Goal: Task Accomplishment & Management: Manage account settings

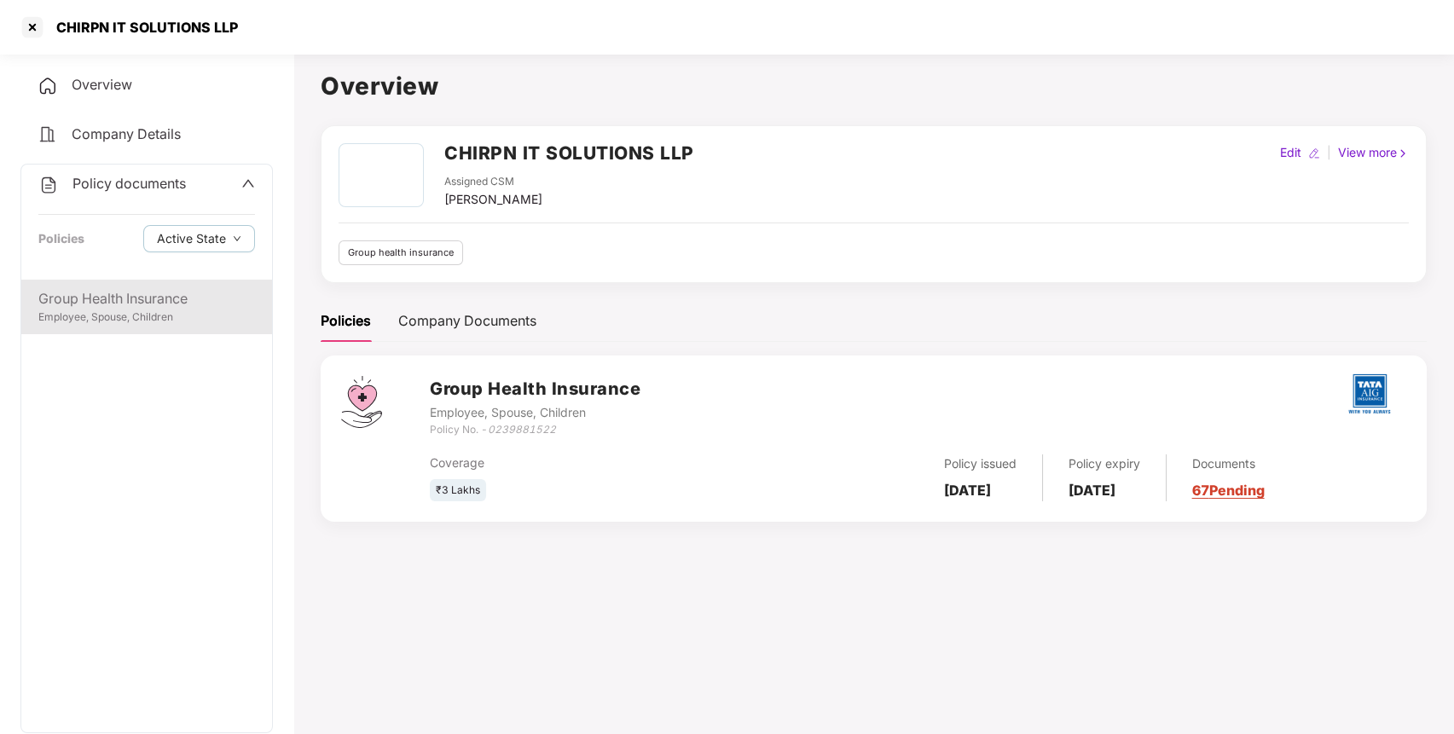
click at [133, 320] on div "Employee, Spouse, Children" at bounding box center [146, 317] width 217 height 16
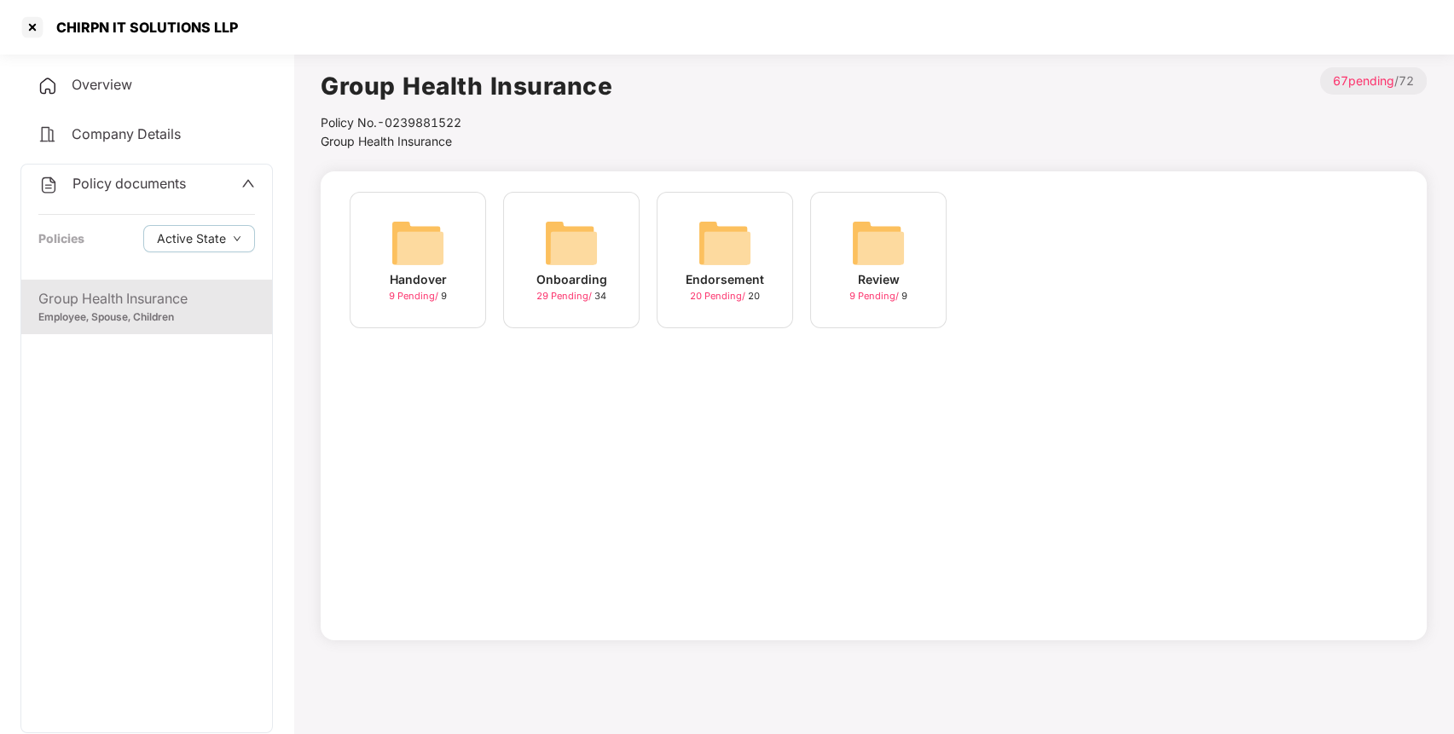
click at [744, 235] on img at bounding box center [724, 243] width 55 height 55
click at [575, 263] on img at bounding box center [571, 243] width 55 height 55
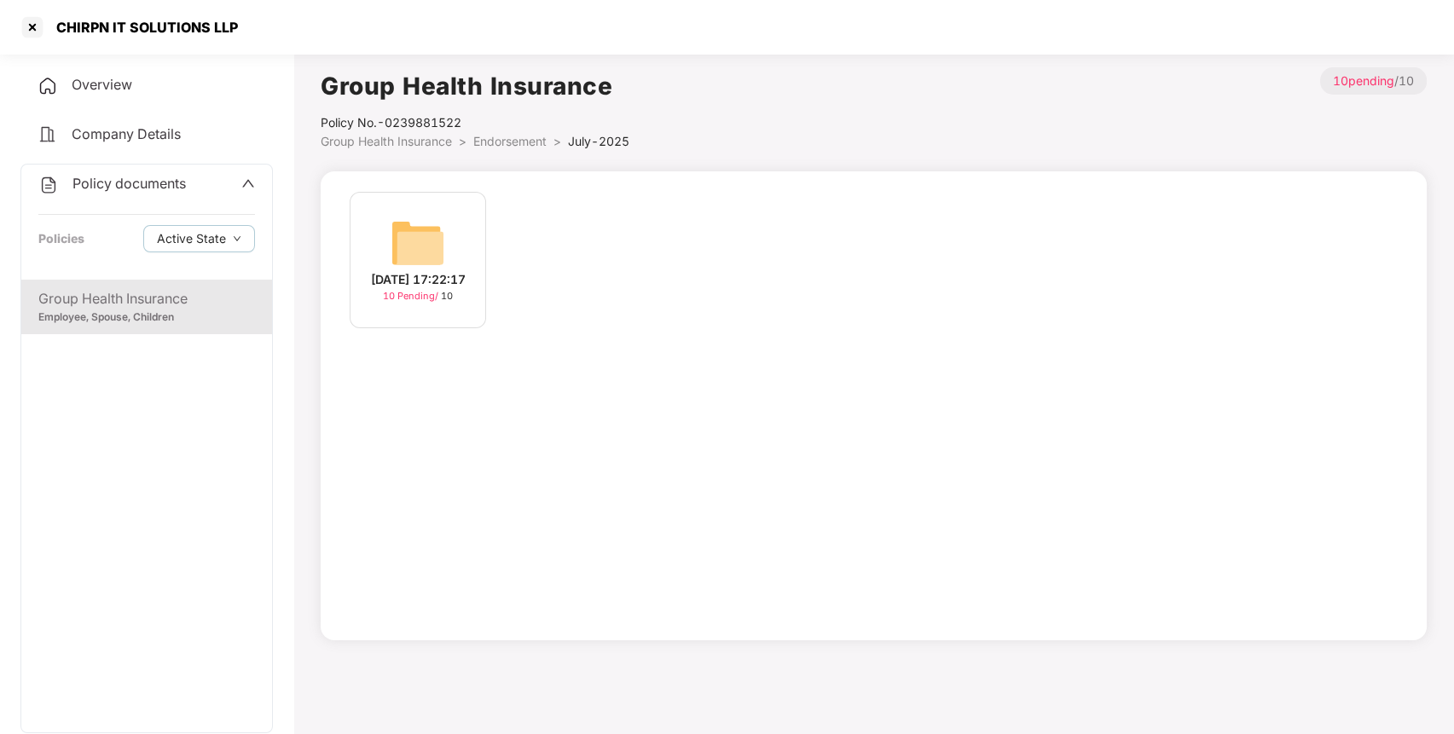
click at [396, 218] on img at bounding box center [417, 243] width 55 height 55
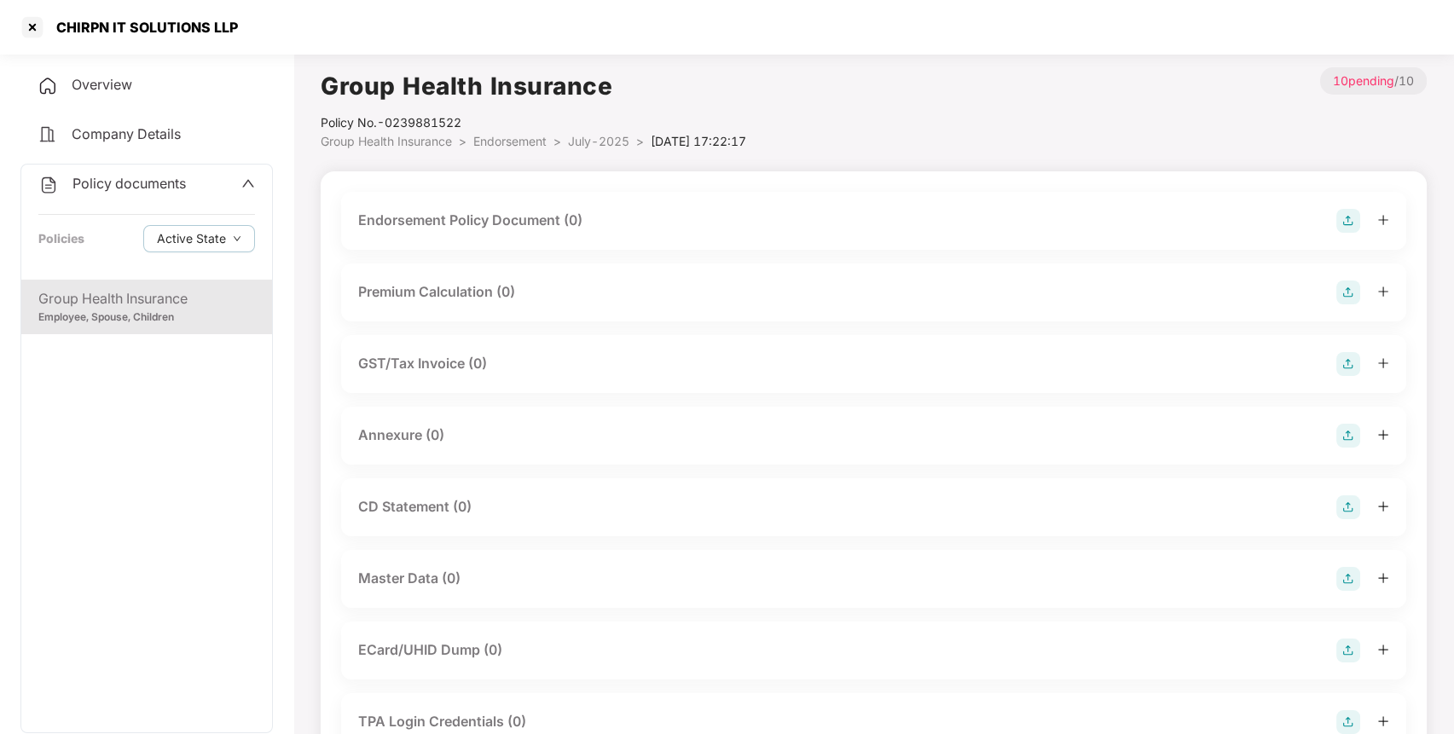
click at [1350, 218] on img at bounding box center [1348, 221] width 24 height 24
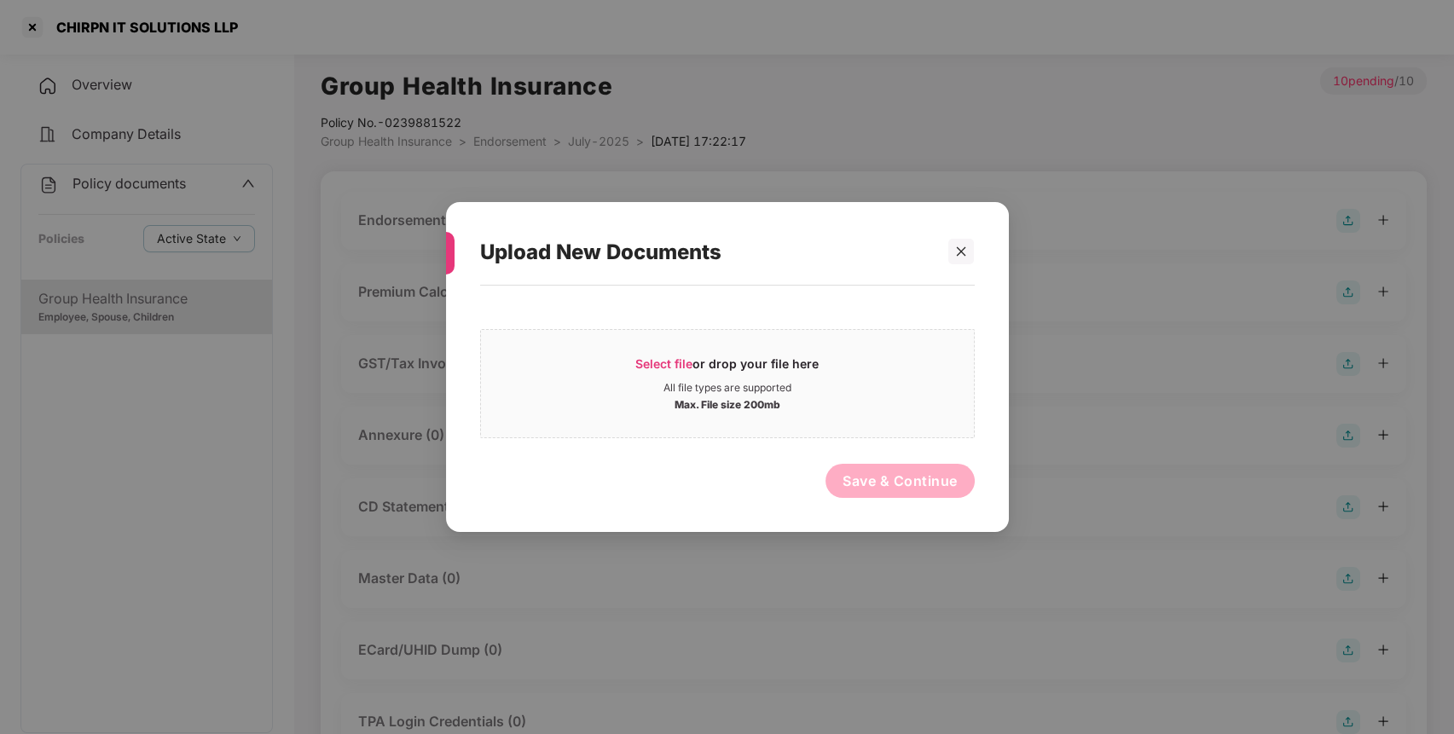
click at [865, 327] on div "Select file or drop your file here All file types are supported Max. File size …" at bounding box center [727, 380] width 495 height 118
click at [853, 367] on div "Select file or drop your file here" at bounding box center [727, 369] width 493 height 26
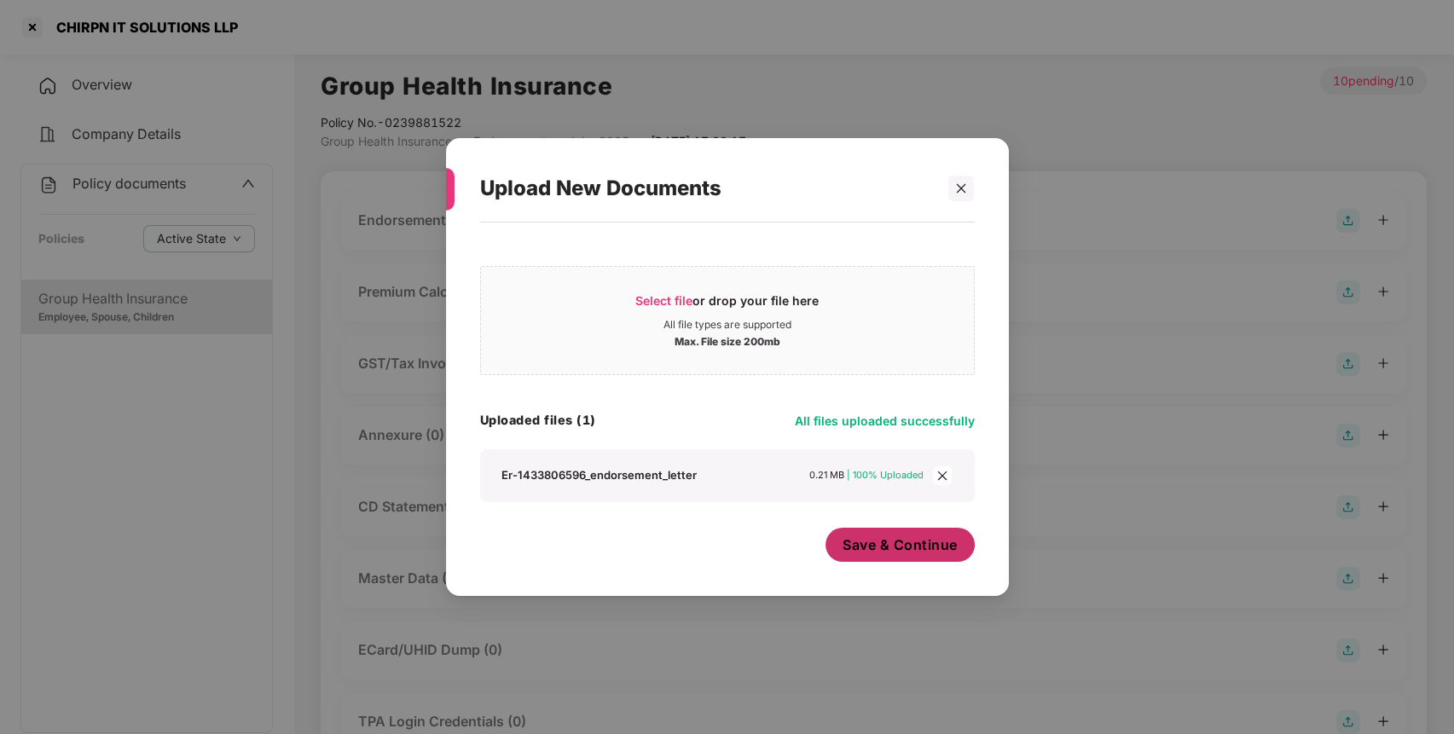
click at [863, 535] on span "Save & Continue" at bounding box center [899, 544] width 115 height 19
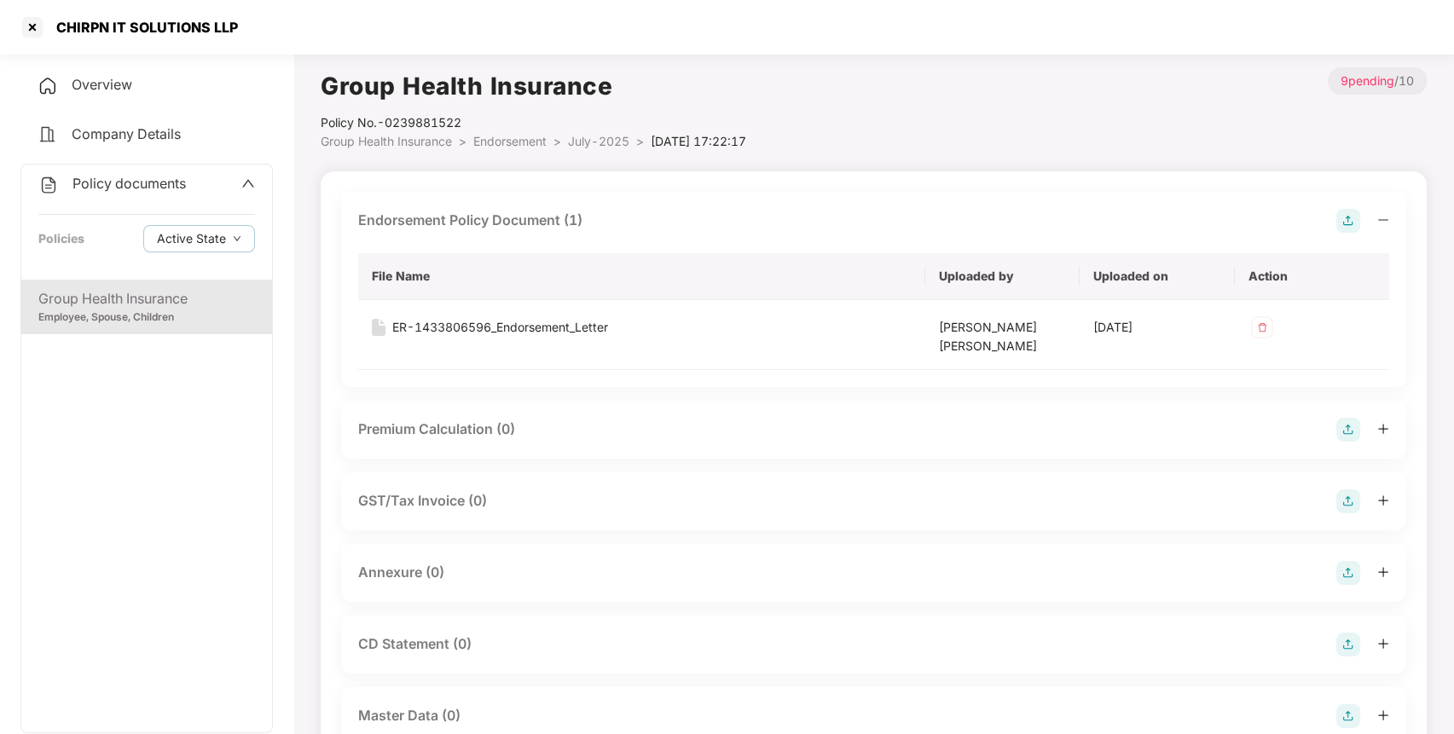
click at [1345, 581] on img at bounding box center [1348, 573] width 24 height 24
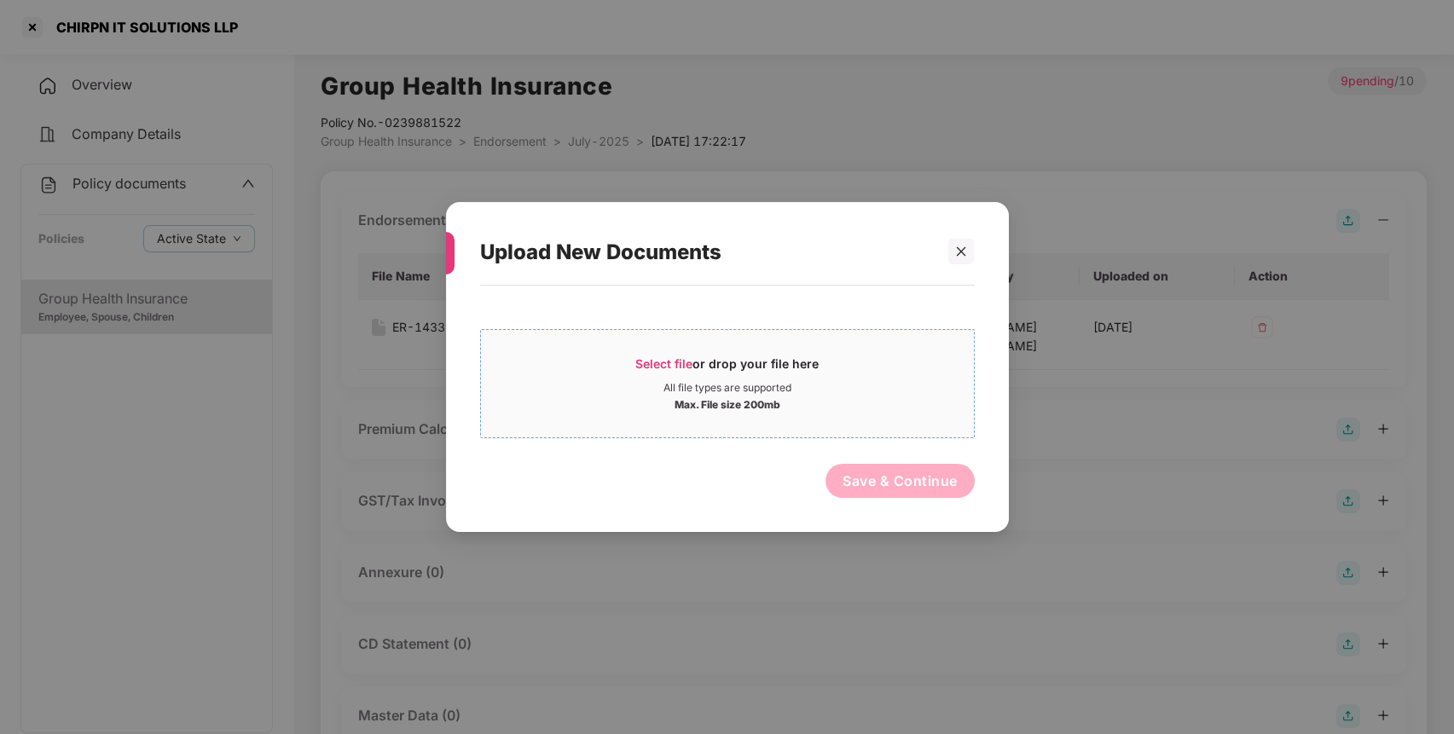
click at [801, 345] on span "Select file or drop your file here All file types are supported Max. File size …" at bounding box center [727, 384] width 493 height 82
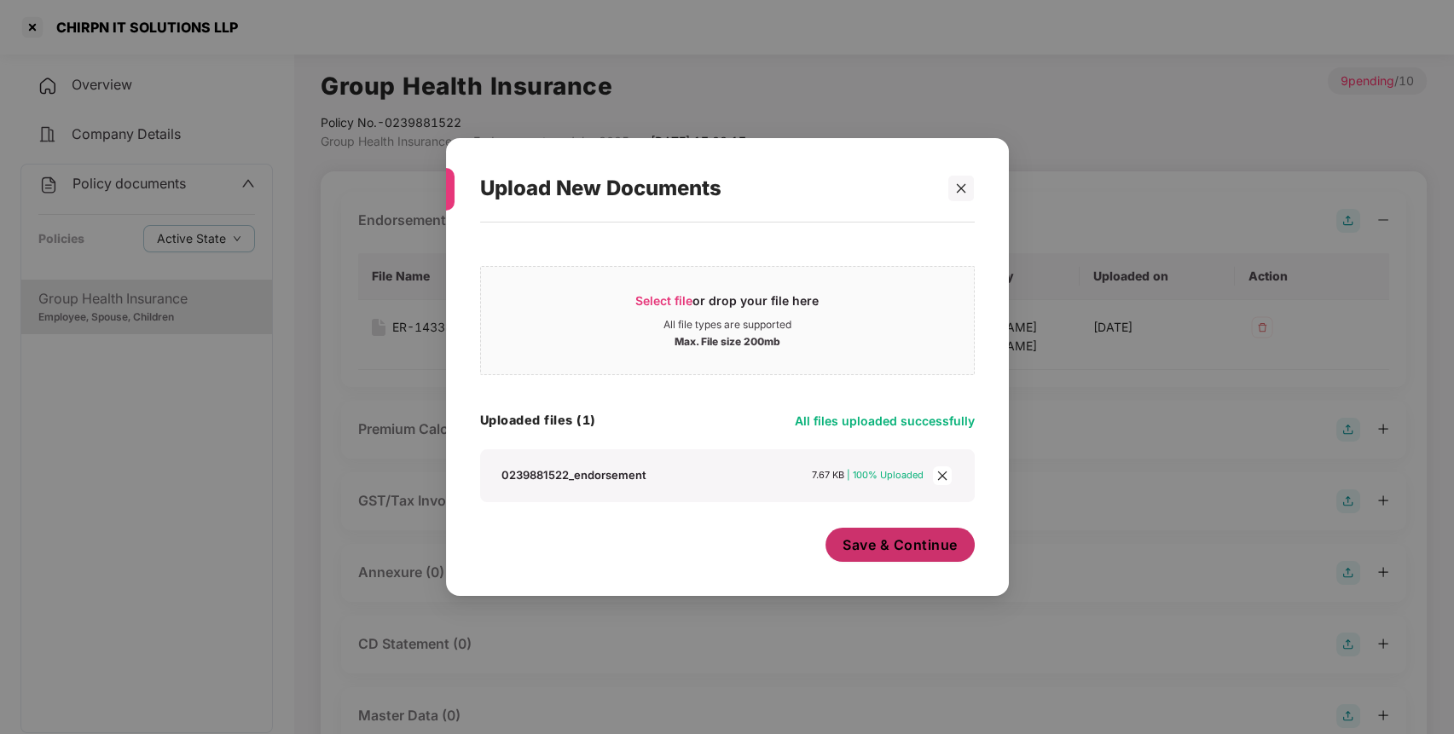
click at [865, 548] on span "Save & Continue" at bounding box center [899, 544] width 115 height 19
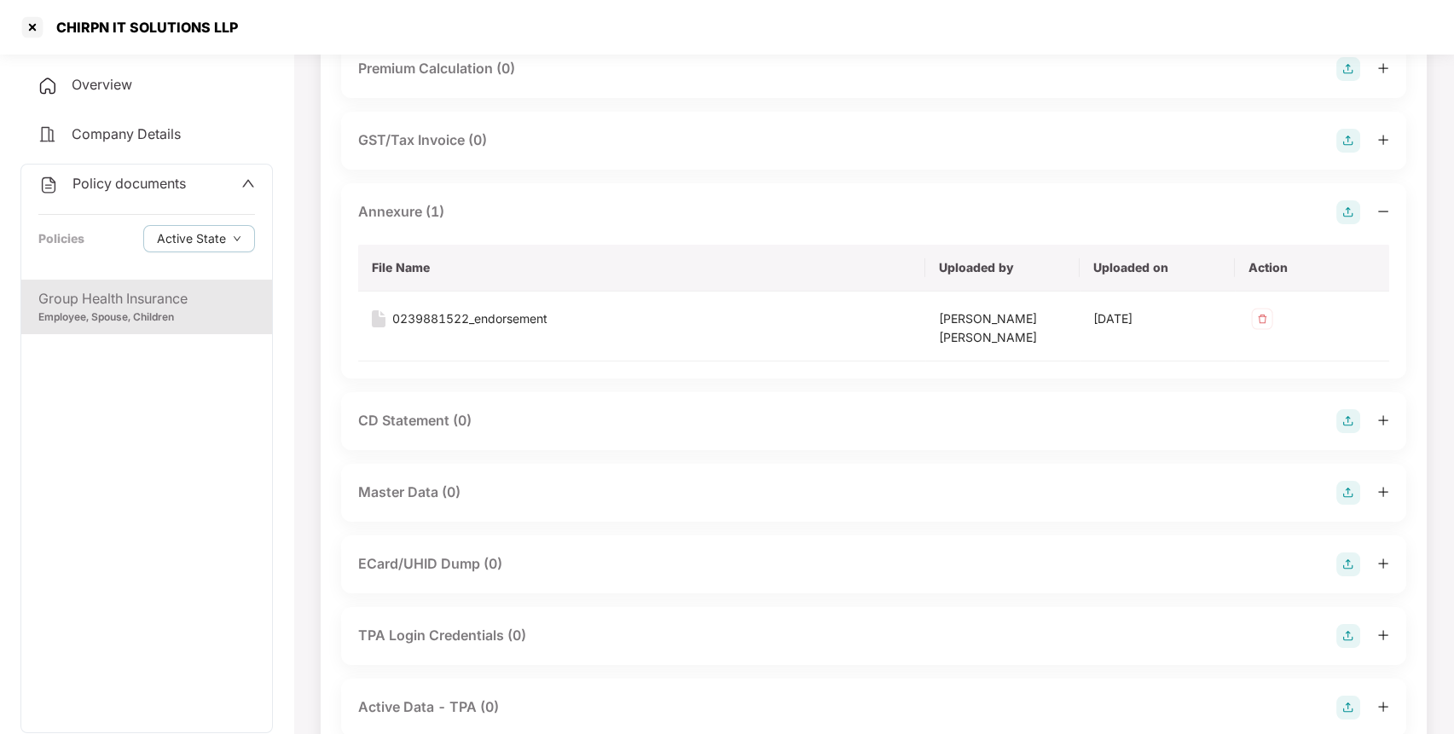
scroll to position [489, 0]
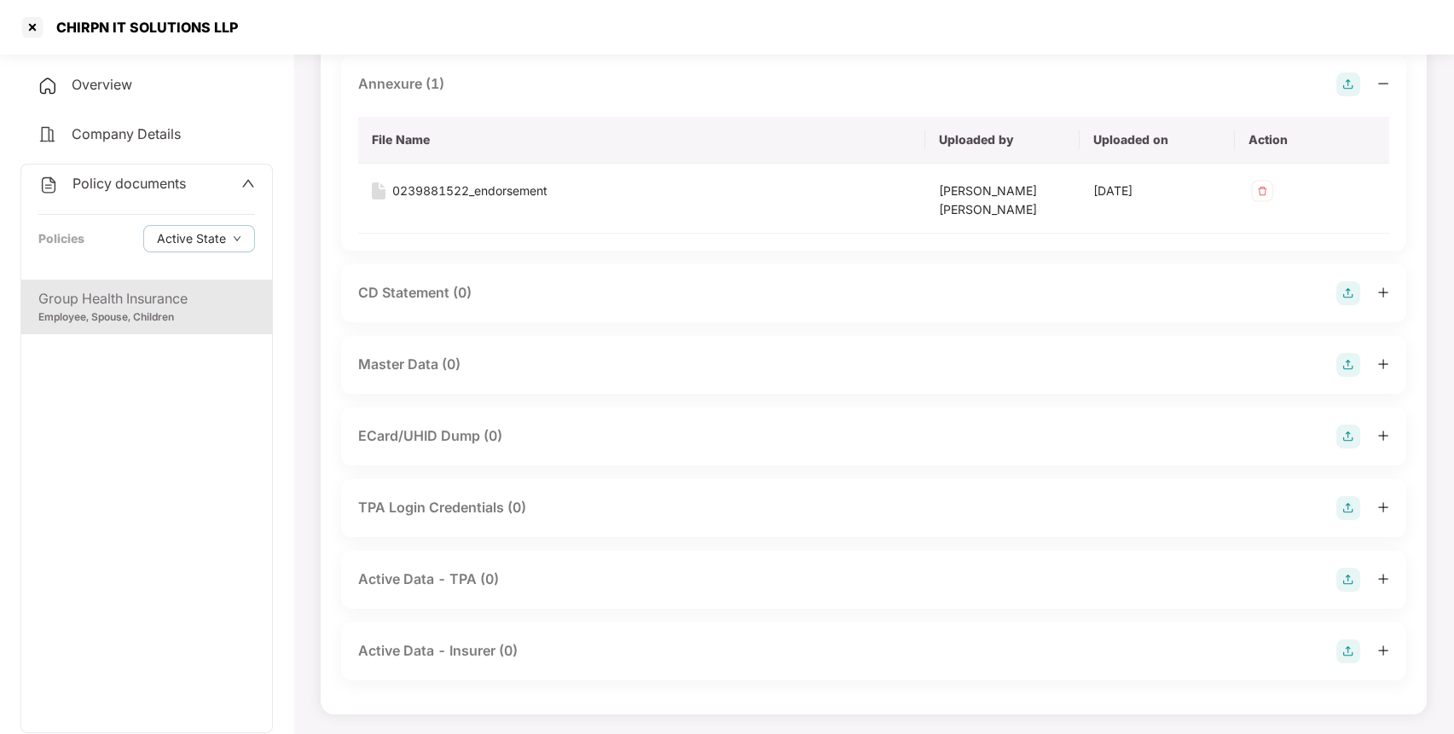
click at [1344, 368] on img at bounding box center [1348, 365] width 24 height 24
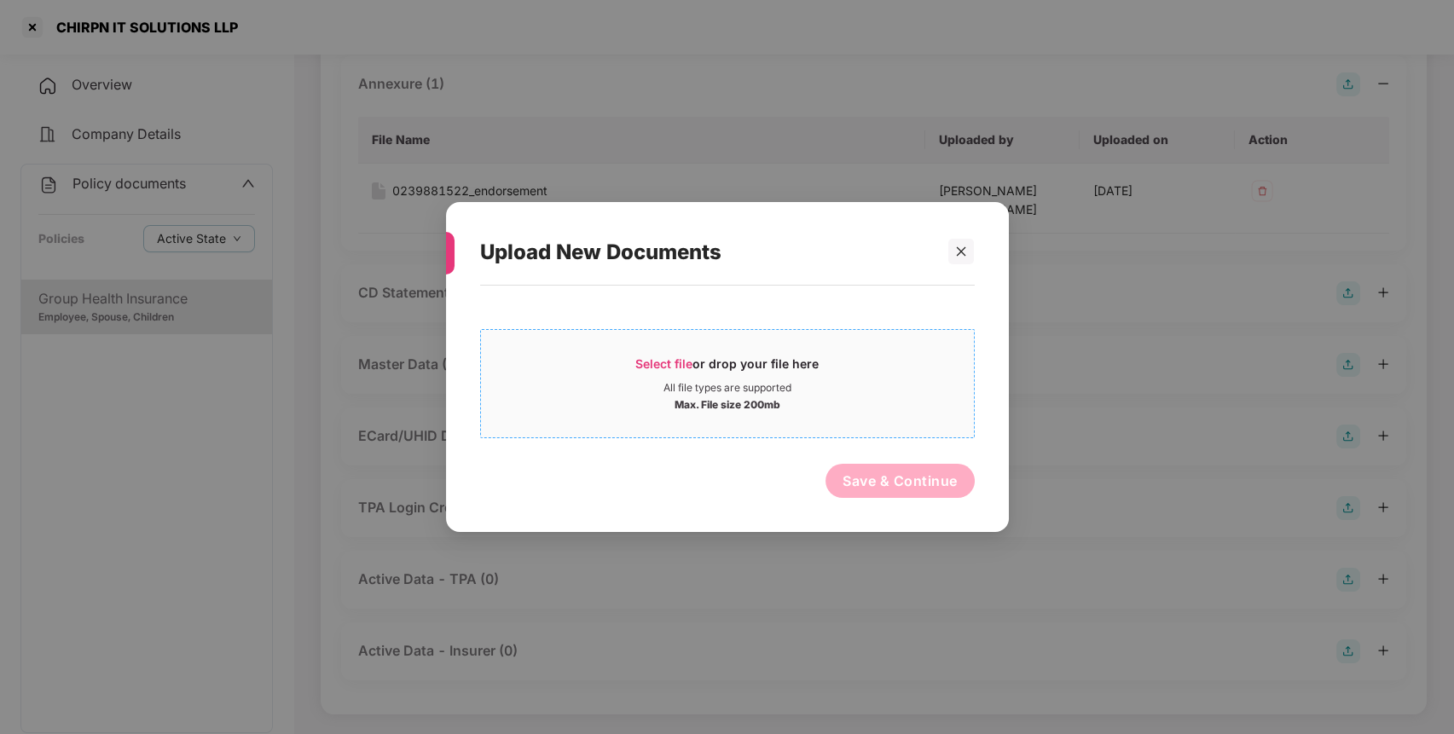
click at [872, 391] on div "All file types are supported" at bounding box center [727, 388] width 493 height 14
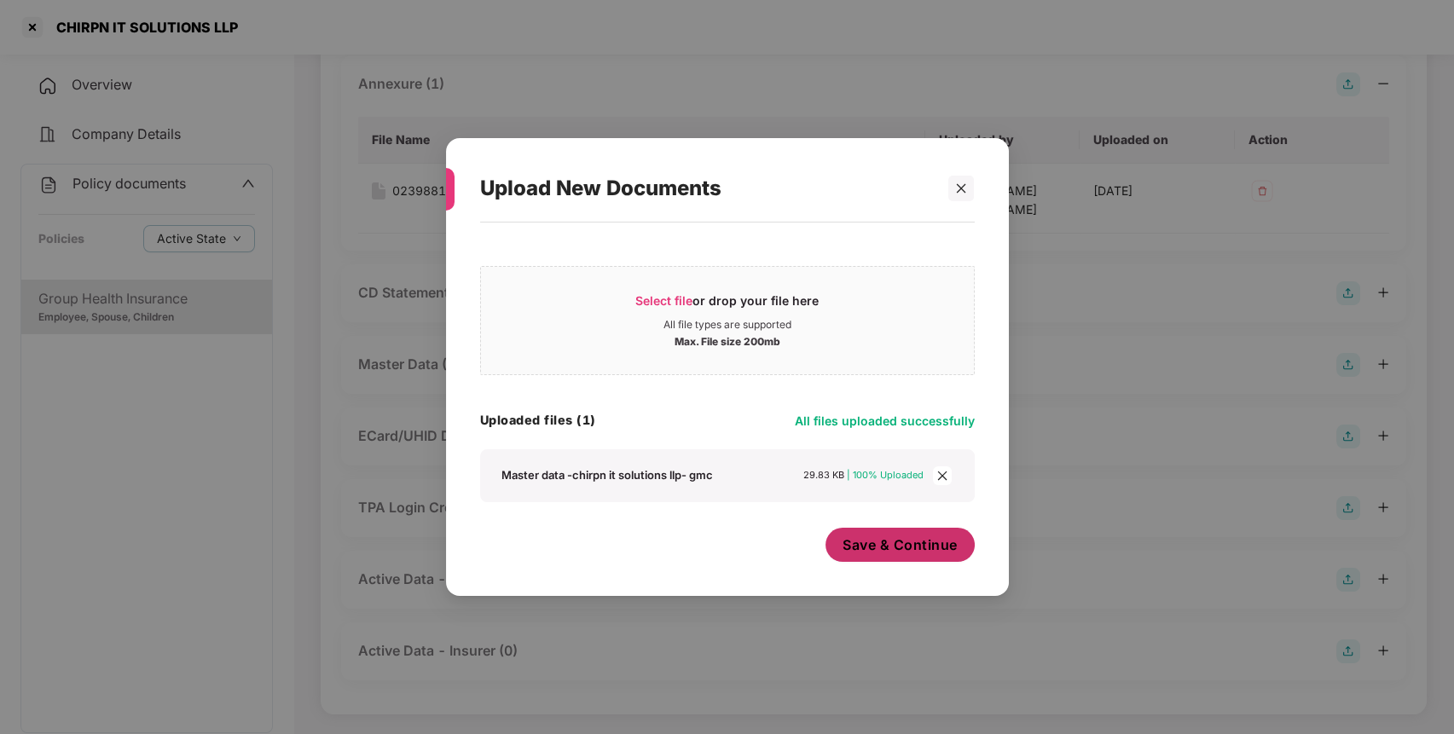
click at [861, 557] on button "Save & Continue" at bounding box center [899, 545] width 149 height 34
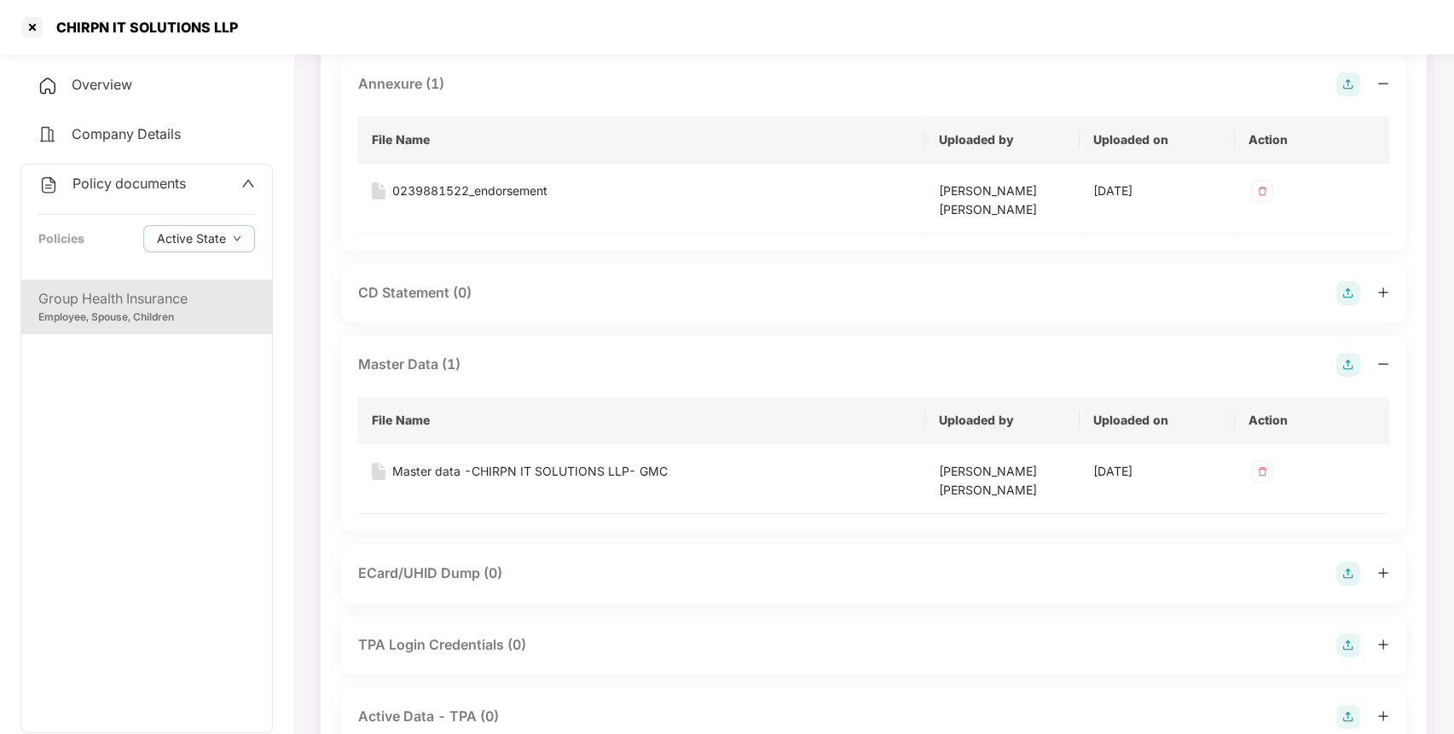
scroll to position [0, 0]
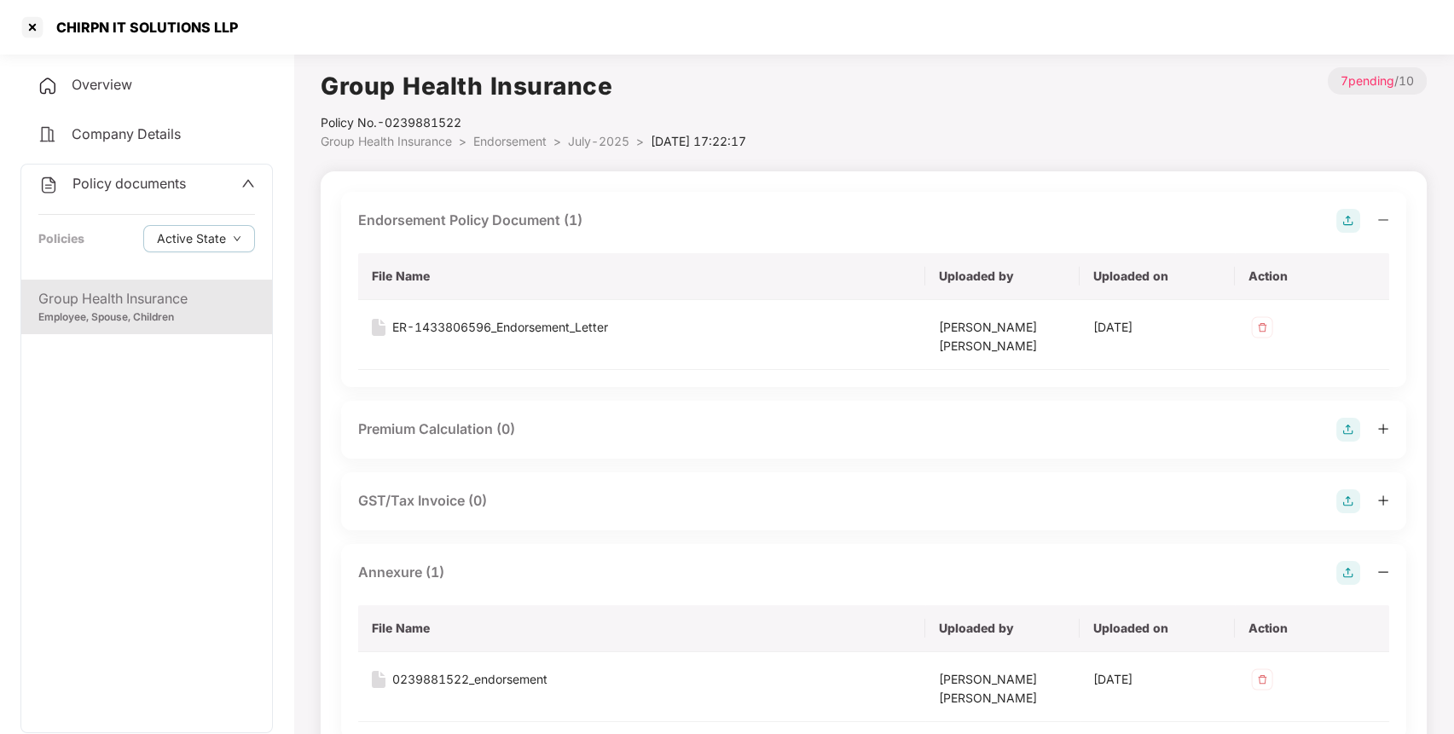
click at [607, 145] on span "July-2025" at bounding box center [598, 141] width 61 height 14
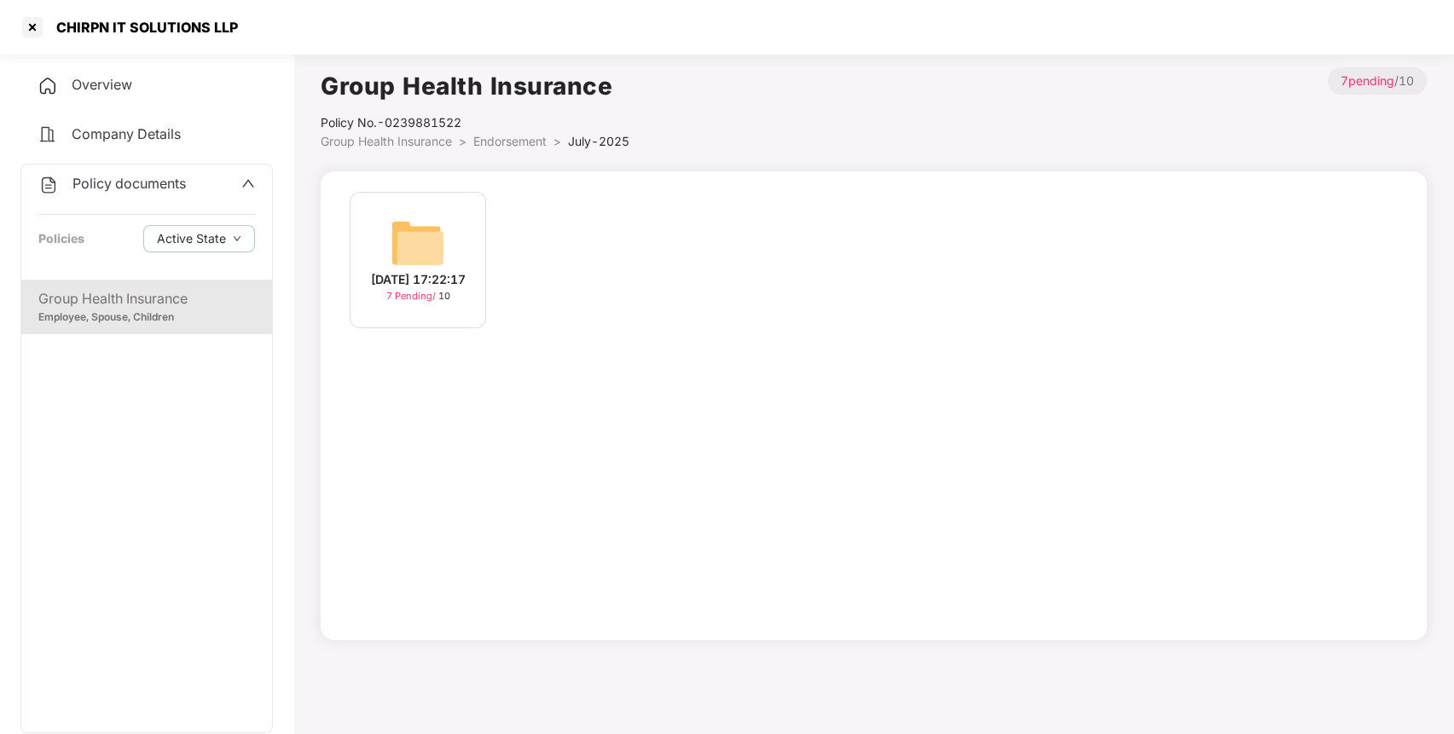
click at [519, 134] on span "Endorsement" at bounding box center [509, 141] width 73 height 14
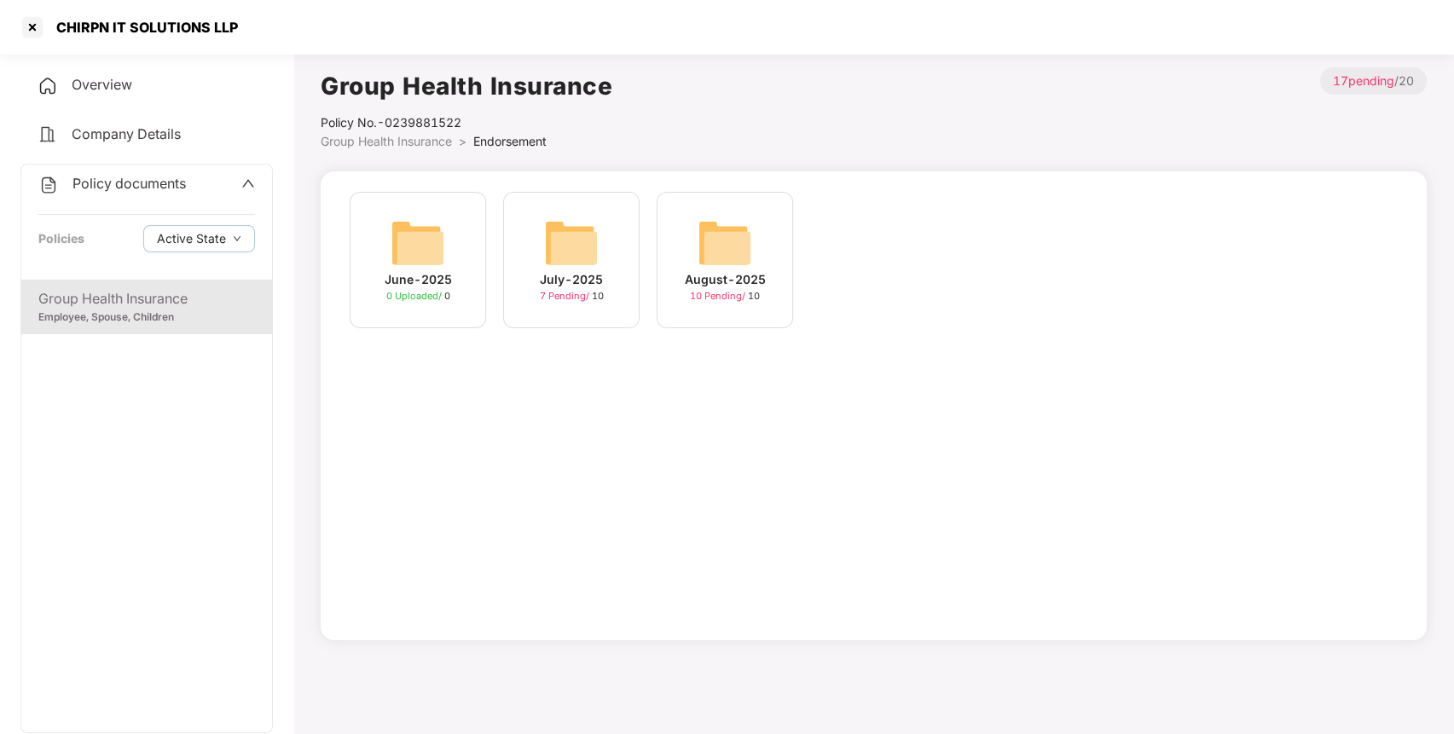
click at [720, 269] on img at bounding box center [724, 243] width 55 height 55
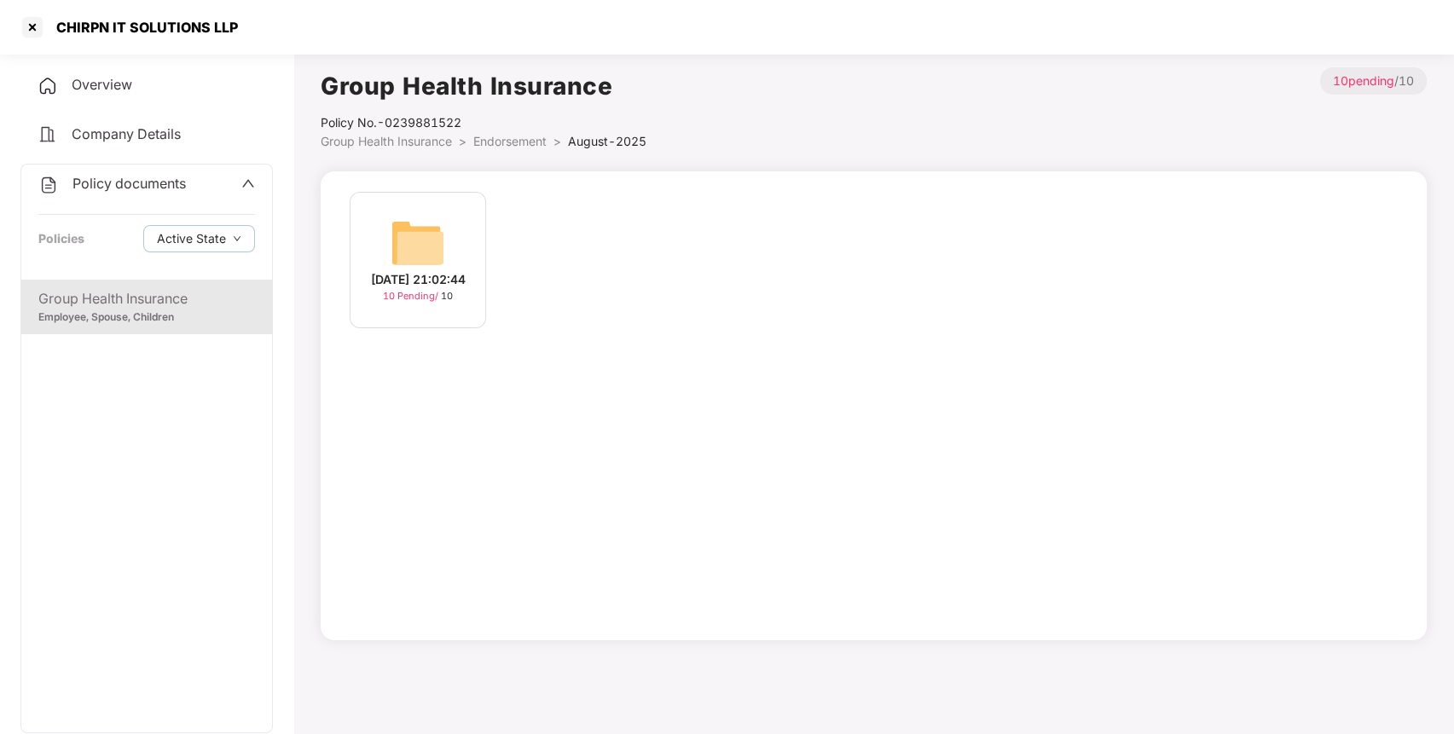
click at [436, 216] on img at bounding box center [417, 243] width 55 height 55
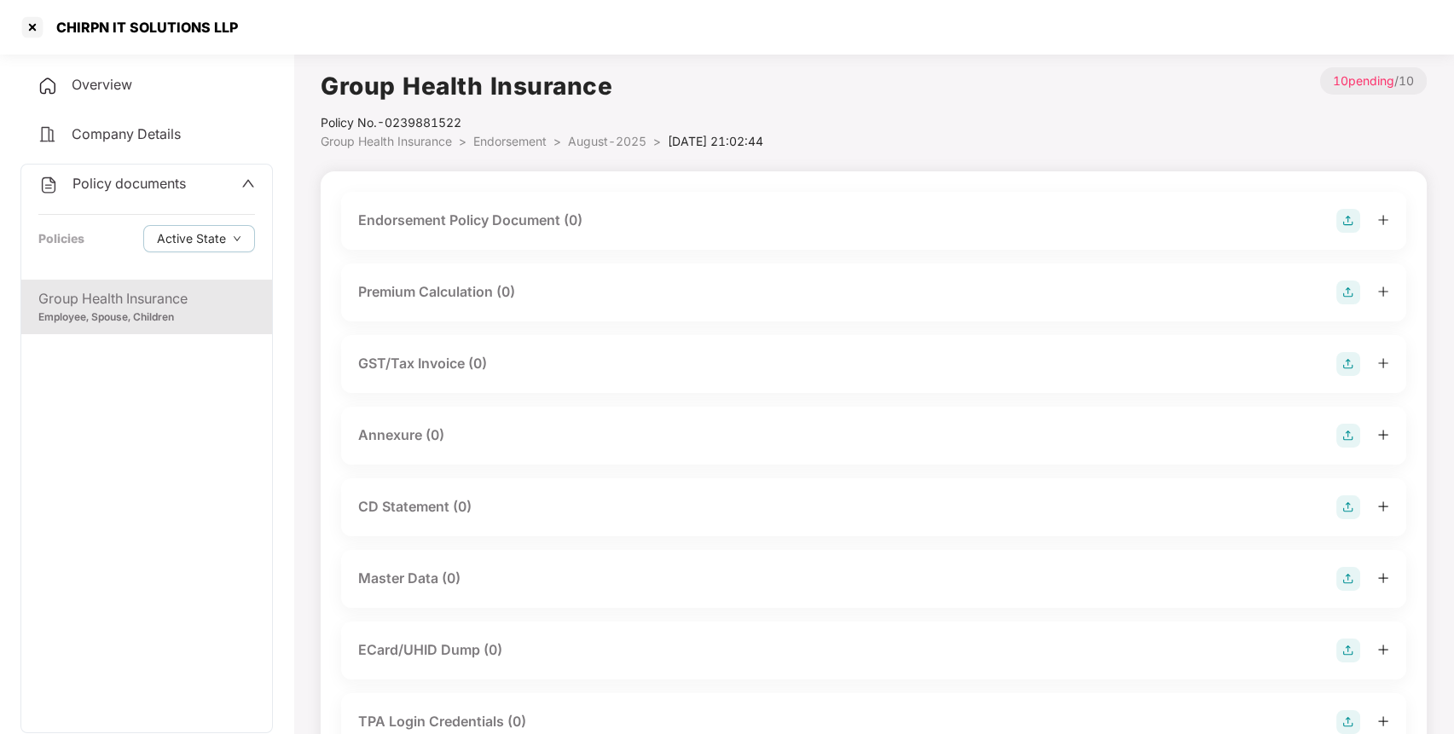
click at [1344, 584] on img at bounding box center [1348, 579] width 24 height 24
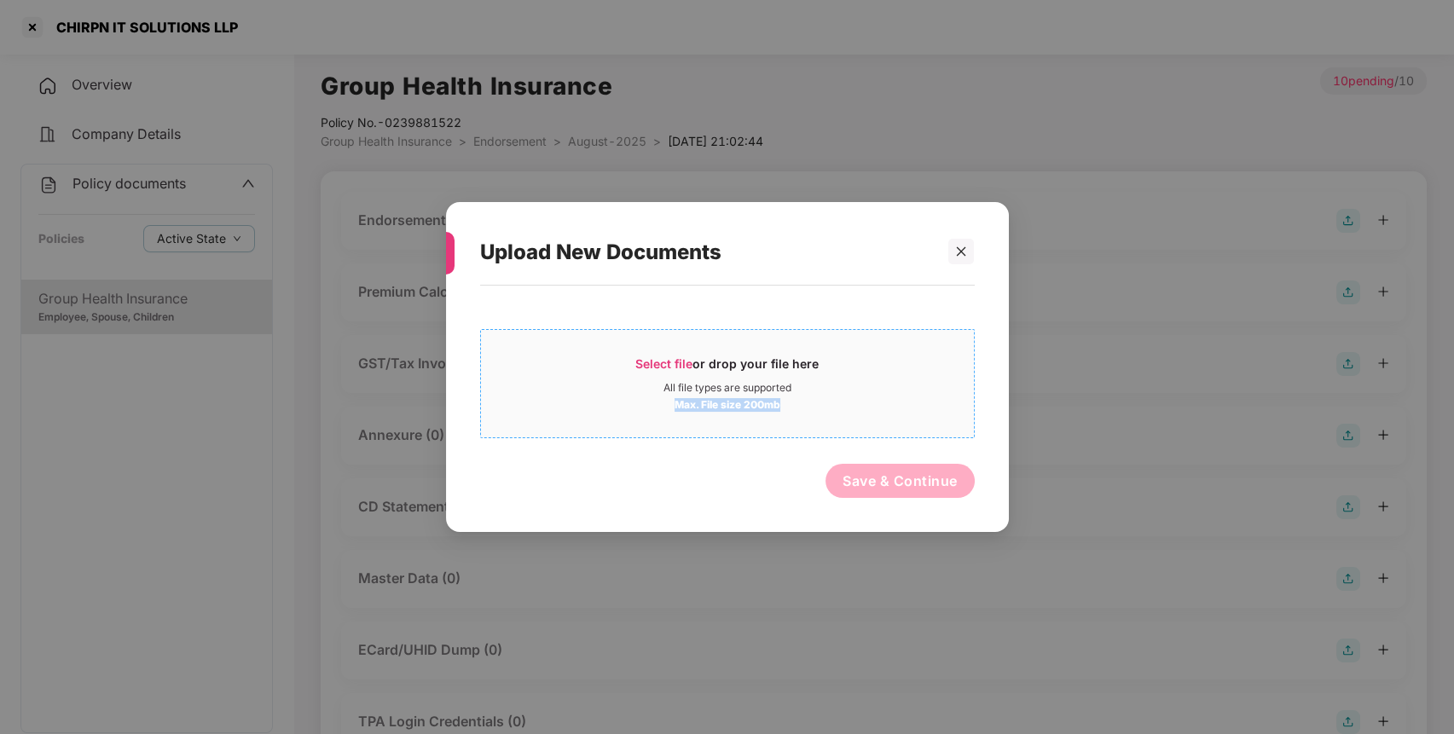
click at [883, 394] on div "Select file or drop your file here All file types are supported Max. File size …" at bounding box center [727, 384] width 493 height 56
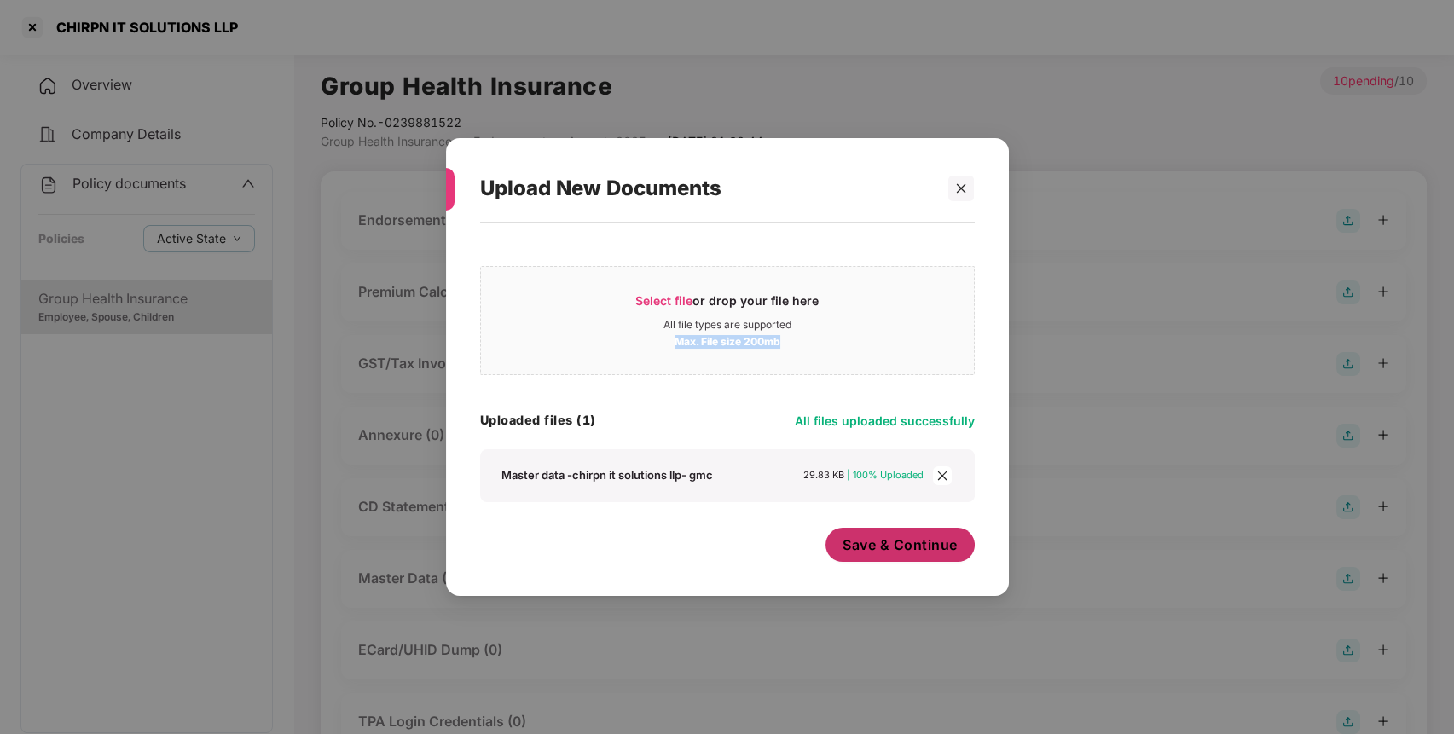
click at [930, 538] on span "Save & Continue" at bounding box center [899, 544] width 115 height 19
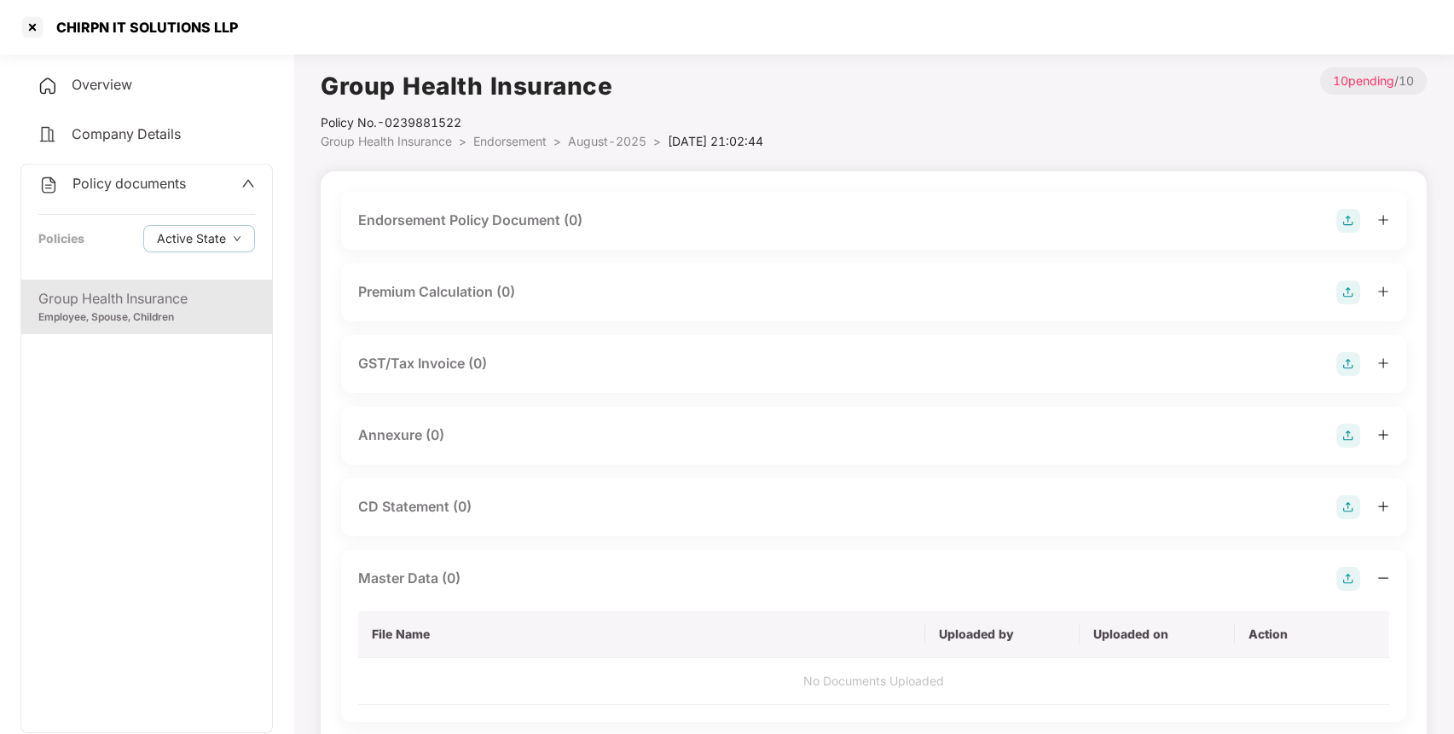
click at [1342, 217] on img at bounding box center [1348, 221] width 24 height 24
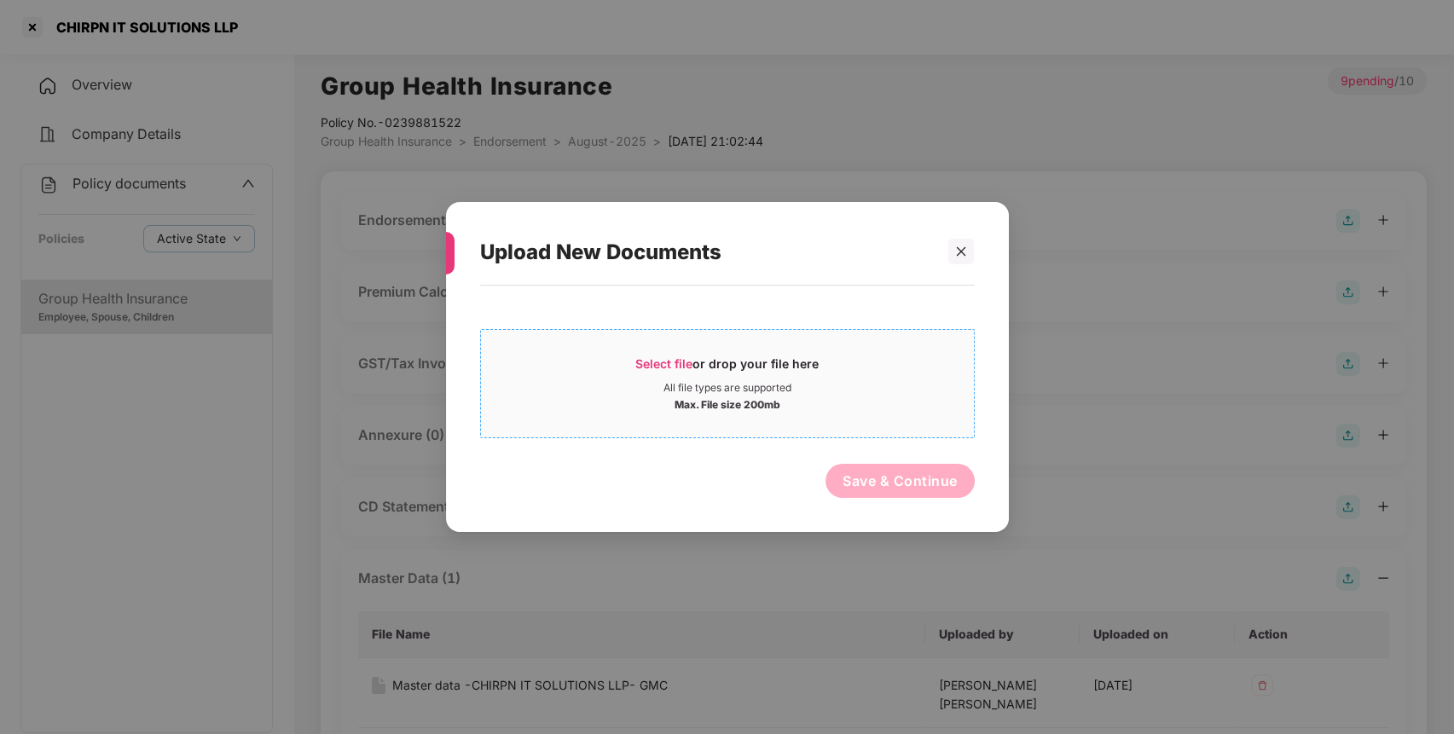
click at [666, 338] on div "Select file or drop your file here All file types are supported Max. File size …" at bounding box center [727, 383] width 495 height 109
click at [674, 353] on span "Select file or drop your file here All file types are supported Max. File size …" at bounding box center [727, 384] width 493 height 82
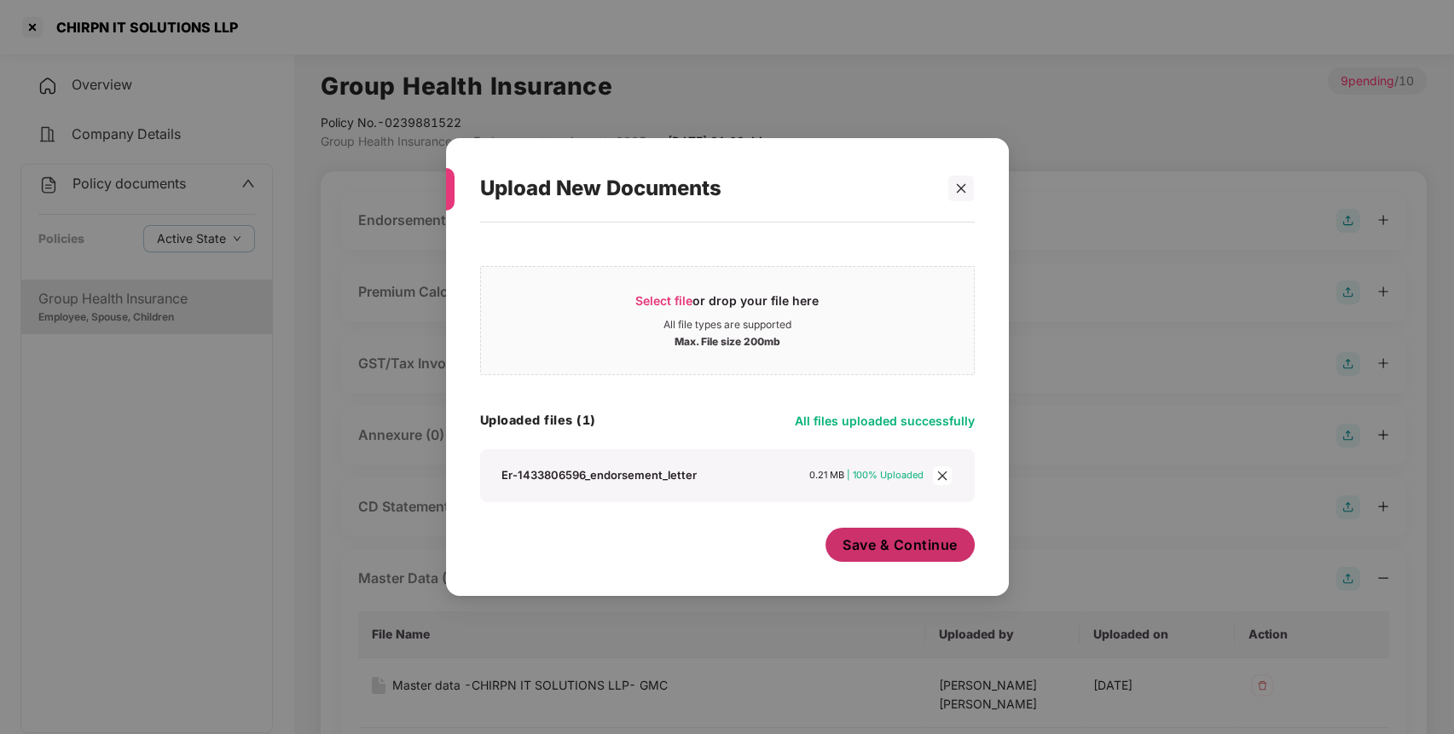
click at [930, 550] on span "Save & Continue" at bounding box center [899, 544] width 115 height 19
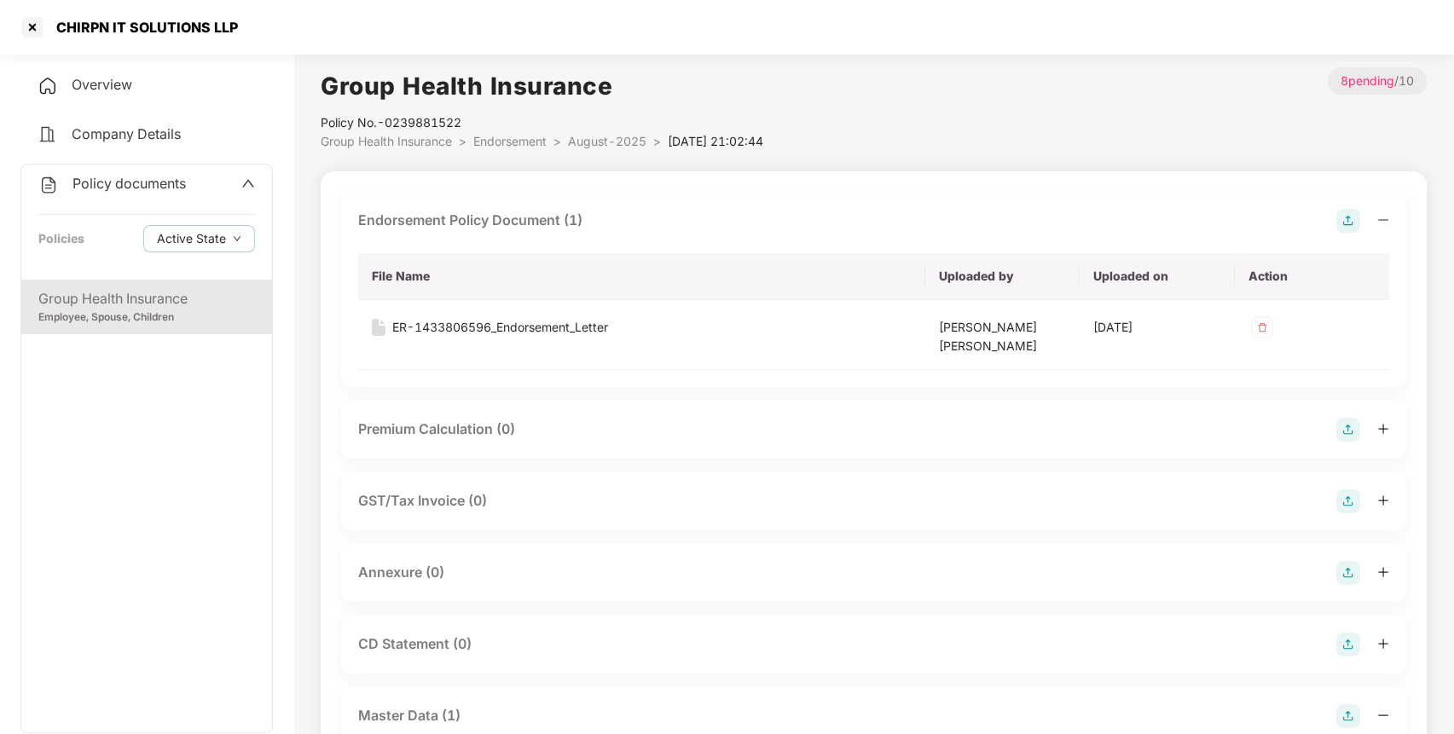
click at [1348, 581] on img at bounding box center [1348, 573] width 24 height 24
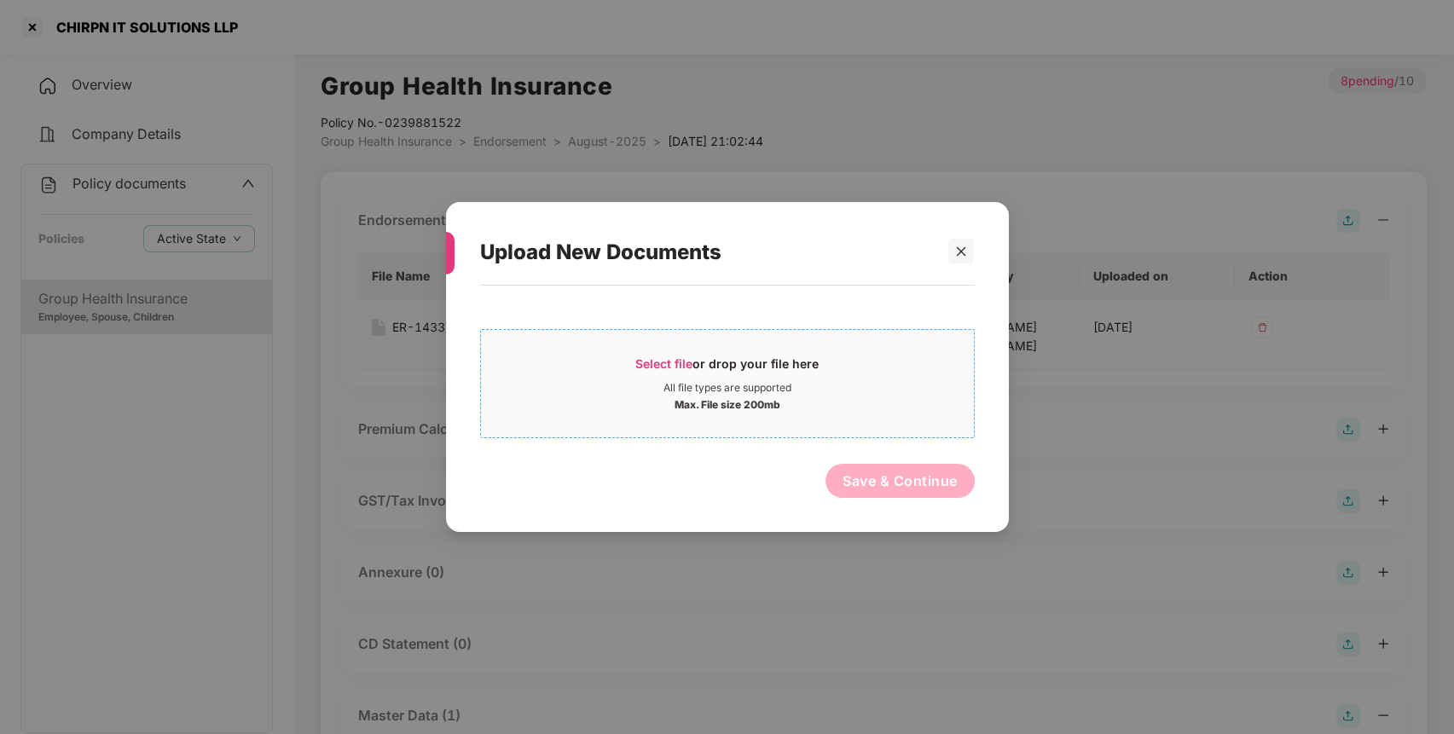
click at [685, 367] on span "Select file" at bounding box center [663, 363] width 57 height 14
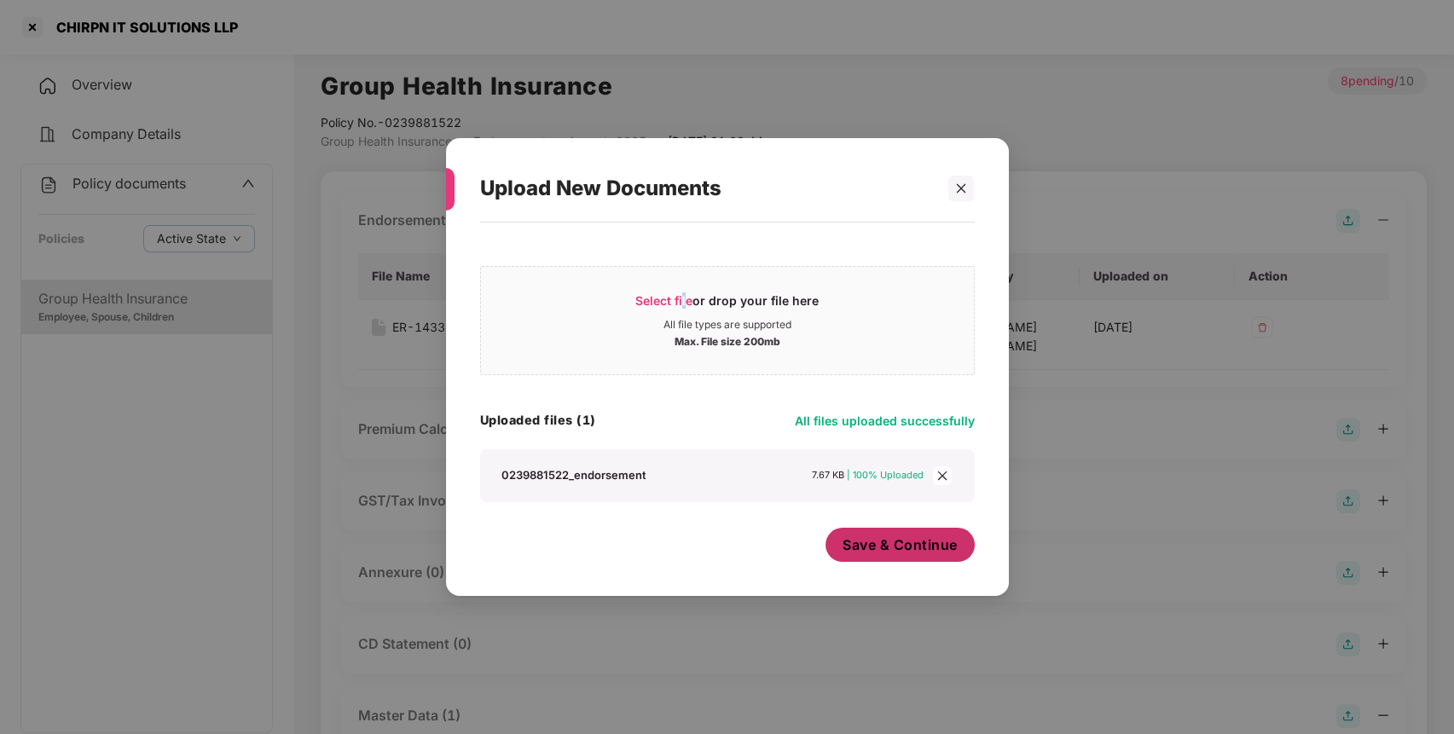
click at [907, 547] on span "Save & Continue" at bounding box center [899, 544] width 115 height 19
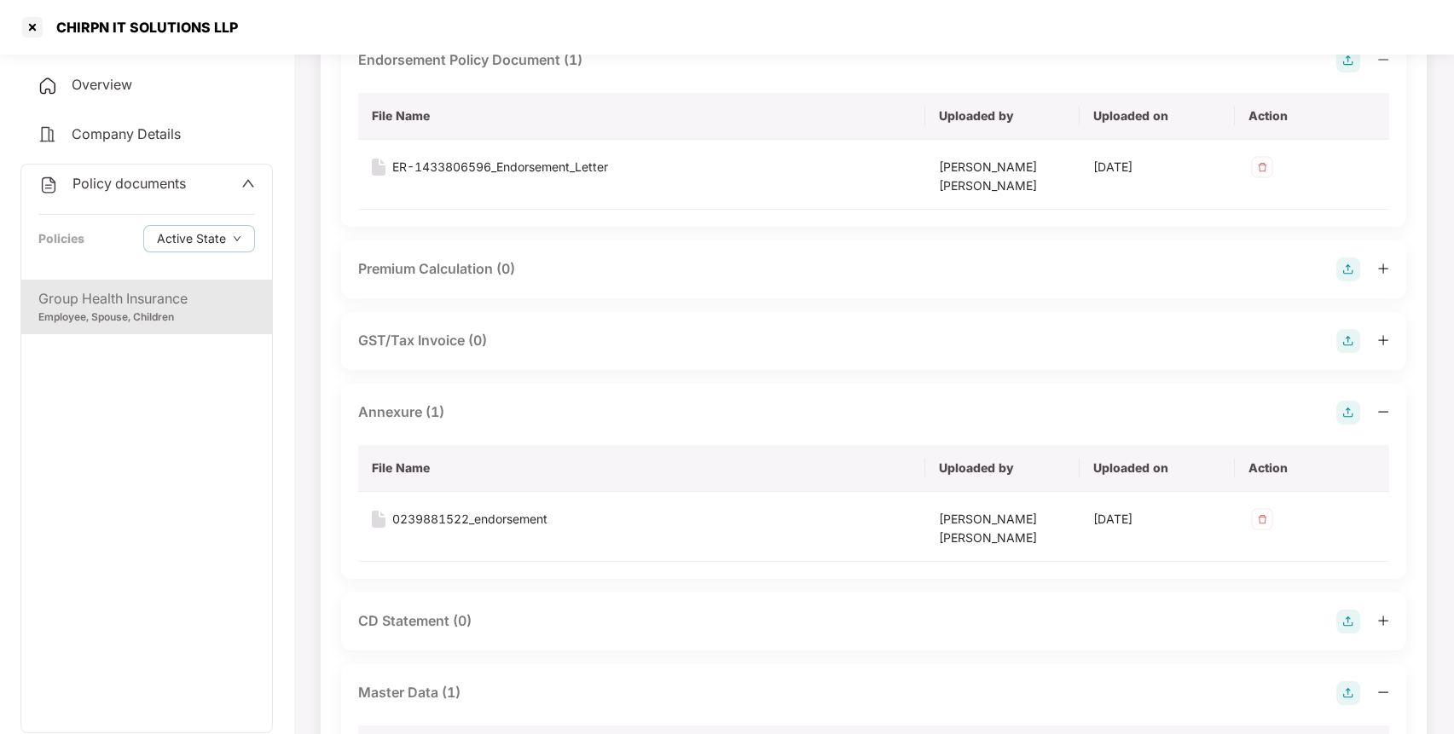
scroll to position [164, 0]
click at [152, 190] on span "Policy documents" at bounding box center [128, 183] width 113 height 17
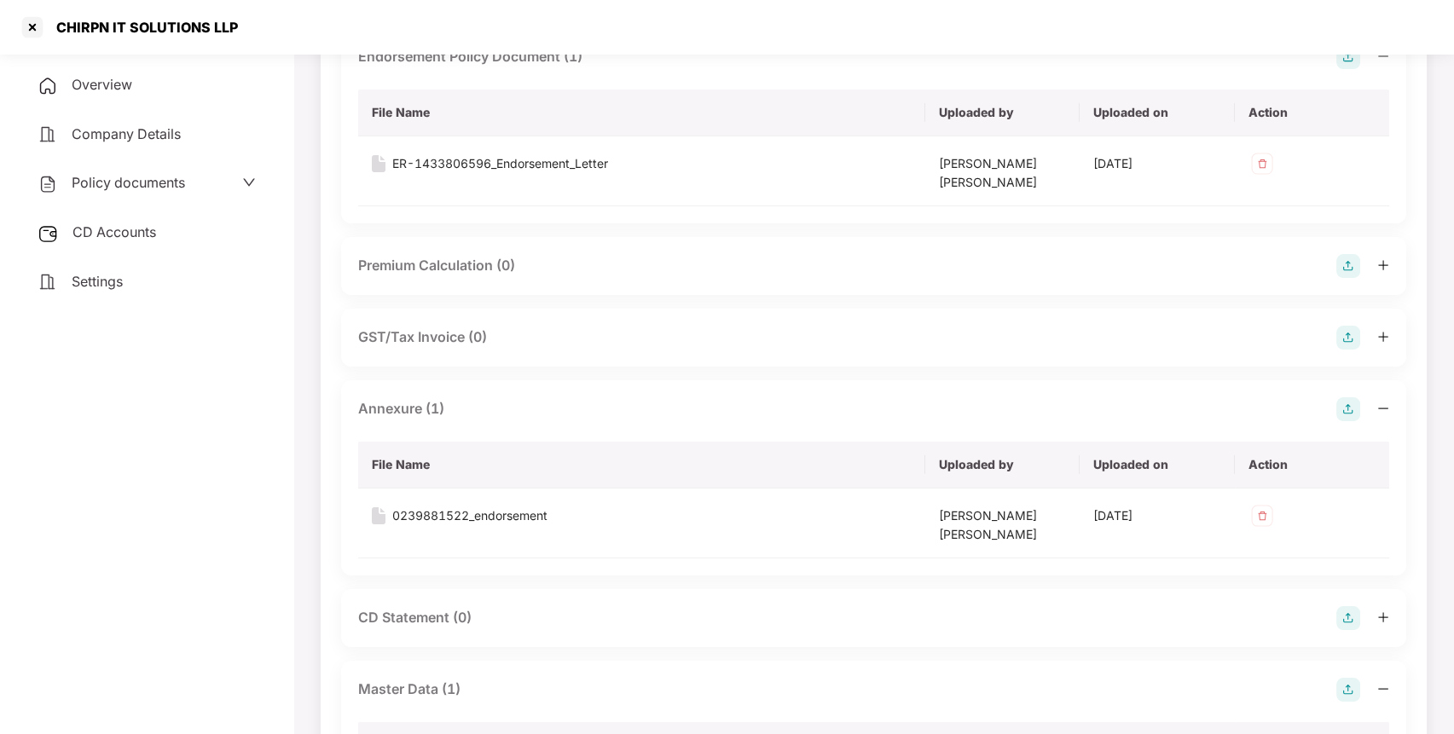
click at [123, 232] on span "CD Accounts" at bounding box center [114, 231] width 84 height 17
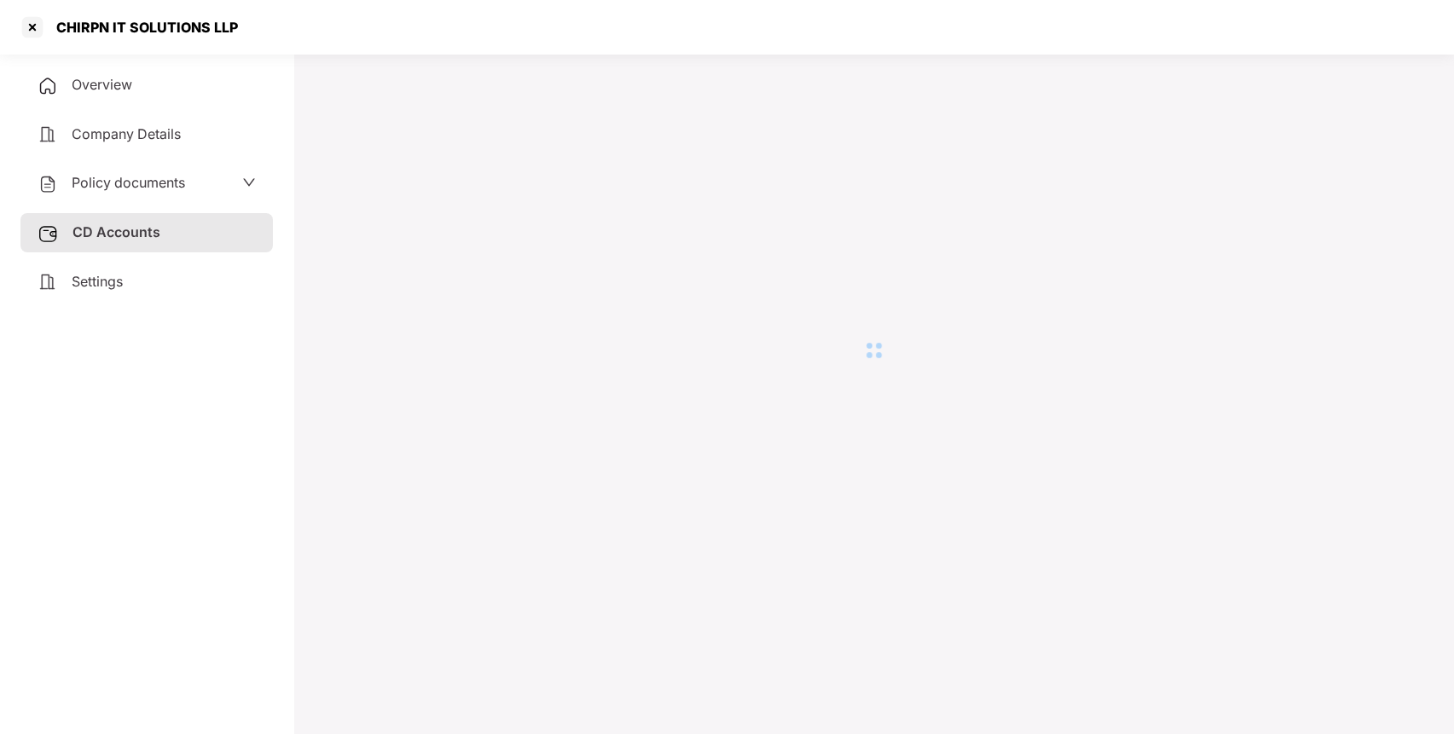
scroll to position [47, 0]
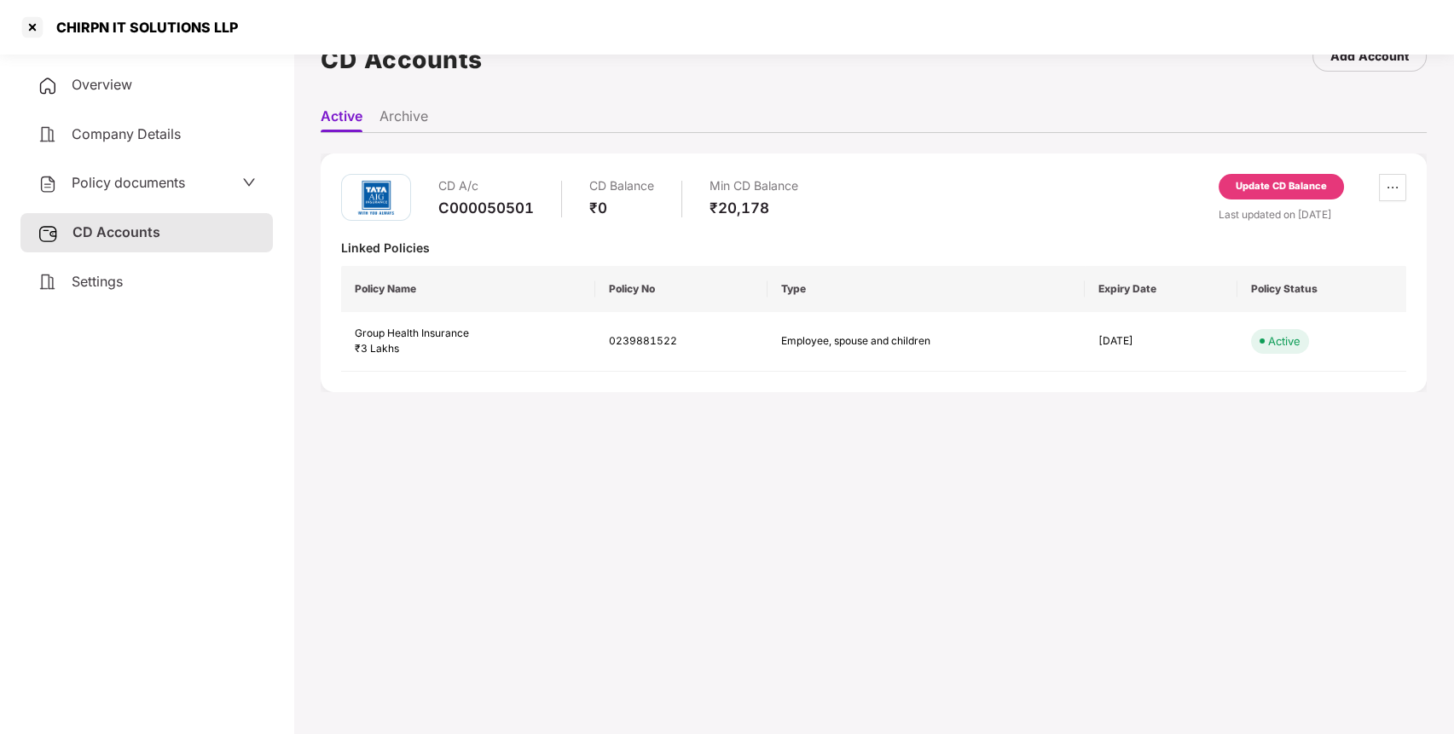
click at [1292, 194] on div "Update CD Balance" at bounding box center [1280, 187] width 125 height 26
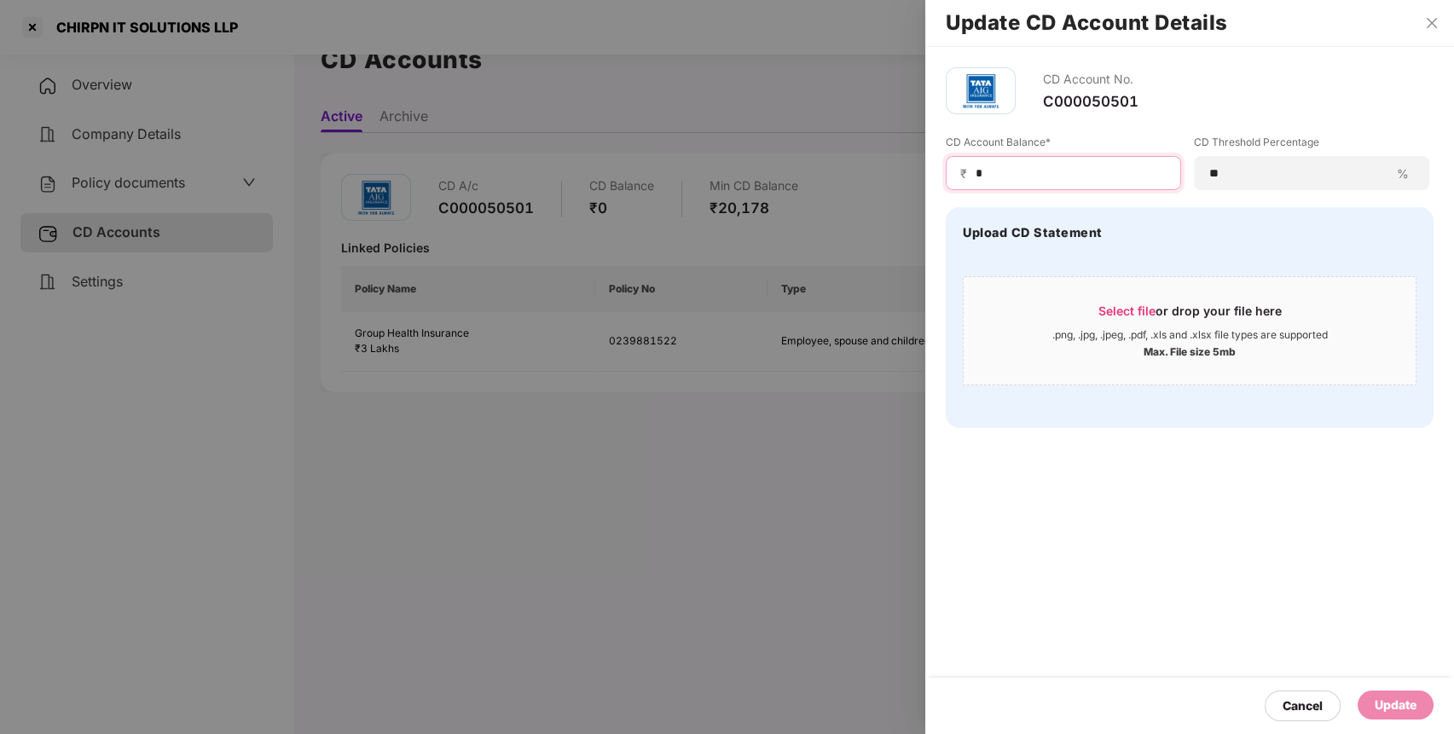
click at [1067, 176] on input "*" at bounding box center [1070, 174] width 193 height 18
type input "****"
click at [1403, 706] on div "Update" at bounding box center [1395, 705] width 42 height 19
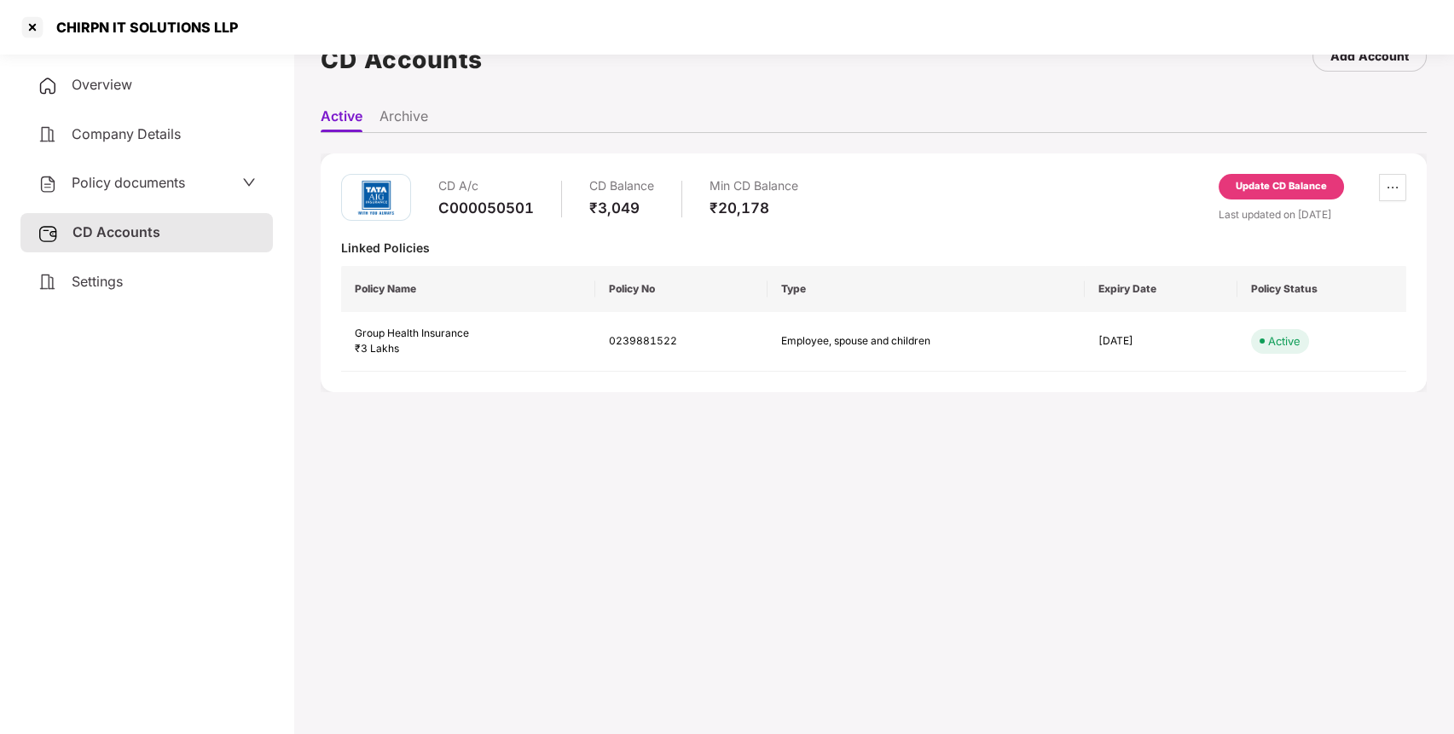
click at [104, 33] on div "CHIRPN IT SOLUTIONS LLP" at bounding box center [142, 27] width 192 height 17
click at [76, 26] on div "CHIRPN IT SOLUTIONS LLP" at bounding box center [142, 27] width 192 height 17
copy div "CHIRPN"
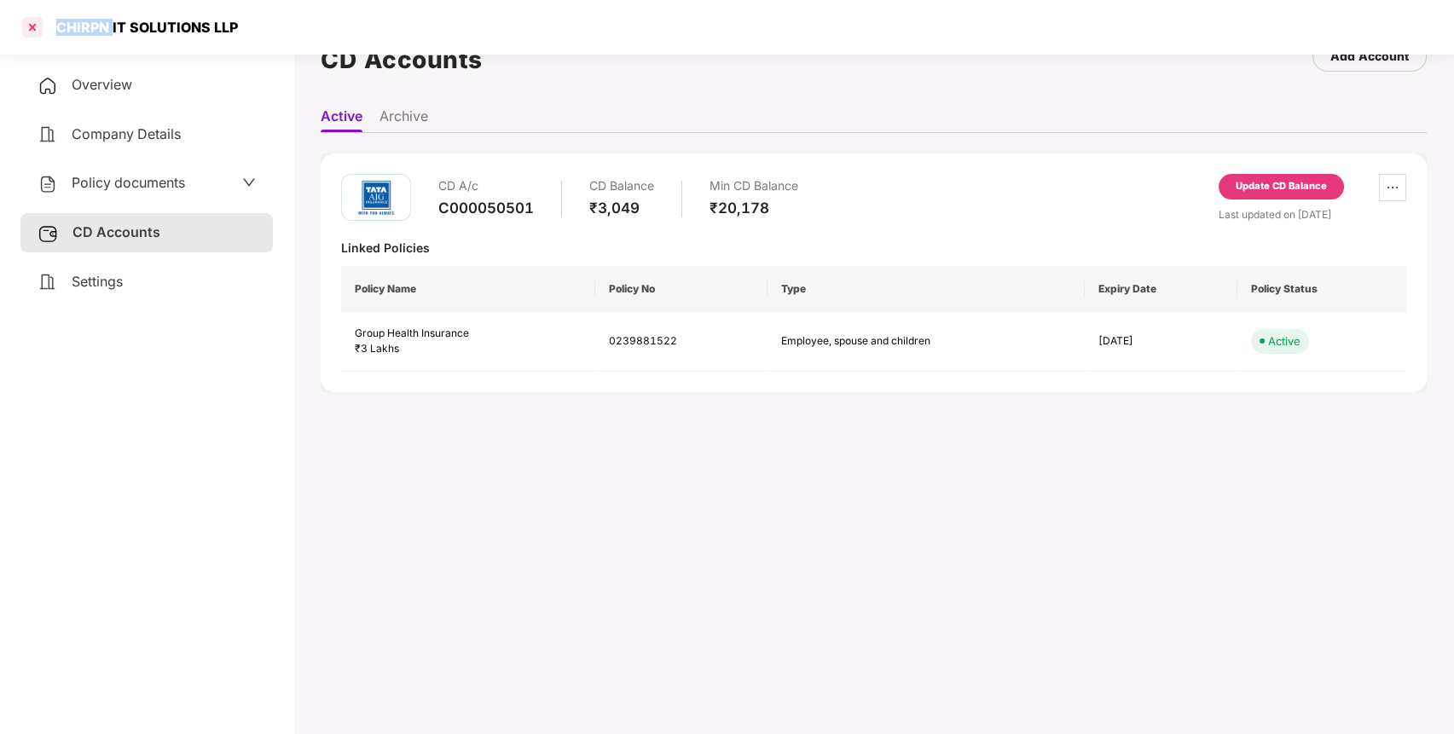
click at [31, 27] on div at bounding box center [32, 27] width 27 height 27
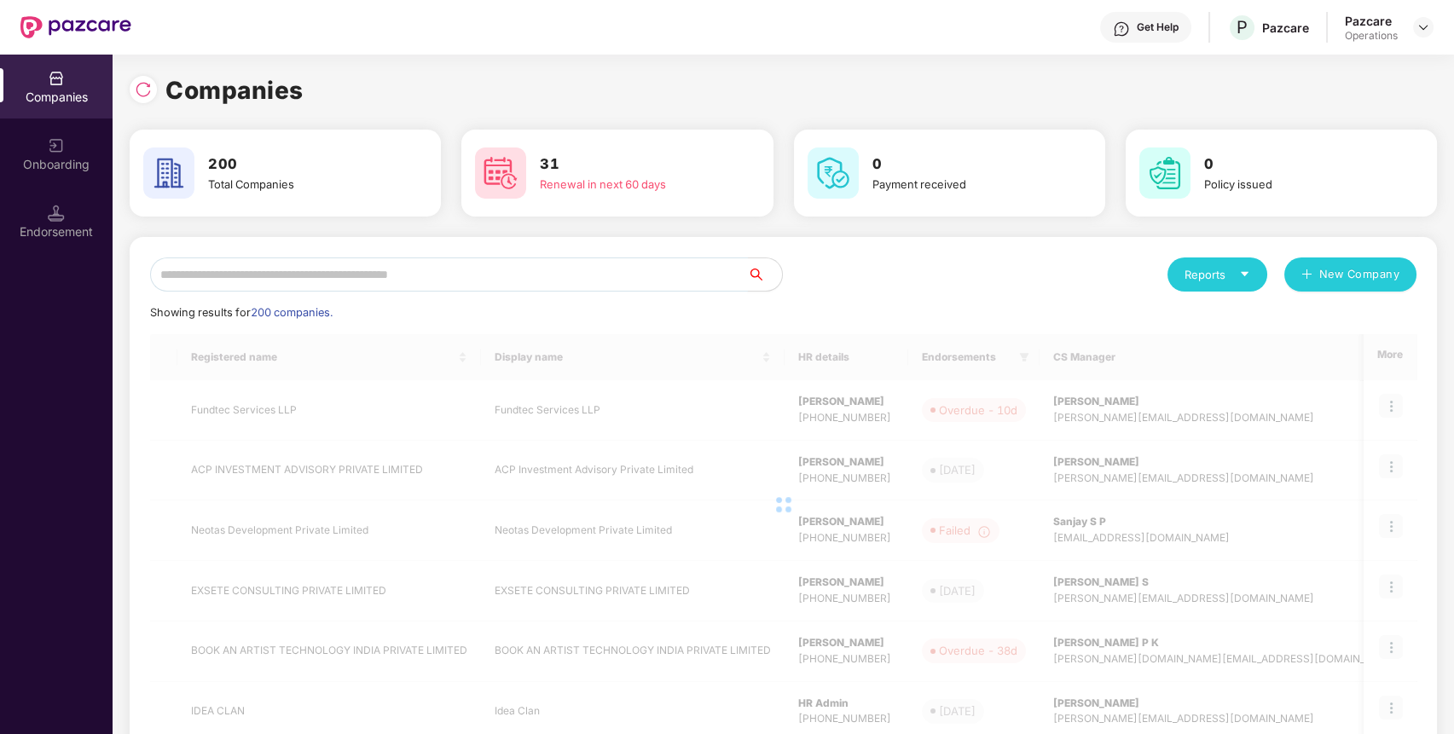
scroll to position [0, 0]
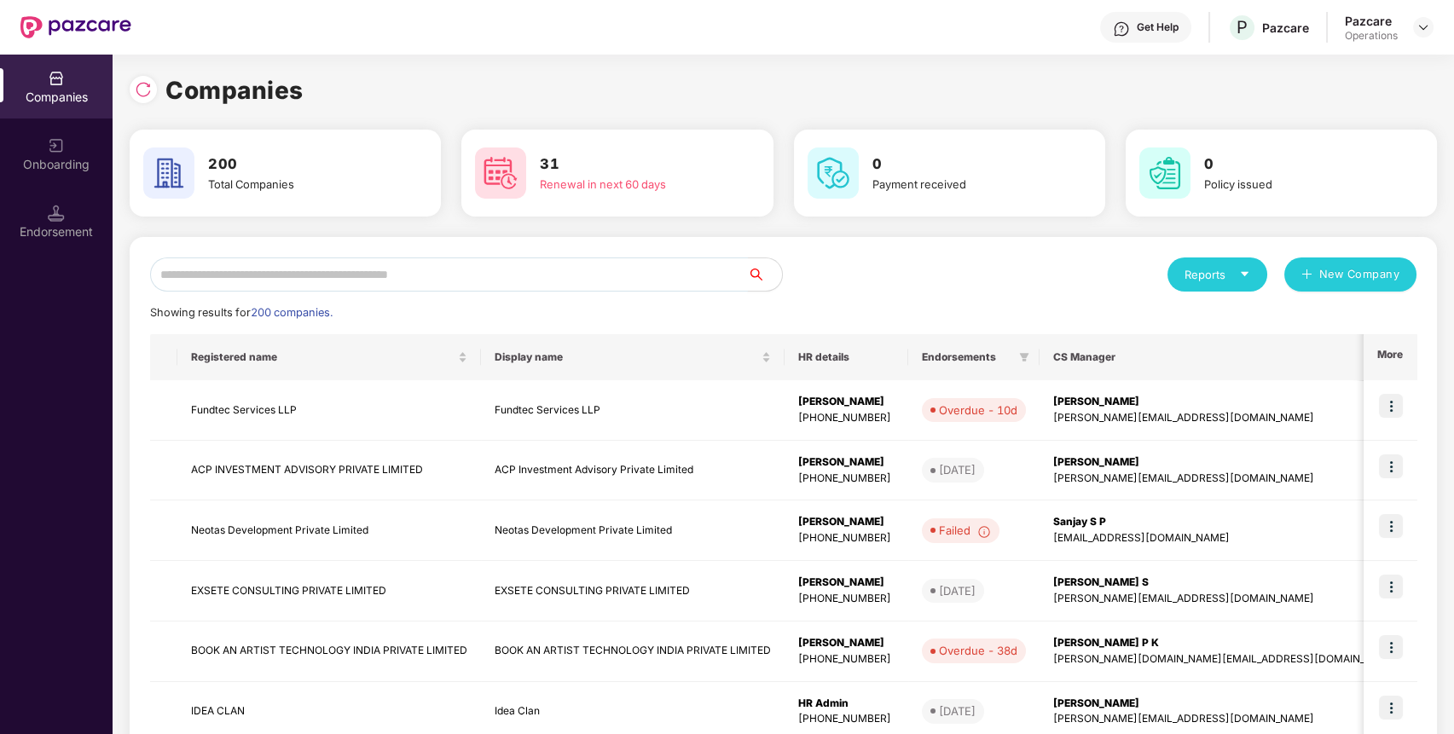
click at [338, 281] on input "text" at bounding box center [449, 274] width 598 height 34
paste input "******"
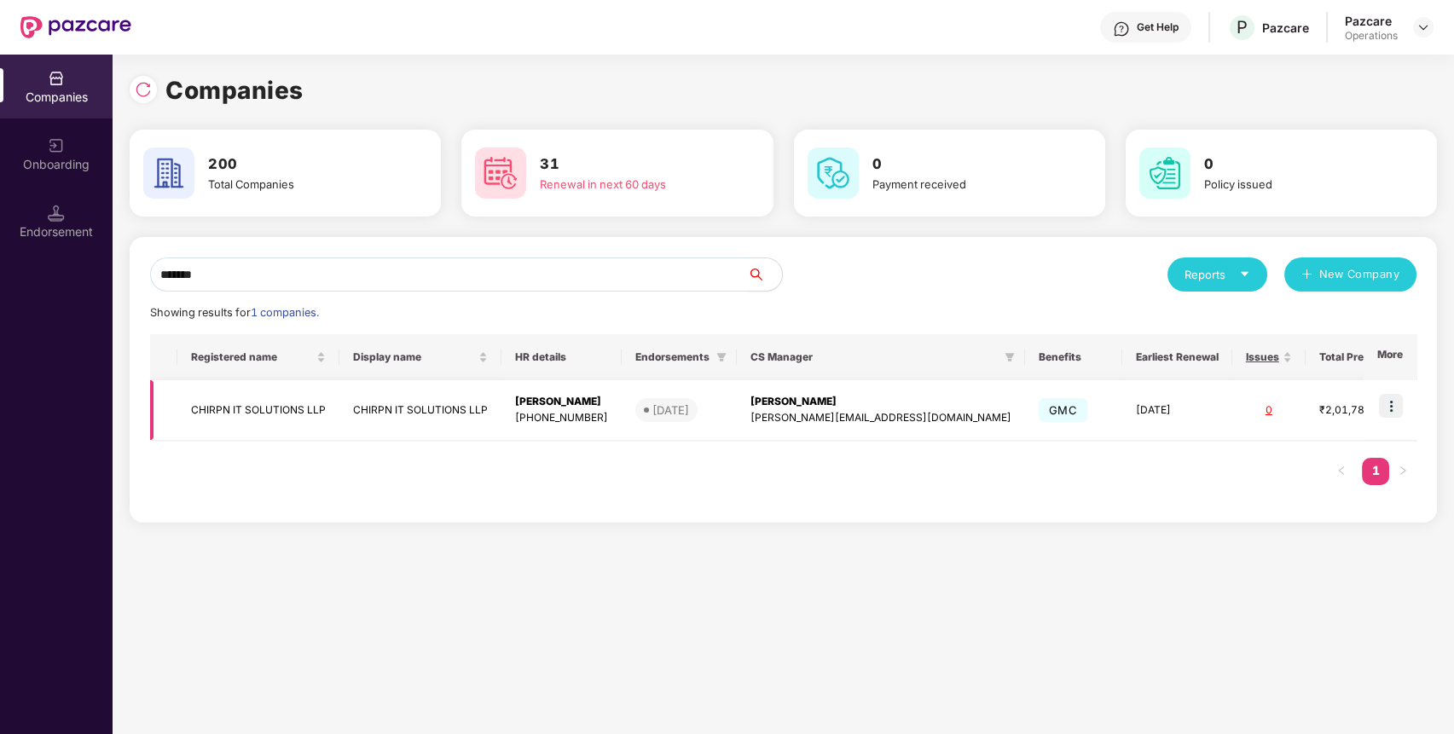
type input "******"
click at [1400, 409] on img at bounding box center [1391, 406] width 24 height 24
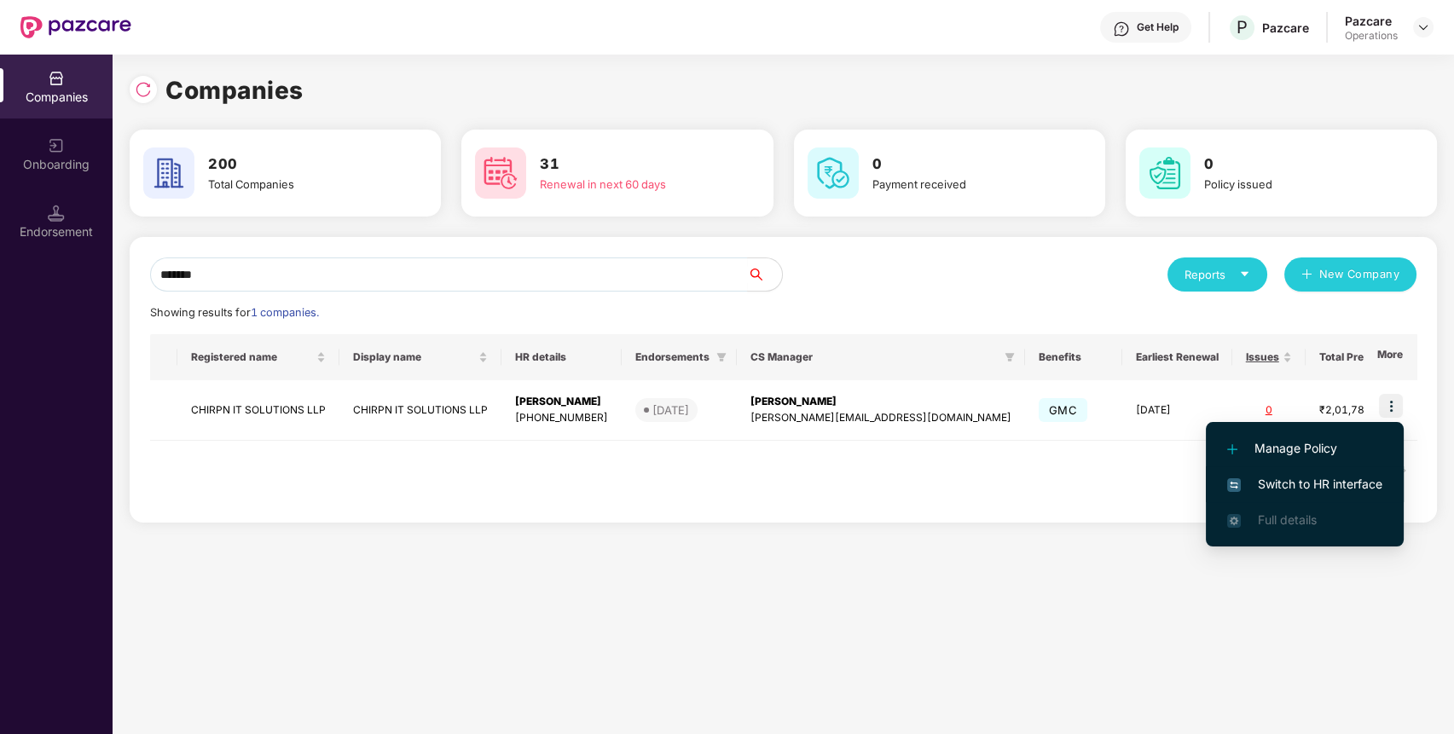
click at [1353, 477] on span "Switch to HR interface" at bounding box center [1304, 484] width 155 height 19
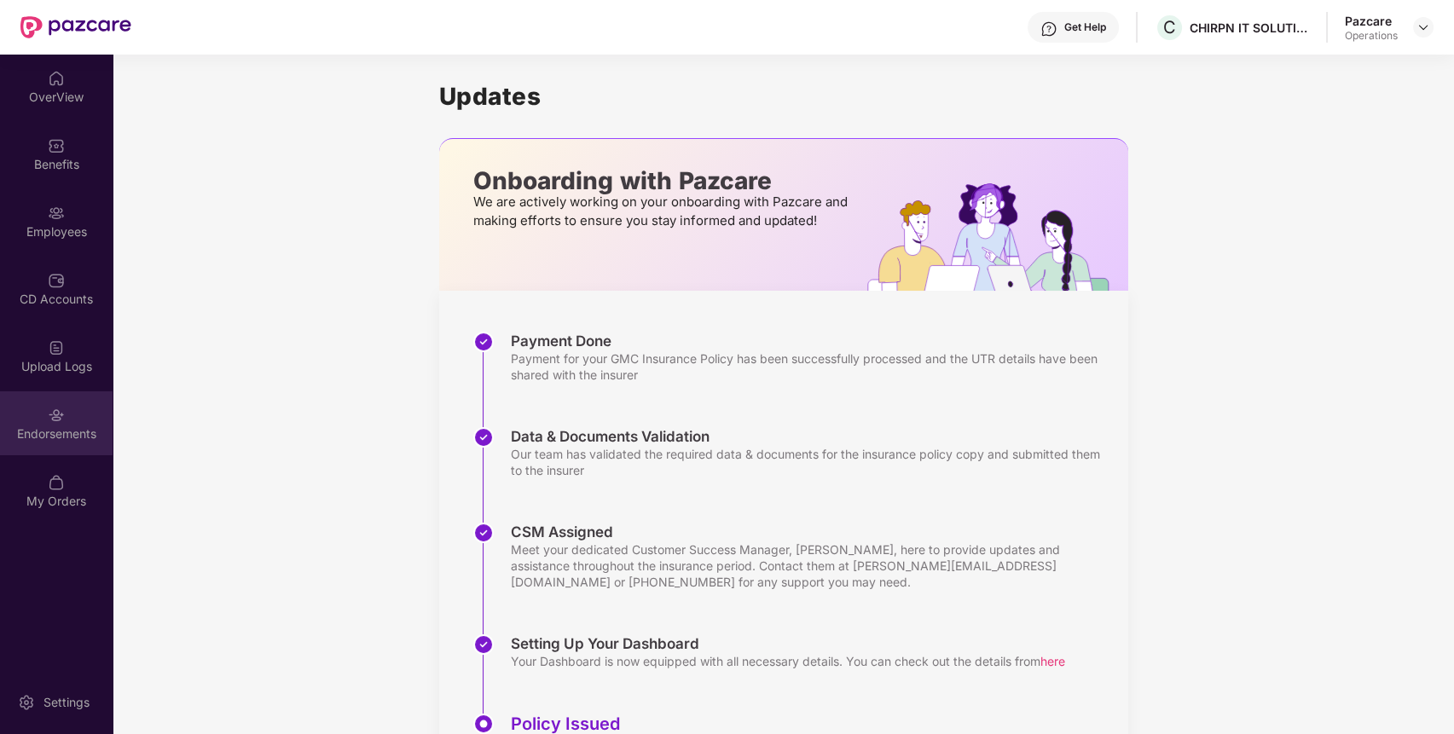
click at [61, 429] on div "Endorsements" at bounding box center [56, 433] width 113 height 17
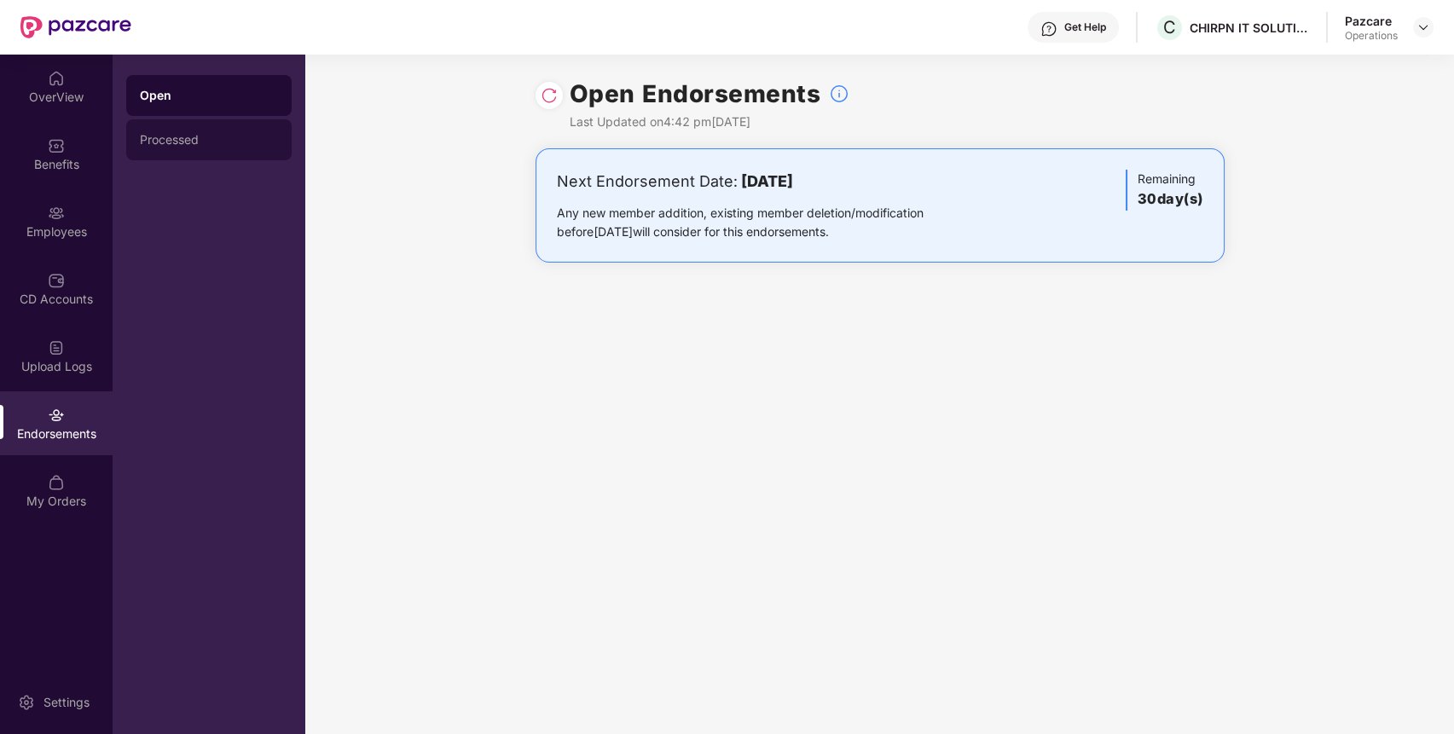
click at [223, 139] on div "Processed" at bounding box center [209, 140] width 138 height 14
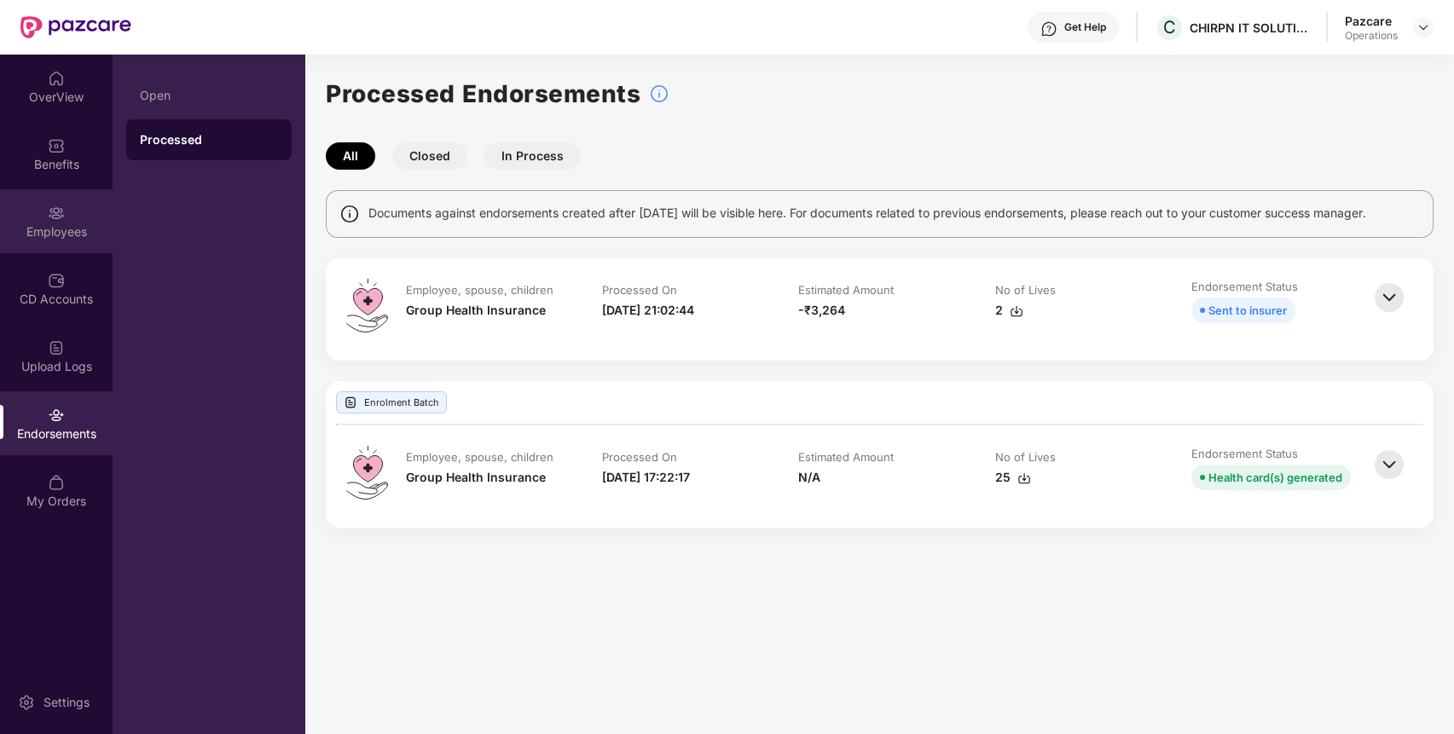
click at [61, 209] on img at bounding box center [56, 213] width 17 height 17
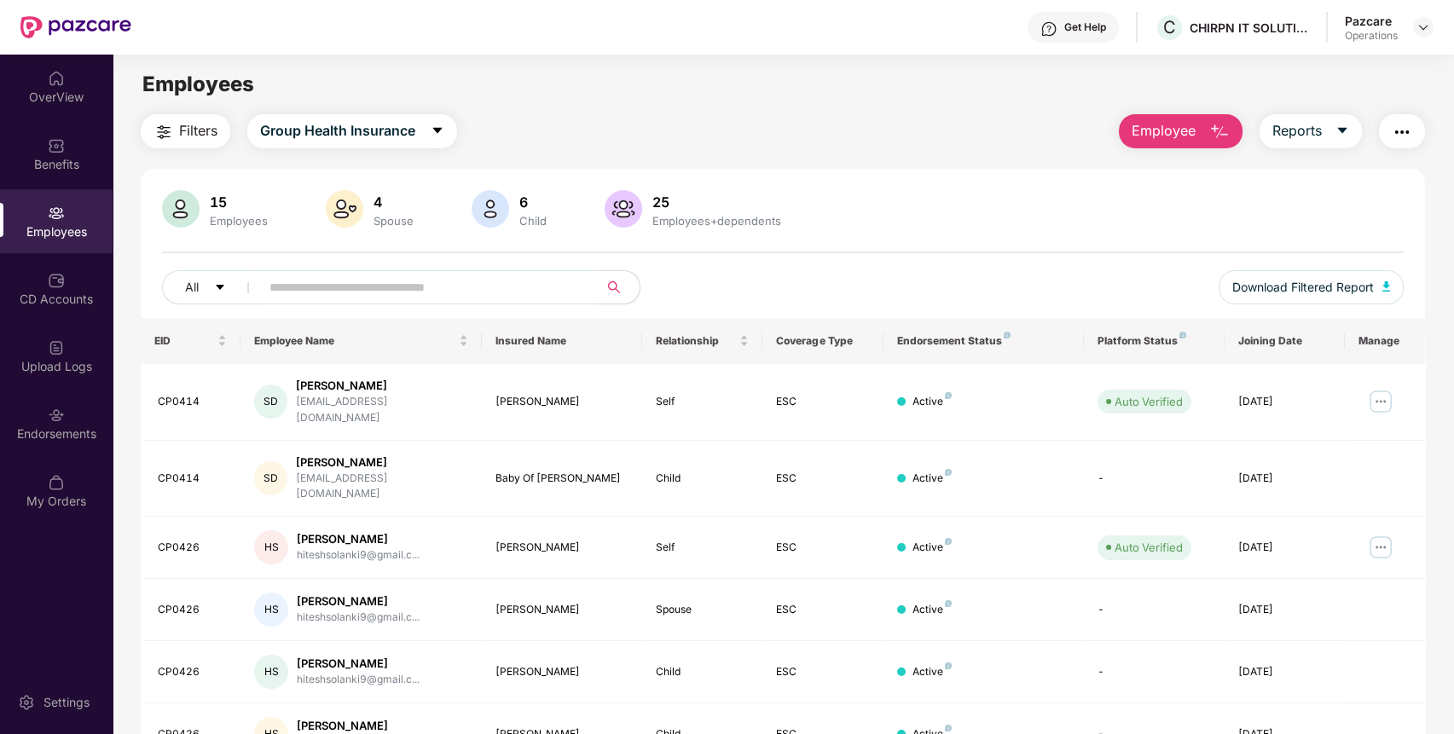
click at [1398, 139] on img "button" at bounding box center [1401, 132] width 20 height 20
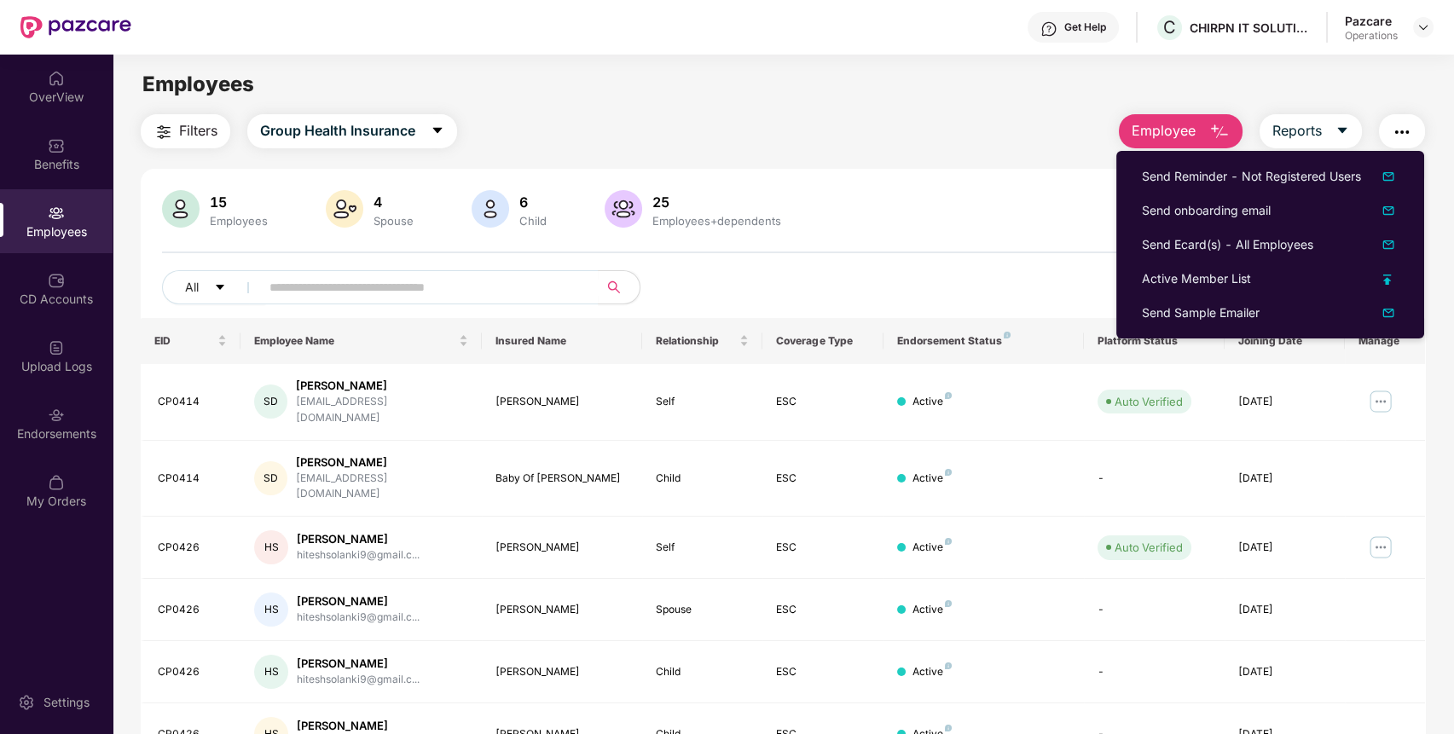
click at [996, 270] on div "All Download Filtered Report" at bounding box center [783, 294] width 1242 height 48
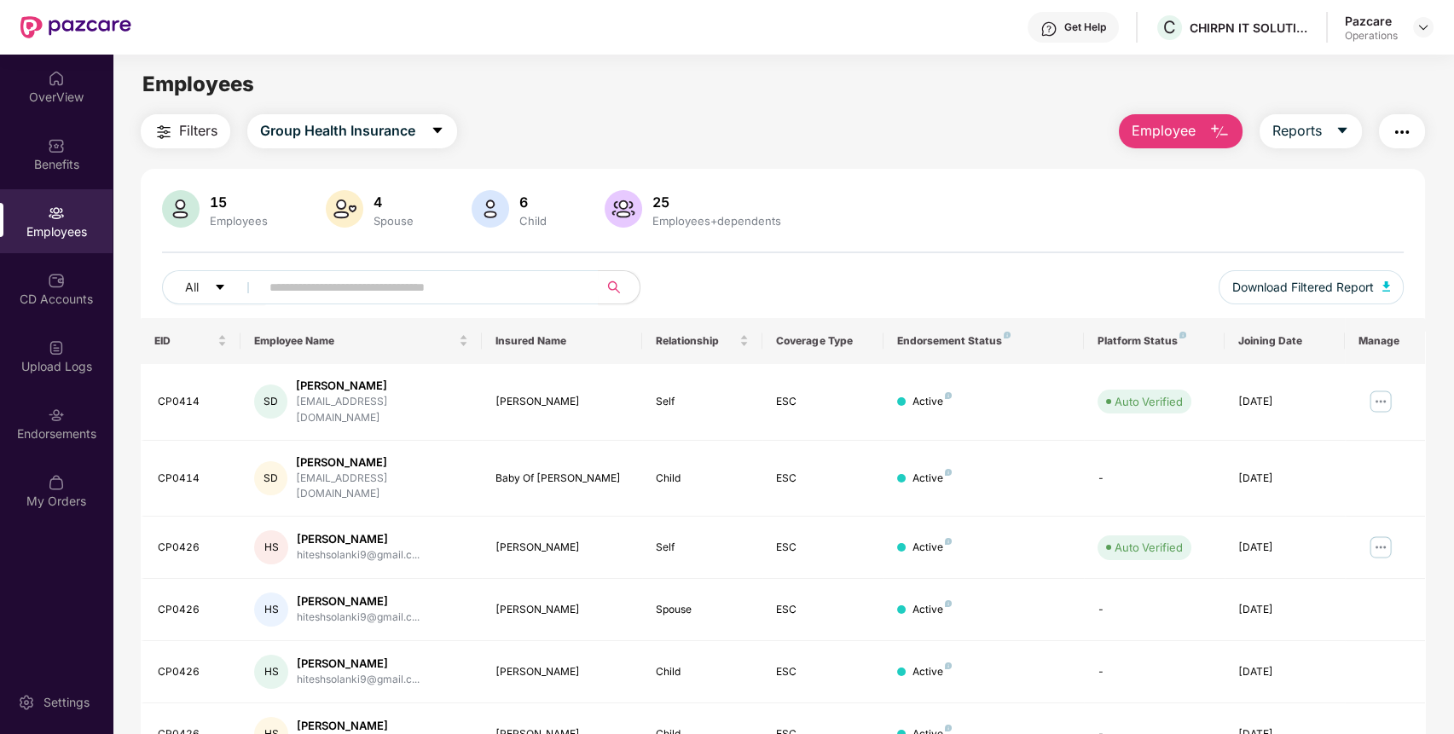
click at [205, 140] on span "Filters" at bounding box center [198, 130] width 38 height 21
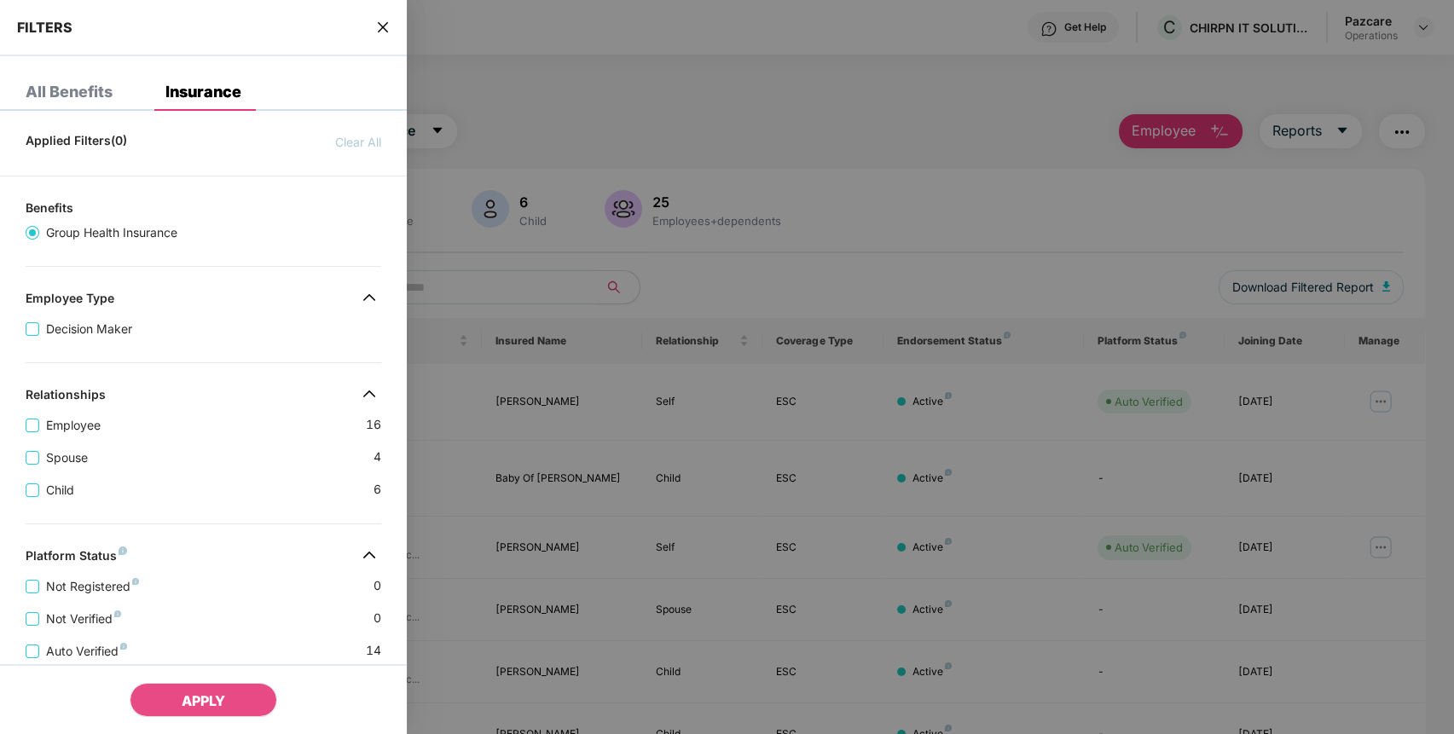
scroll to position [356, 0]
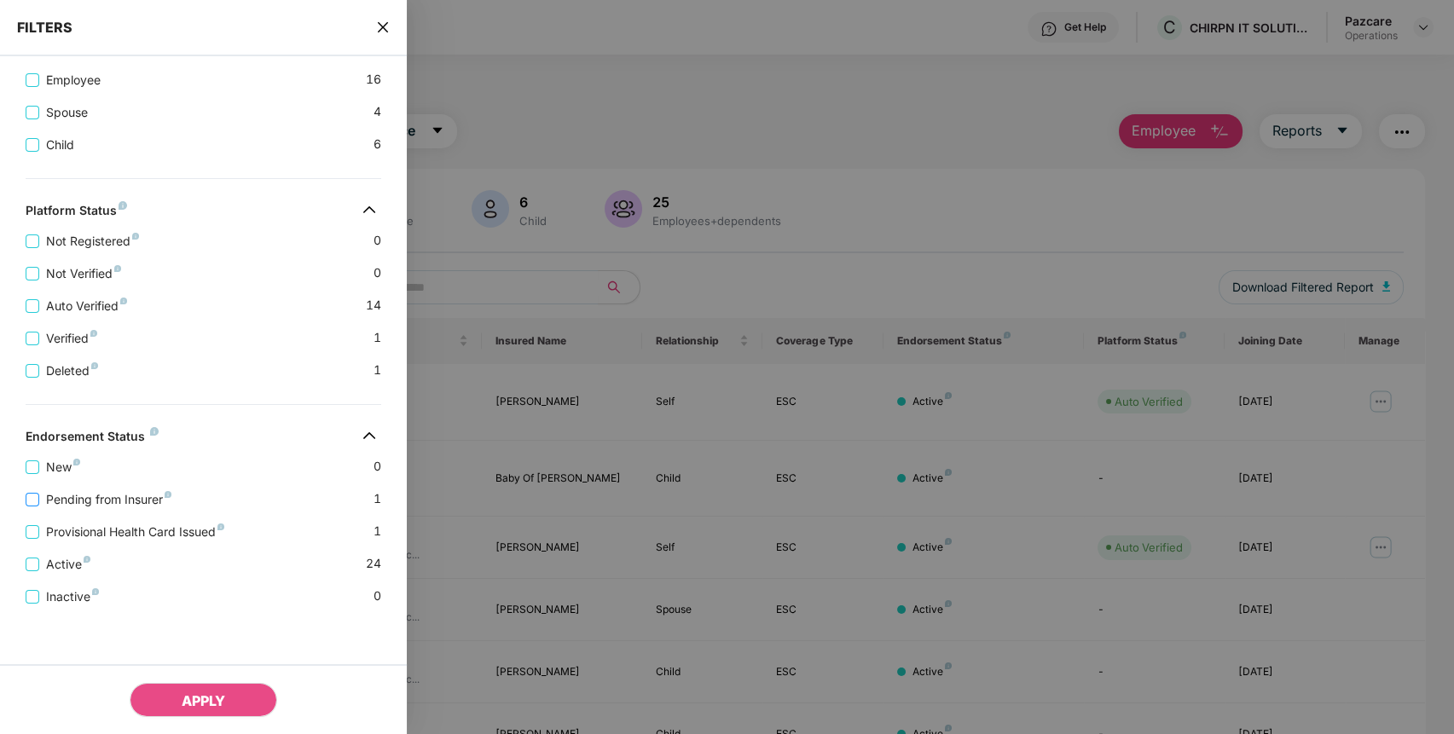
click at [80, 494] on span "Pending from Insurer" at bounding box center [108, 499] width 139 height 19
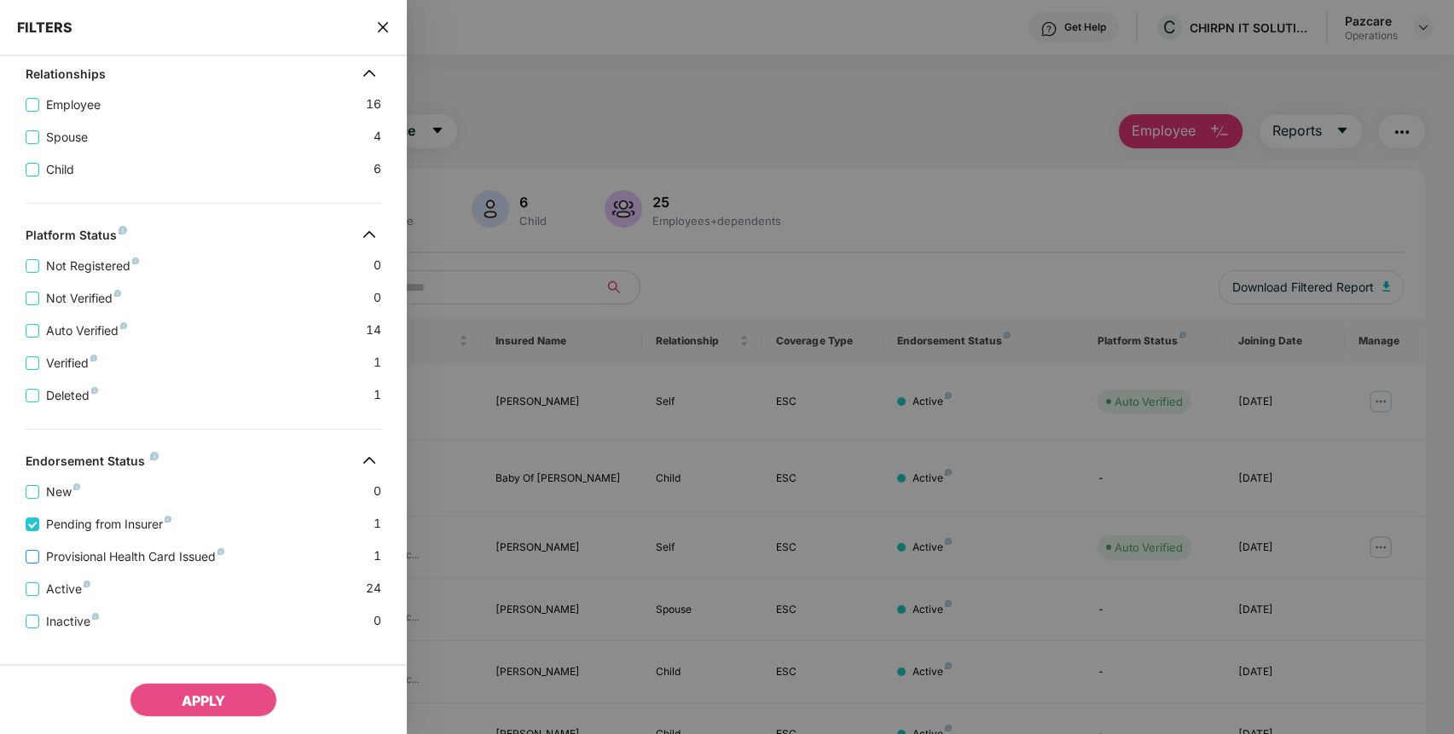
click at [95, 566] on span "Provisional Health Card Issued" at bounding box center [135, 556] width 192 height 19
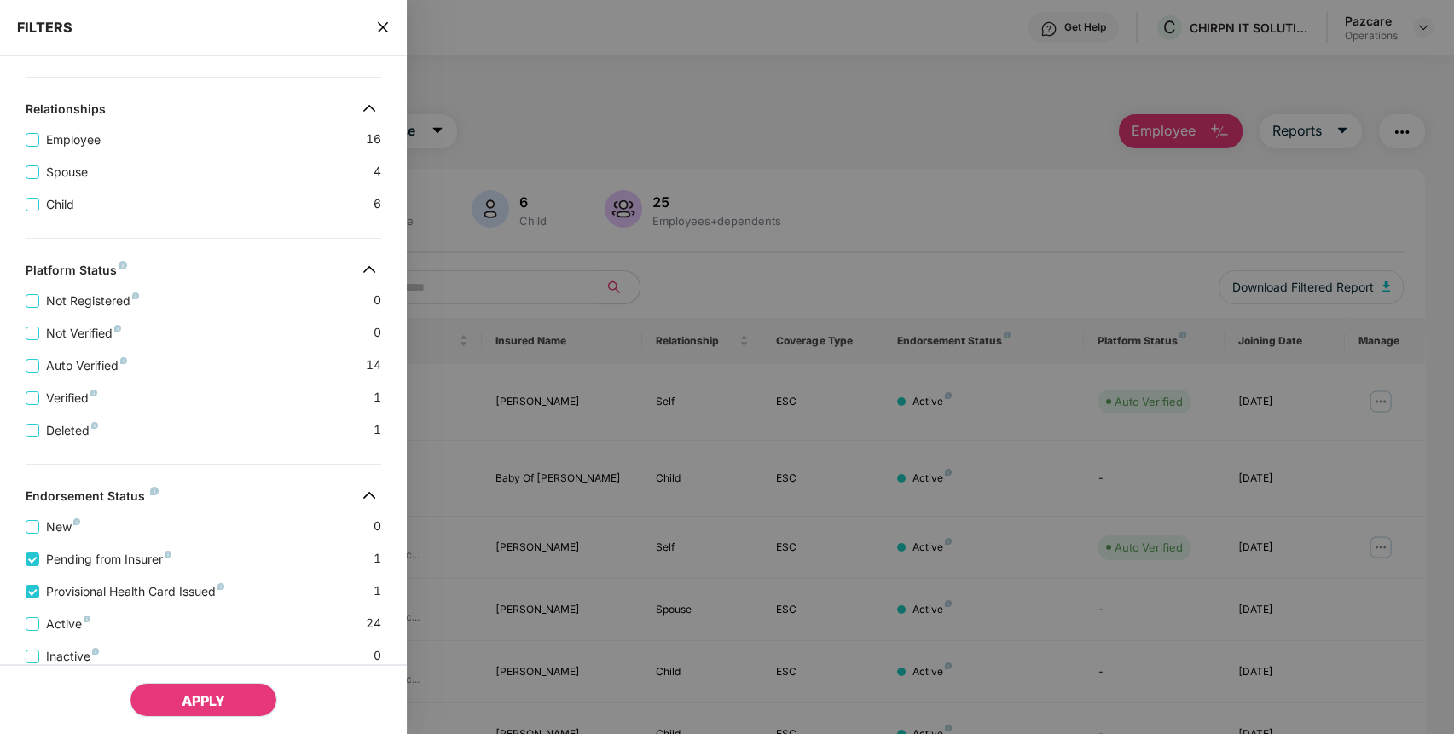
click at [222, 707] on span "APPLY" at bounding box center [203, 700] width 43 height 17
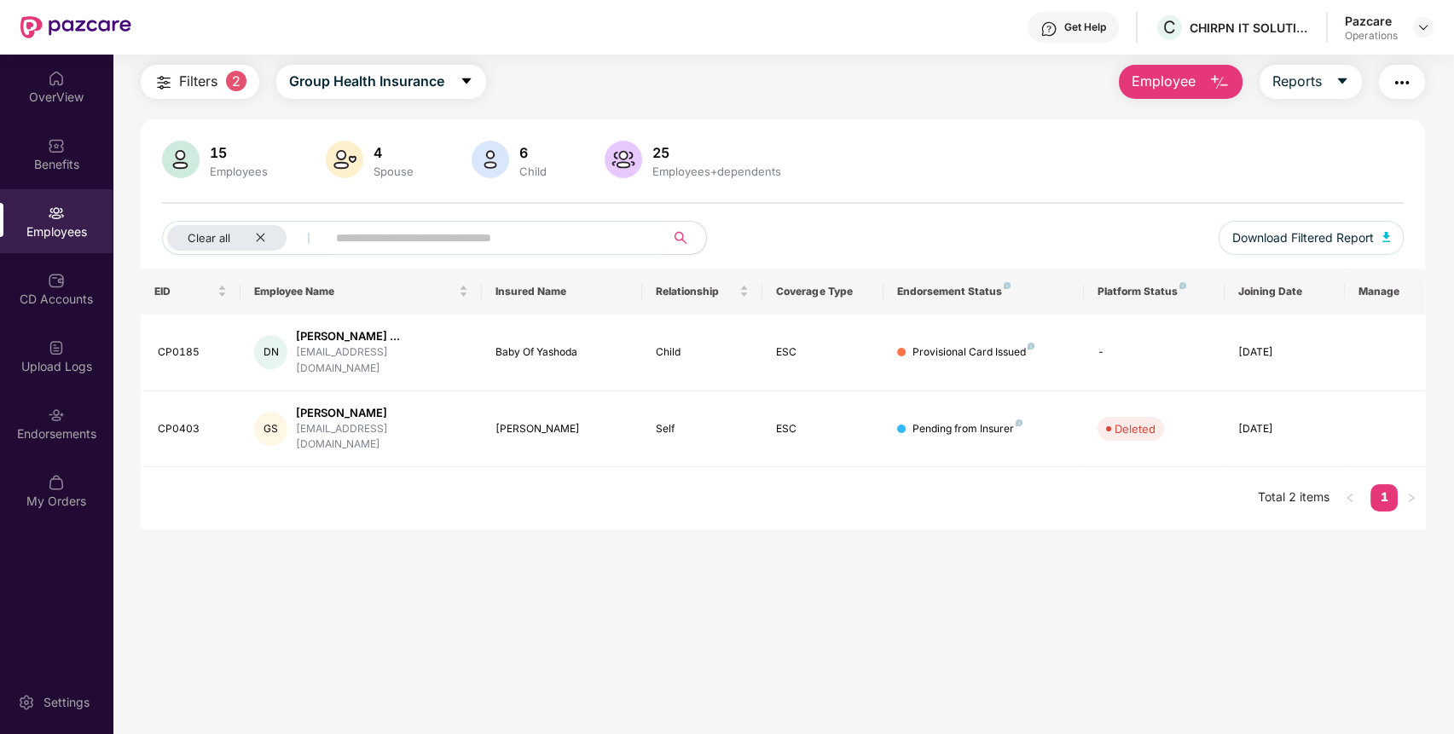
scroll to position [55, 0]
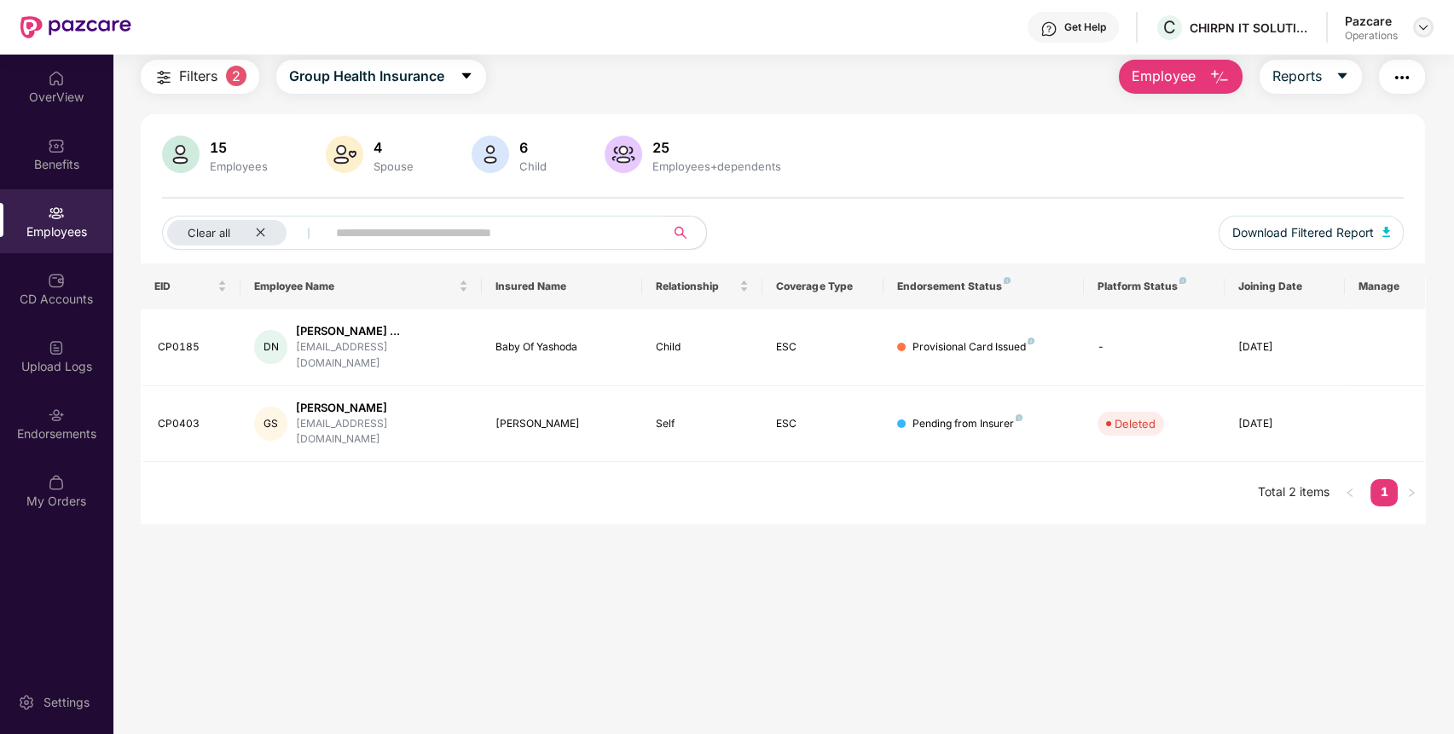
click at [1419, 26] on img at bounding box center [1423, 27] width 14 height 14
click at [1371, 67] on div "Switch to partner view" at bounding box center [1343, 67] width 222 height 33
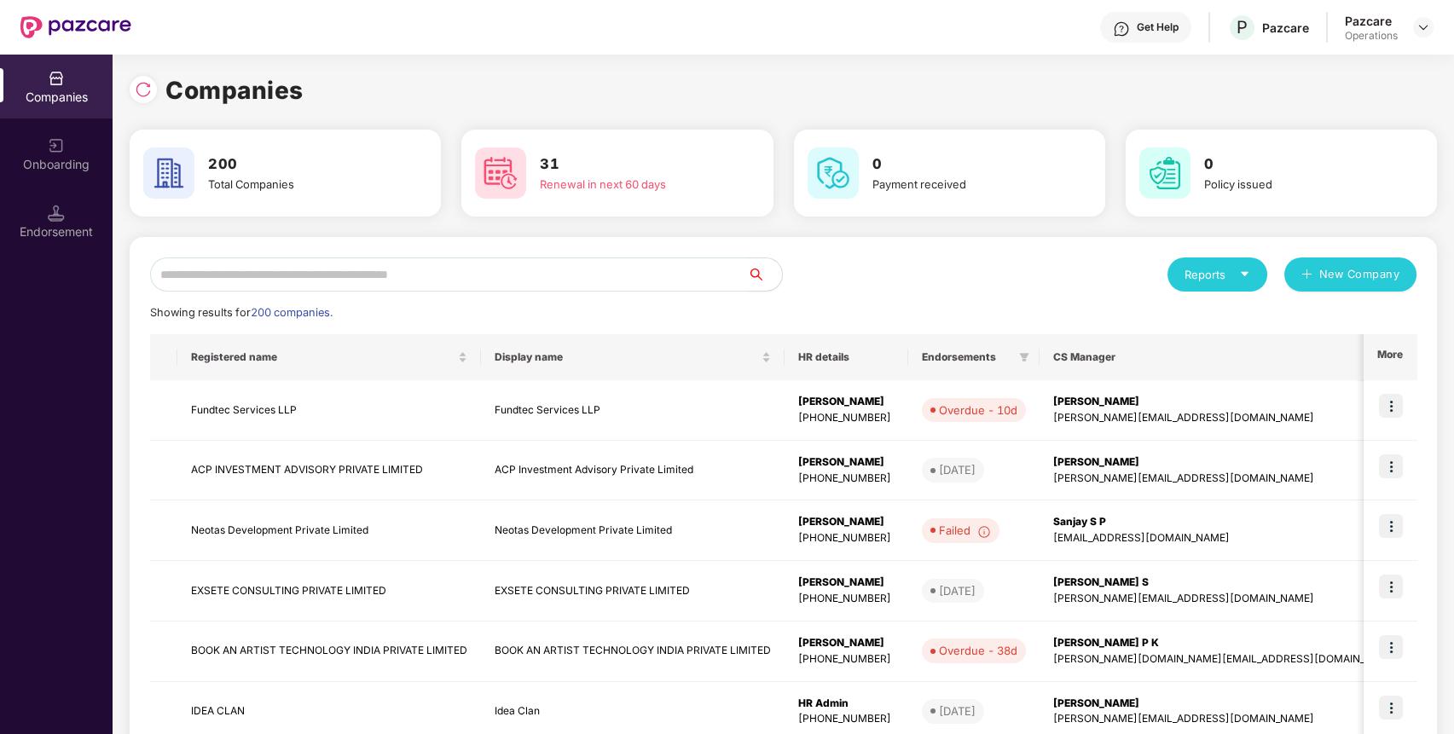
click at [566, 291] on input "text" at bounding box center [449, 274] width 598 height 34
paste input "**********"
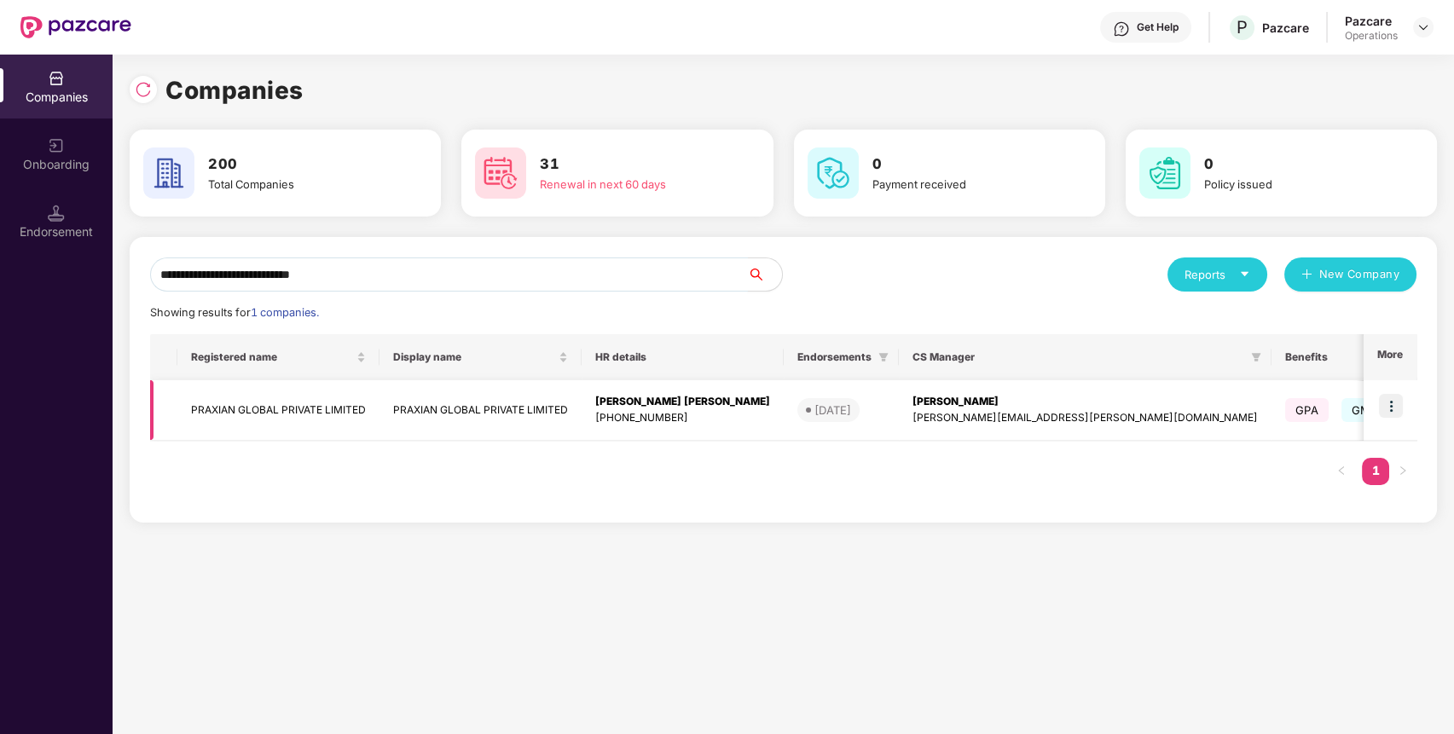
type input "**********"
click at [304, 408] on td "PRAXIAN GLOBAL PRIVATE LIMITED" at bounding box center [278, 410] width 202 height 61
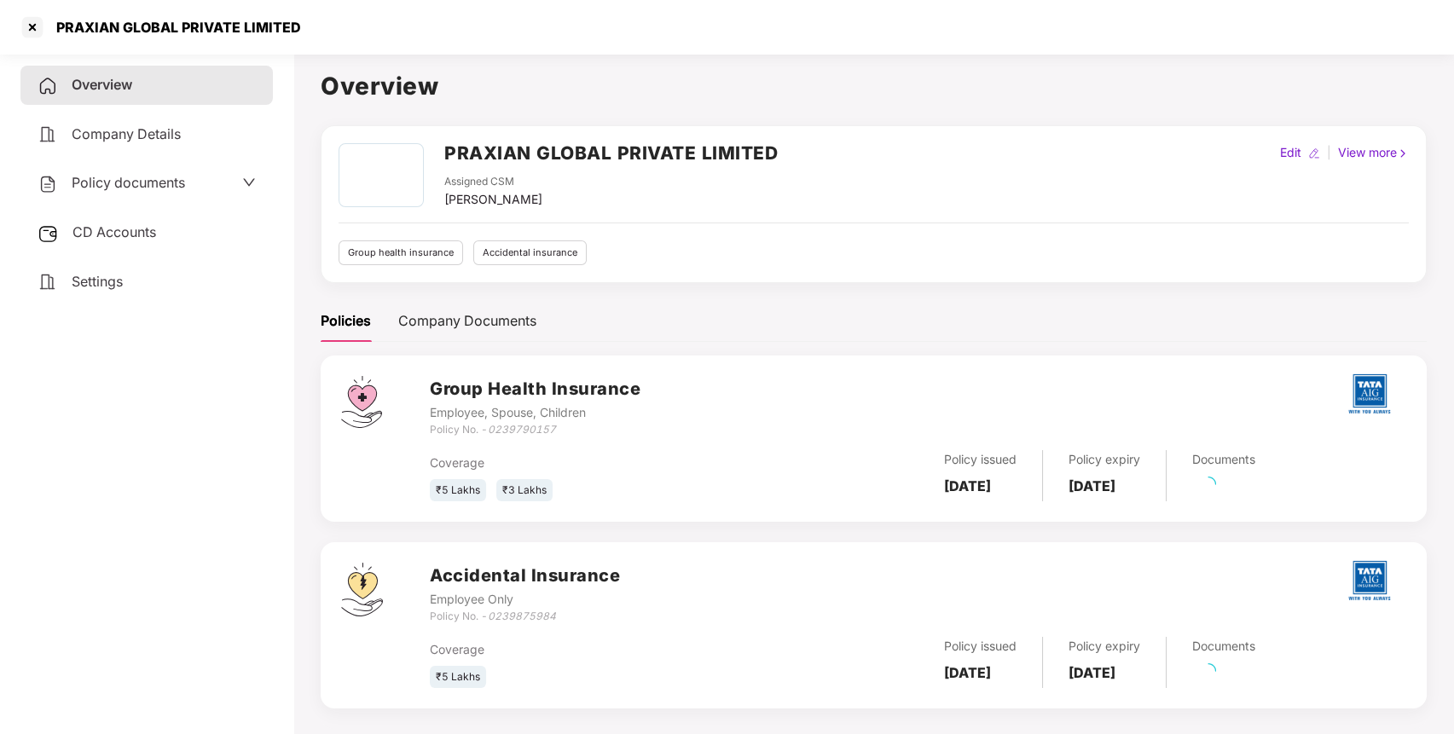
click at [177, 188] on span "Policy documents" at bounding box center [128, 182] width 113 height 17
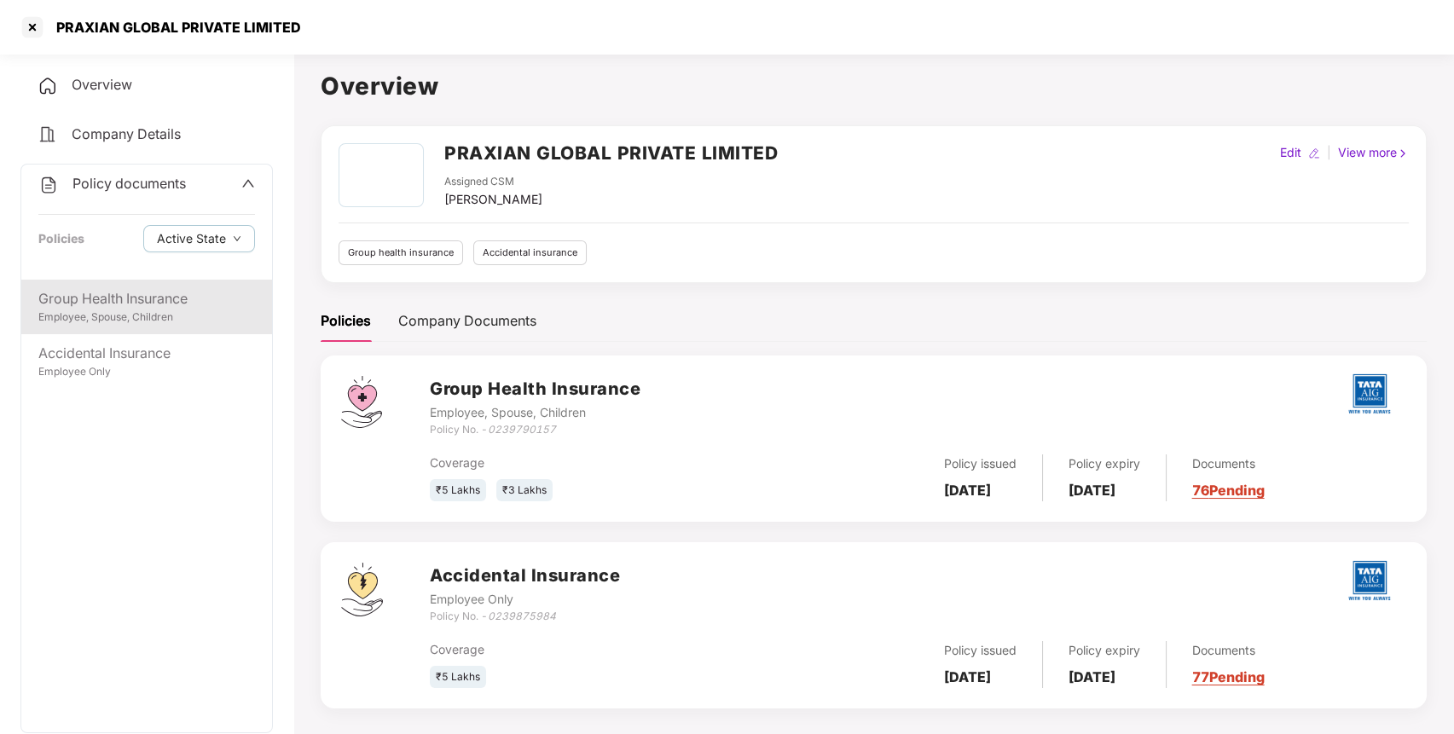
click at [159, 294] on div "Group Health Insurance" at bounding box center [146, 298] width 217 height 21
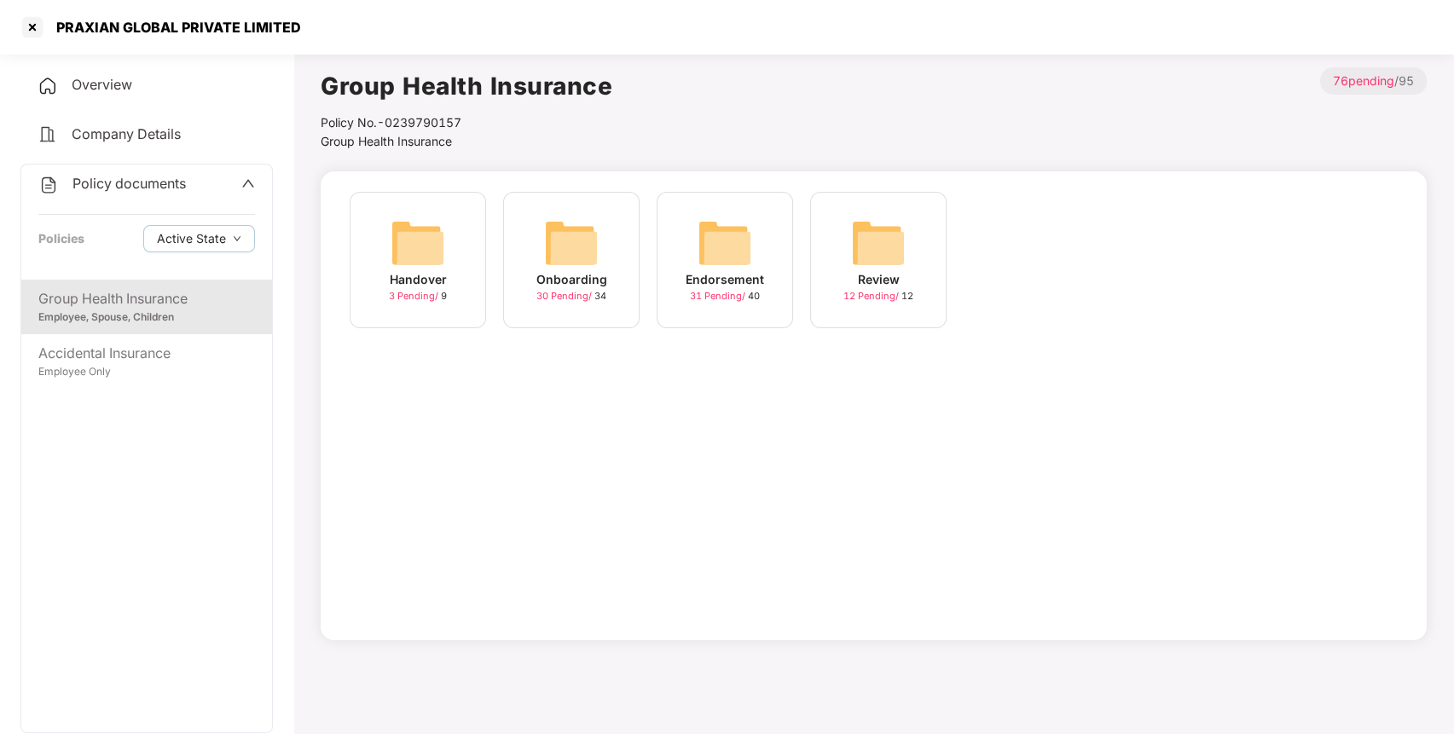
click at [687, 225] on div "Endorsement 31 Pending / 40" at bounding box center [725, 260] width 136 height 136
click at [865, 240] on img at bounding box center [878, 243] width 55 height 55
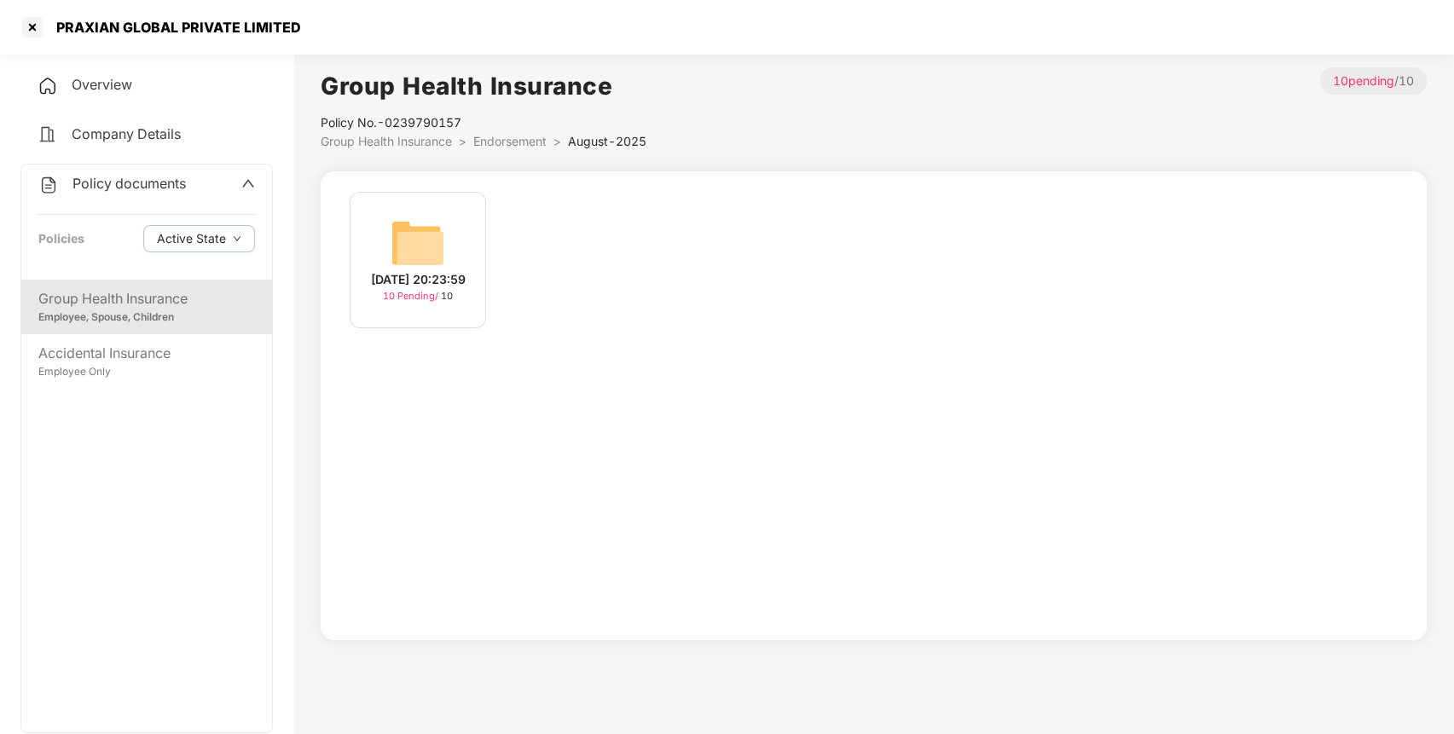
click at [407, 259] on div "[DATE] 20:23:59 10 Pending / 10" at bounding box center [418, 260] width 136 height 136
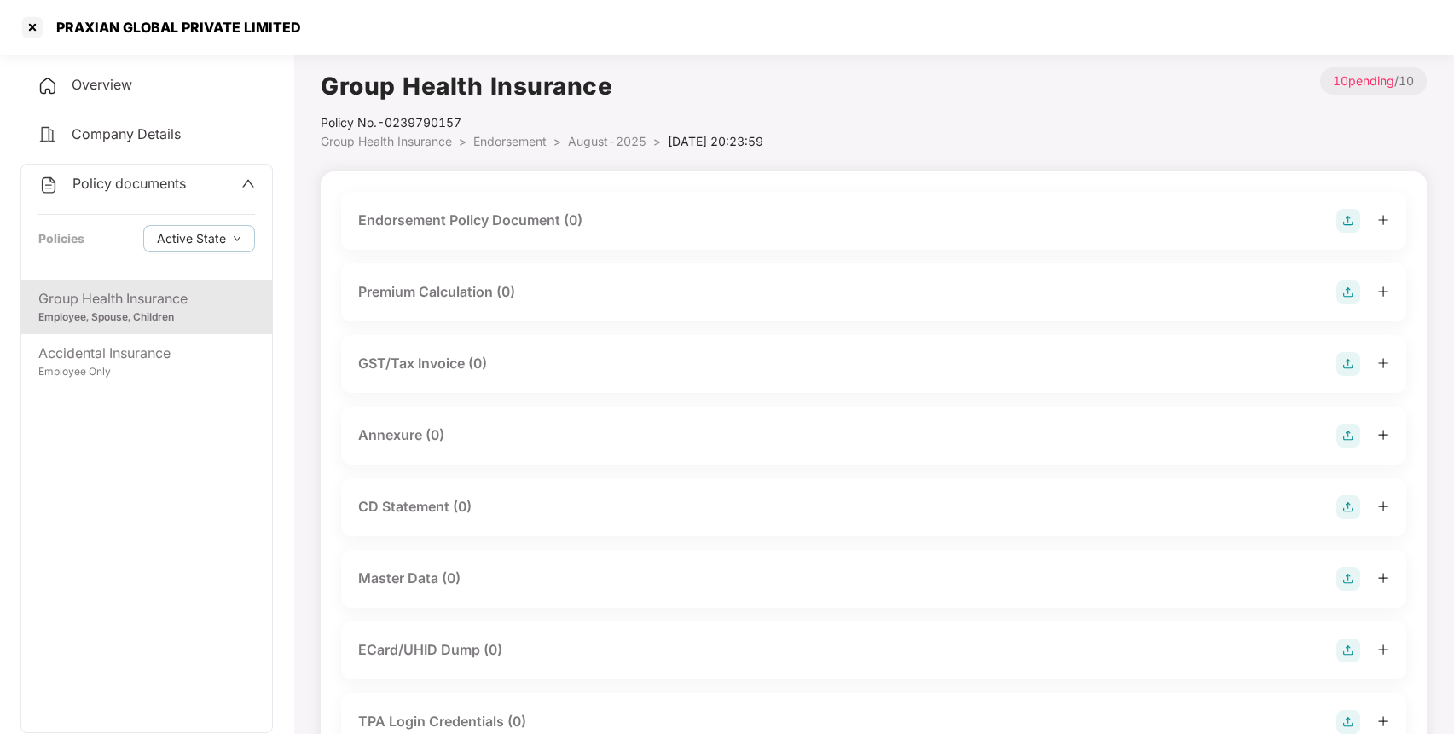
click at [1351, 219] on img at bounding box center [1348, 221] width 24 height 24
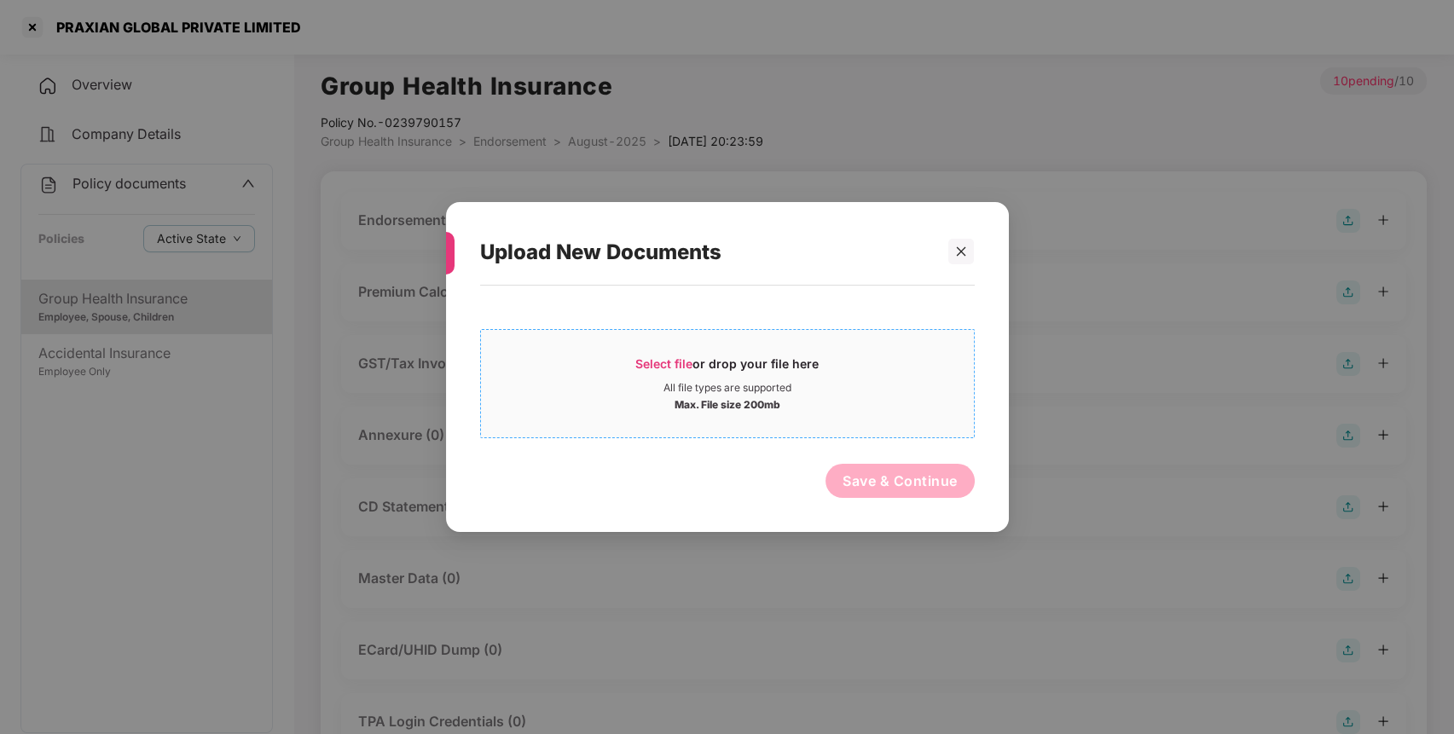
click at [639, 368] on span "Select file" at bounding box center [663, 363] width 57 height 14
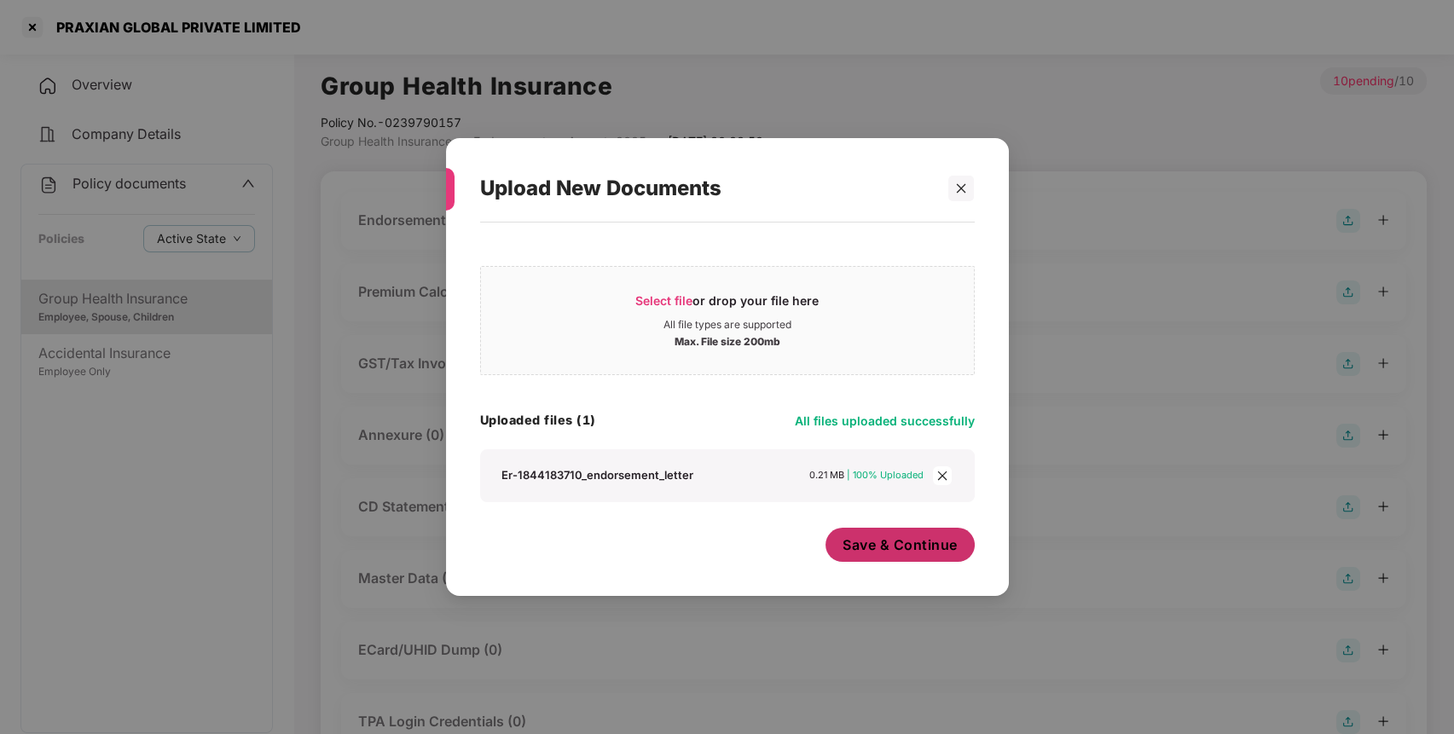
click at [882, 552] on span "Save & Continue" at bounding box center [899, 544] width 115 height 19
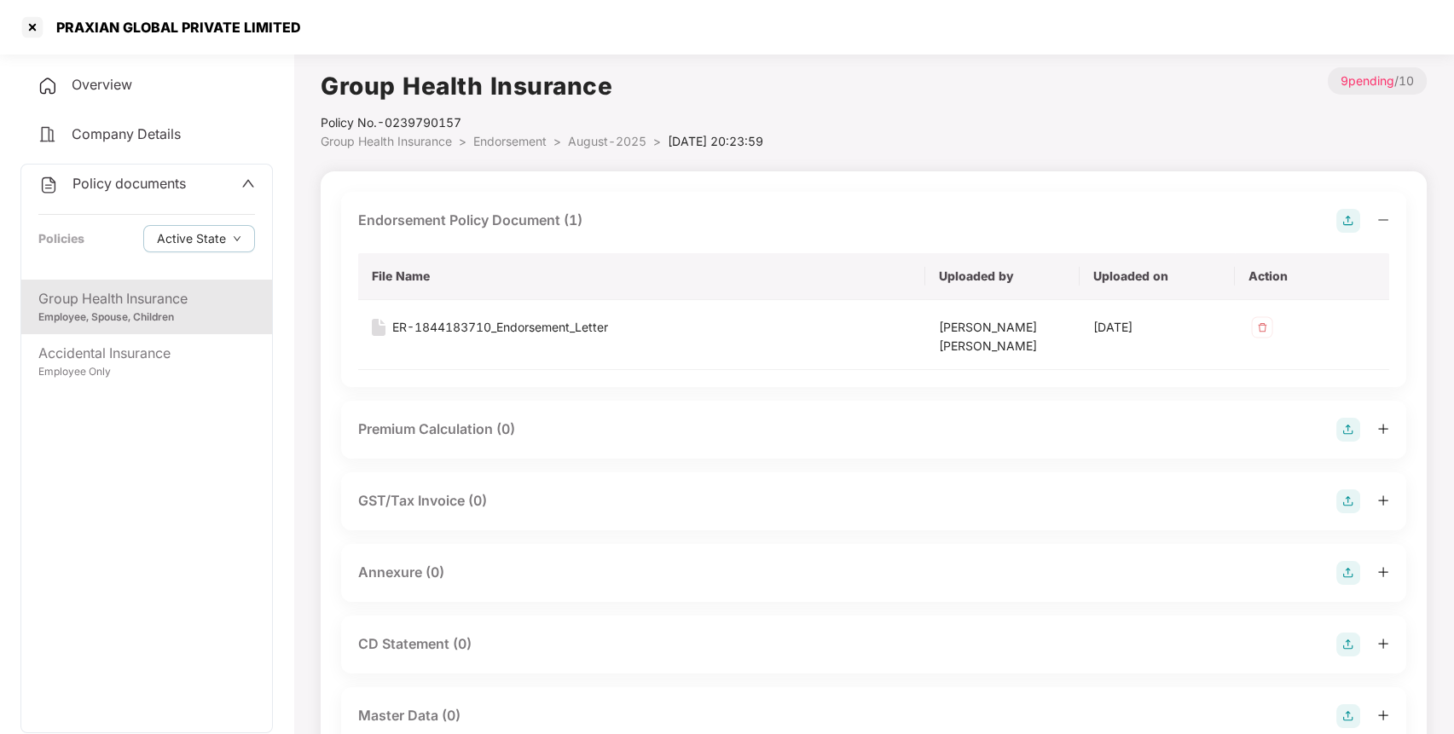
click at [1345, 575] on img at bounding box center [1348, 573] width 24 height 24
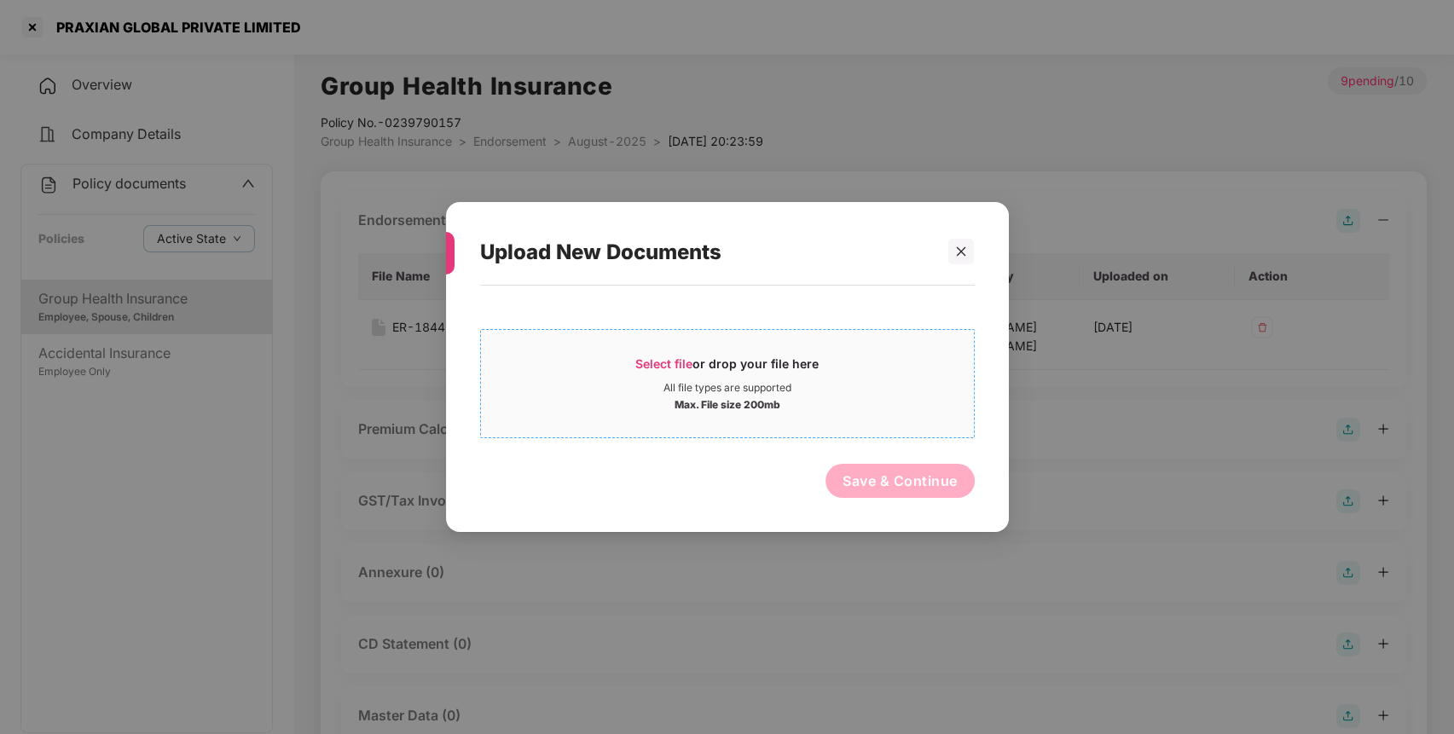
click at [786, 360] on div "Select file or drop your file here" at bounding box center [726, 369] width 183 height 26
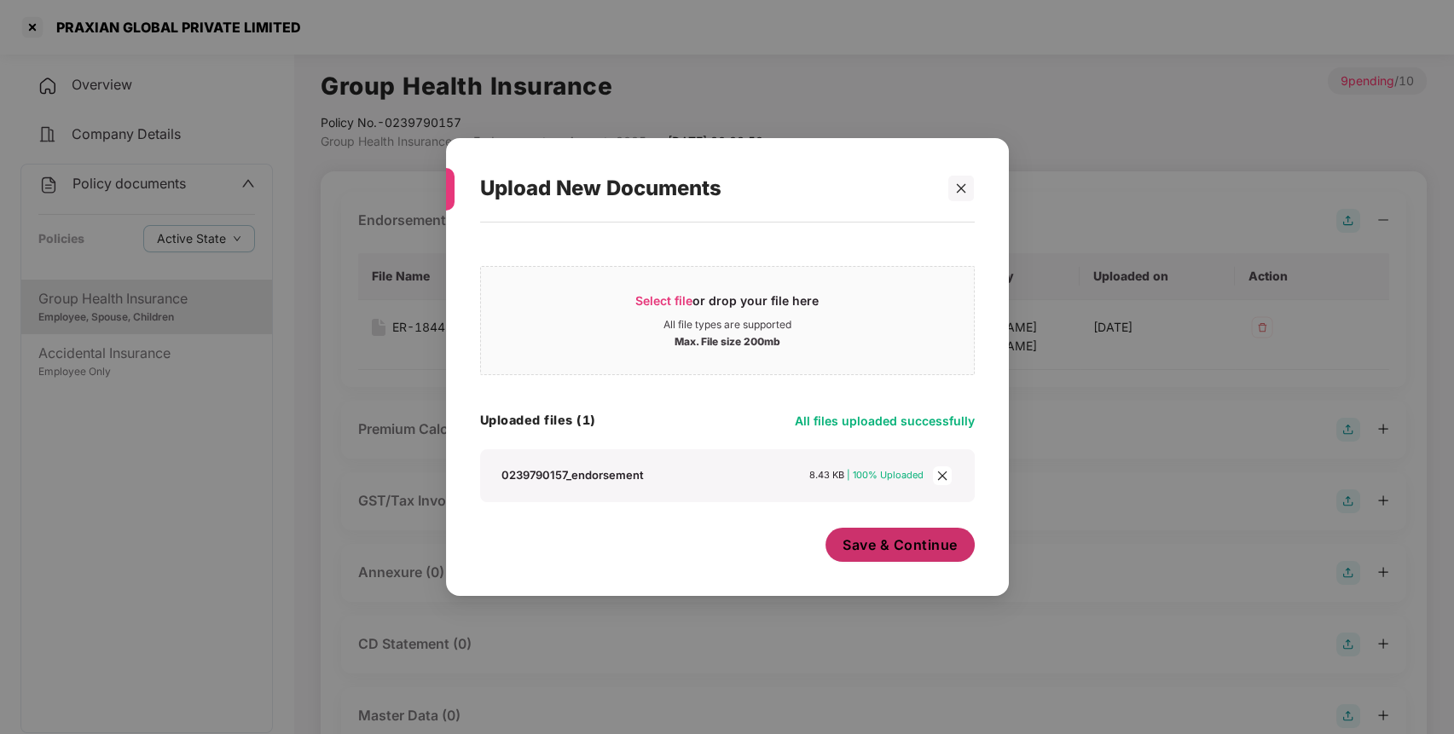
click at [914, 552] on span "Save & Continue" at bounding box center [899, 544] width 115 height 19
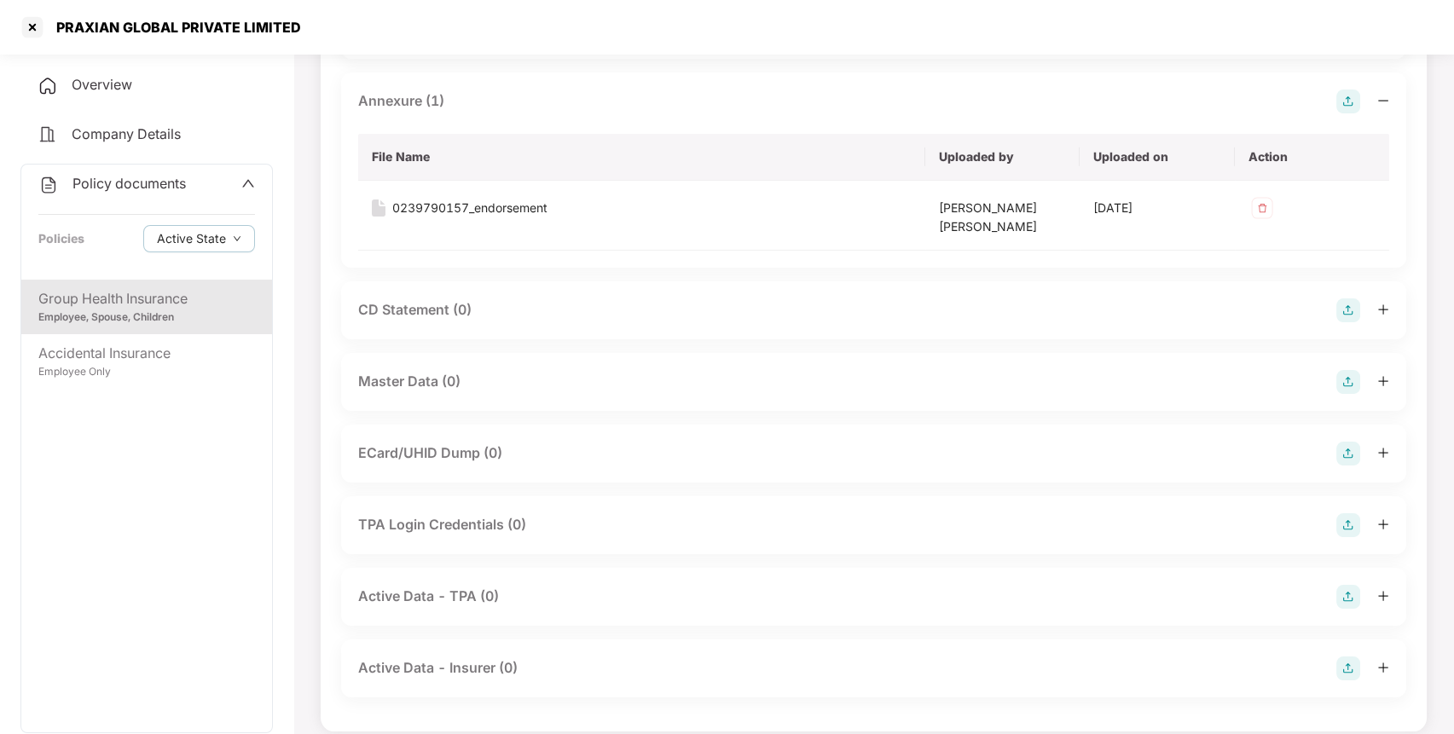
scroll to position [489, 0]
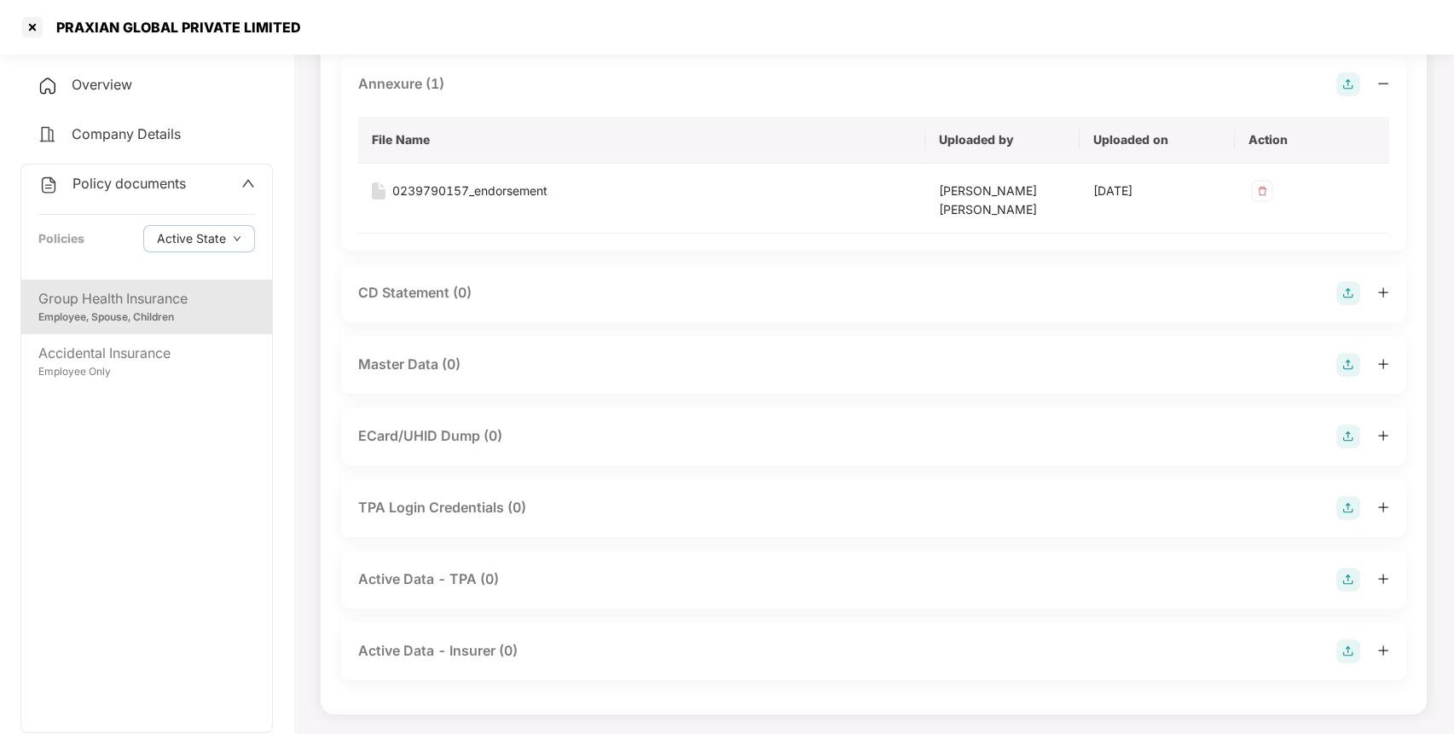
click at [1344, 360] on img at bounding box center [1348, 365] width 24 height 24
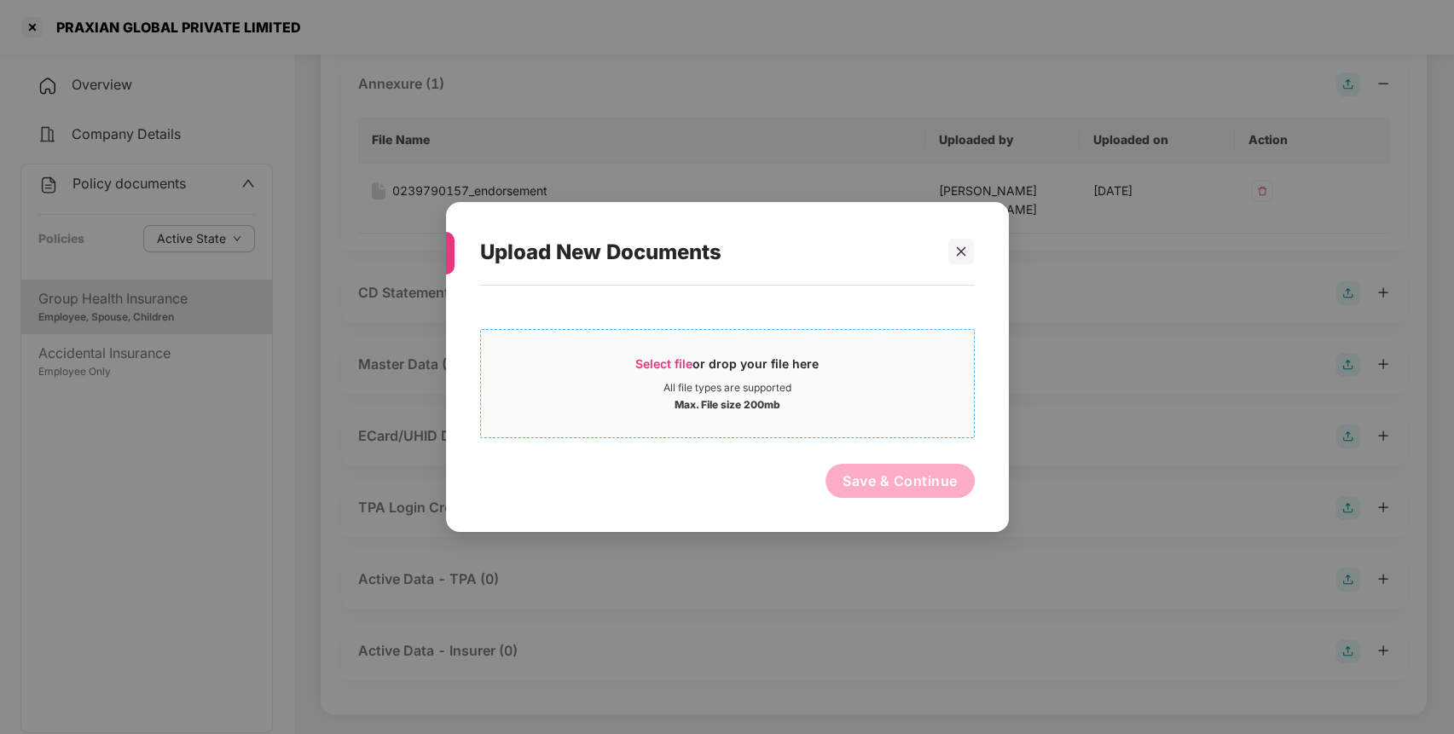
click at [802, 385] on div "All file types are supported" at bounding box center [727, 388] width 493 height 14
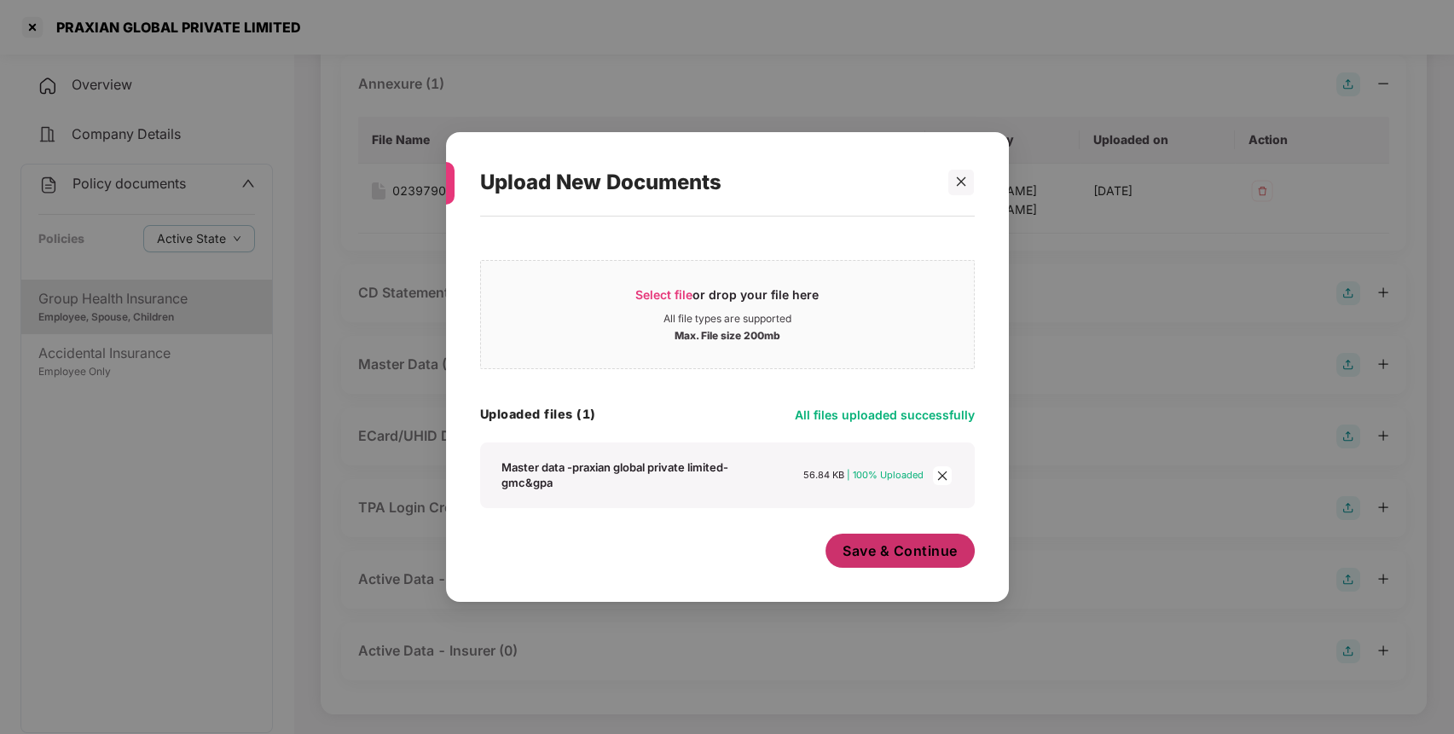
click at [942, 560] on span "Save & Continue" at bounding box center [899, 550] width 115 height 19
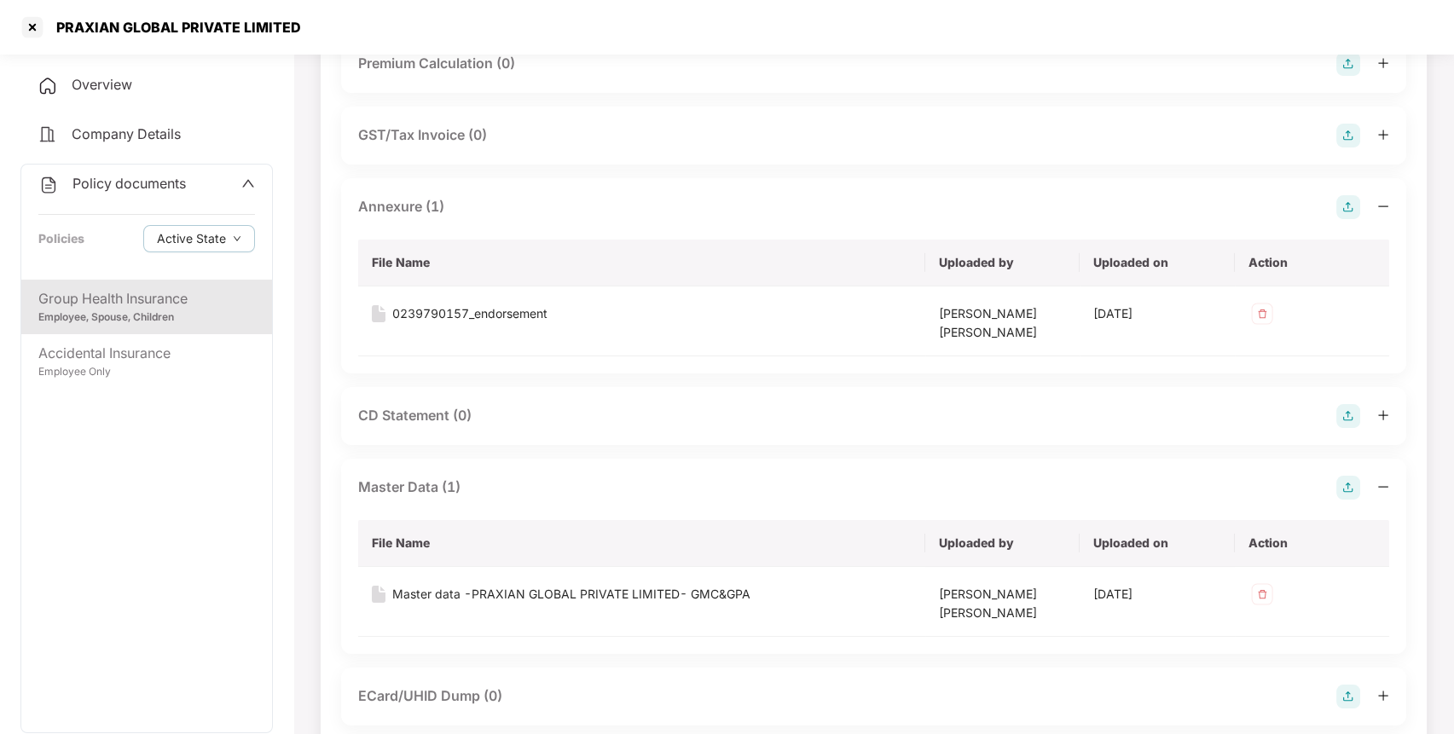
scroll to position [359, 0]
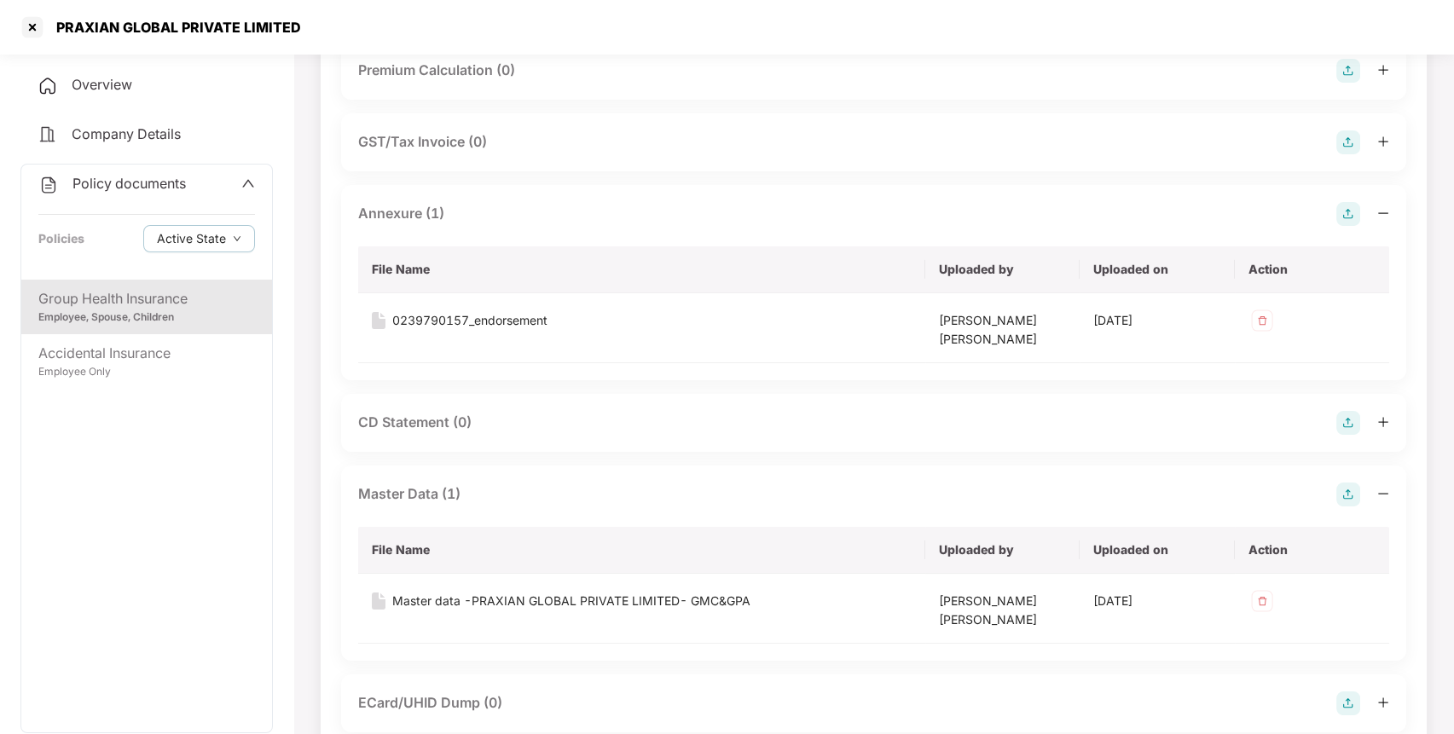
click at [182, 180] on span "Policy documents" at bounding box center [128, 183] width 113 height 17
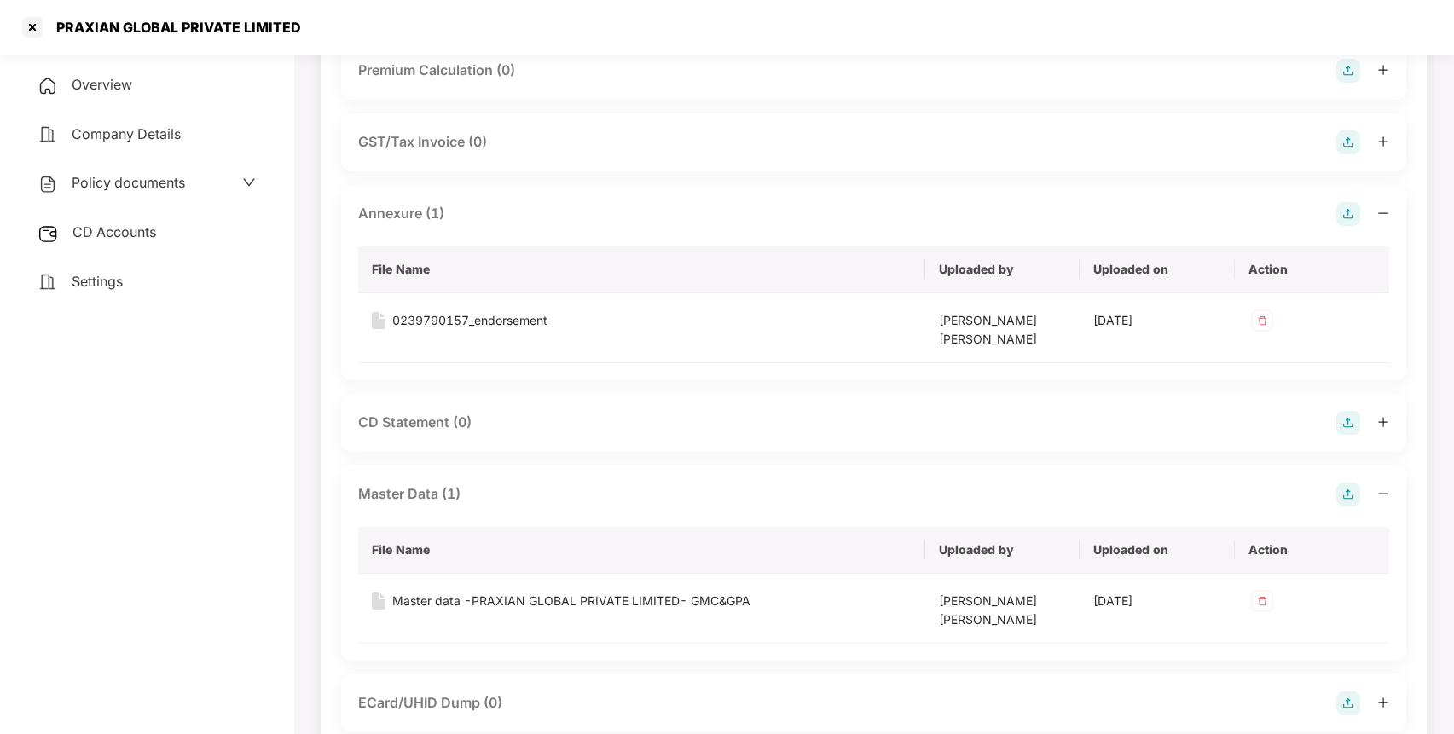
click at [152, 238] on span "CD Accounts" at bounding box center [114, 231] width 84 height 17
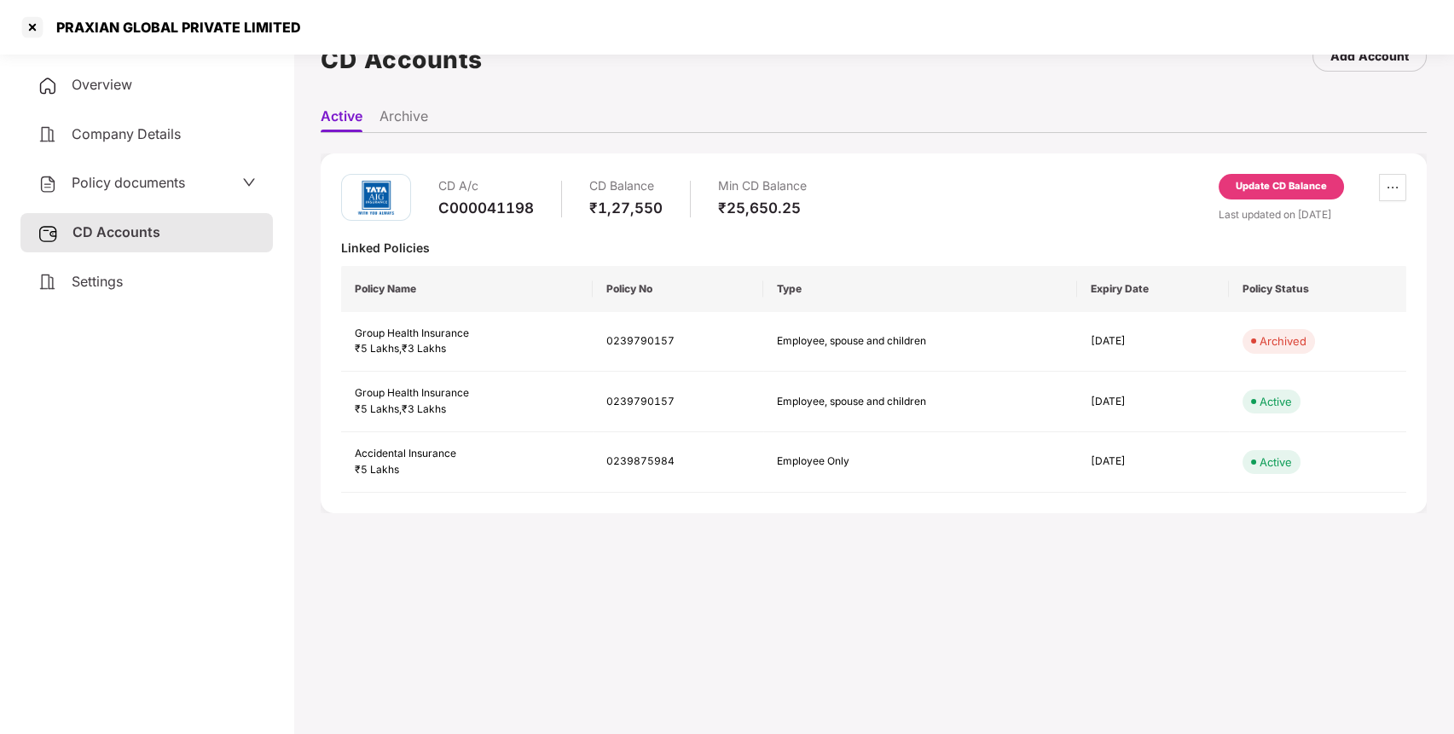
click at [1278, 171] on div "CD A/c C000041198 CD Balance ₹1,27,550 Min CD Balance ₹25,650.25 Update CD Bala…" at bounding box center [874, 333] width 1106 height 360
click at [1280, 179] on div "Update CD Balance" at bounding box center [1280, 186] width 91 height 15
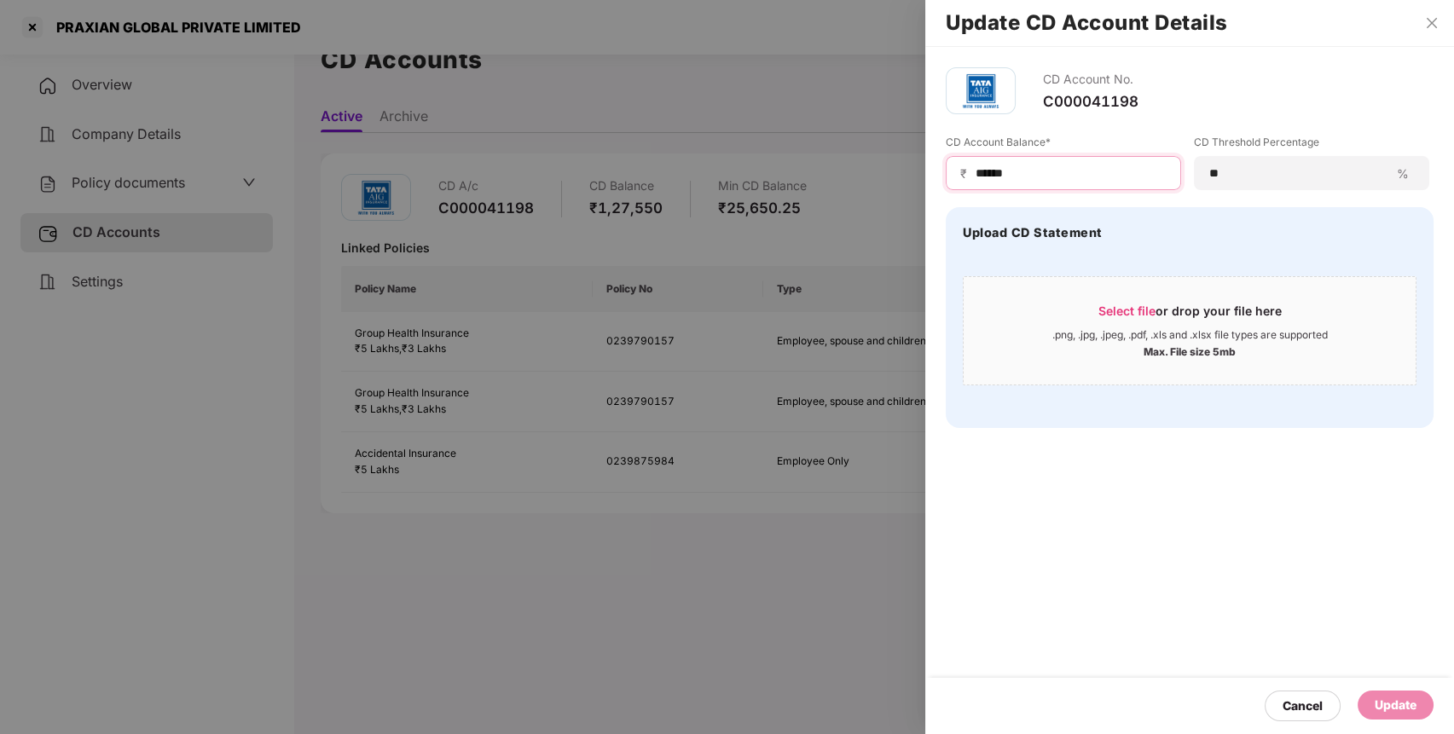
click at [1088, 165] on input "******" at bounding box center [1070, 174] width 193 height 18
type input "******"
click at [1387, 705] on div "Update" at bounding box center [1395, 705] width 42 height 19
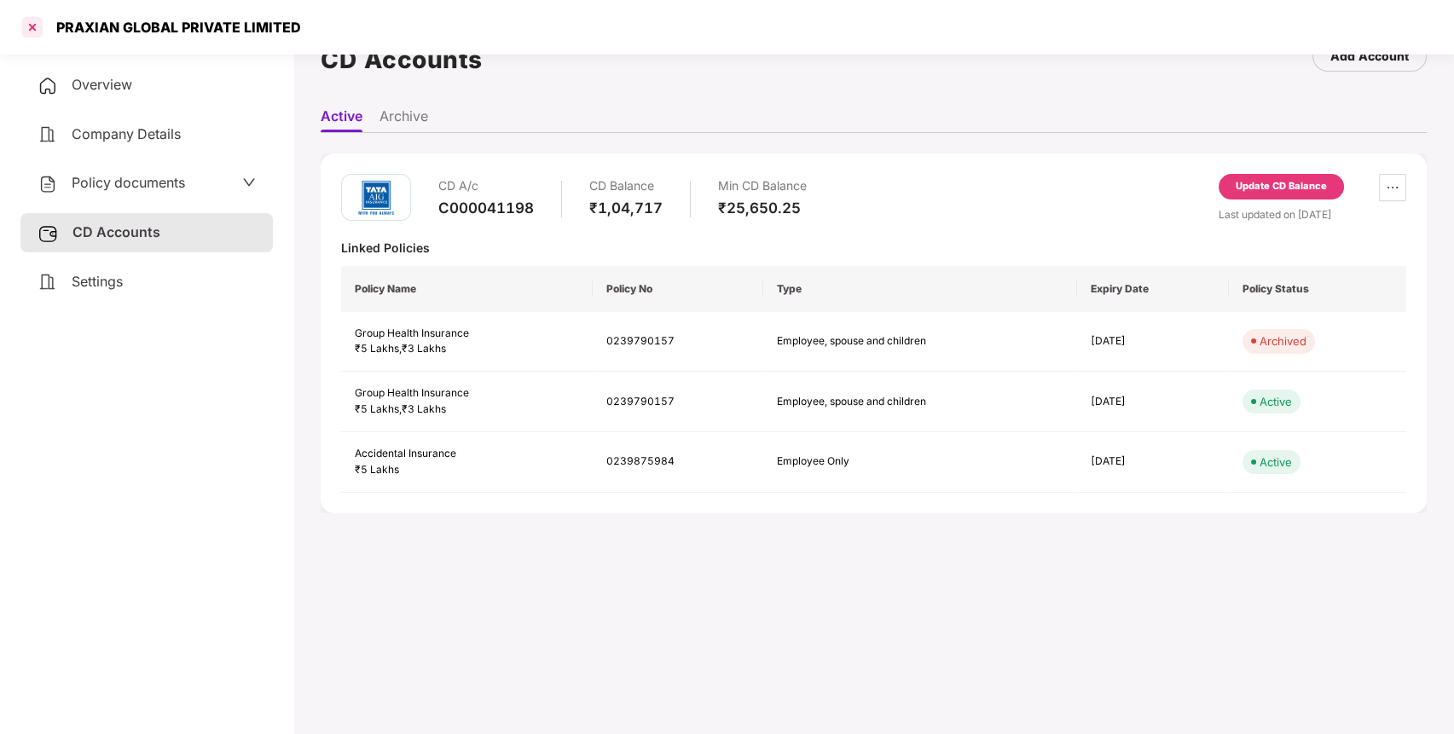
click at [38, 22] on div at bounding box center [32, 27] width 27 height 27
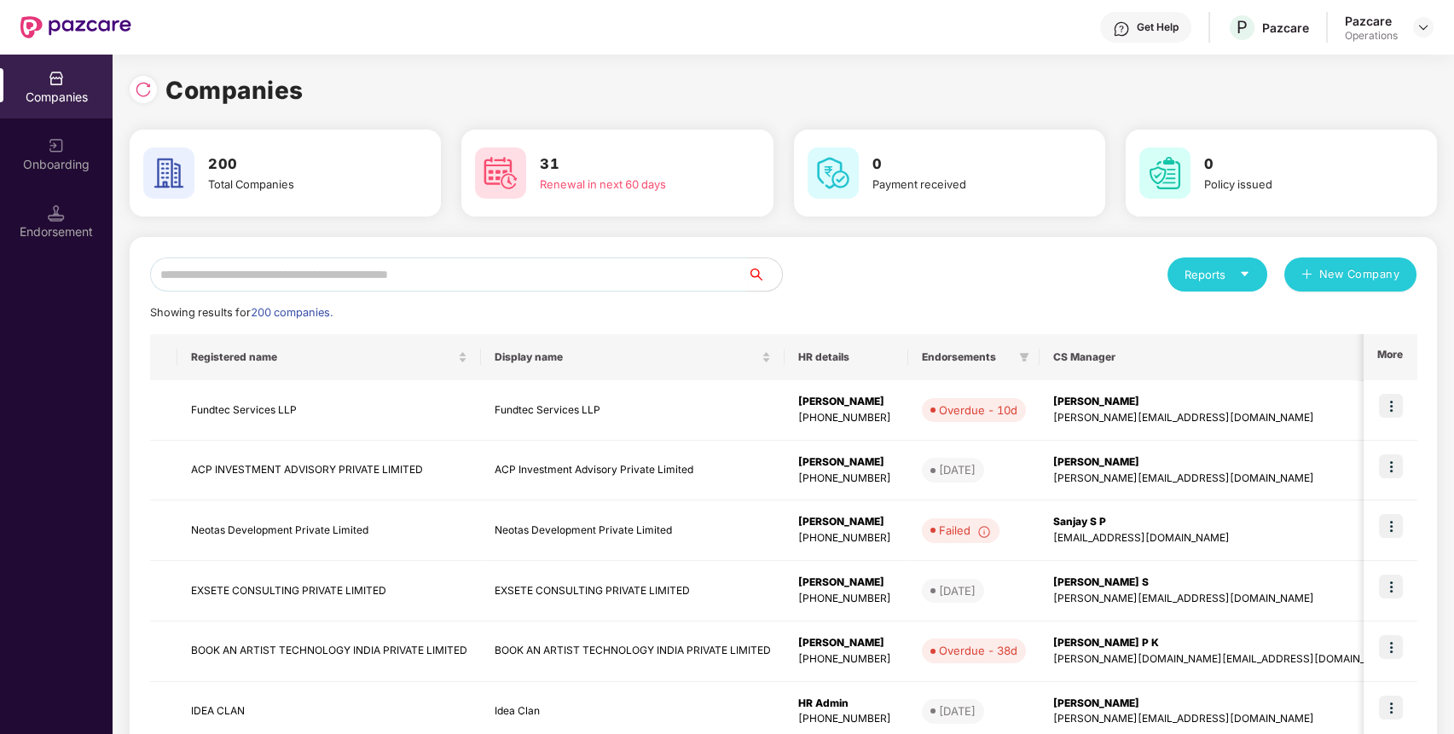
scroll to position [0, 0]
click at [469, 280] on input "text" at bounding box center [449, 274] width 598 height 34
paste input "**********"
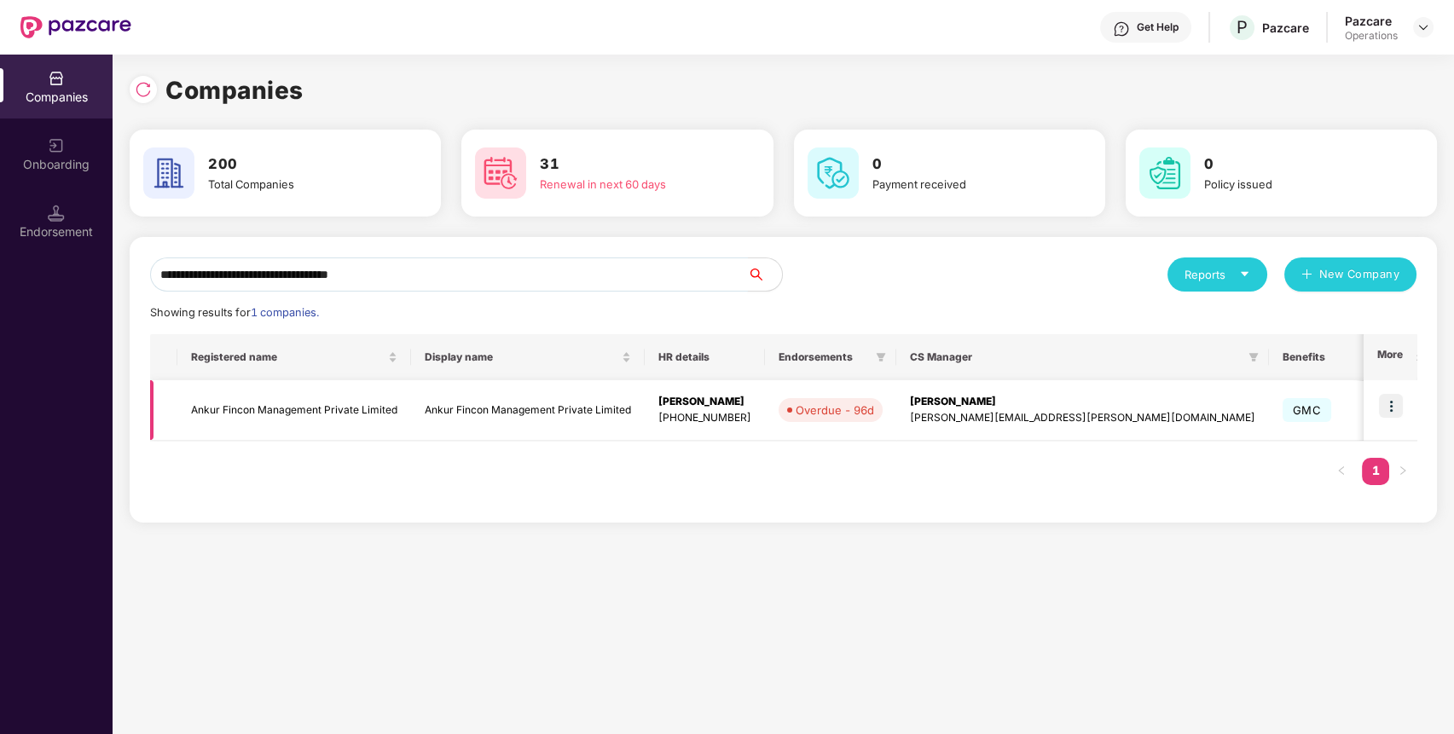
type input "**********"
click at [1399, 409] on img at bounding box center [1391, 406] width 24 height 24
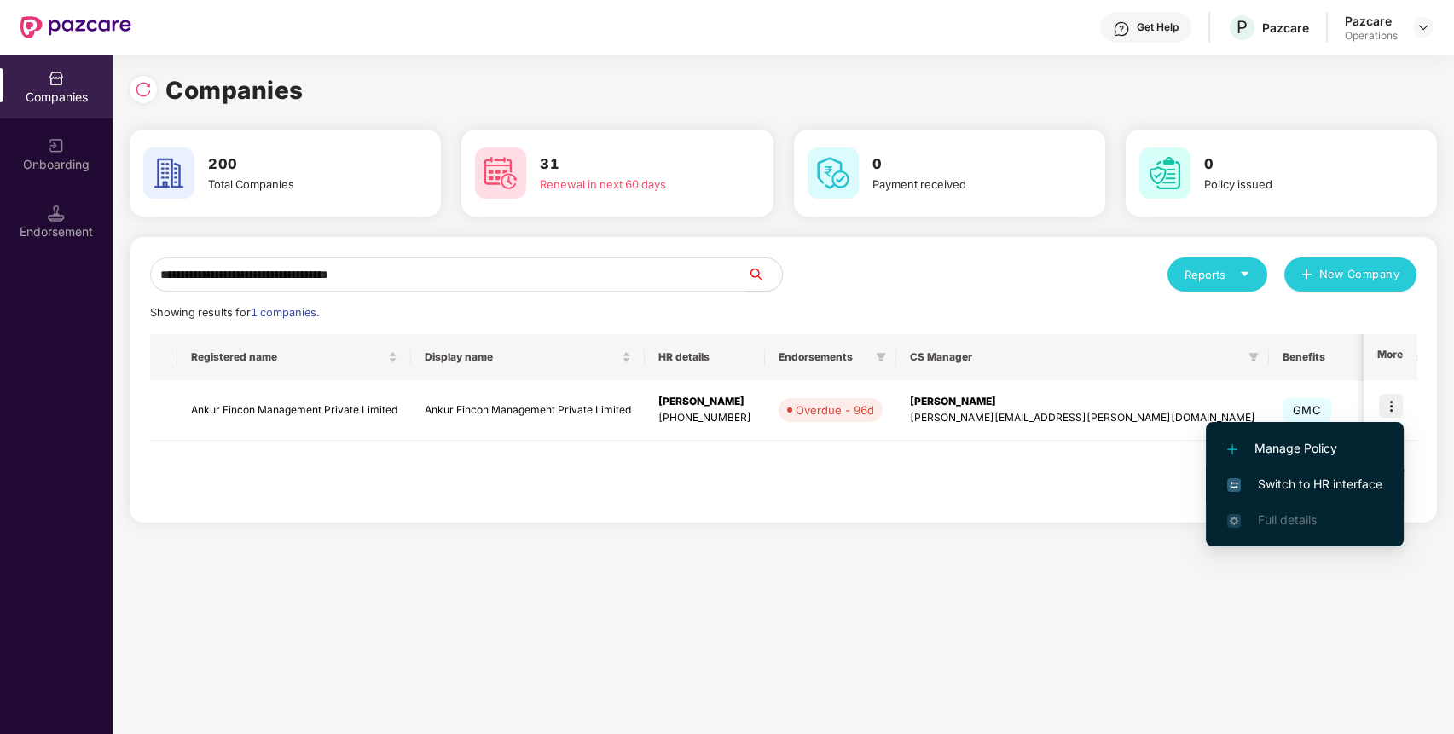
click at [1339, 490] on span "Switch to HR interface" at bounding box center [1304, 484] width 155 height 19
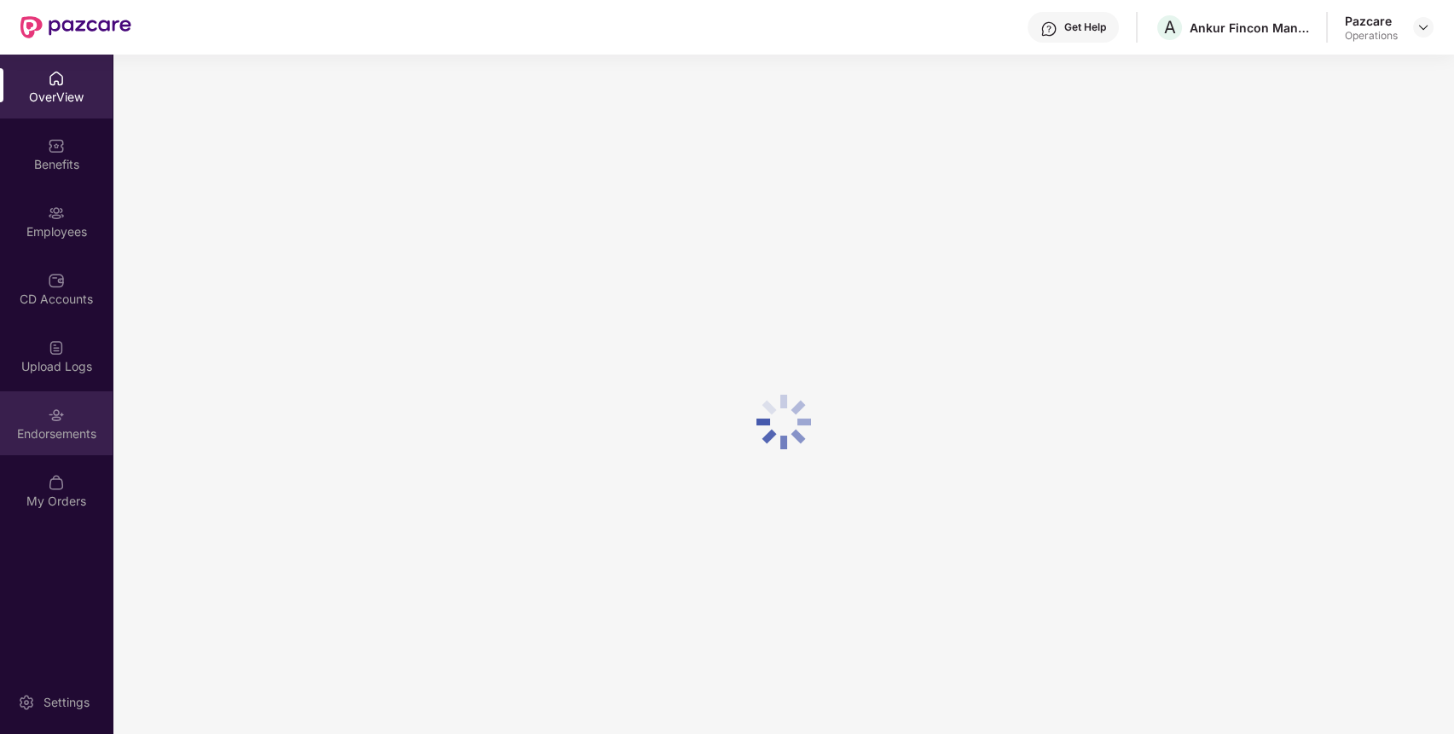
click at [63, 440] on div "Endorsements" at bounding box center [56, 433] width 113 height 17
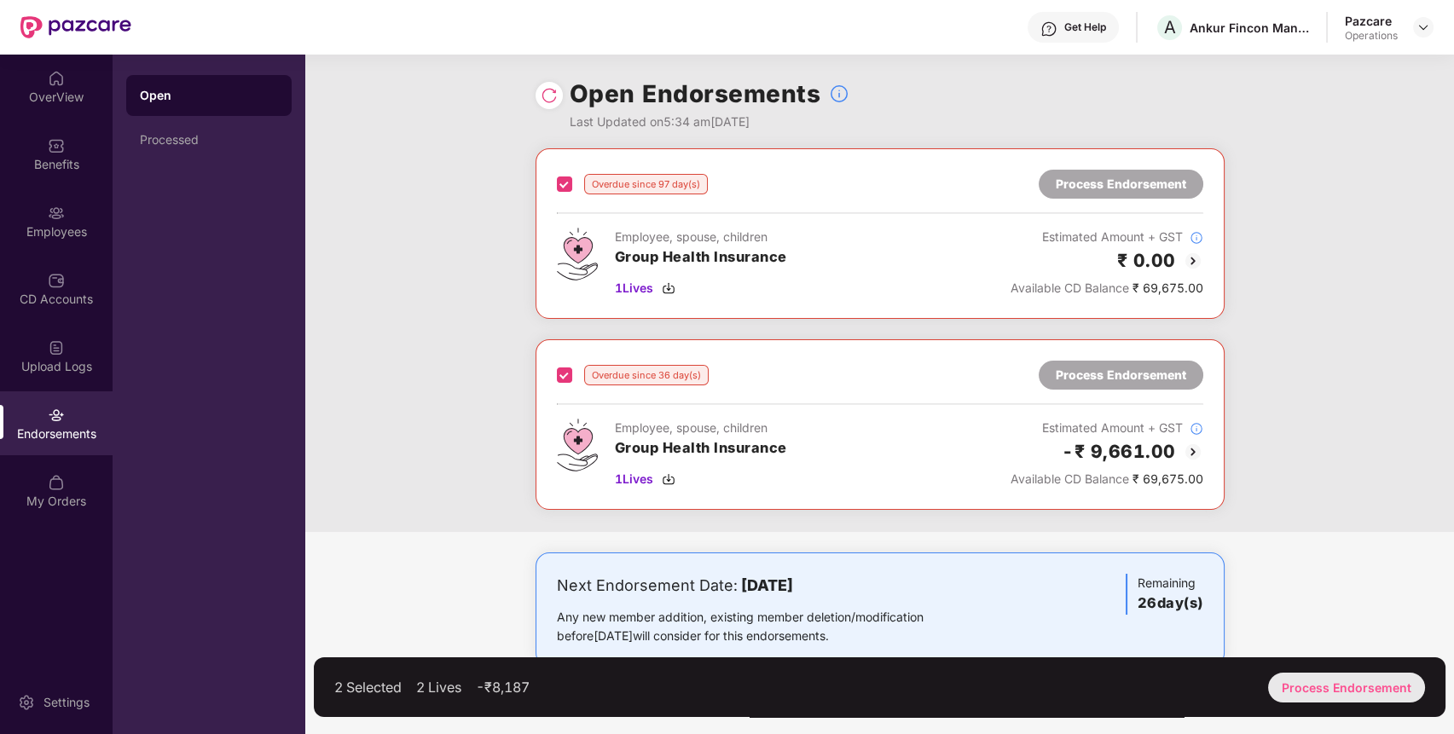
click at [1377, 690] on div "Process Endorsement" at bounding box center [1346, 688] width 157 height 30
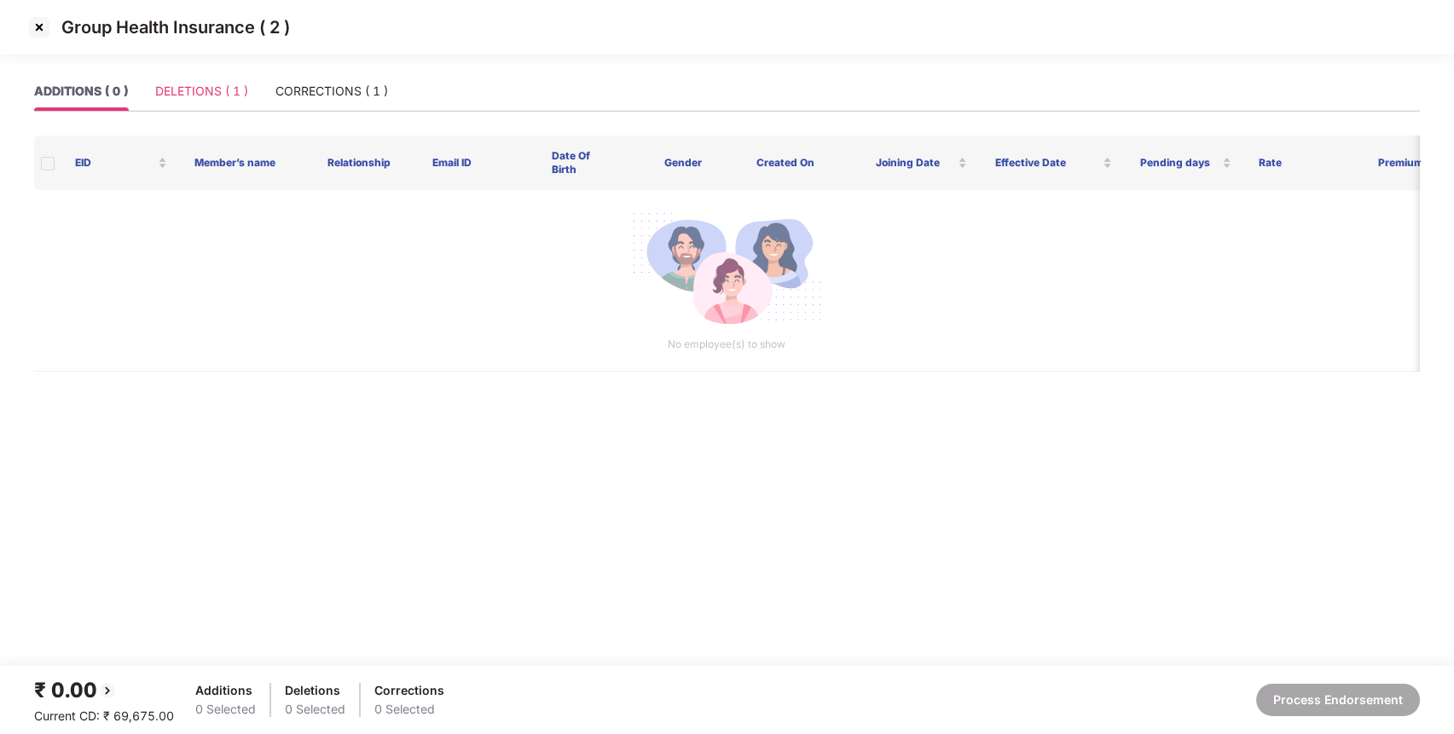
click at [223, 104] on div "DELETIONS ( 1 )" at bounding box center [201, 91] width 93 height 39
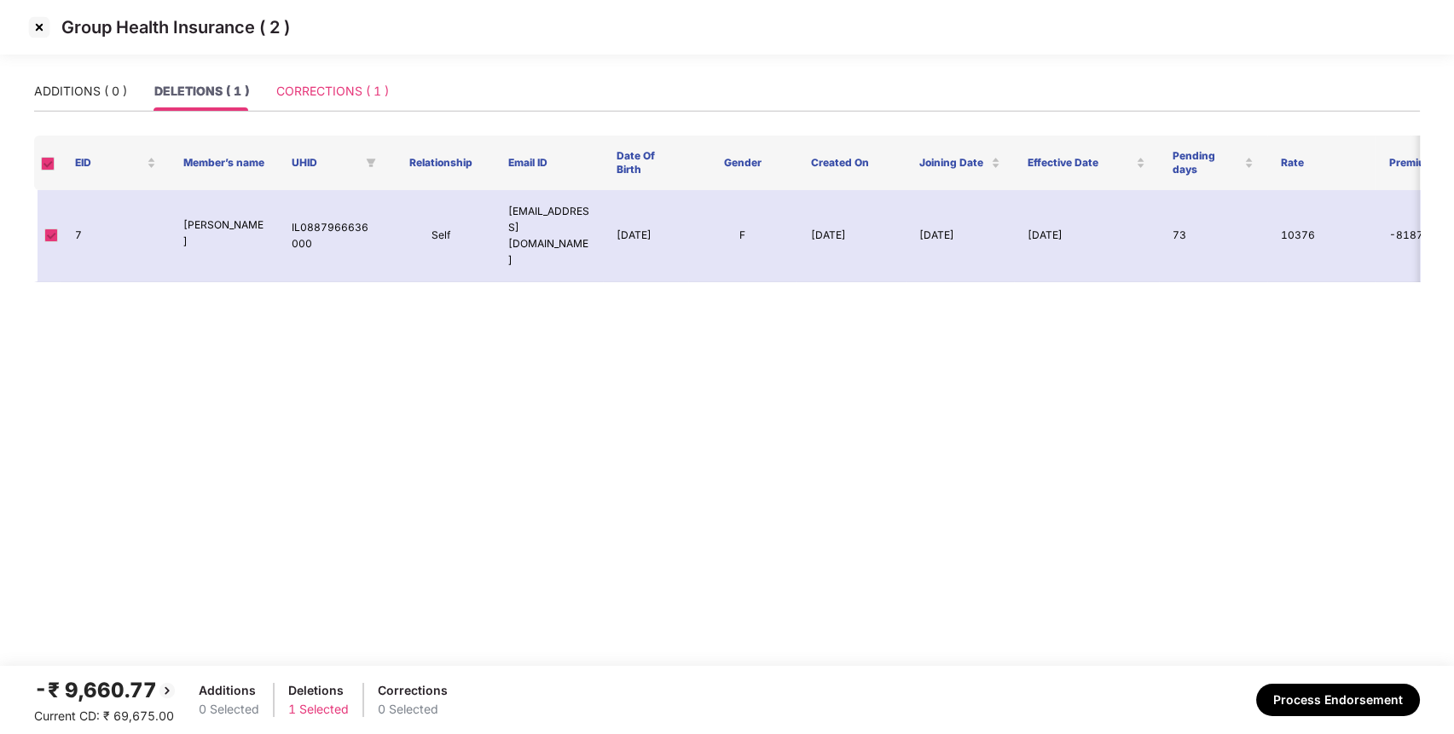
click at [330, 74] on div "CORRECTIONS ( 1 )" at bounding box center [332, 91] width 113 height 39
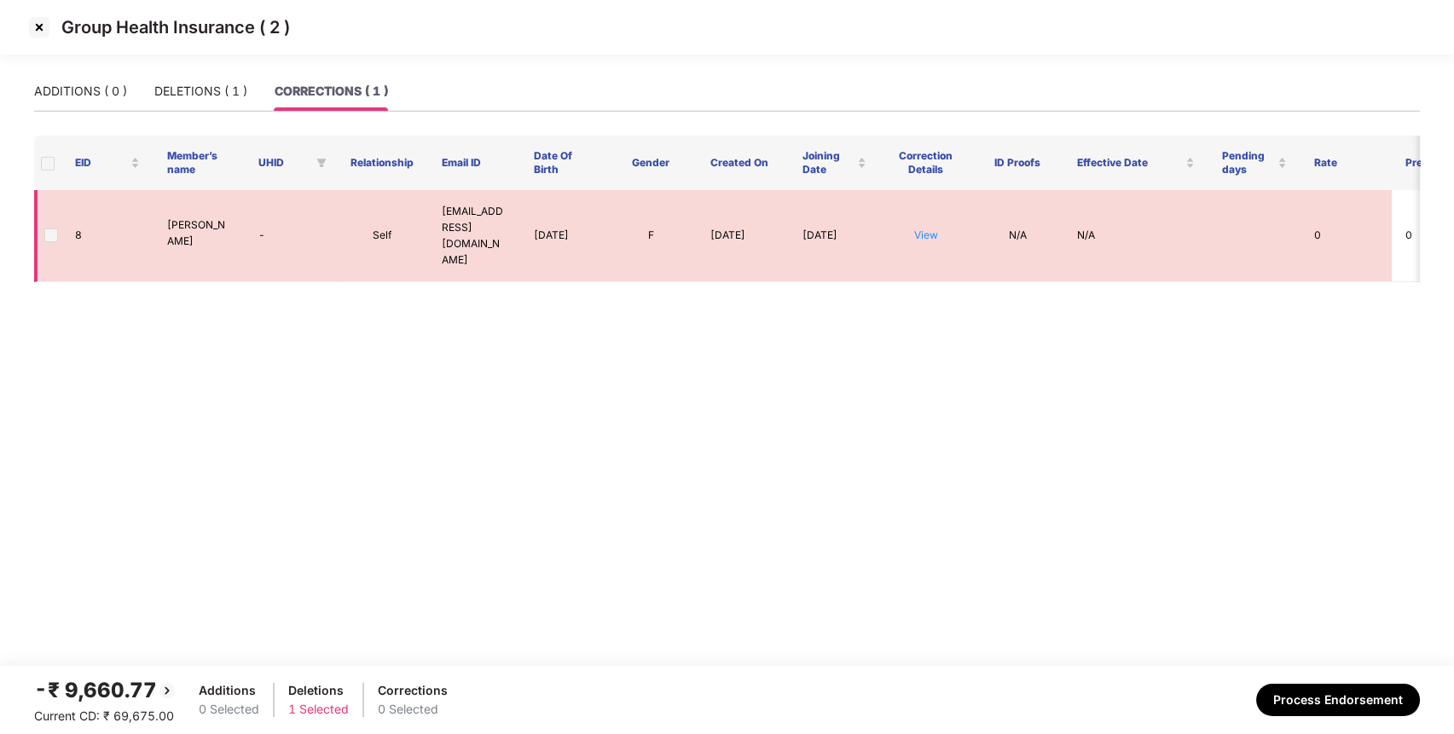
click at [930, 235] on td "View" at bounding box center [926, 236] width 92 height 92
click at [922, 228] on link "View" at bounding box center [926, 234] width 24 height 13
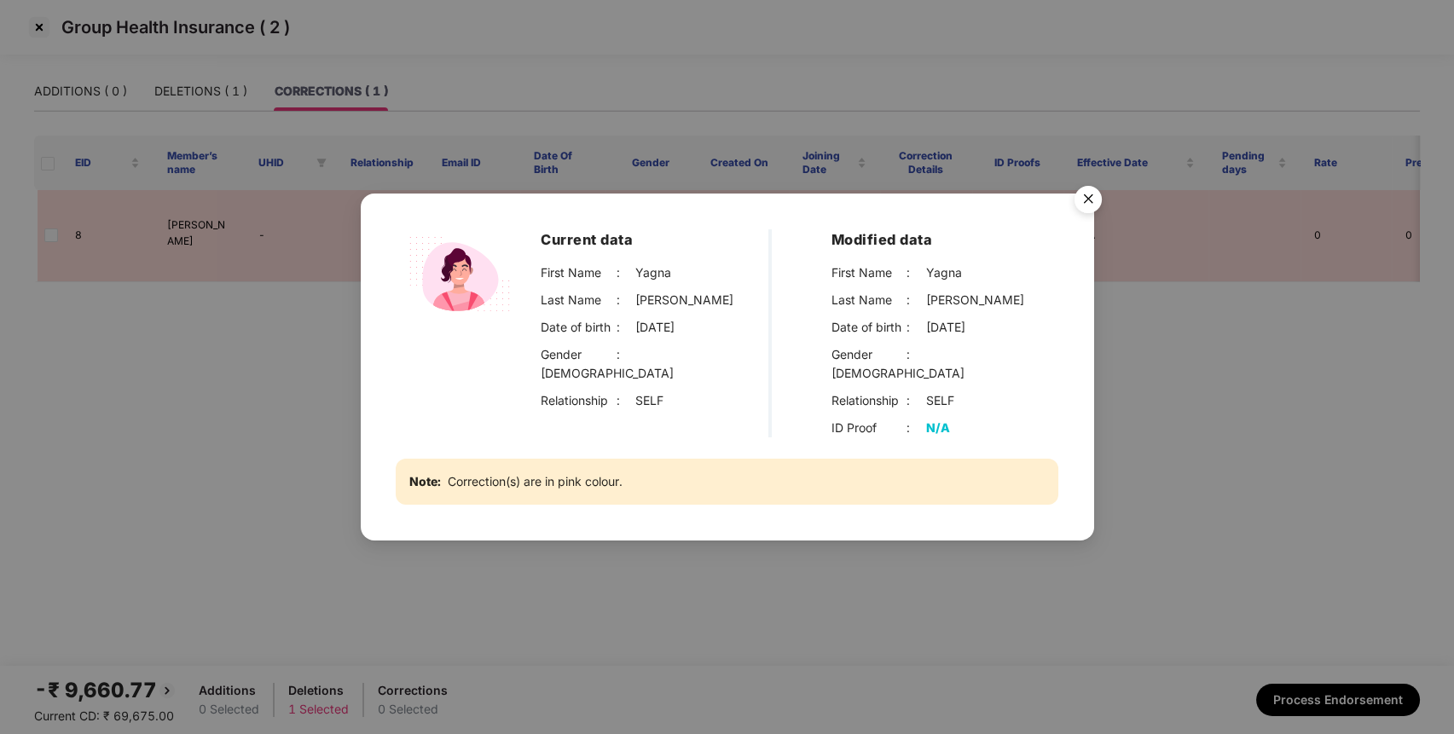
click at [1085, 208] on img "Close" at bounding box center [1088, 202] width 48 height 48
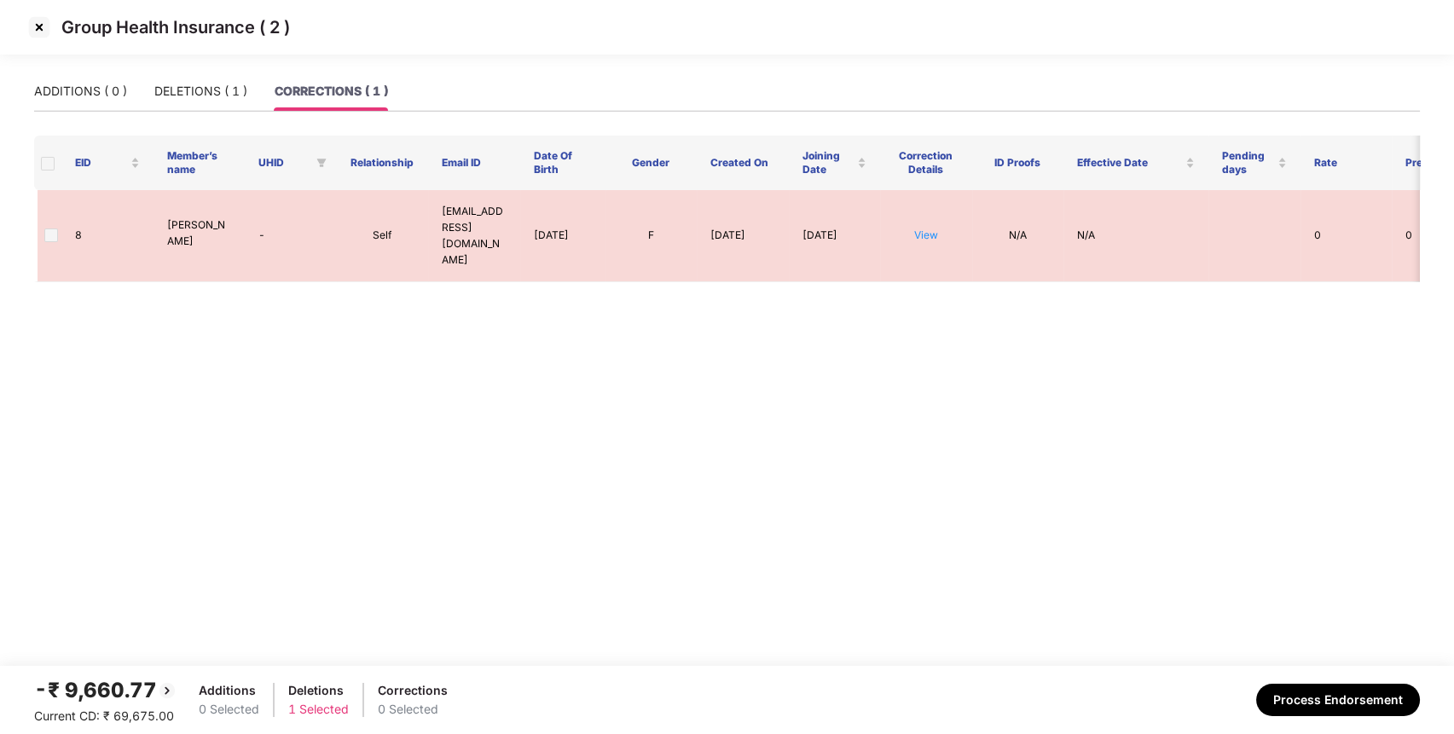
click at [43, 26] on img at bounding box center [39, 27] width 27 height 27
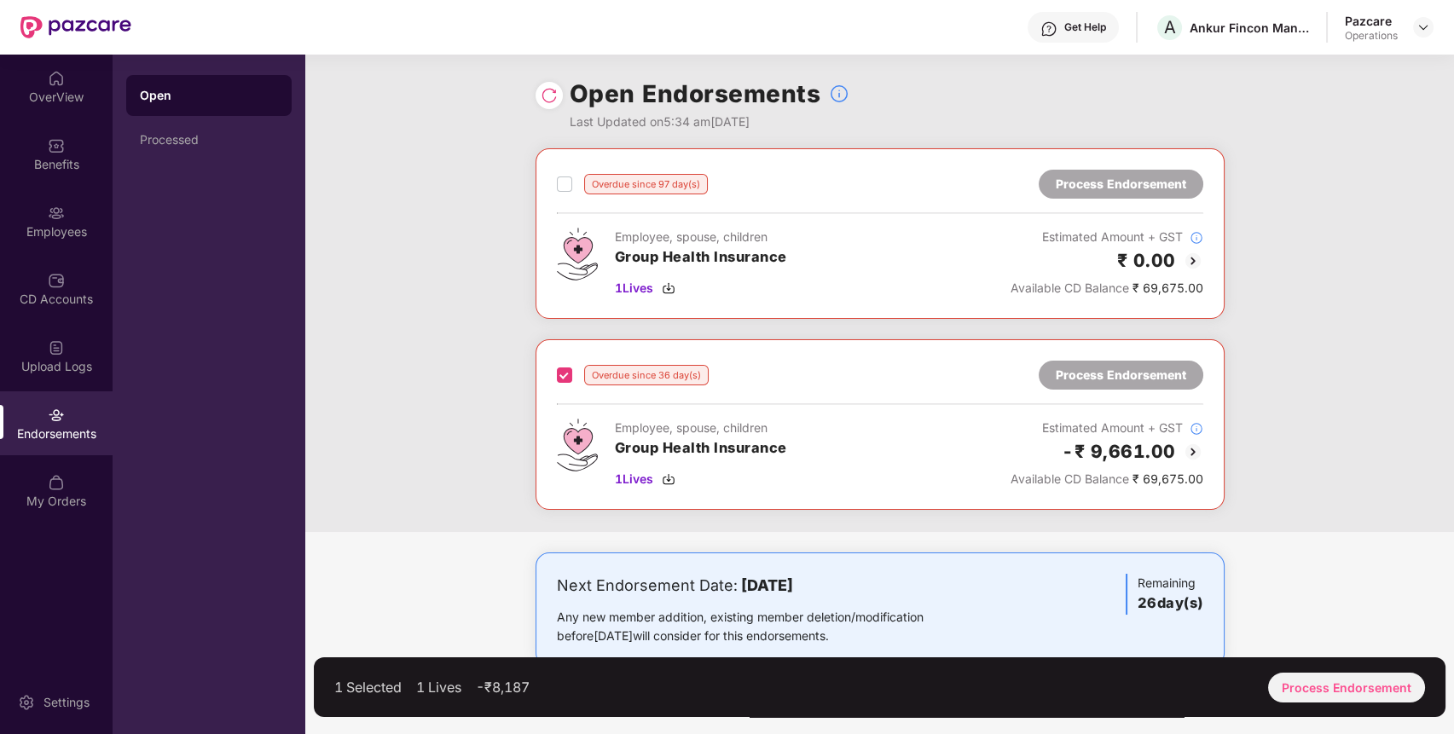
click at [1147, 377] on div "Process Endorsement" at bounding box center [1121, 375] width 130 height 19
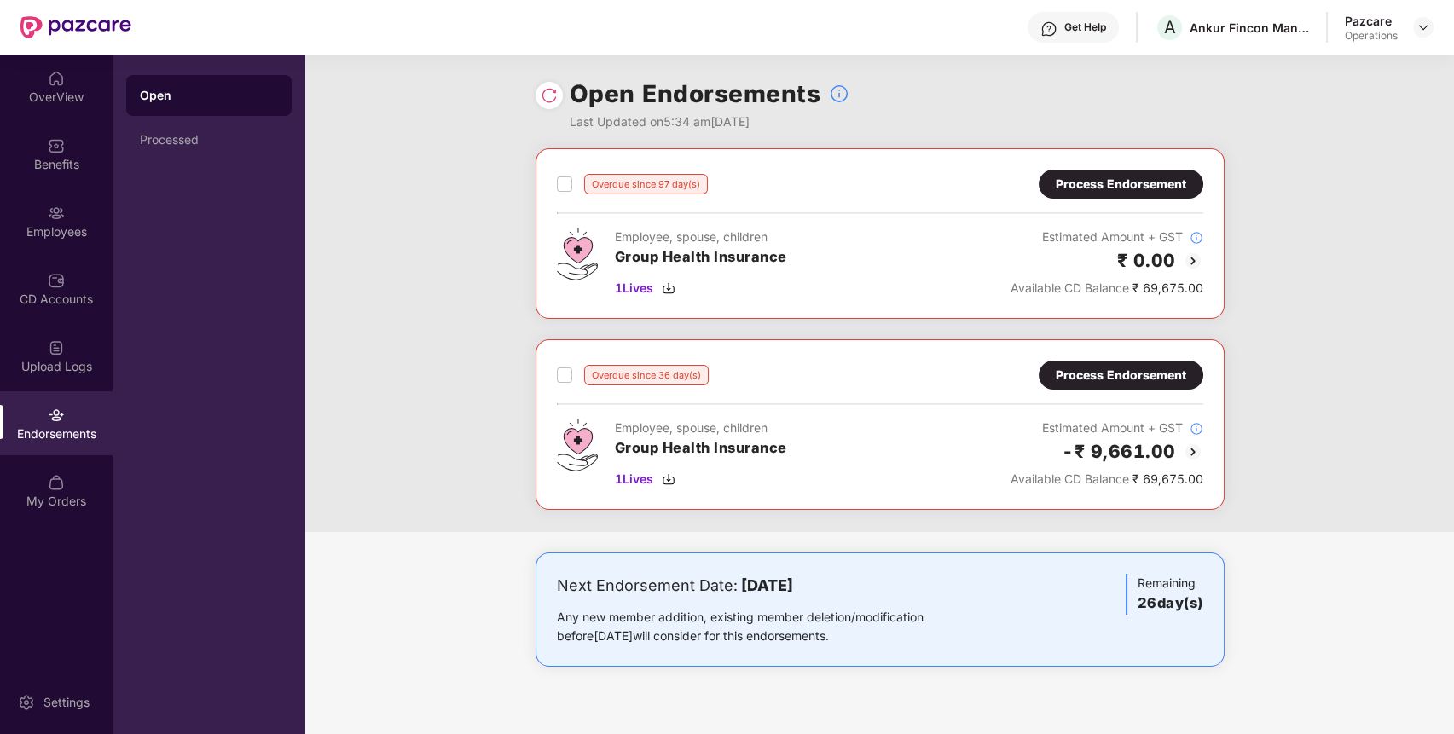
click at [1137, 387] on div "Process Endorsement" at bounding box center [1120, 375] width 165 height 29
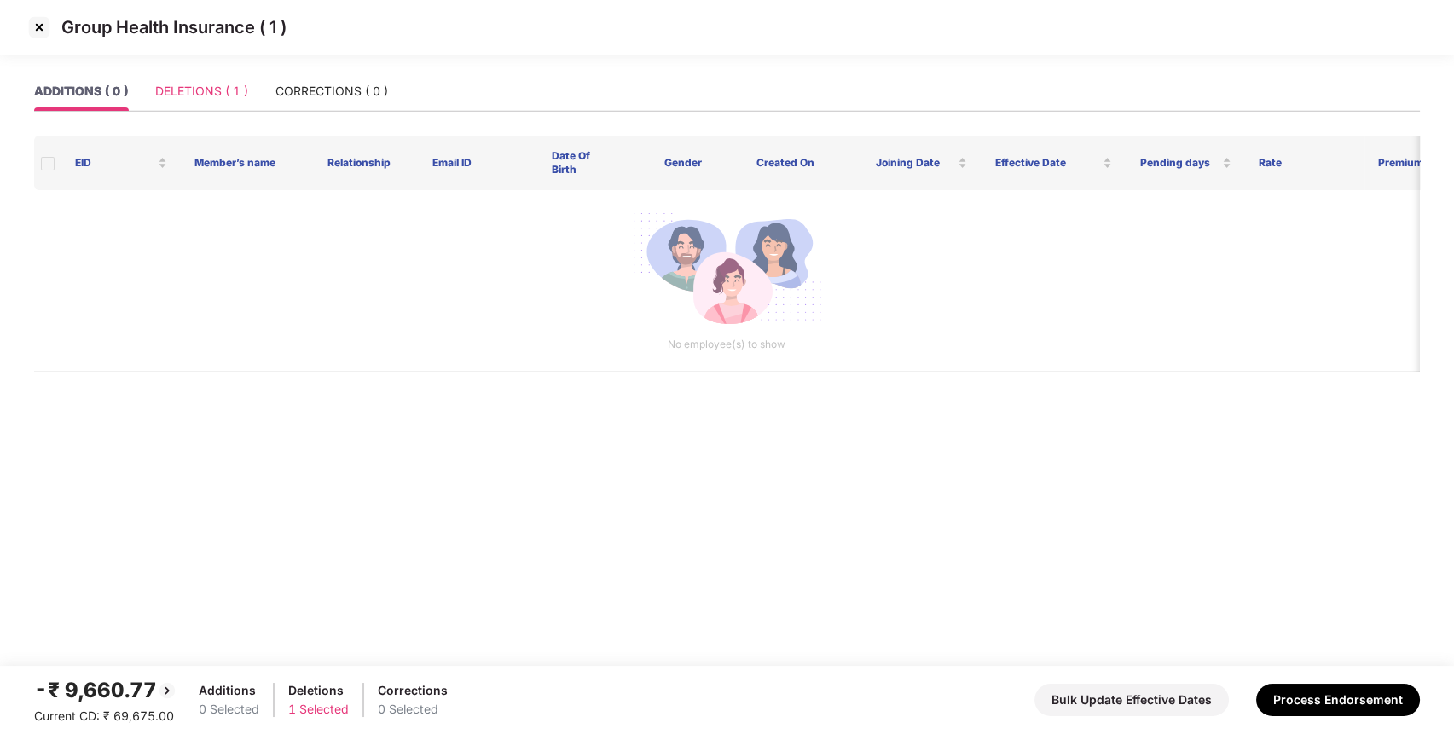
click at [174, 72] on div "DELETIONS ( 1 )" at bounding box center [201, 91] width 93 height 39
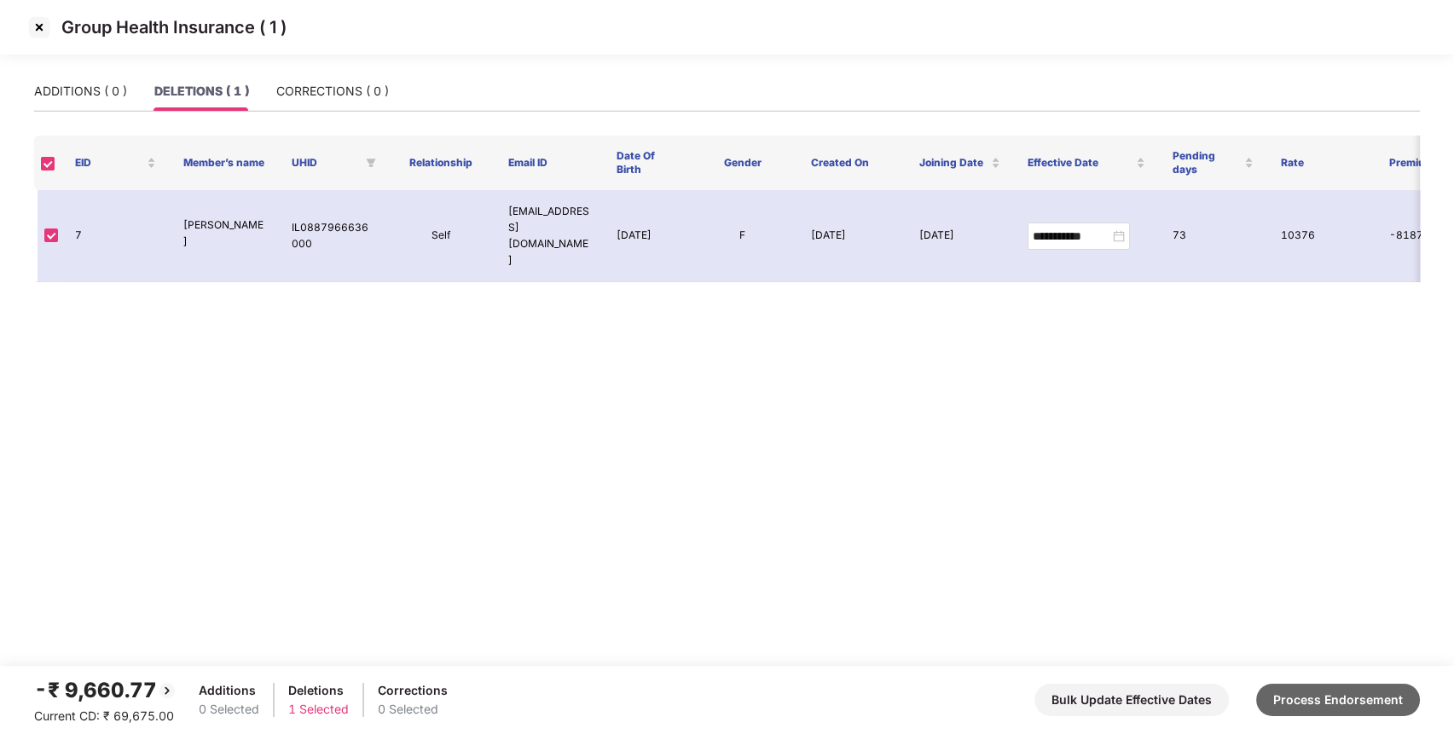
click at [1356, 703] on button "Process Endorsement" at bounding box center [1338, 700] width 164 height 32
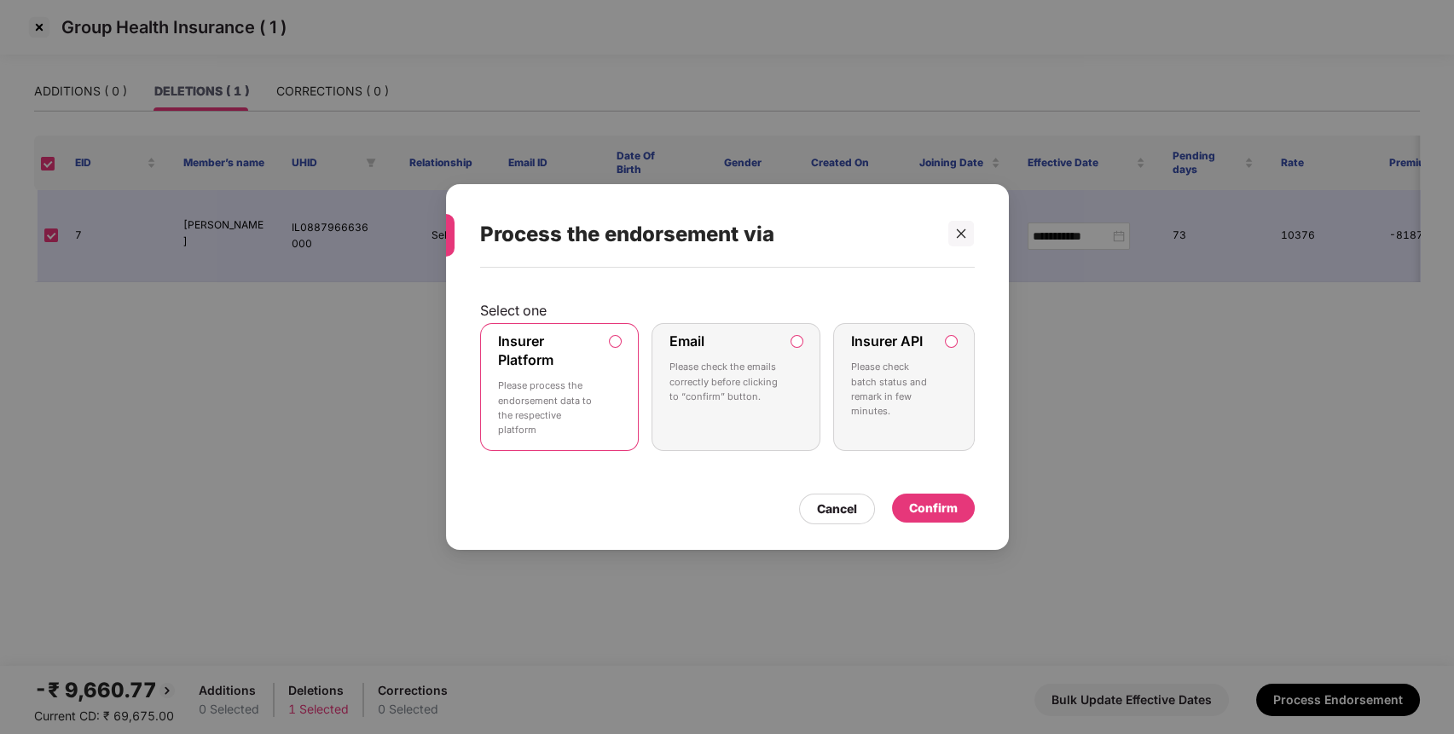
click at [899, 409] on p "Please check batch status and remark in few minutes." at bounding box center [891, 389] width 81 height 59
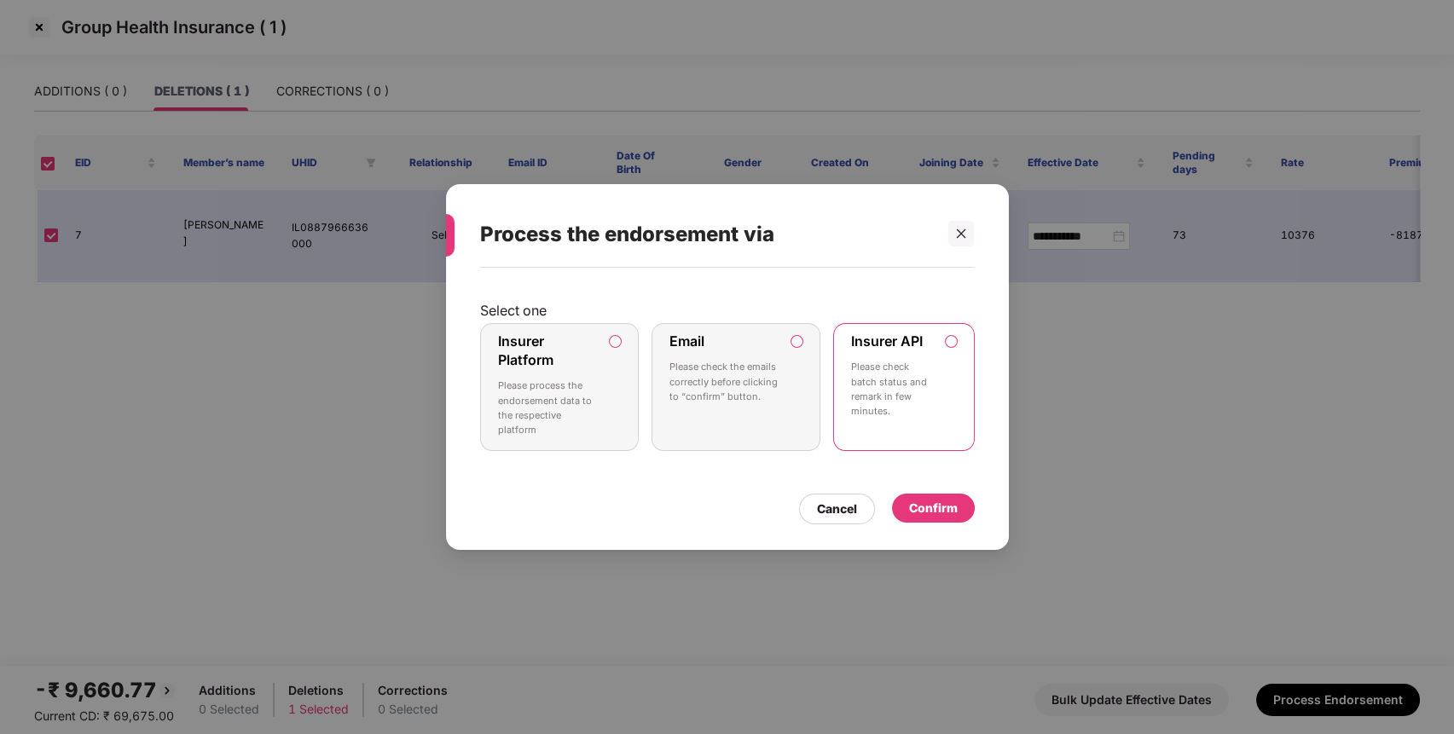
click at [934, 496] on div "Confirm" at bounding box center [933, 508] width 83 height 29
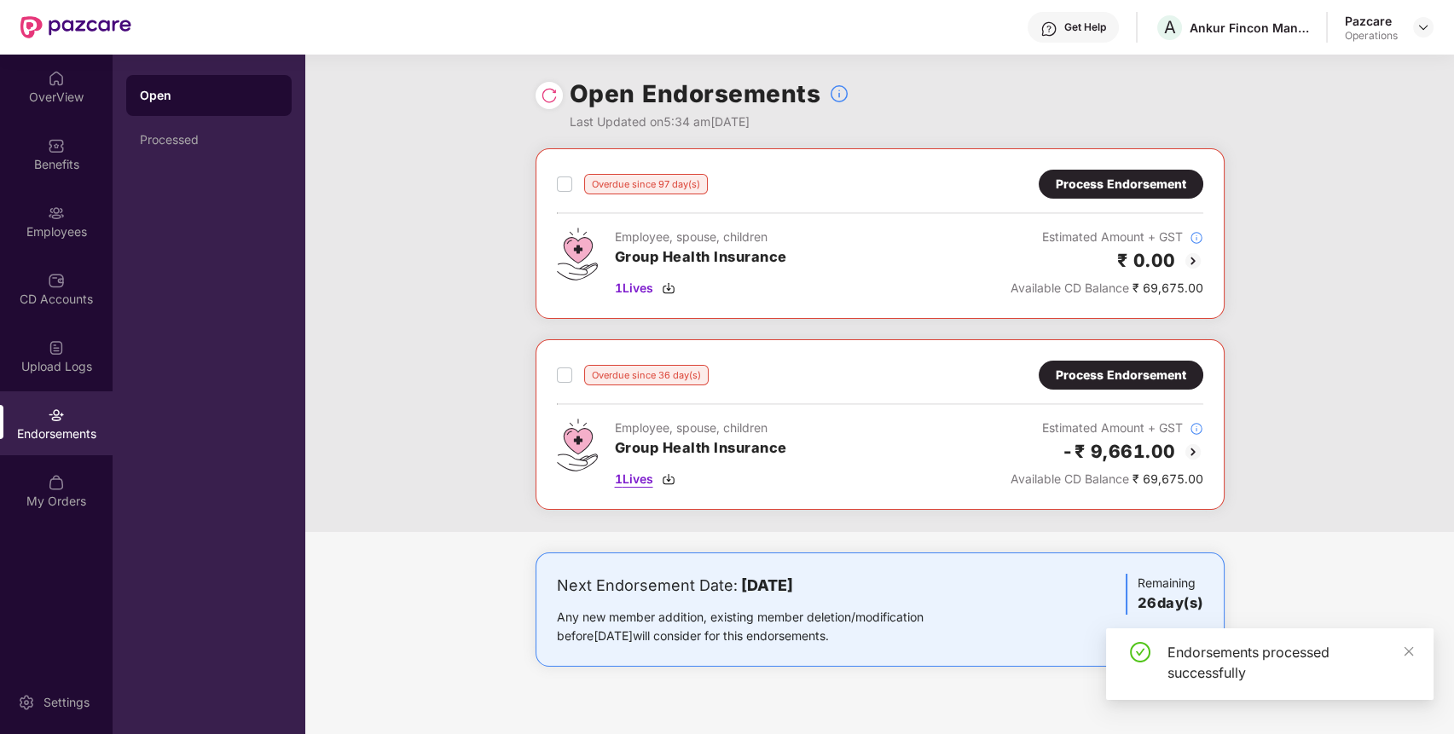
click at [648, 477] on span "1 Lives" at bounding box center [634, 479] width 38 height 19
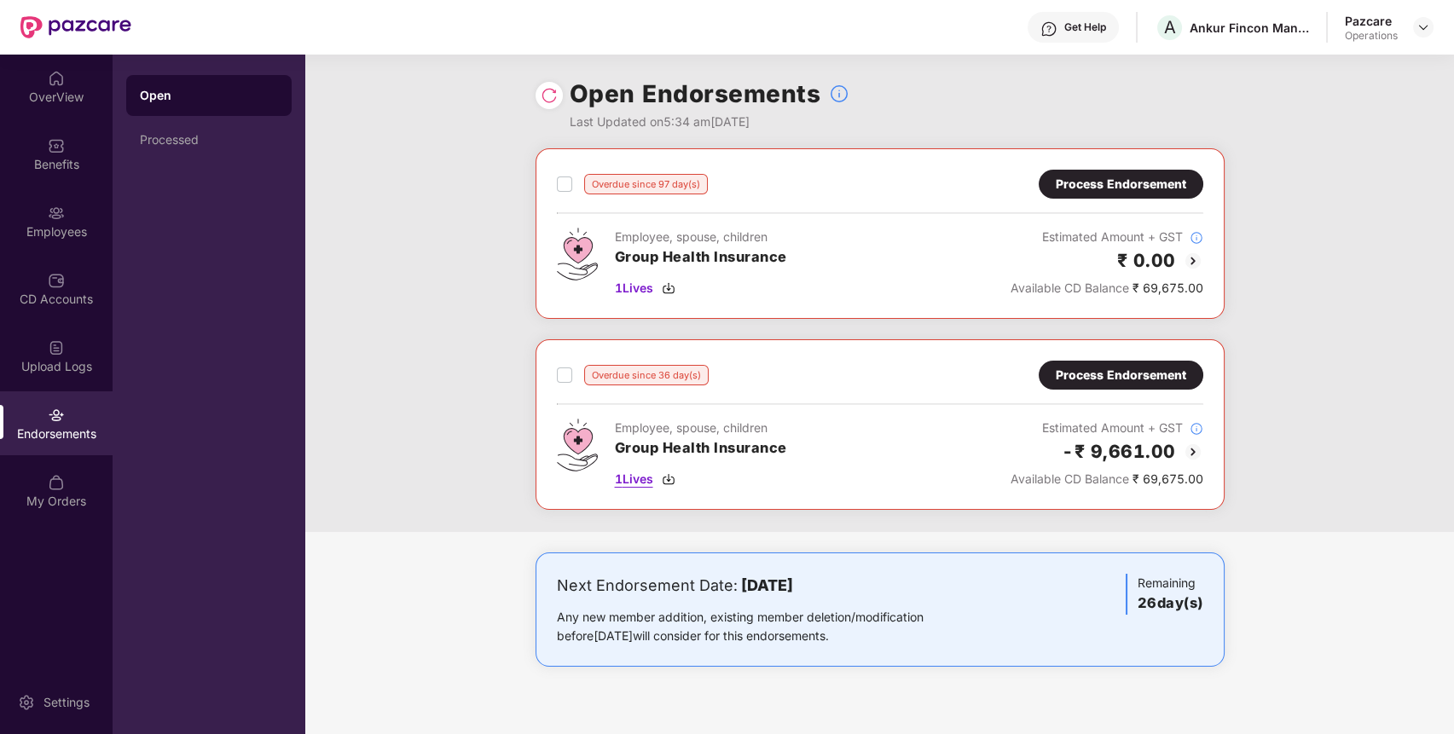
click at [633, 470] on span "1 Lives" at bounding box center [634, 479] width 38 height 19
click at [549, 103] on img at bounding box center [549, 95] width 17 height 17
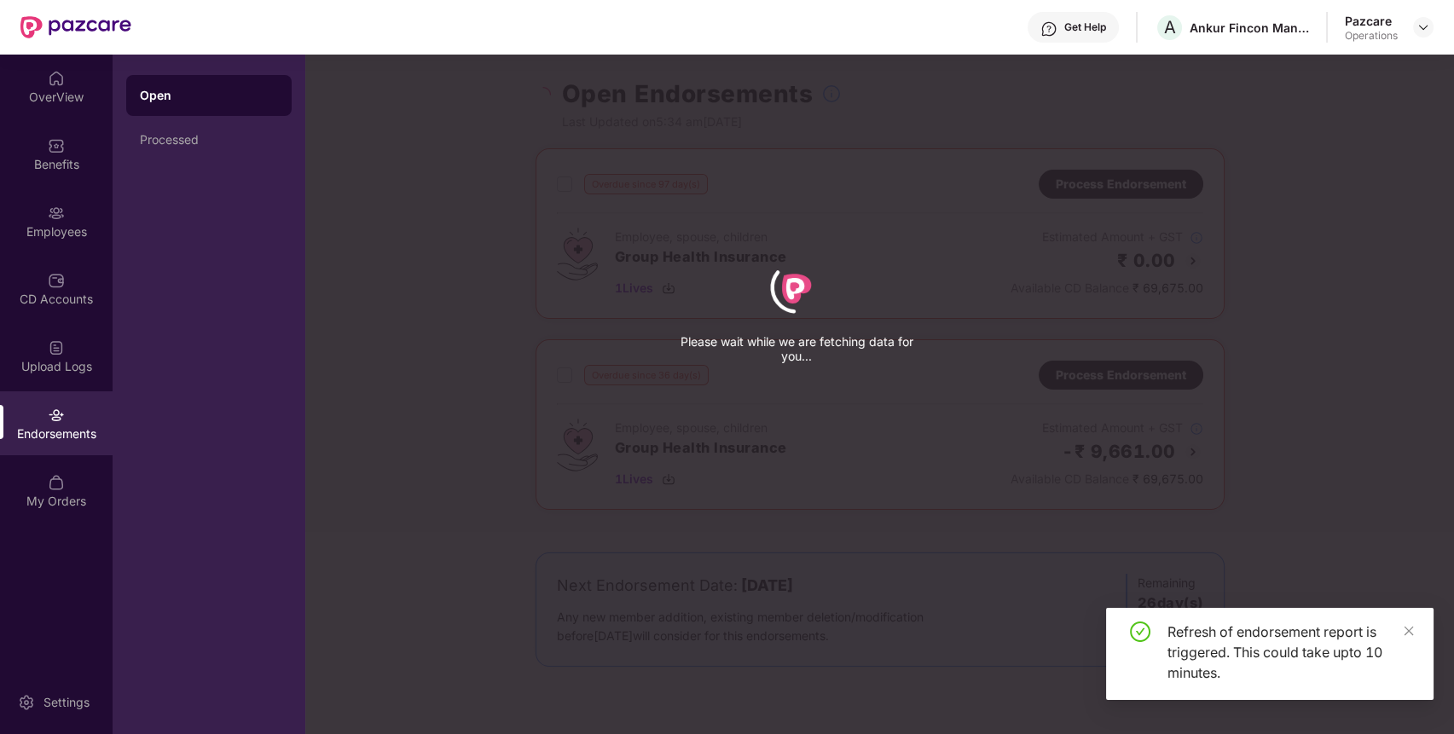
click at [429, 498] on div "Please wait while we are fetching data for you..." at bounding box center [1032, 367] width 1454 height 734
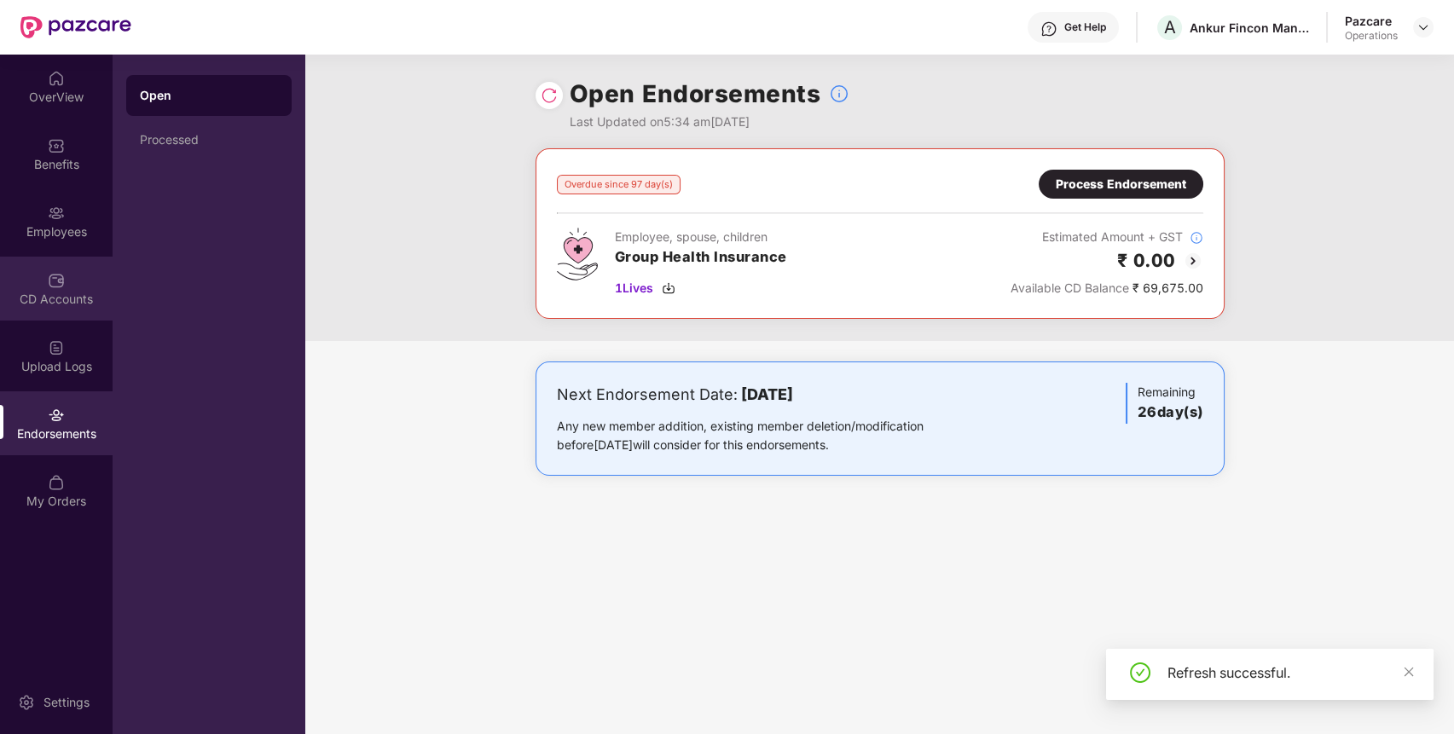
click at [78, 294] on div "CD Accounts" at bounding box center [56, 299] width 113 height 17
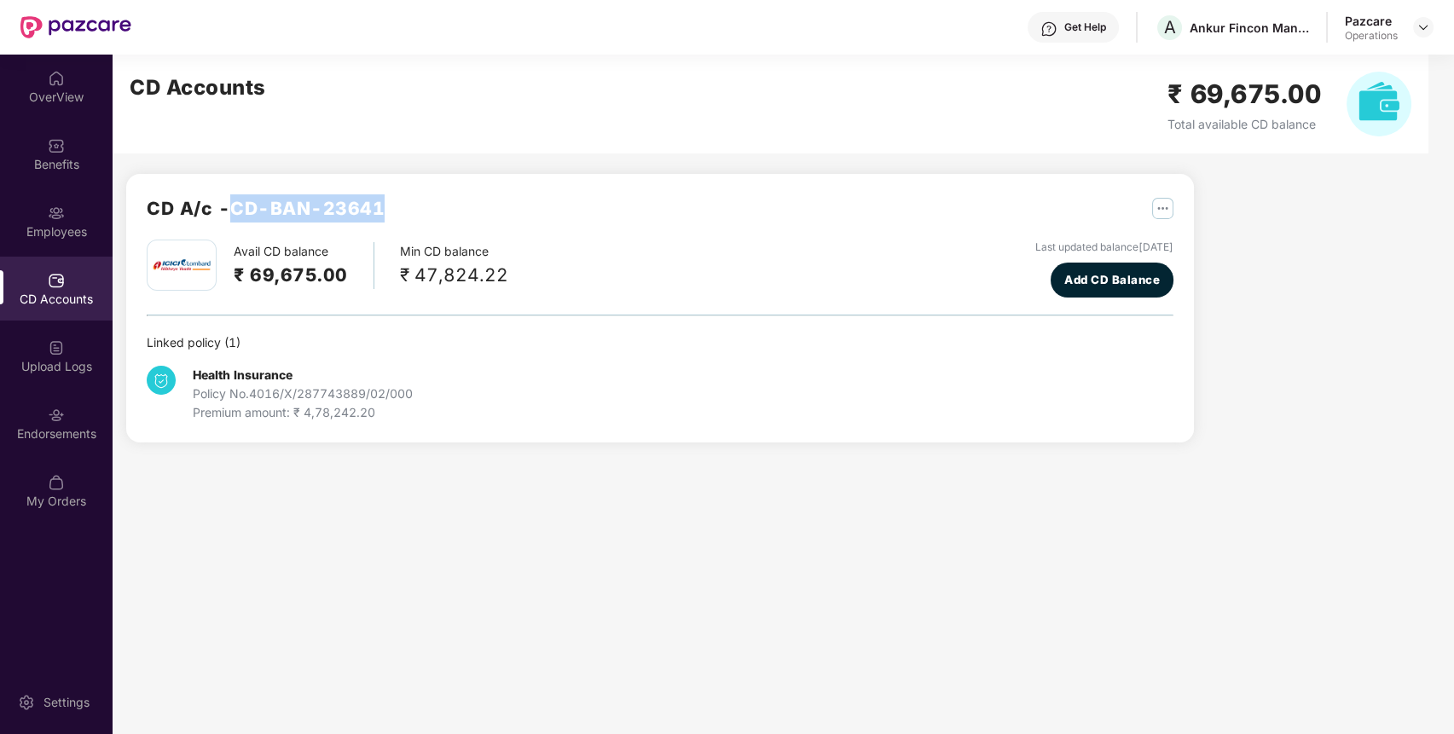
drag, startPoint x: 236, startPoint y: 210, endPoint x: 396, endPoint y: 198, distance: 159.9
click at [396, 198] on div "CD A/c - CD-BAN-23641" at bounding box center [660, 216] width 1027 height 45
copy h2 "CD-BAN-23641"
click at [57, 369] on div "Upload Logs" at bounding box center [56, 366] width 113 height 17
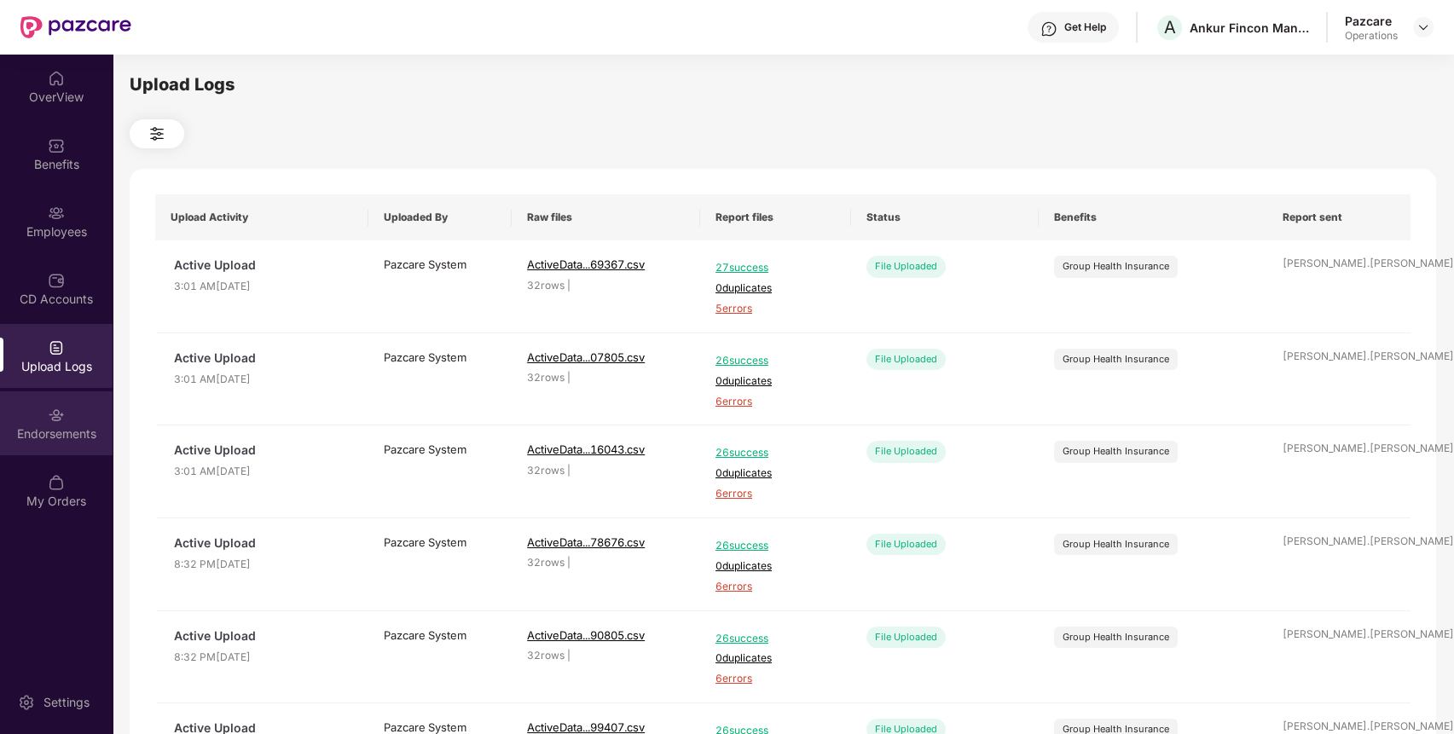
click at [73, 442] on div "Endorsements" at bounding box center [56, 433] width 113 height 17
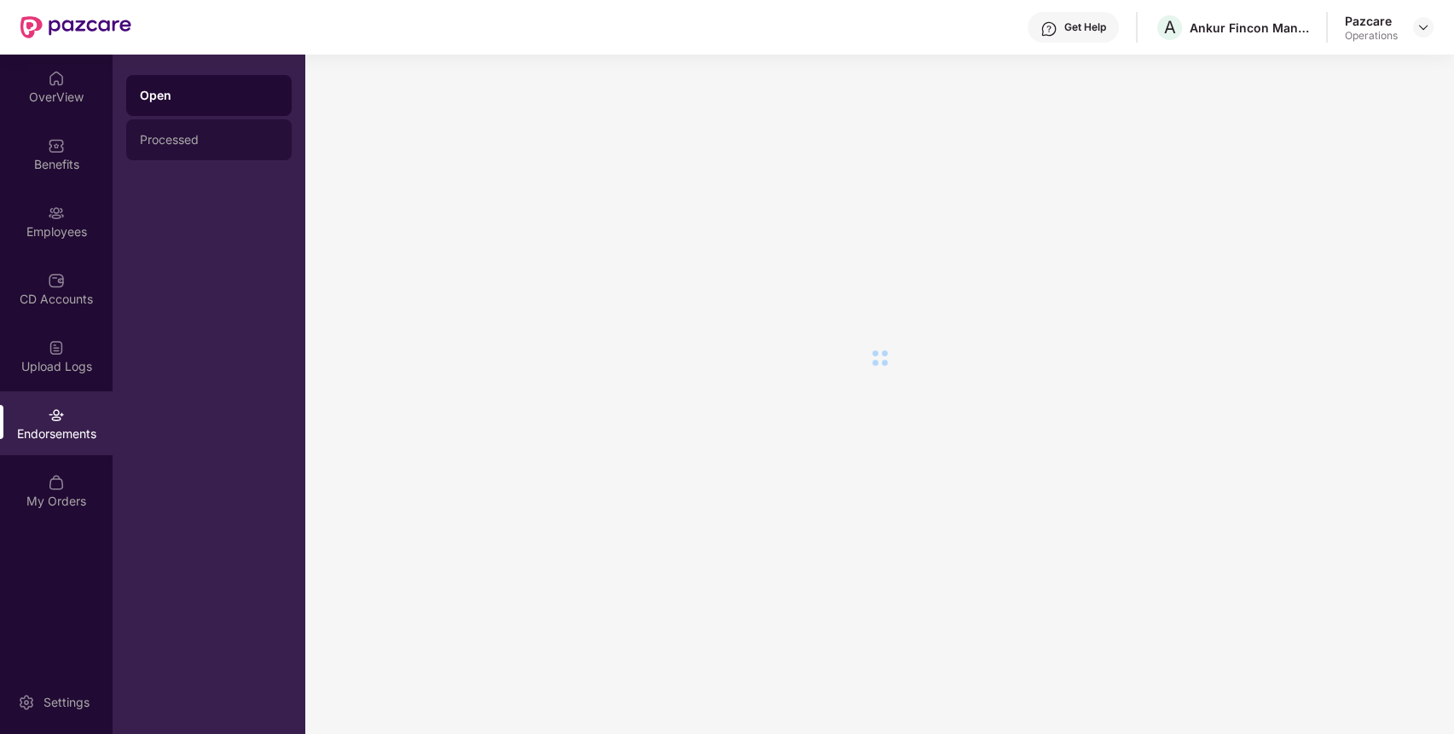
click at [223, 142] on div "Processed" at bounding box center [209, 140] width 138 height 14
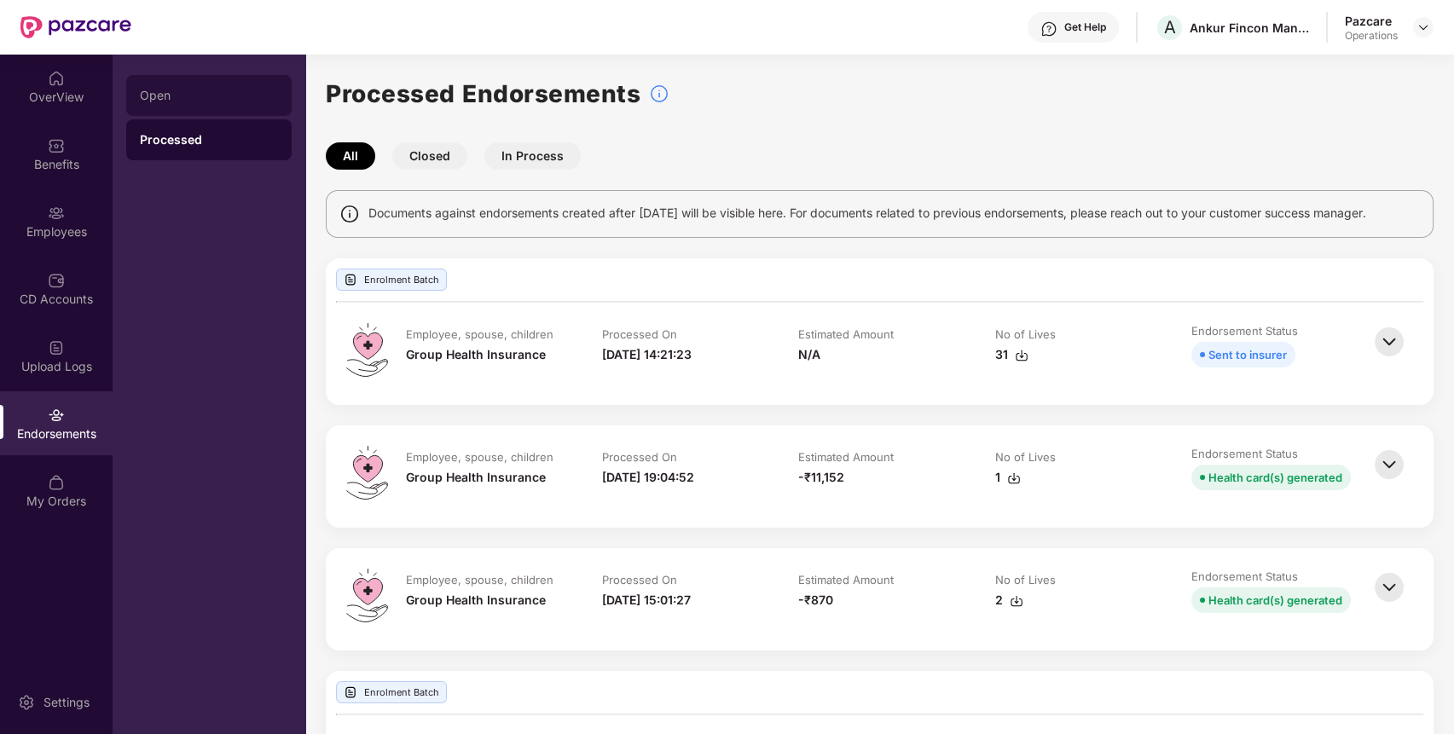
click at [234, 108] on div "Open" at bounding box center [208, 95] width 165 height 41
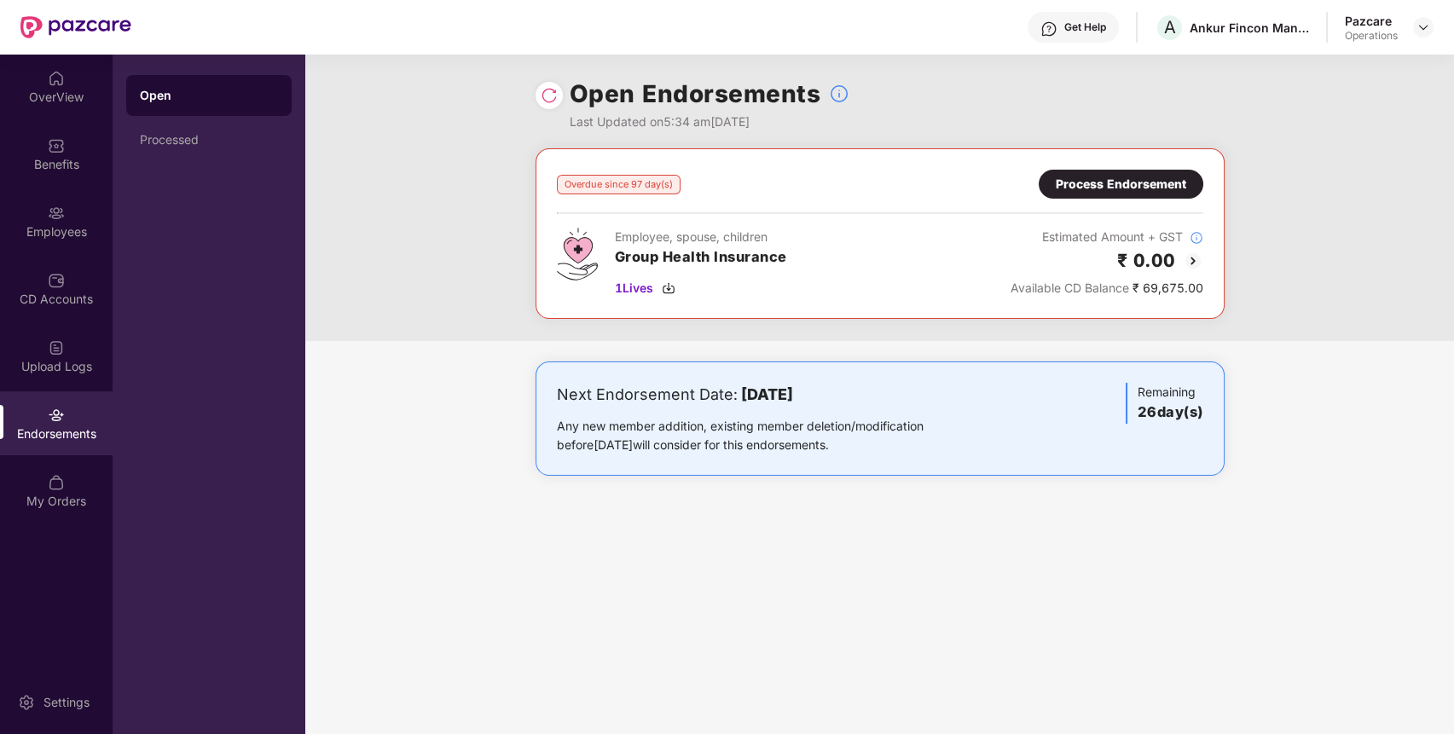
click at [1153, 176] on div "Process Endorsement" at bounding box center [1121, 184] width 130 height 19
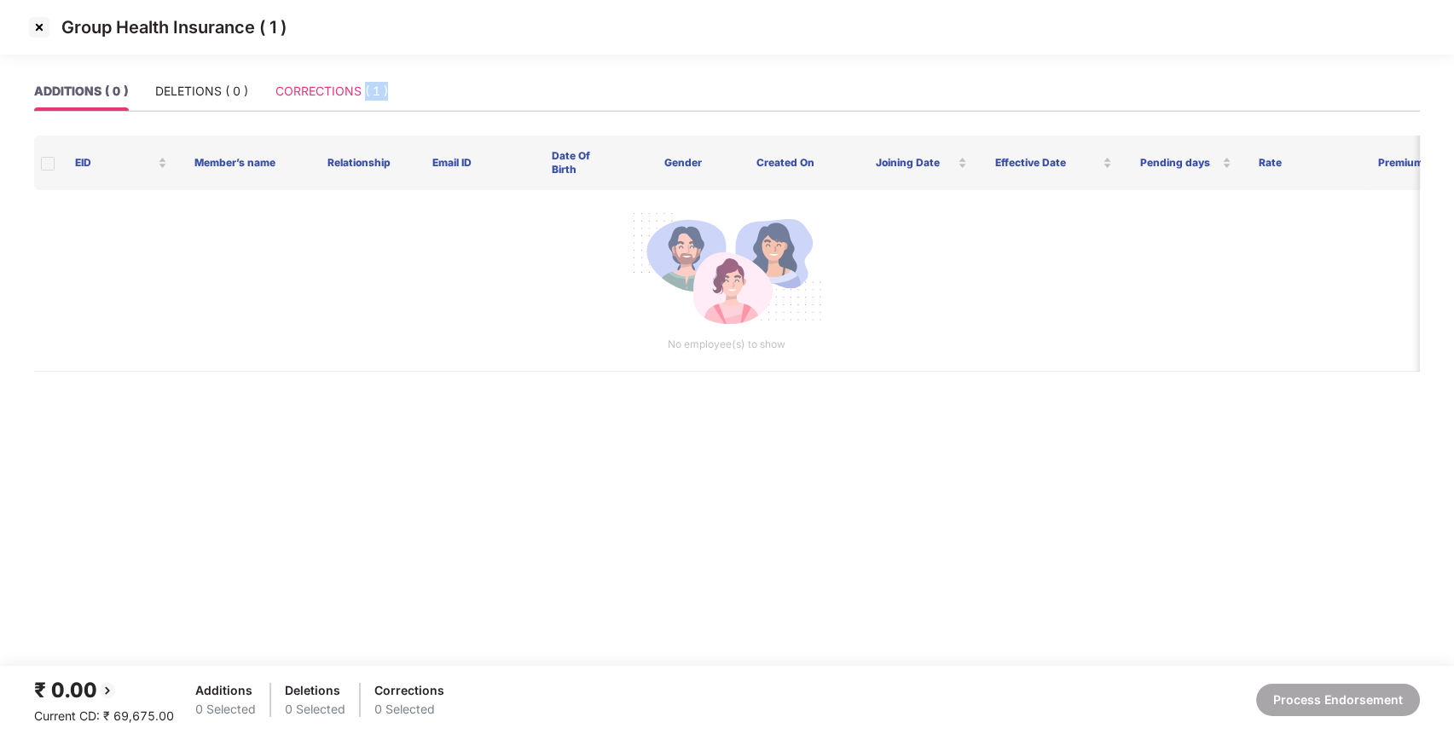
drag, startPoint x: 389, startPoint y: 105, endPoint x: 362, endPoint y: 91, distance: 30.5
click at [363, 93] on div "ADDITIONS ( 0 ) DELETIONS ( 0 ) CORRECTIONS ( 1 )" at bounding box center [726, 91] width 1385 height 39
click at [362, 91] on div "CORRECTIONS ( 1 )" at bounding box center [331, 91] width 113 height 19
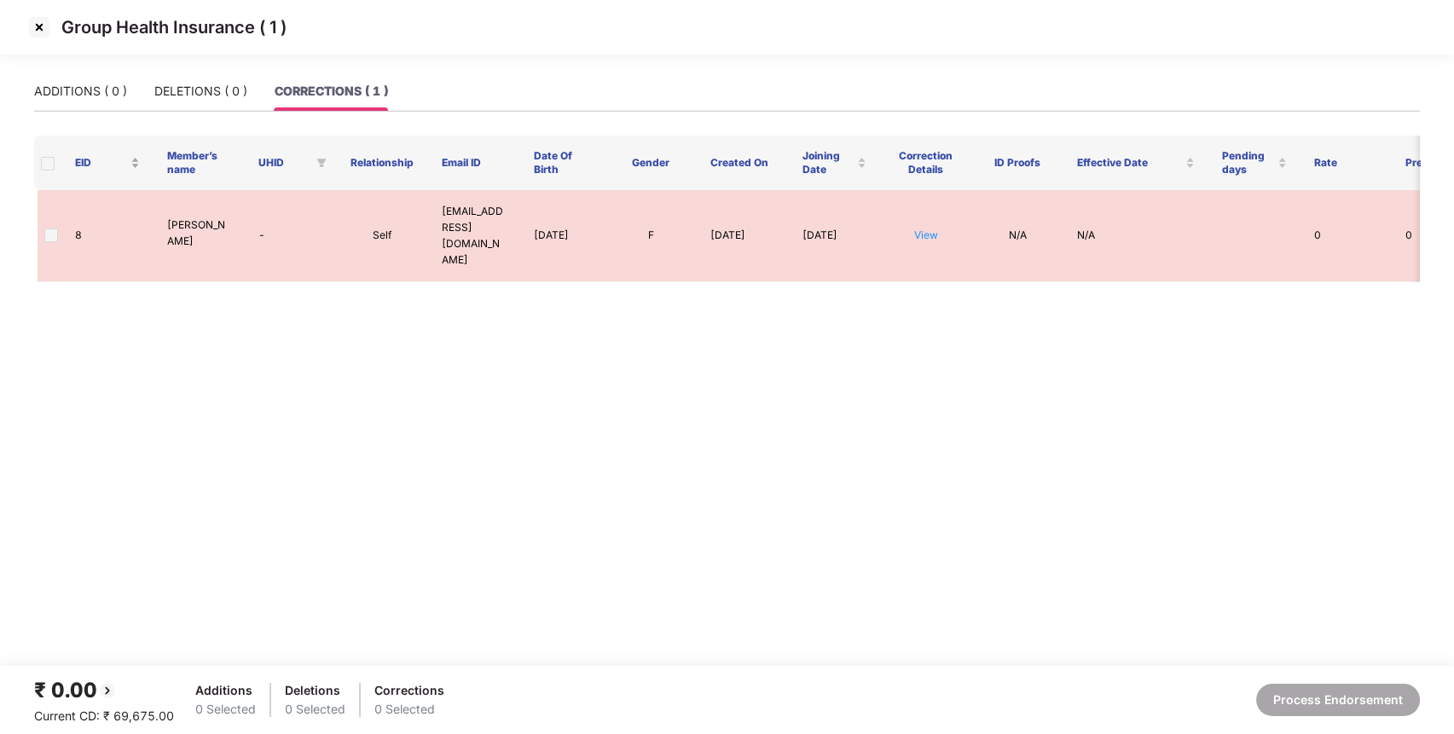
drag, startPoint x: 41, startPoint y: 164, endPoint x: 66, endPoint y: 157, distance: 25.6
click at [41, 162] on span at bounding box center [48, 164] width 14 height 14
click at [47, 161] on span at bounding box center [48, 164] width 14 height 14
click at [44, 231] on span at bounding box center [51, 235] width 14 height 14
click at [47, 231] on span at bounding box center [51, 235] width 14 height 14
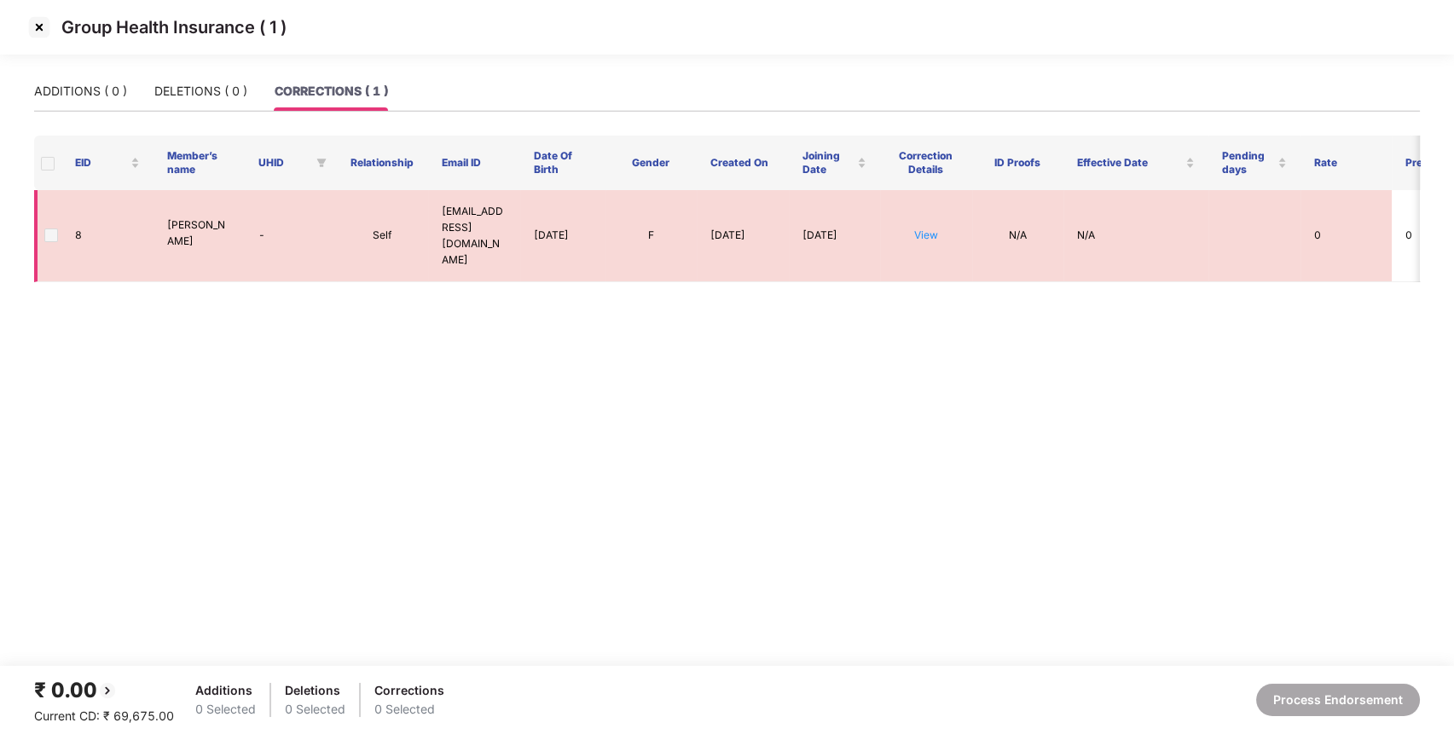
click at [47, 231] on span at bounding box center [51, 235] width 14 height 14
click at [50, 228] on span at bounding box center [51, 235] width 14 height 14
click at [71, 94] on div "ADDITIONS ( 0 )" at bounding box center [80, 91] width 93 height 19
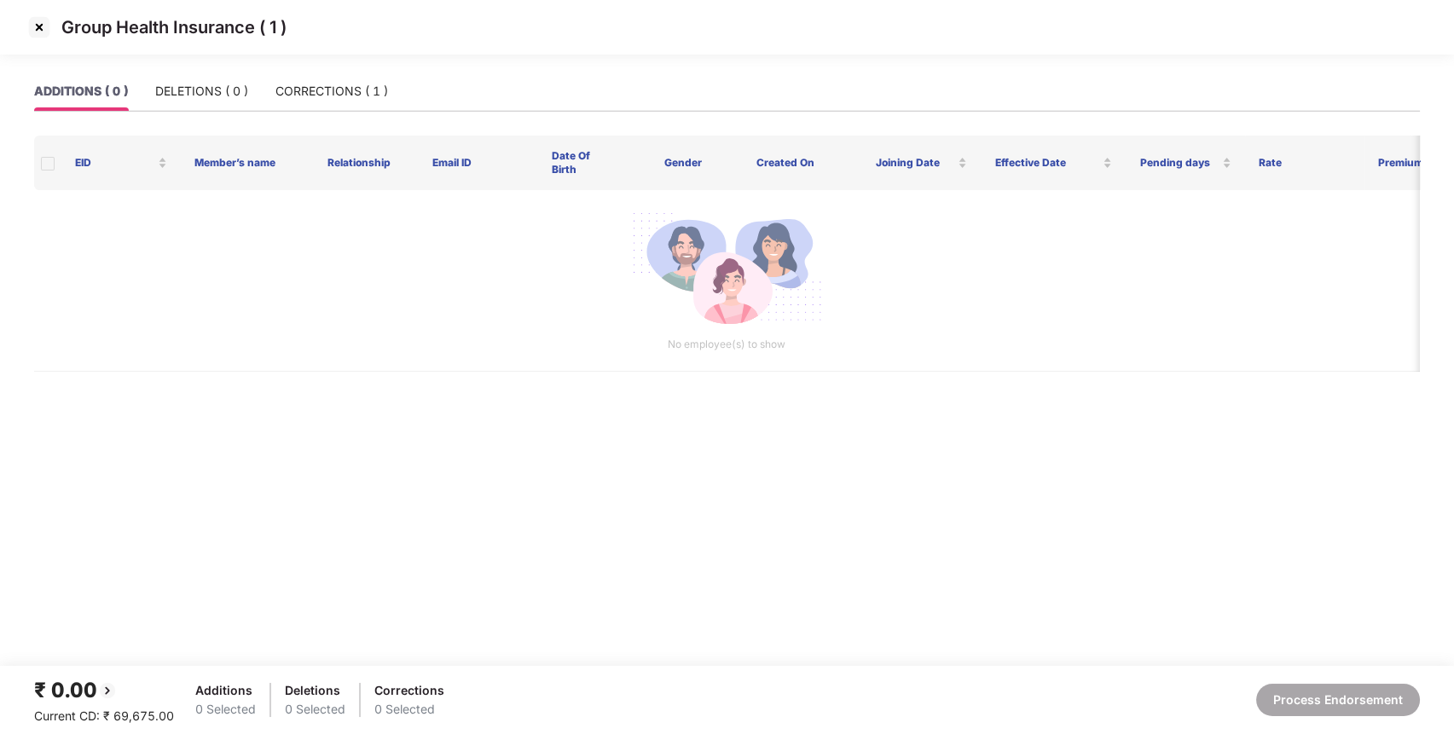
click at [150, 75] on div "ADDITIONS ( 0 ) DELETIONS ( 0 ) CORRECTIONS ( 1 )" at bounding box center [211, 91] width 354 height 39
click at [174, 83] on div "DELETIONS ( 0 )" at bounding box center [201, 91] width 93 height 19
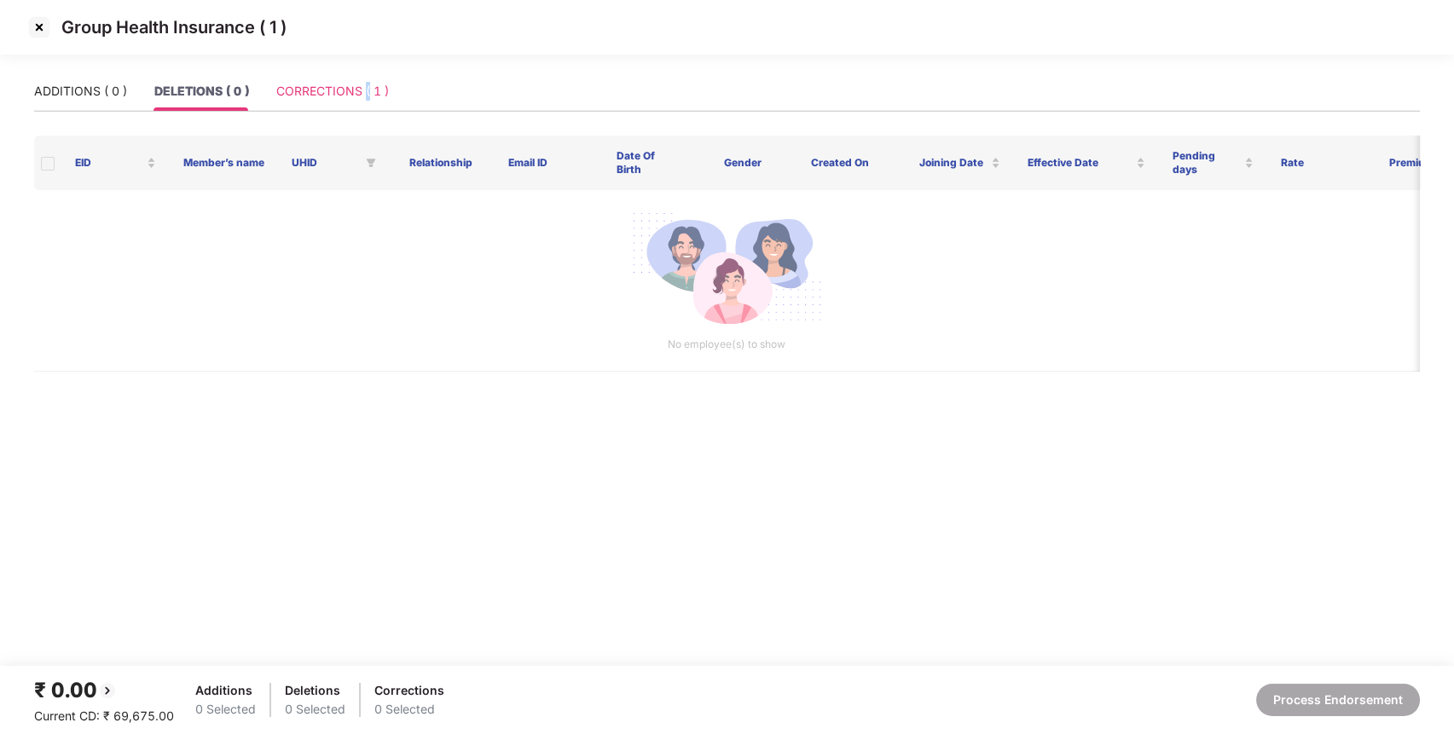
click at [367, 101] on div "CORRECTIONS ( 1 )" at bounding box center [332, 91] width 113 height 39
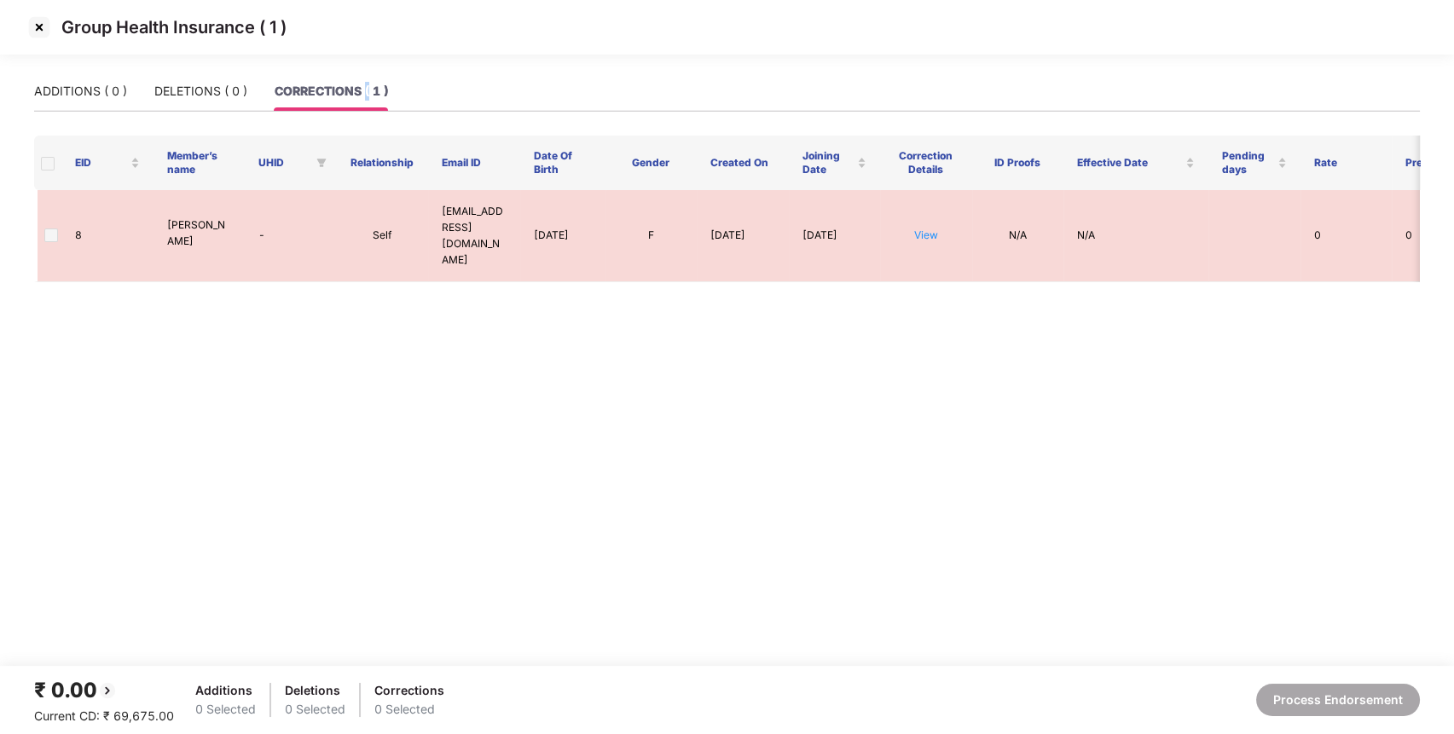
click at [40, 26] on img at bounding box center [39, 27] width 27 height 27
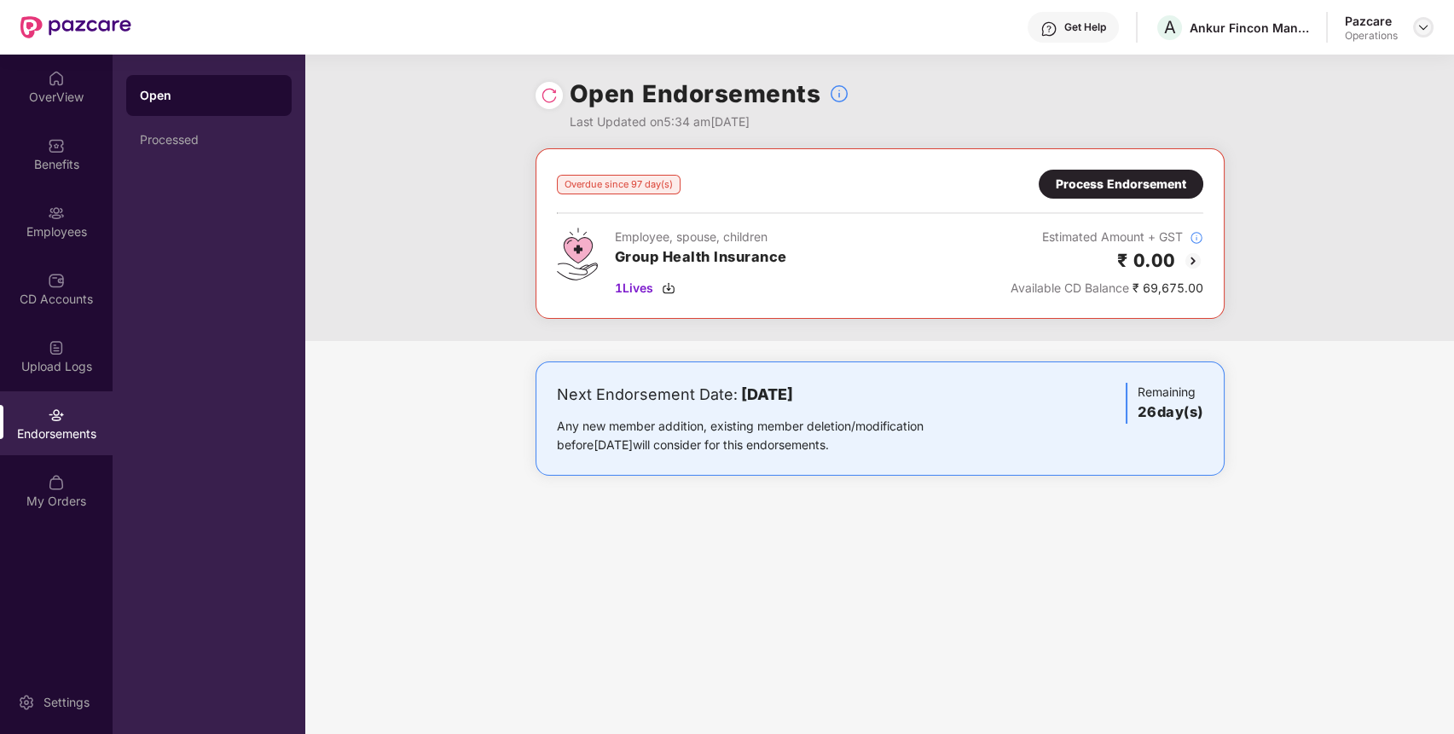
click at [1420, 28] on img at bounding box center [1423, 27] width 14 height 14
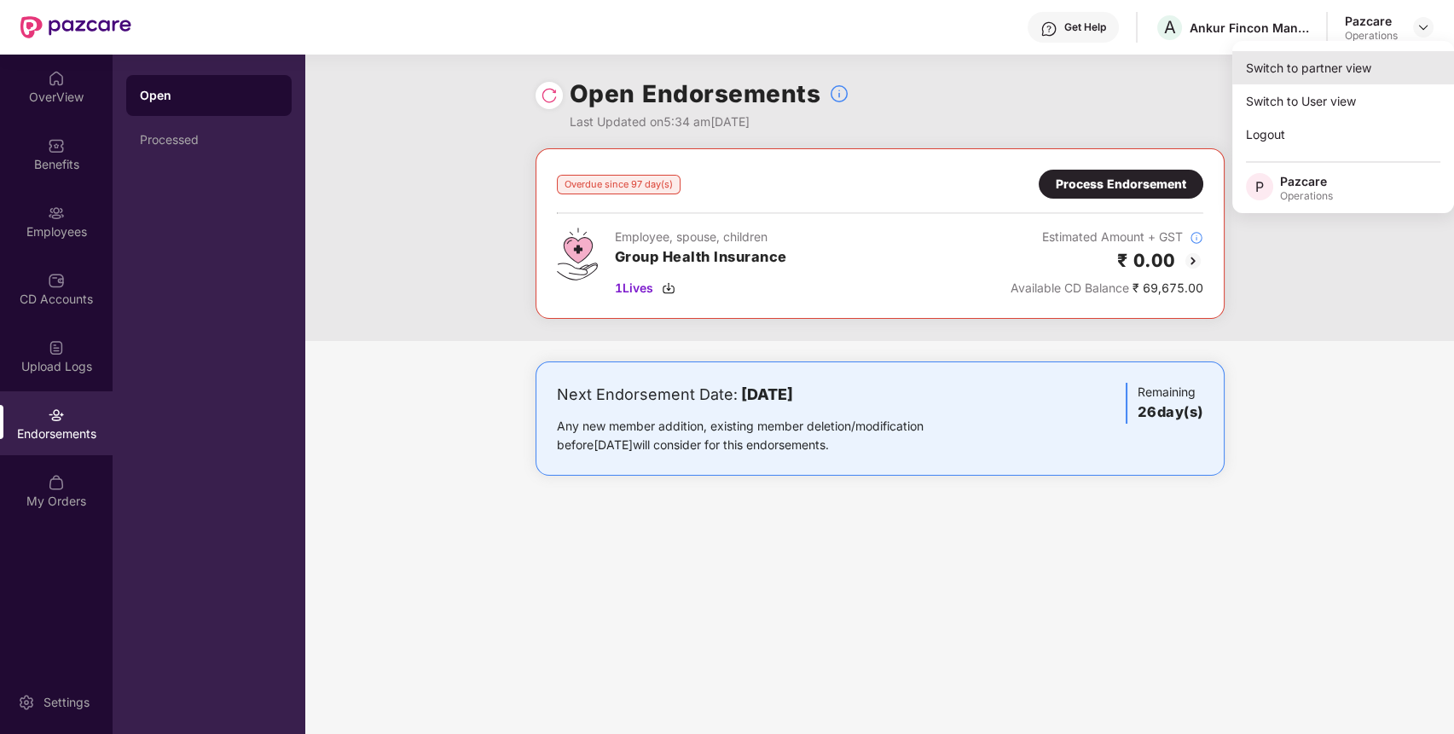
click at [1368, 61] on div "Switch to partner view" at bounding box center [1343, 67] width 222 height 33
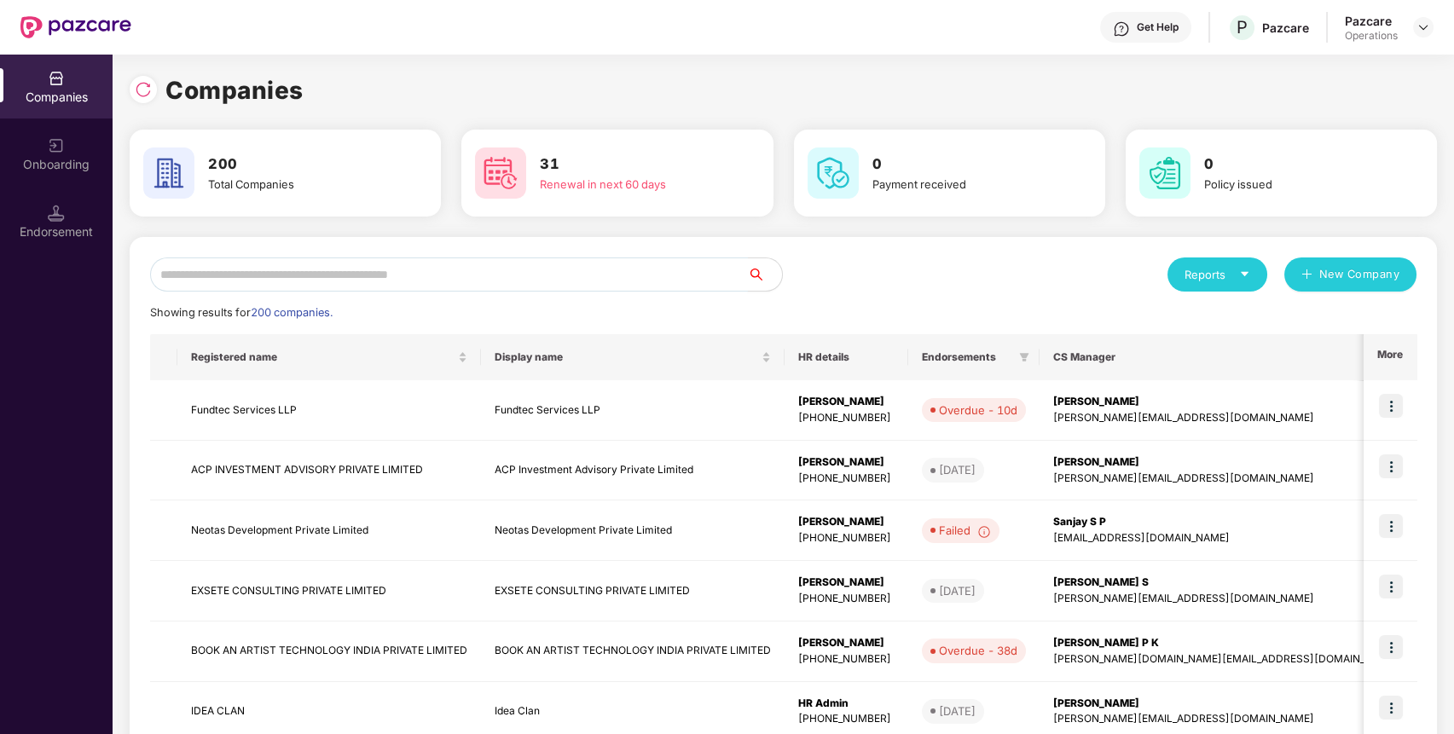
click at [610, 269] on input "text" at bounding box center [449, 274] width 598 height 34
paste input "**********"
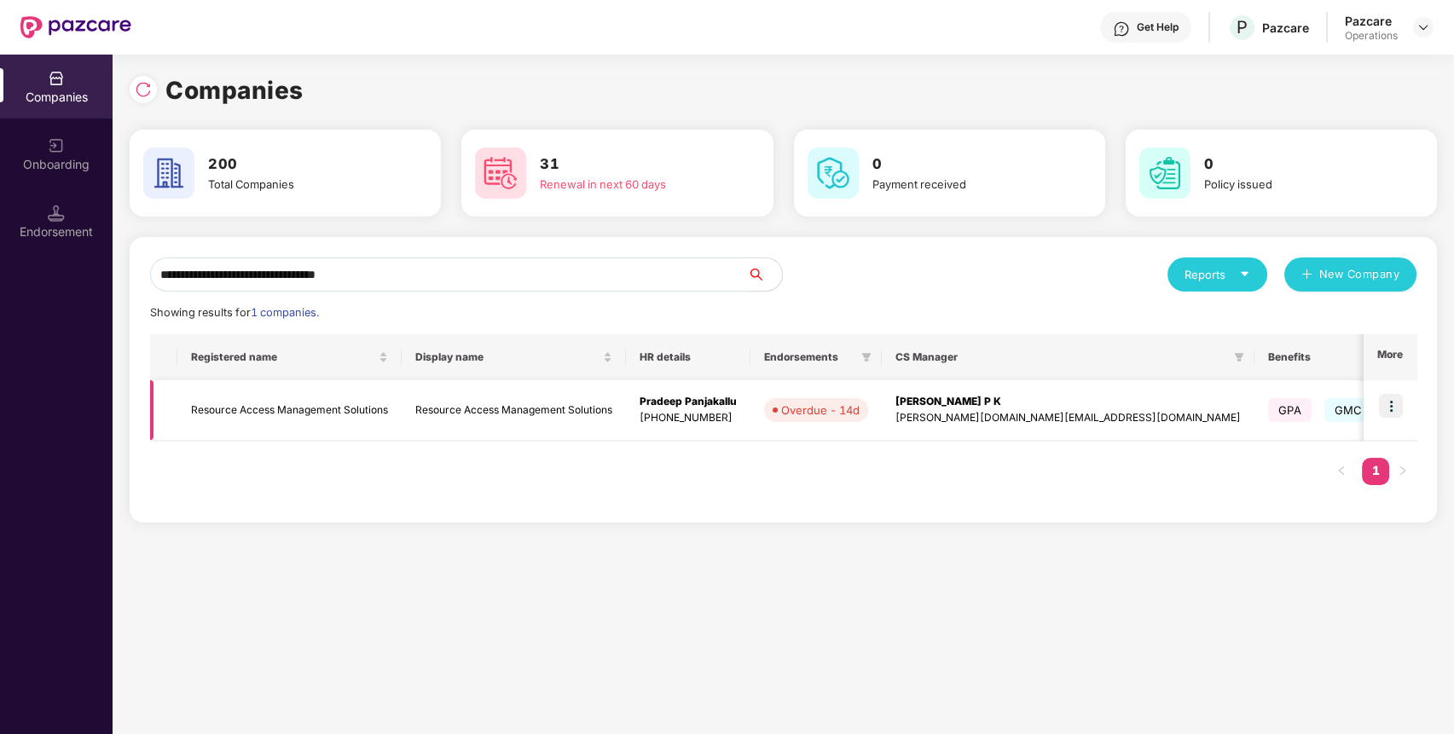
type input "**********"
click at [1397, 407] on img at bounding box center [1391, 406] width 24 height 24
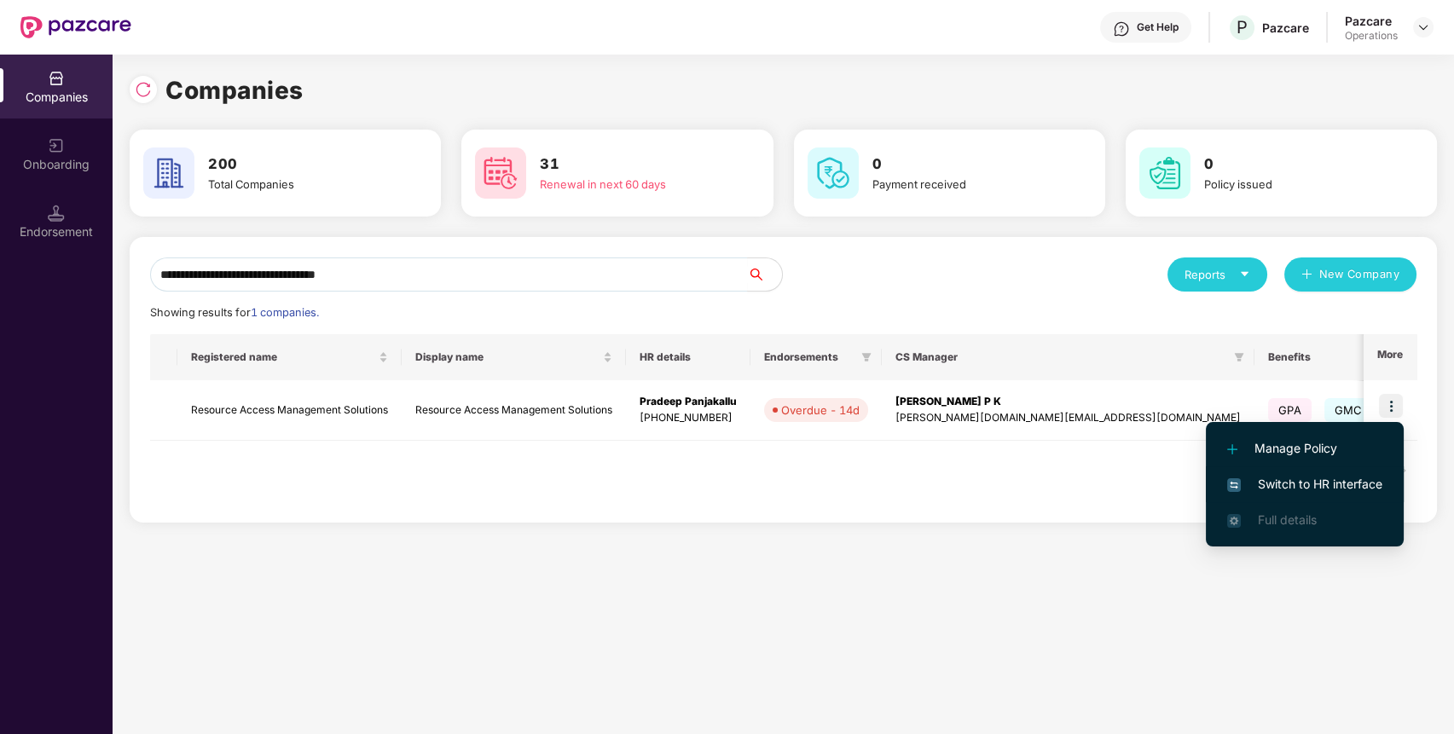
click at [1310, 471] on li "Switch to HR interface" at bounding box center [1305, 484] width 198 height 36
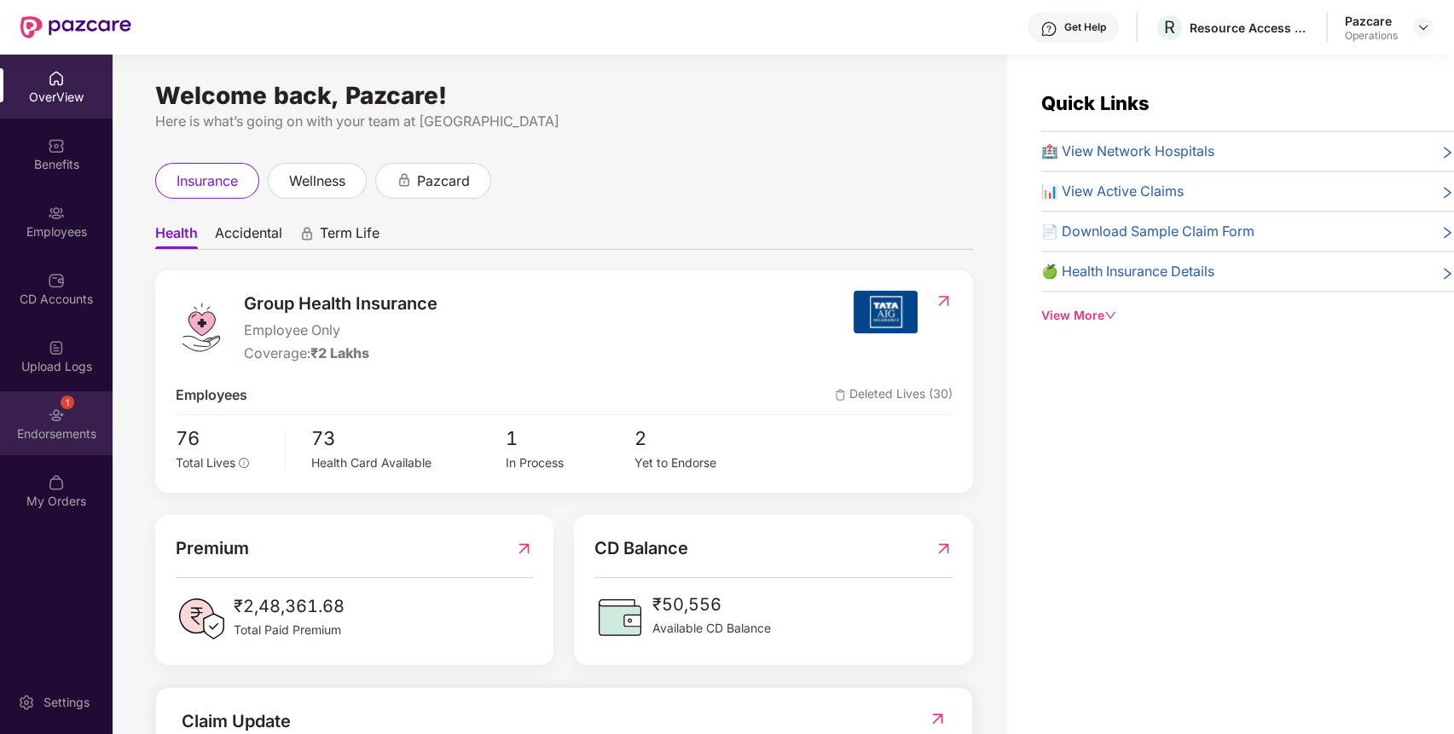
click at [63, 402] on div "1" at bounding box center [68, 403] width 14 height 14
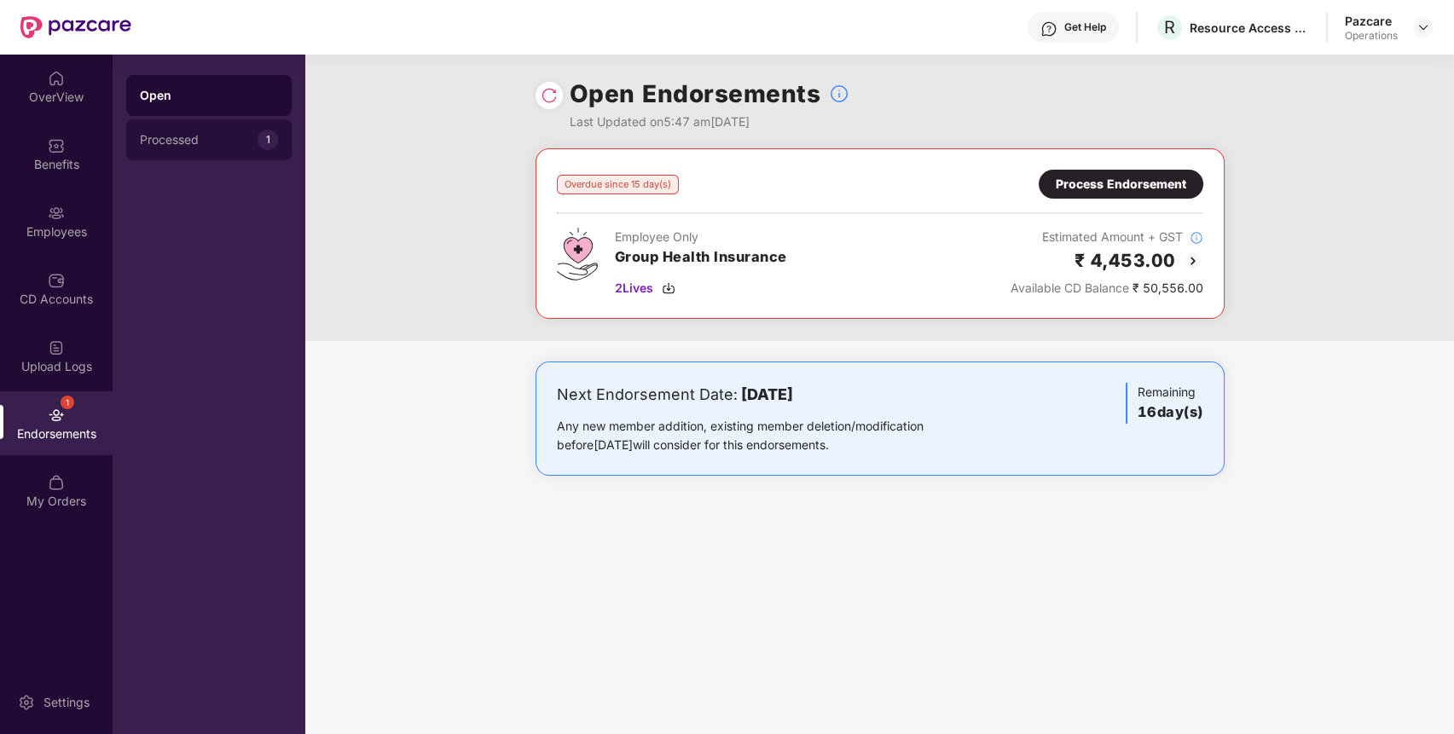
click at [282, 120] on div "Processed 1" at bounding box center [208, 139] width 165 height 41
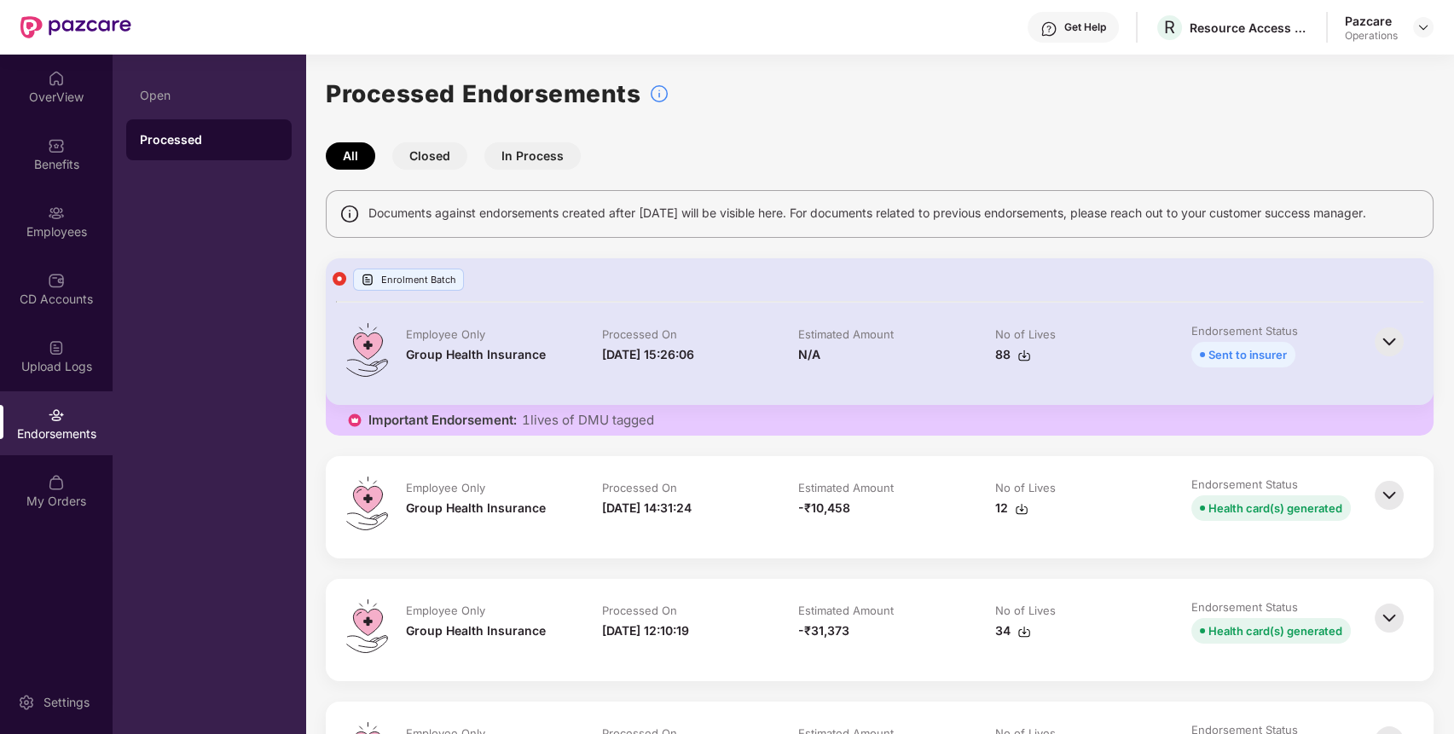
scroll to position [28, 0]
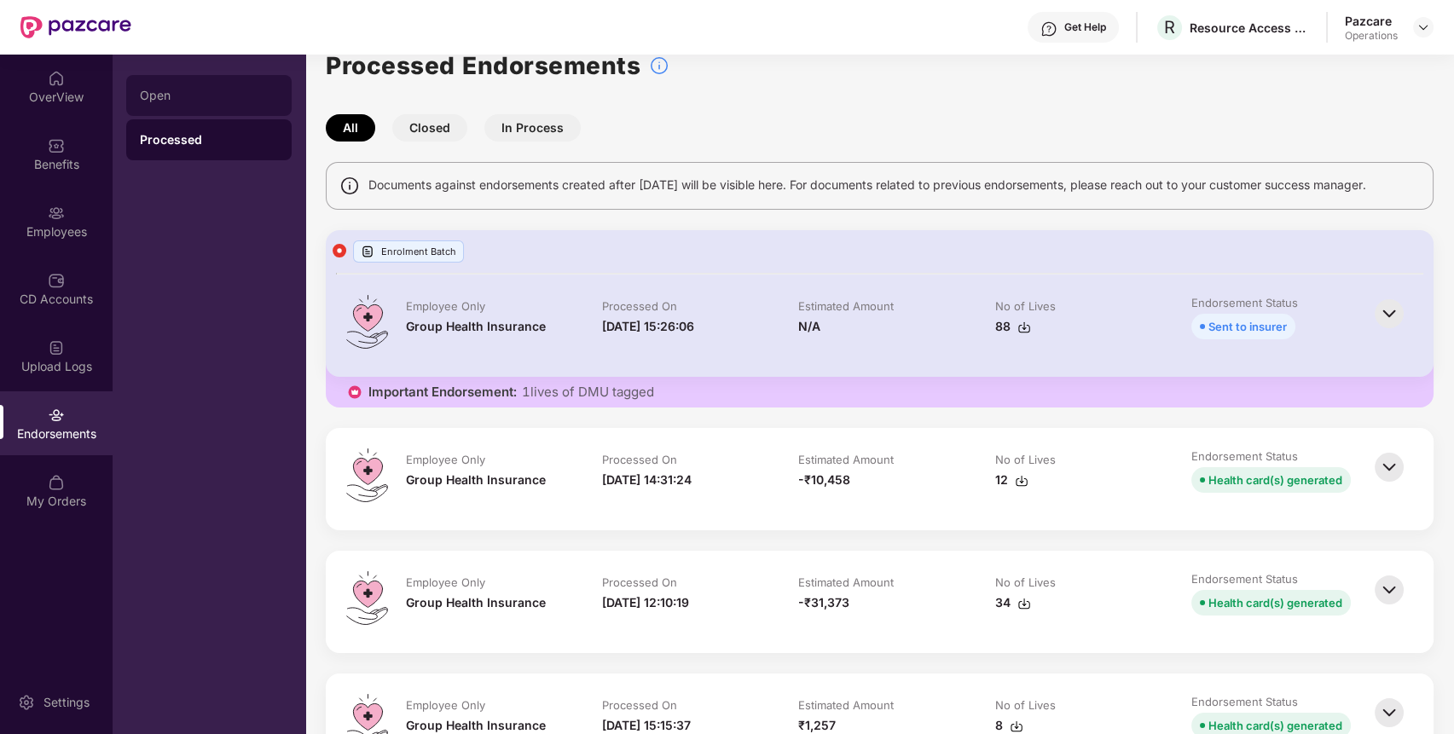
click at [229, 99] on div "Open" at bounding box center [209, 96] width 138 height 14
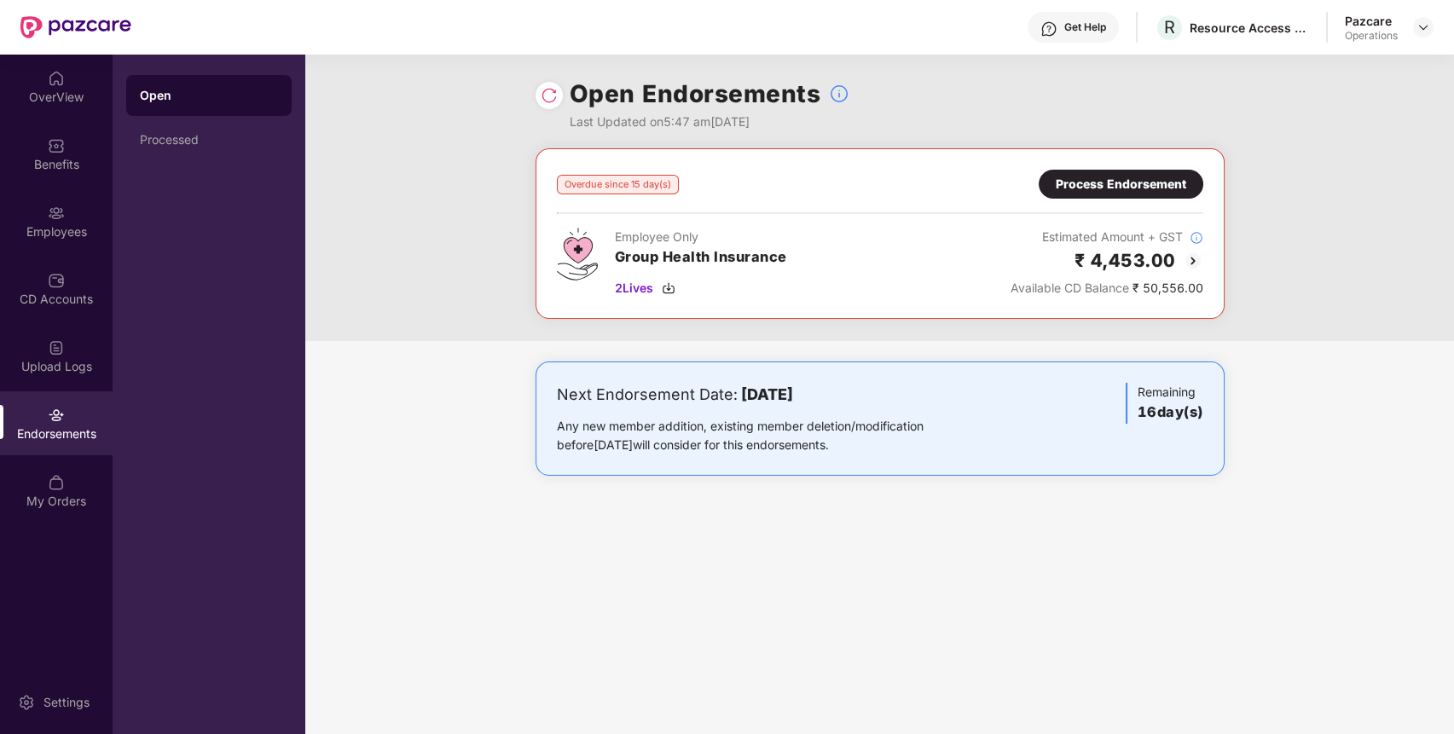
click at [228, 116] on div "Open Processed" at bounding box center [208, 117] width 165 height 85
click at [229, 151] on div "Processed" at bounding box center [208, 139] width 165 height 41
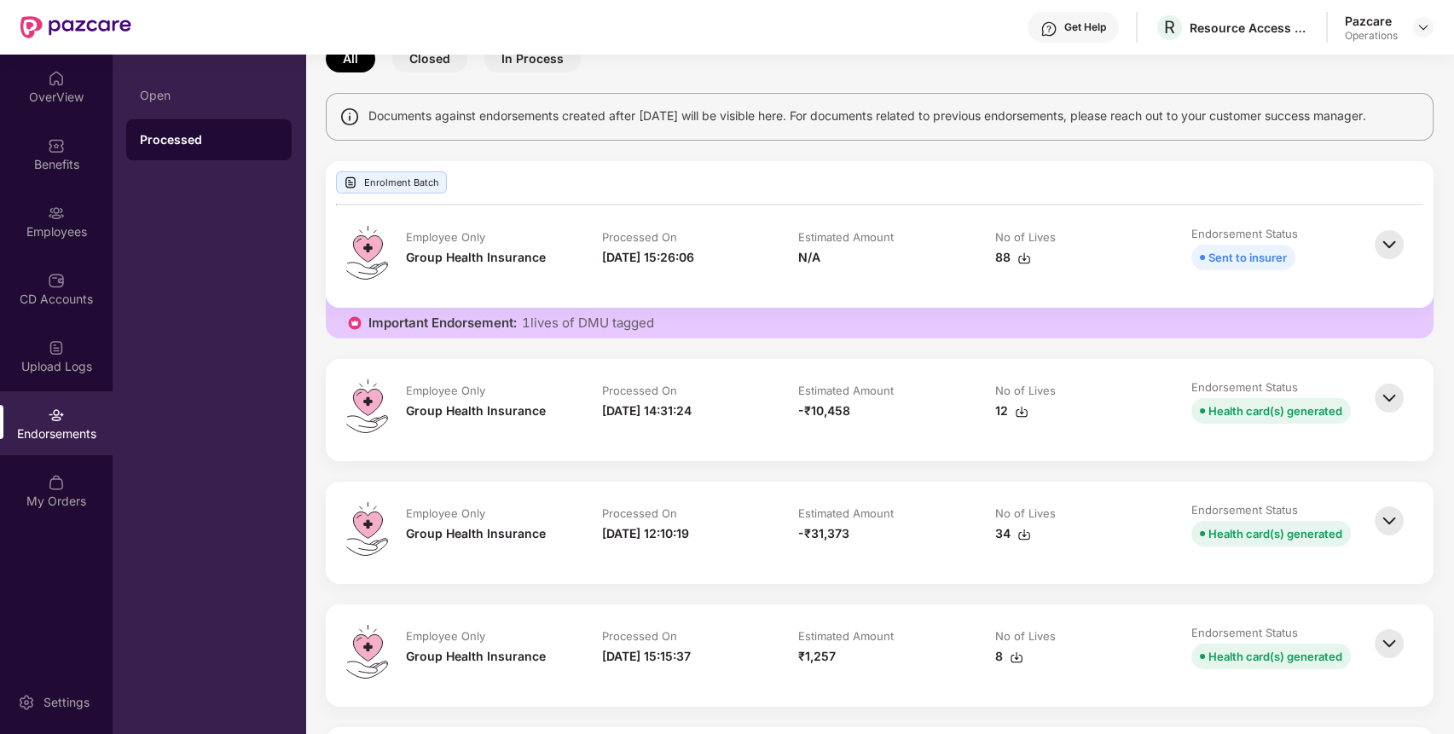
scroll to position [99, 0]
click at [171, 99] on div "Open" at bounding box center [209, 96] width 138 height 14
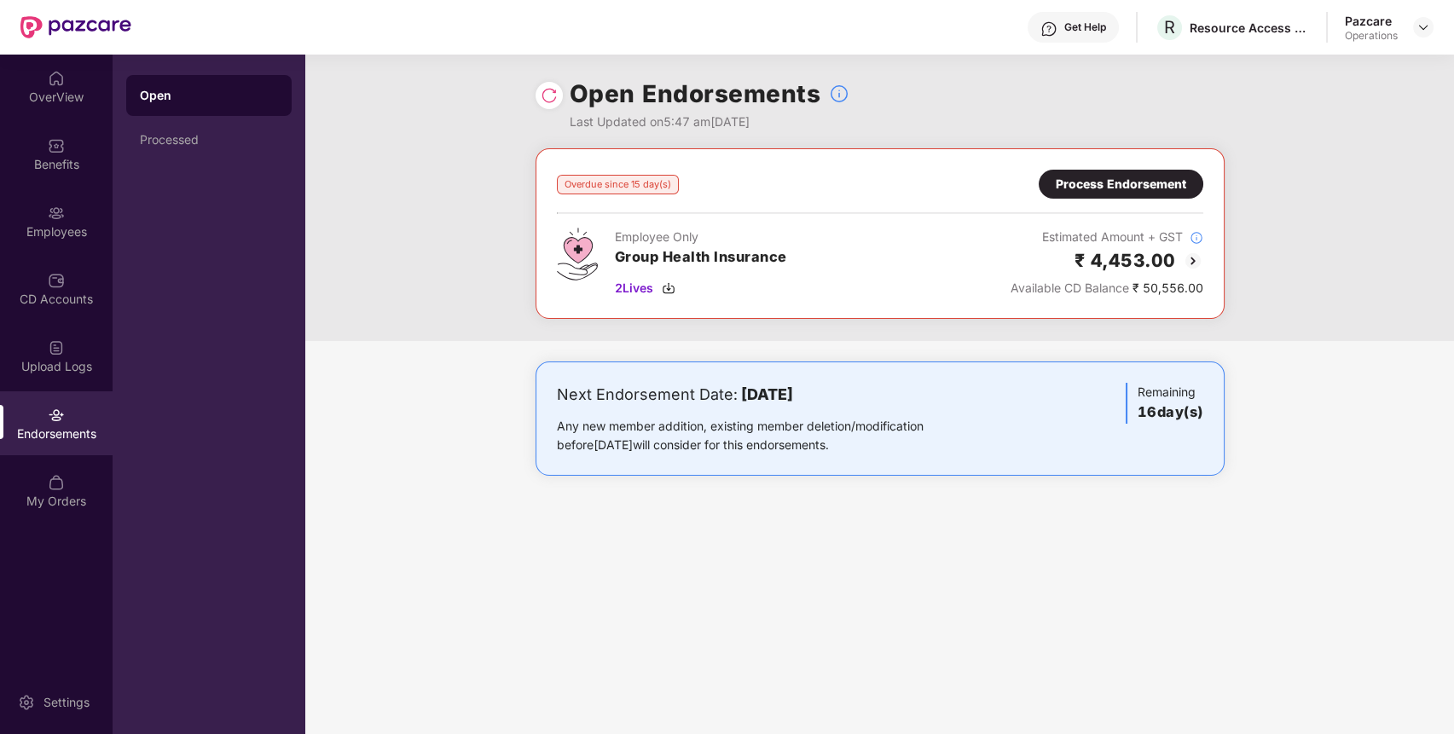
click at [1108, 182] on div "Process Endorsement" at bounding box center [1121, 184] width 130 height 19
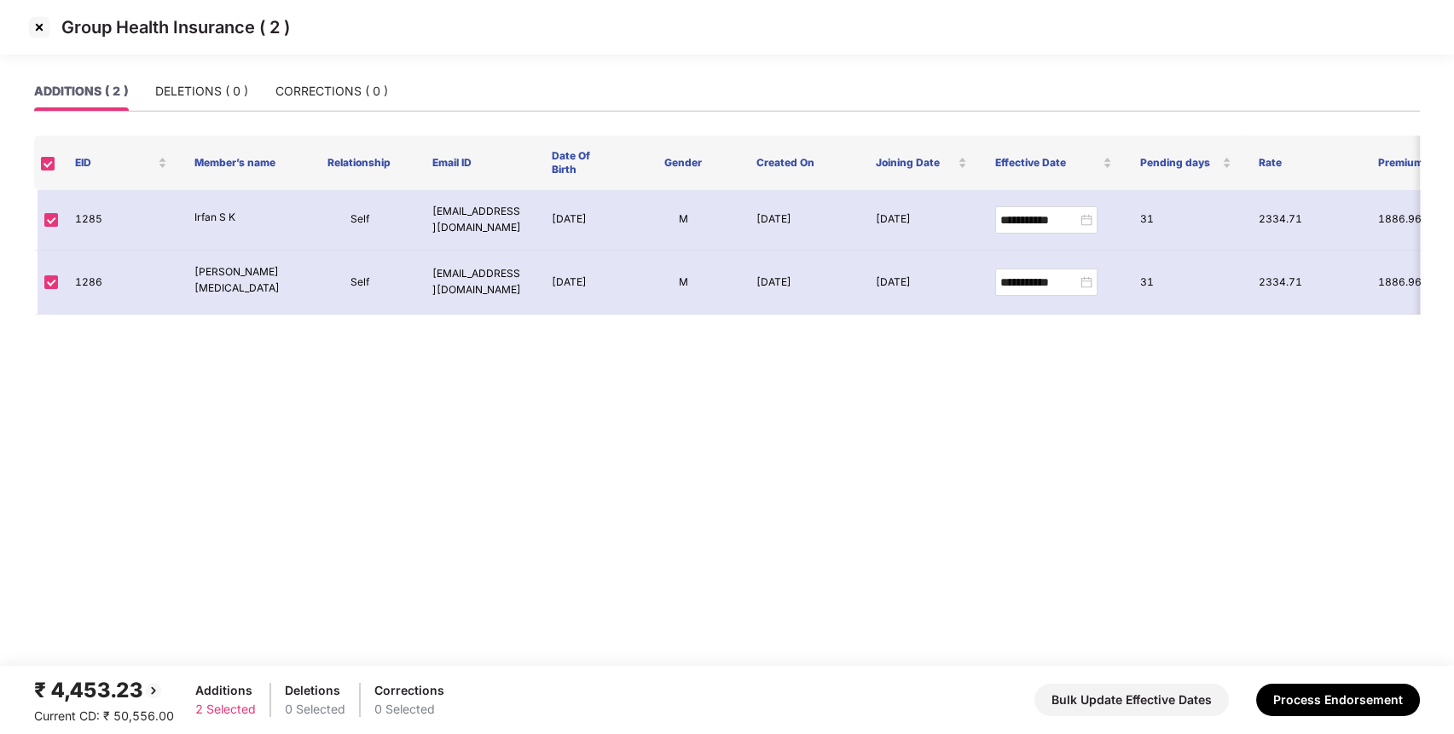
click at [41, 32] on img at bounding box center [39, 27] width 27 height 27
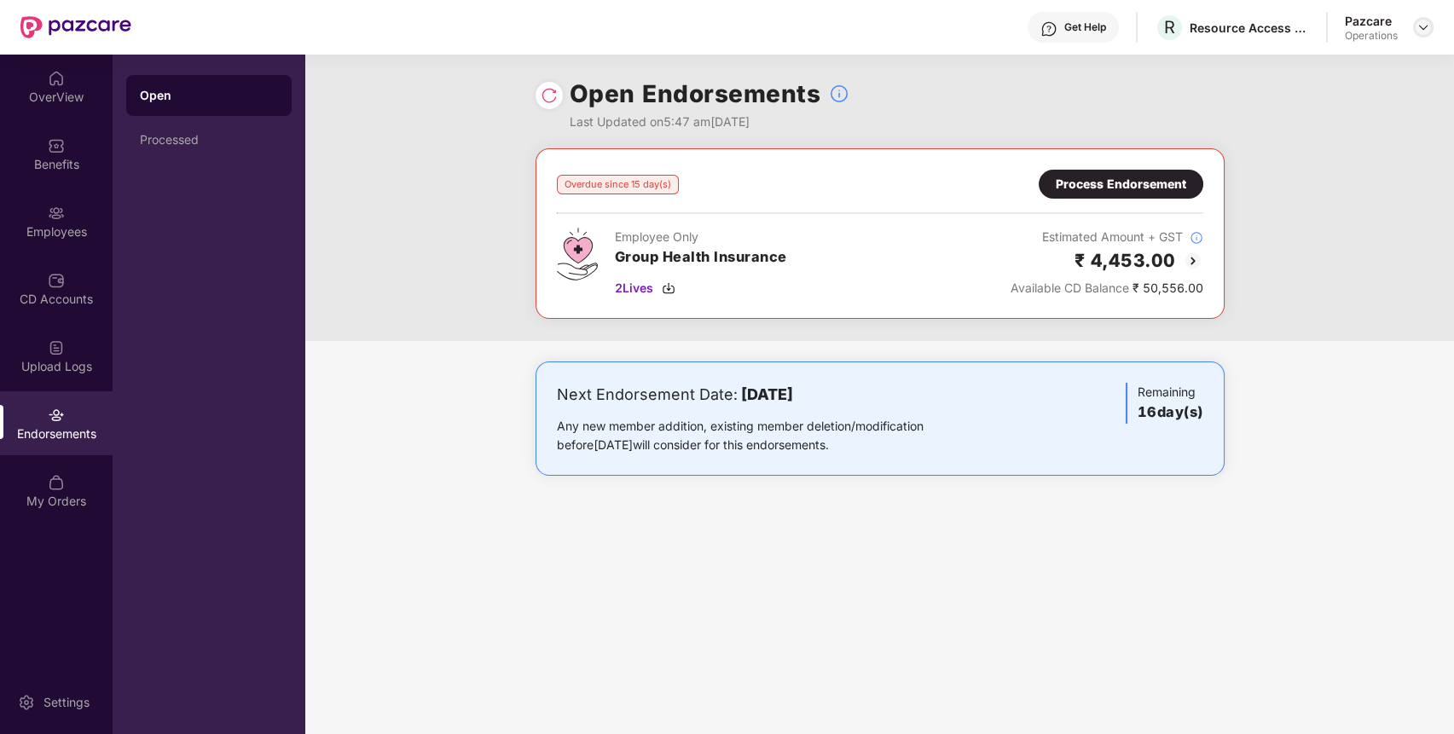
click at [1420, 27] on img at bounding box center [1423, 27] width 14 height 14
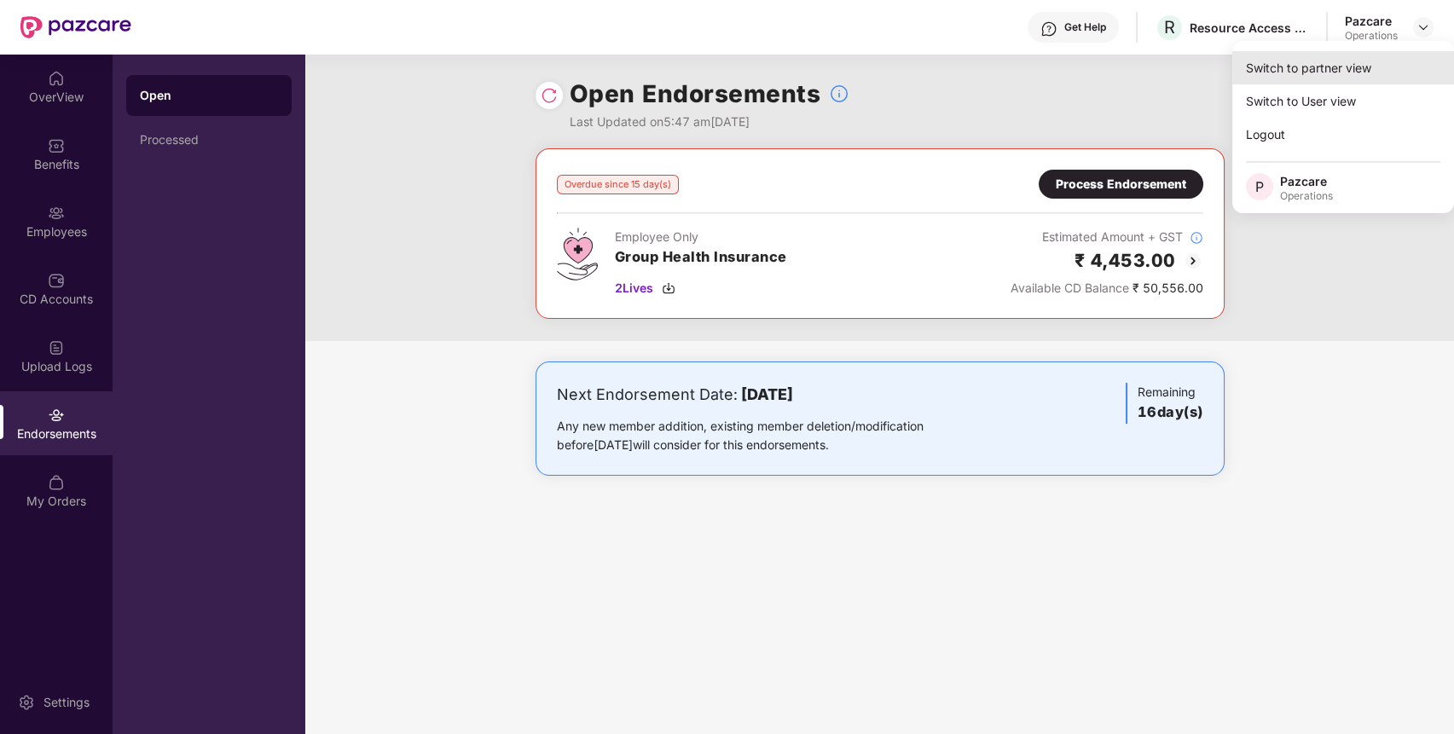
click at [1344, 55] on div "Switch to partner view" at bounding box center [1343, 67] width 222 height 33
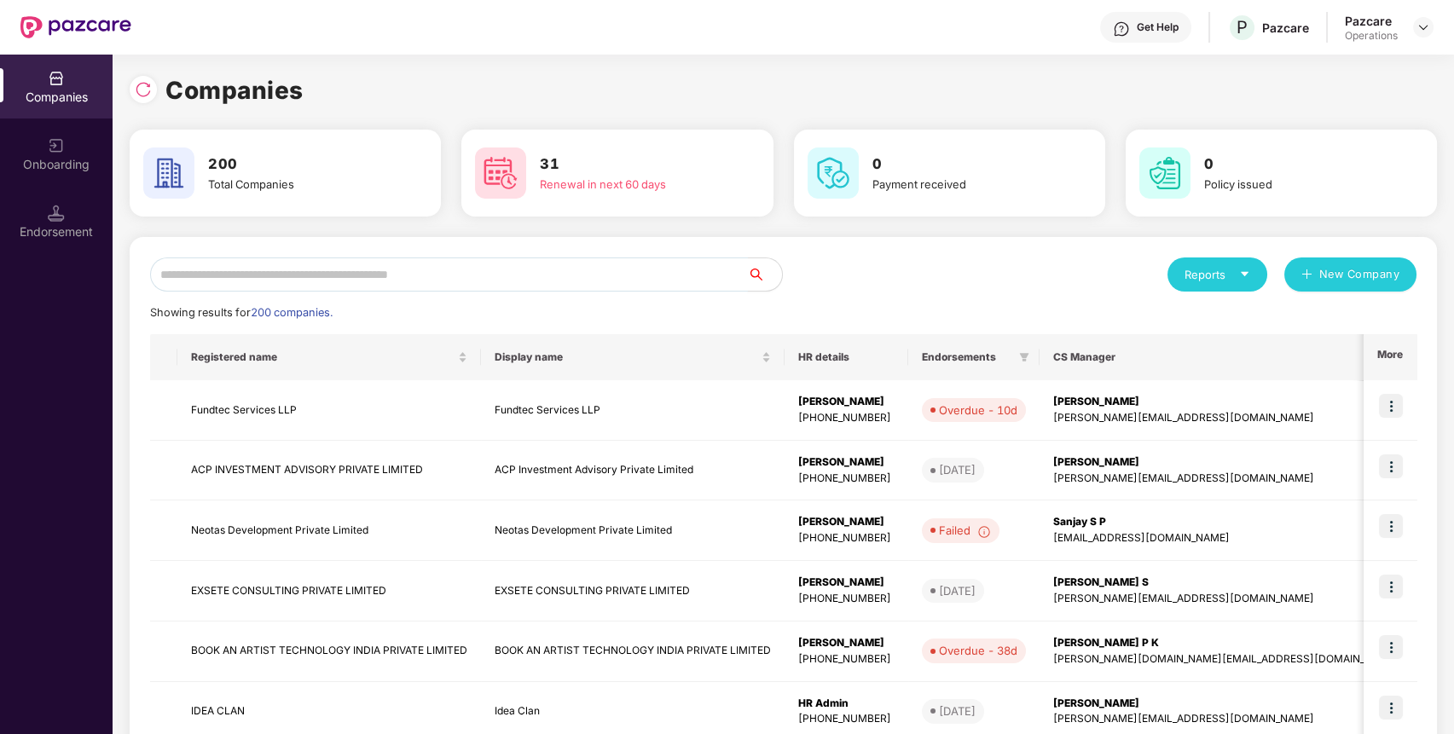
click at [620, 283] on input "text" at bounding box center [449, 274] width 598 height 34
paste input "**********"
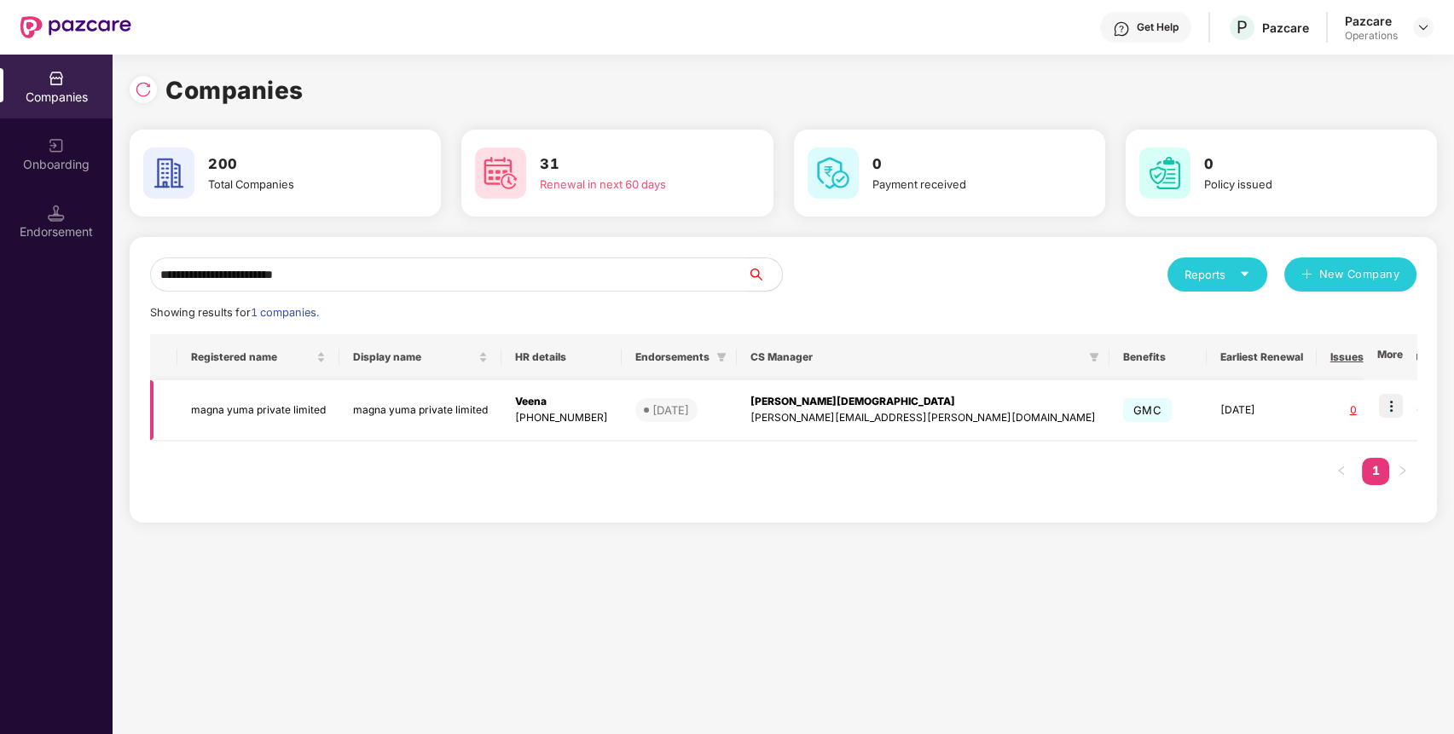
type input "**********"
click at [291, 402] on td "magna yuma private limited" at bounding box center [258, 410] width 162 height 61
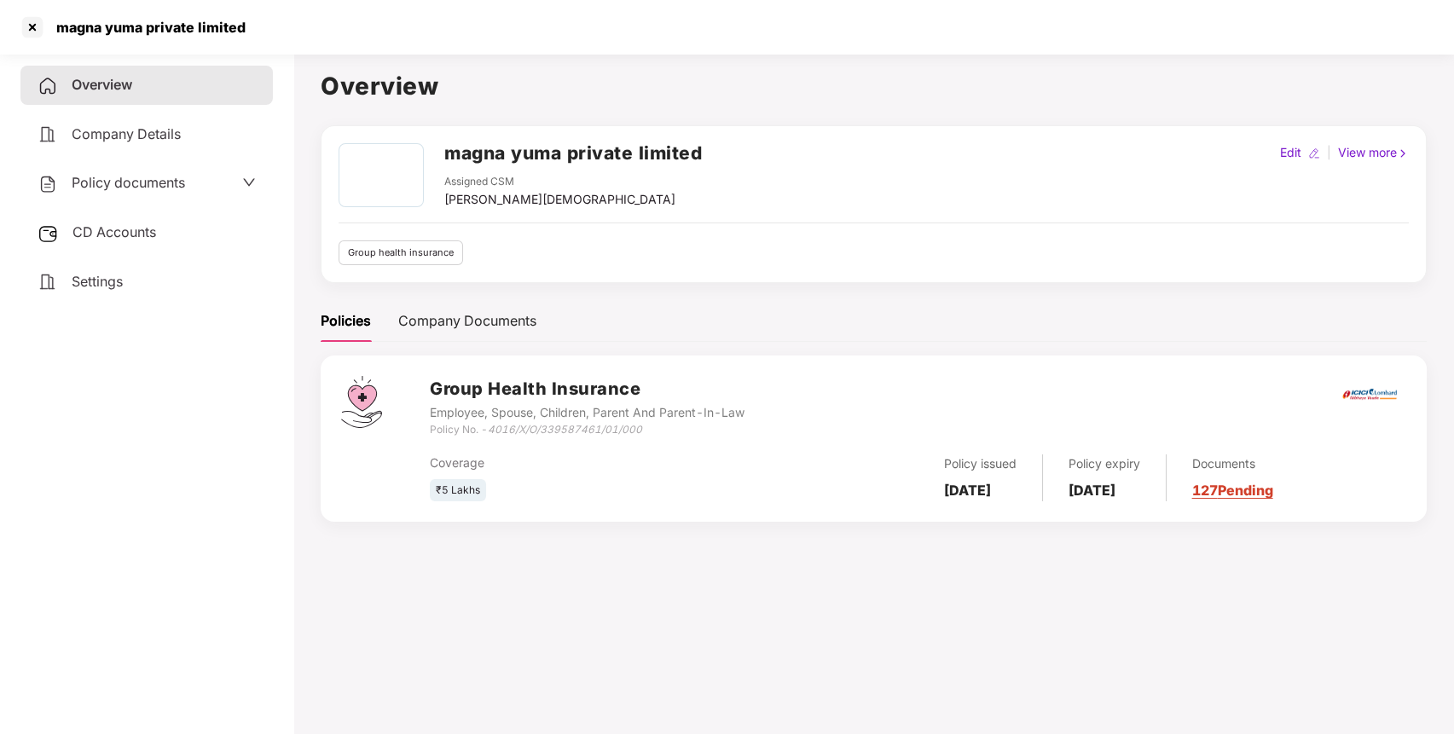
click at [126, 273] on div "Settings" at bounding box center [146, 282] width 252 height 39
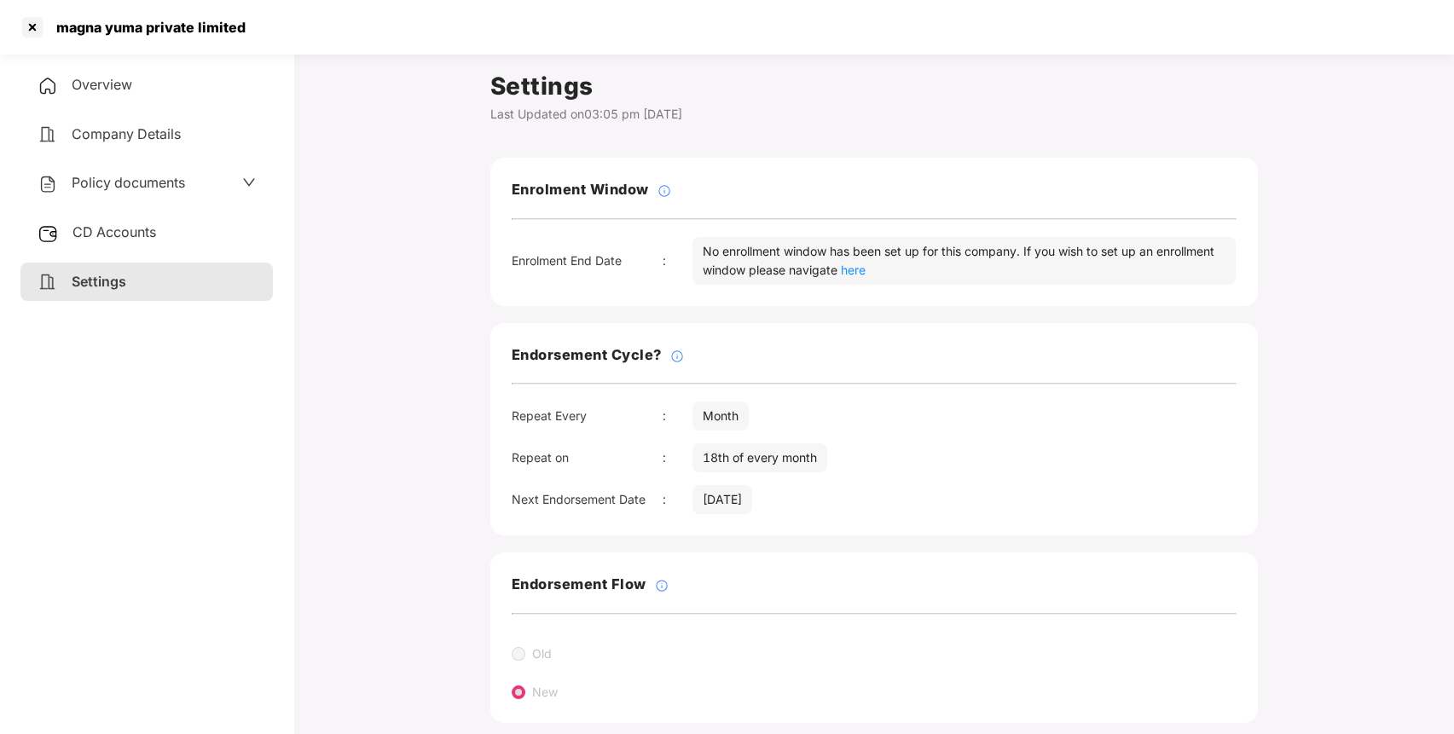
click at [191, 81] on div "Overview" at bounding box center [146, 85] width 252 height 39
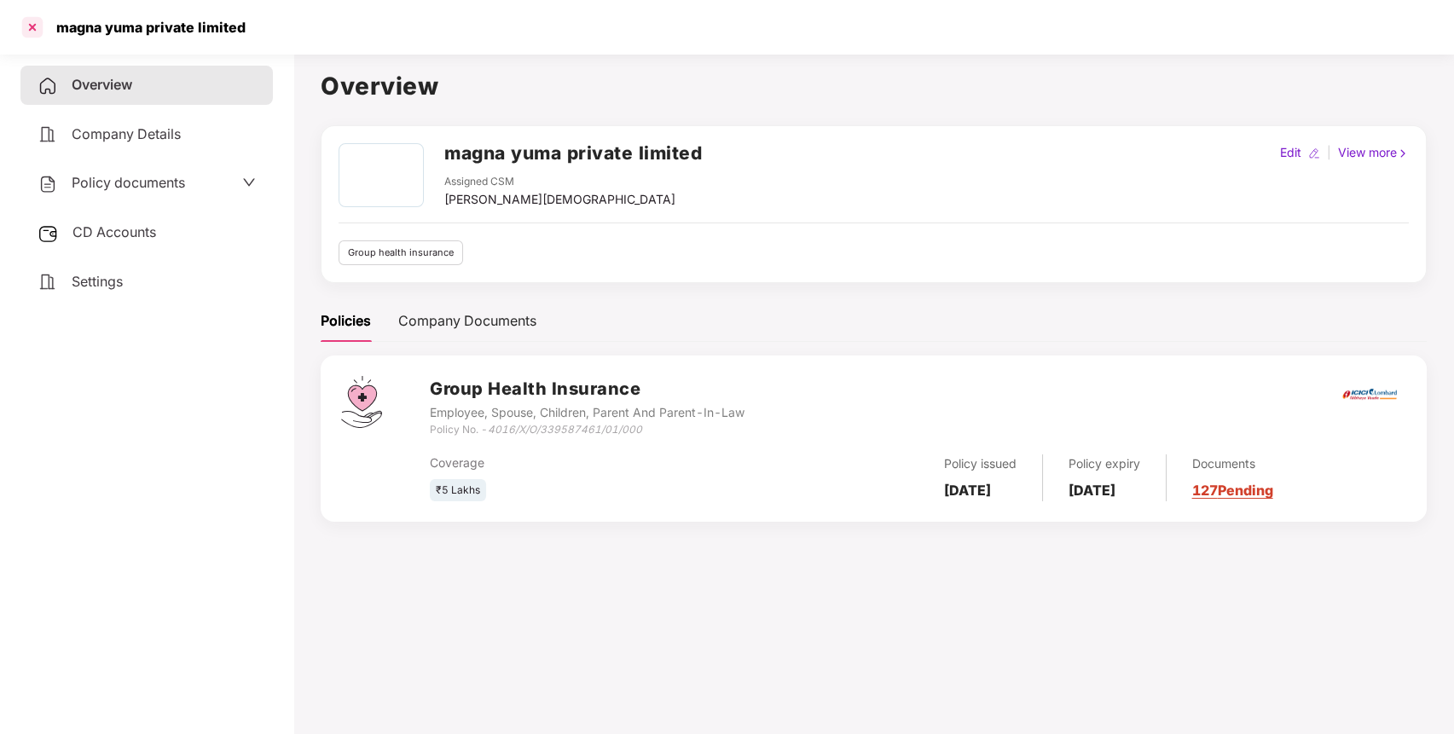
click at [33, 27] on div at bounding box center [32, 27] width 27 height 27
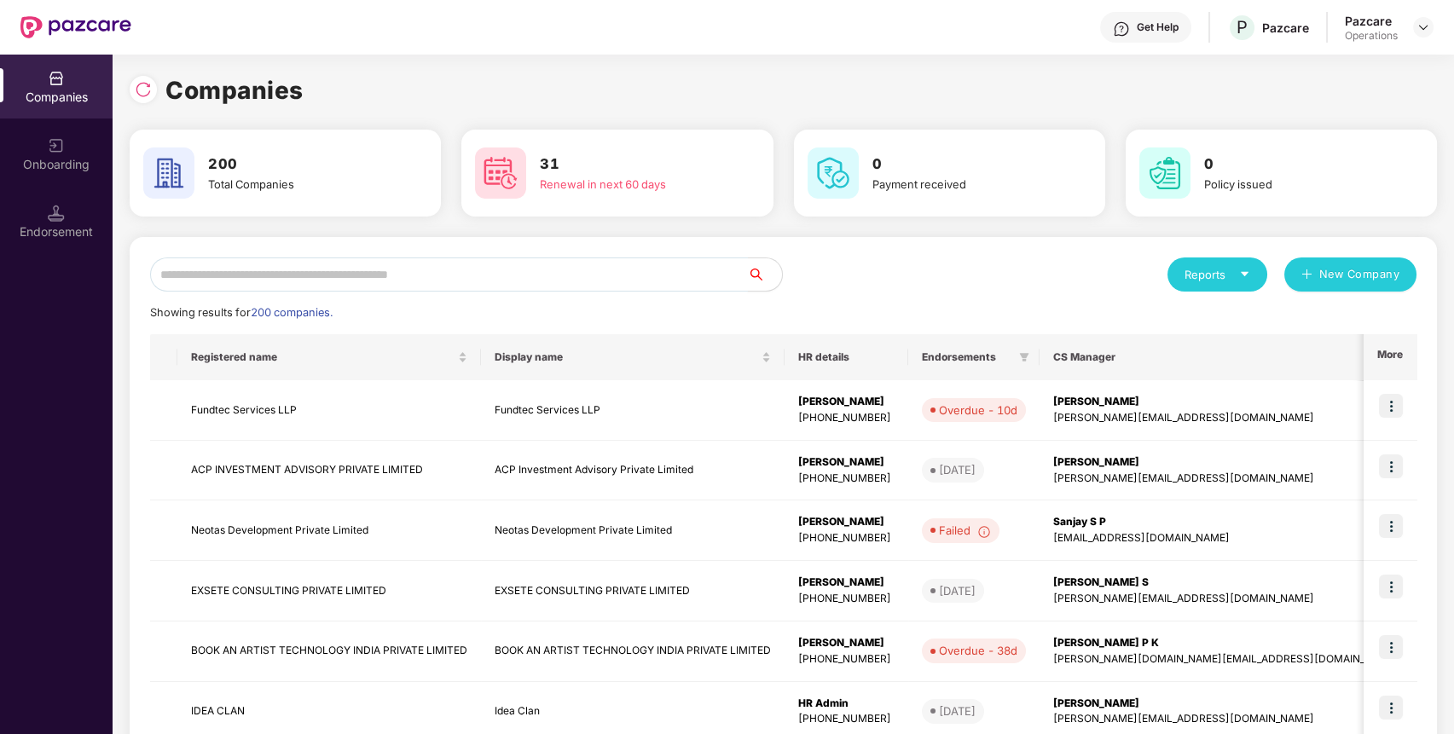
click at [570, 278] on input "text" at bounding box center [449, 274] width 598 height 34
paste input "**********"
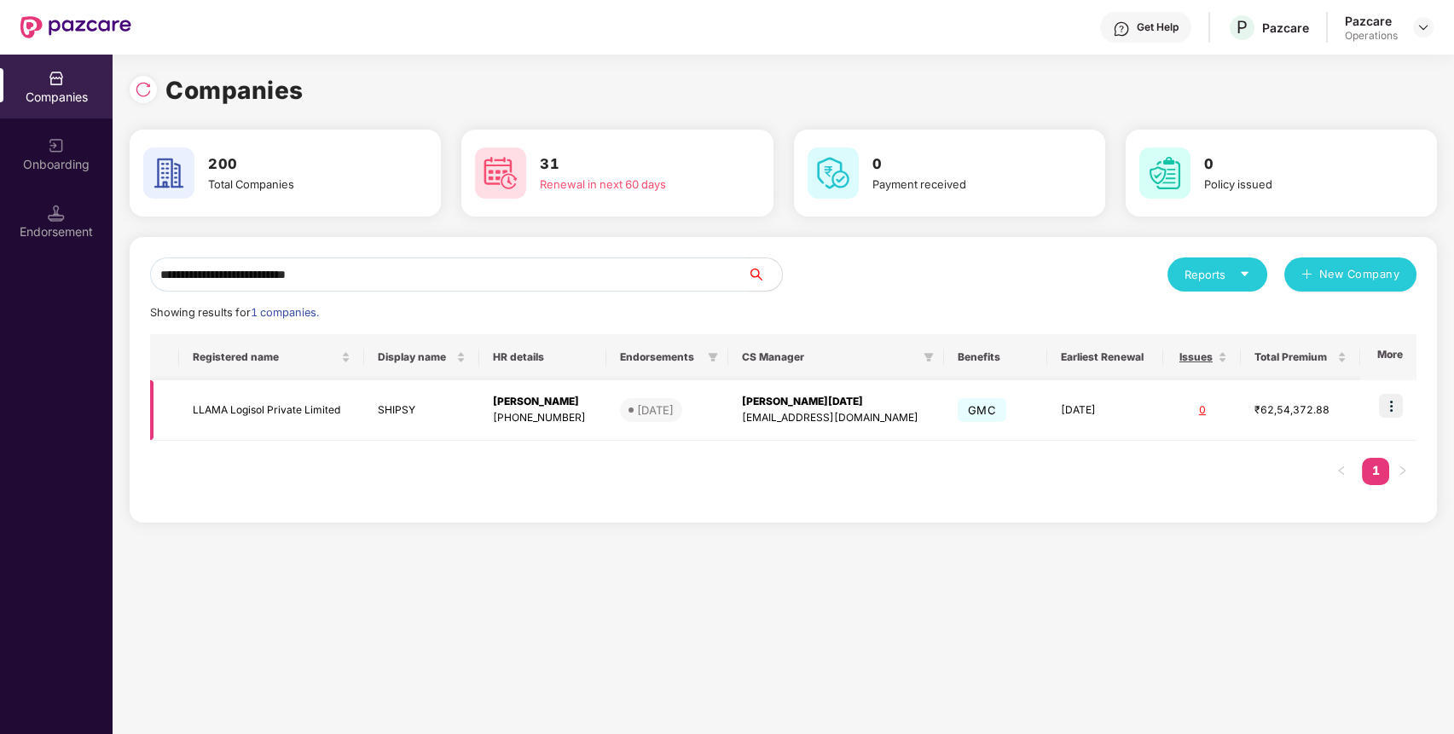
type input "**********"
click at [1395, 406] on img at bounding box center [1391, 406] width 24 height 24
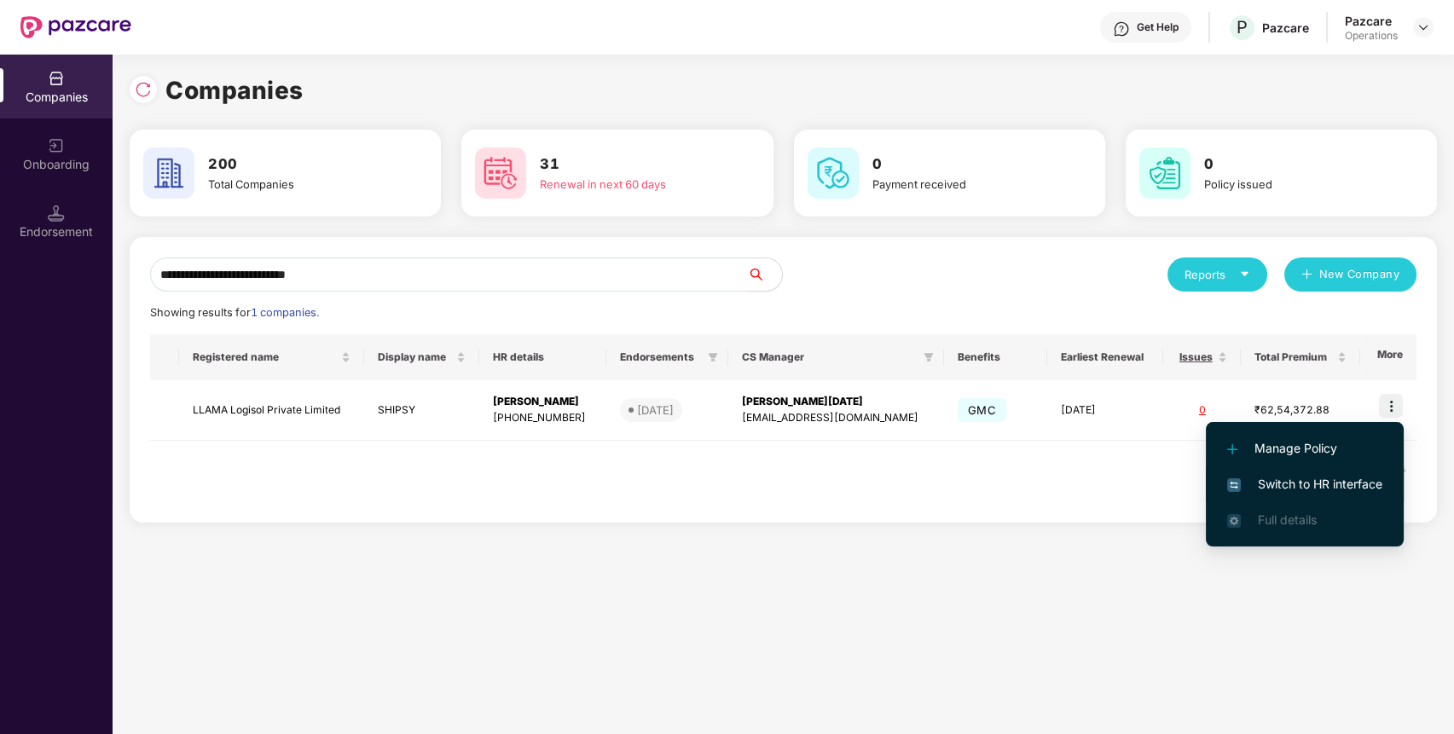
click at [1286, 491] on span "Switch to HR interface" at bounding box center [1304, 484] width 155 height 19
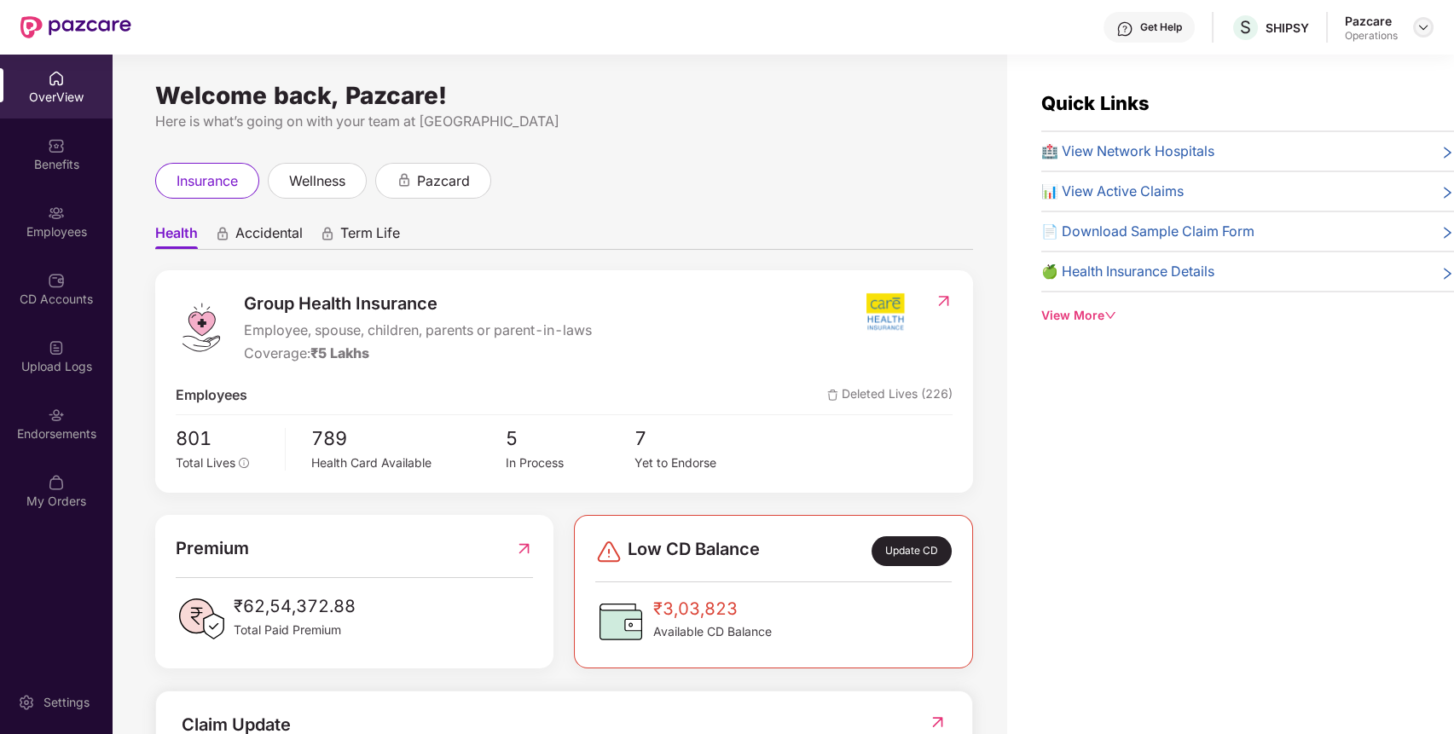
click at [1419, 17] on div "Pazcare Operations" at bounding box center [1389, 28] width 89 height 30
click at [1419, 26] on img at bounding box center [1423, 27] width 14 height 14
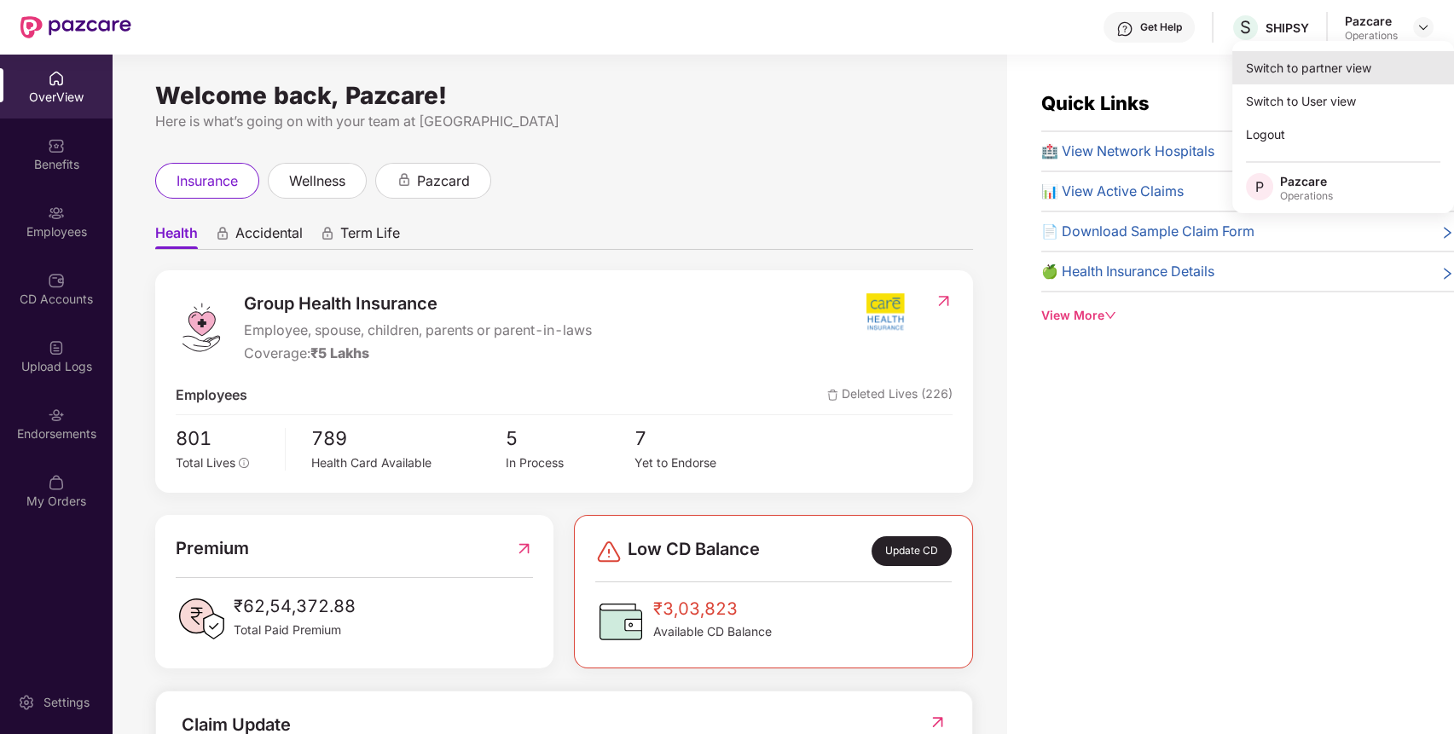
click at [1371, 65] on div "Switch to partner view" at bounding box center [1343, 67] width 222 height 33
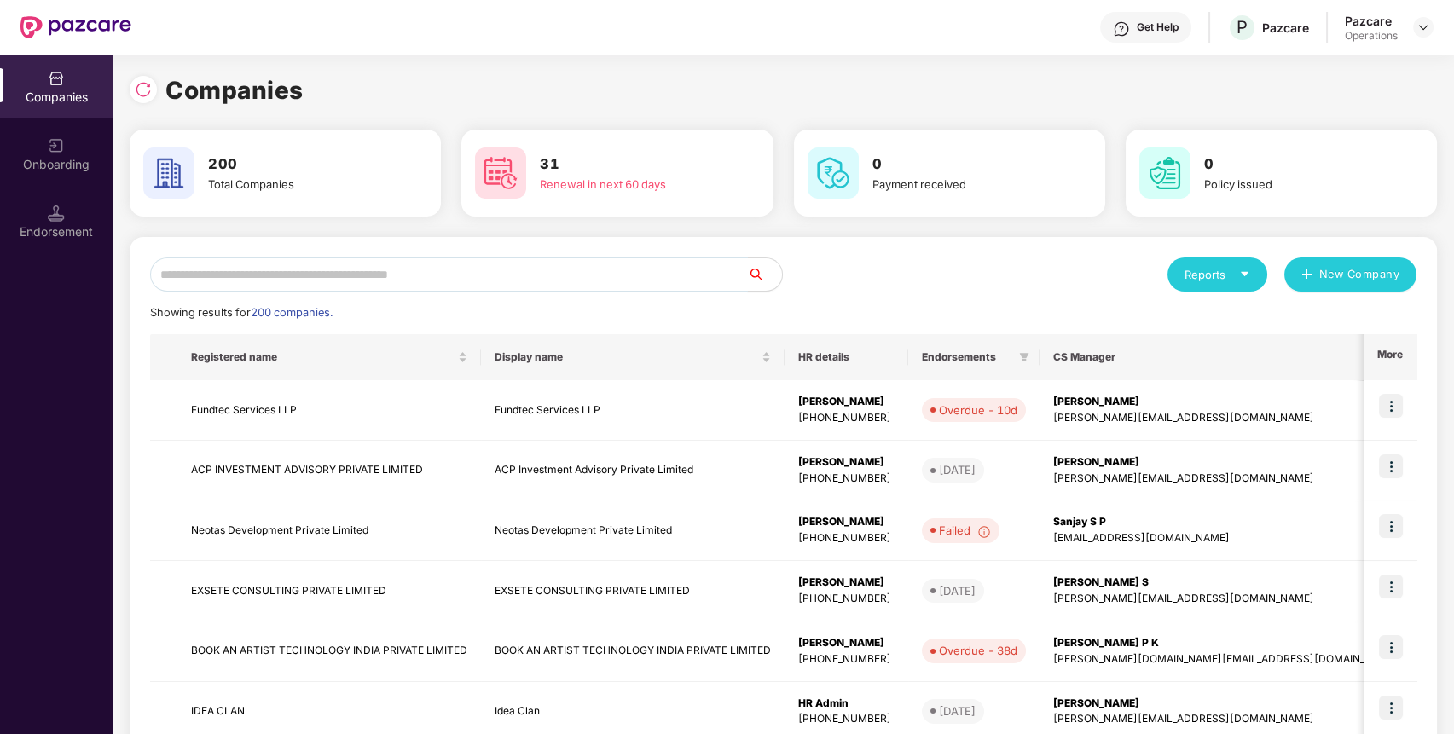
click at [444, 272] on input "text" at bounding box center [449, 274] width 598 height 34
paste input "**********"
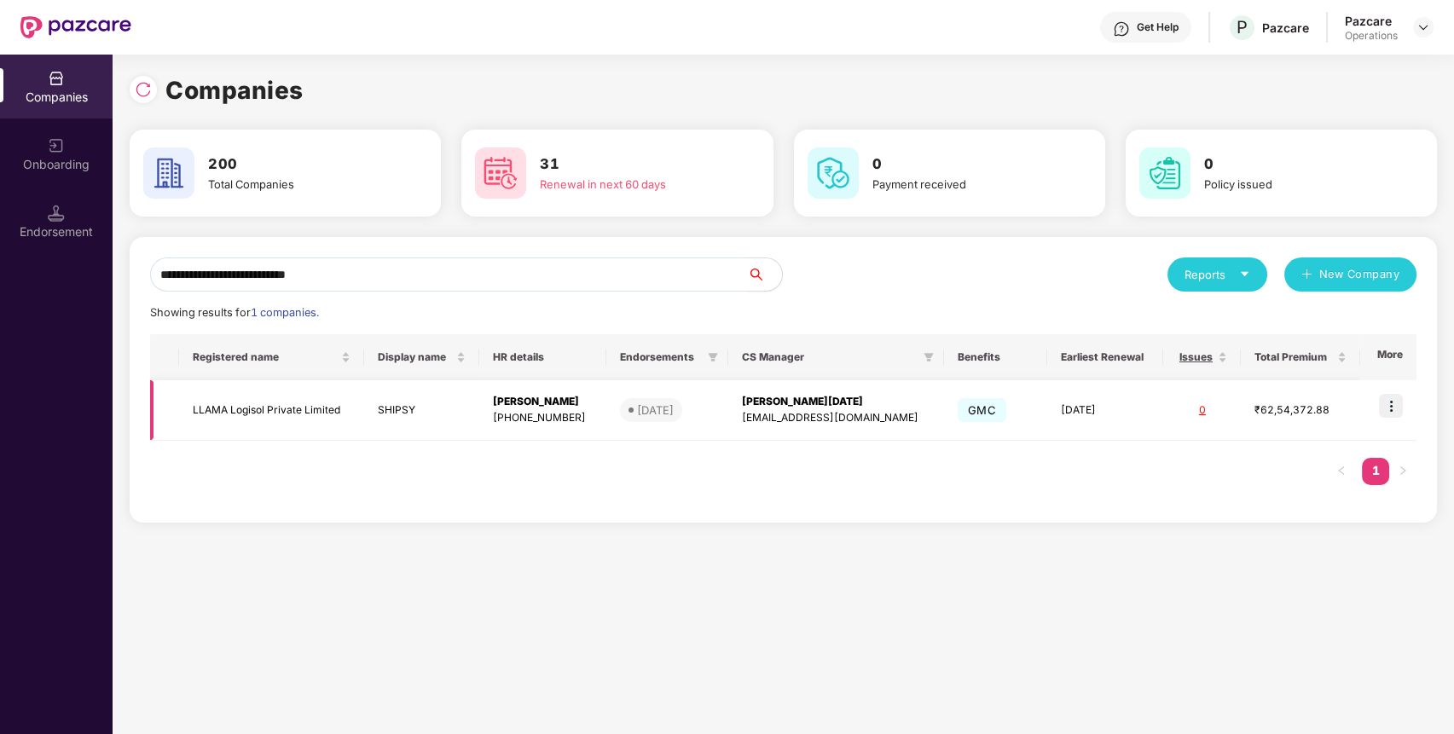
type input "**********"
click at [240, 398] on td "LLAMA Logisol Private Limited" at bounding box center [271, 410] width 185 height 61
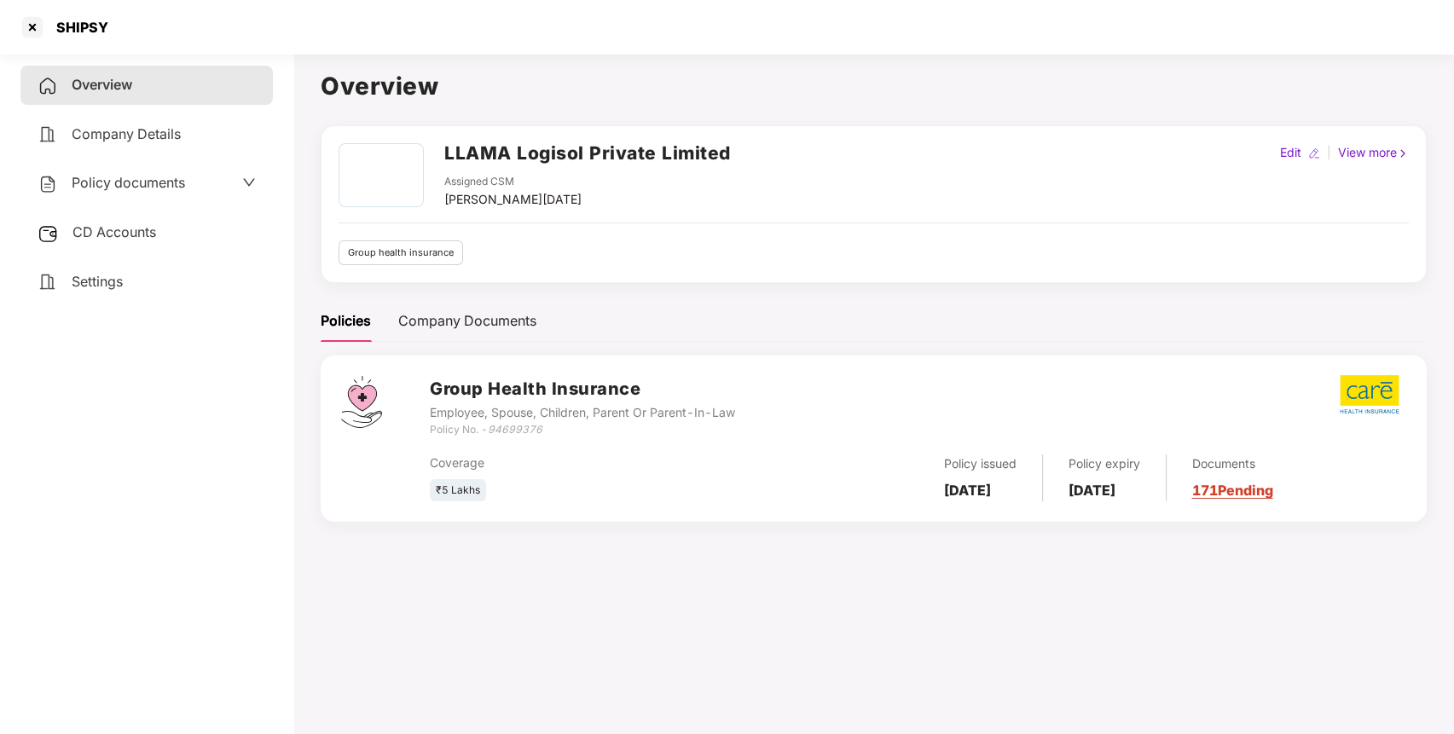
click at [159, 286] on div "Settings" at bounding box center [146, 282] width 252 height 39
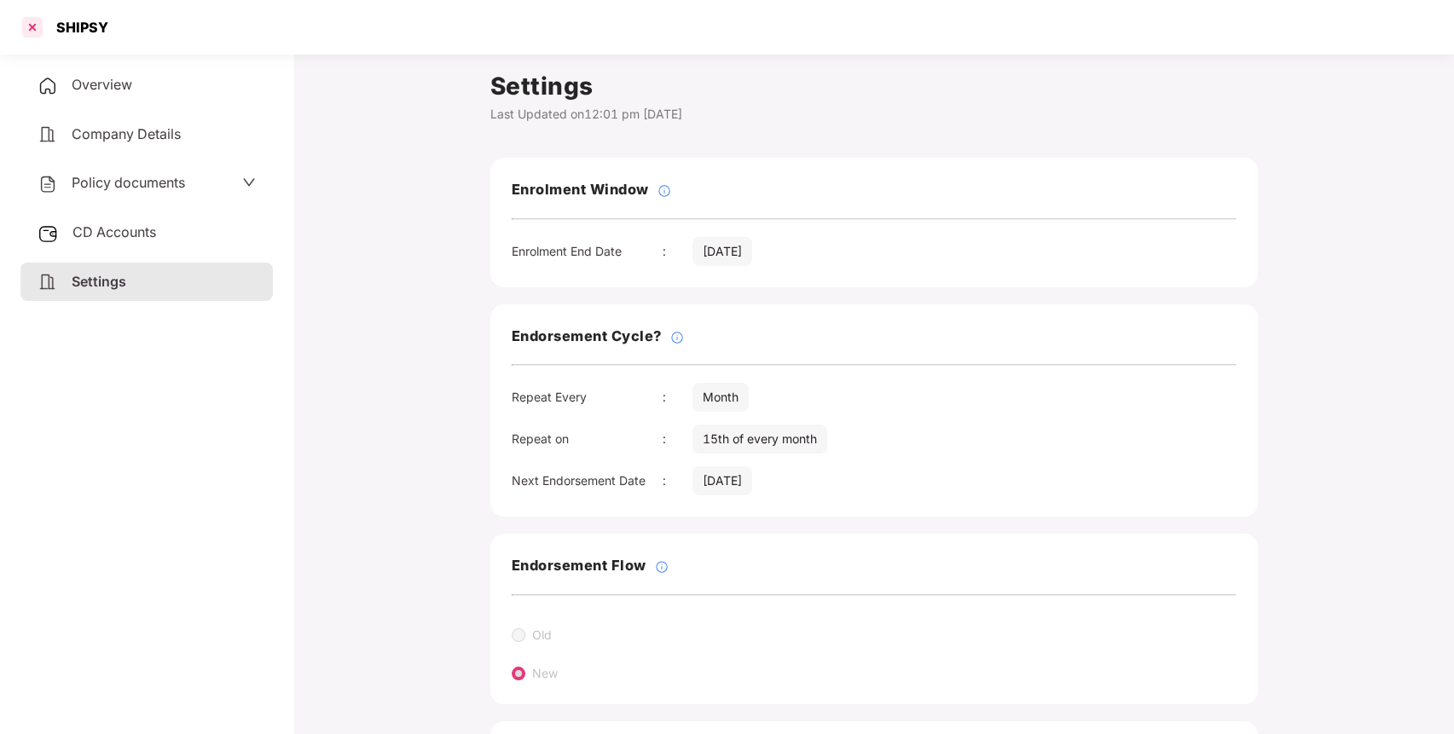
click at [25, 27] on div at bounding box center [32, 27] width 27 height 27
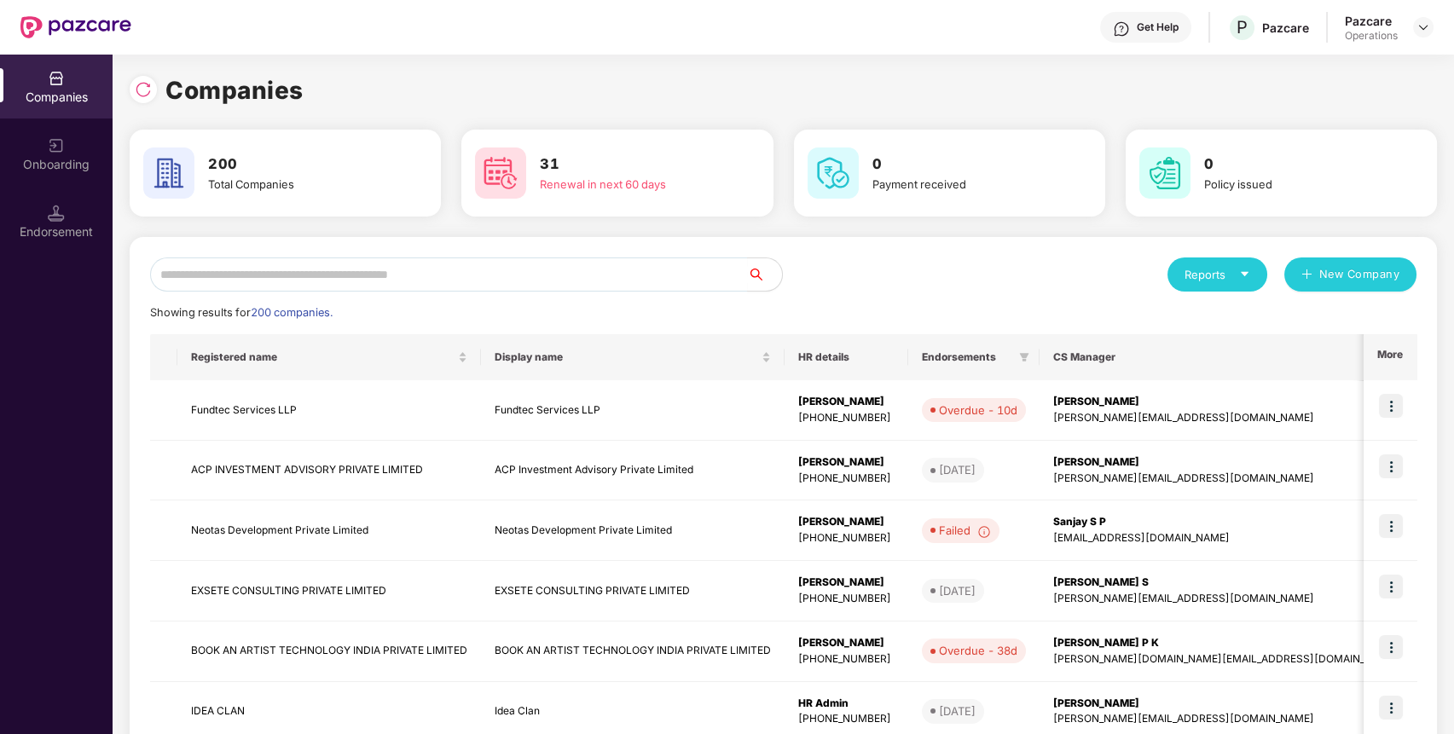
click at [614, 293] on div "Reports New Company Showing results for 200 companies. Registered name Display …" at bounding box center [783, 650] width 1266 height 787
click at [645, 268] on input "text" at bounding box center [449, 274] width 598 height 34
paste input "**********"
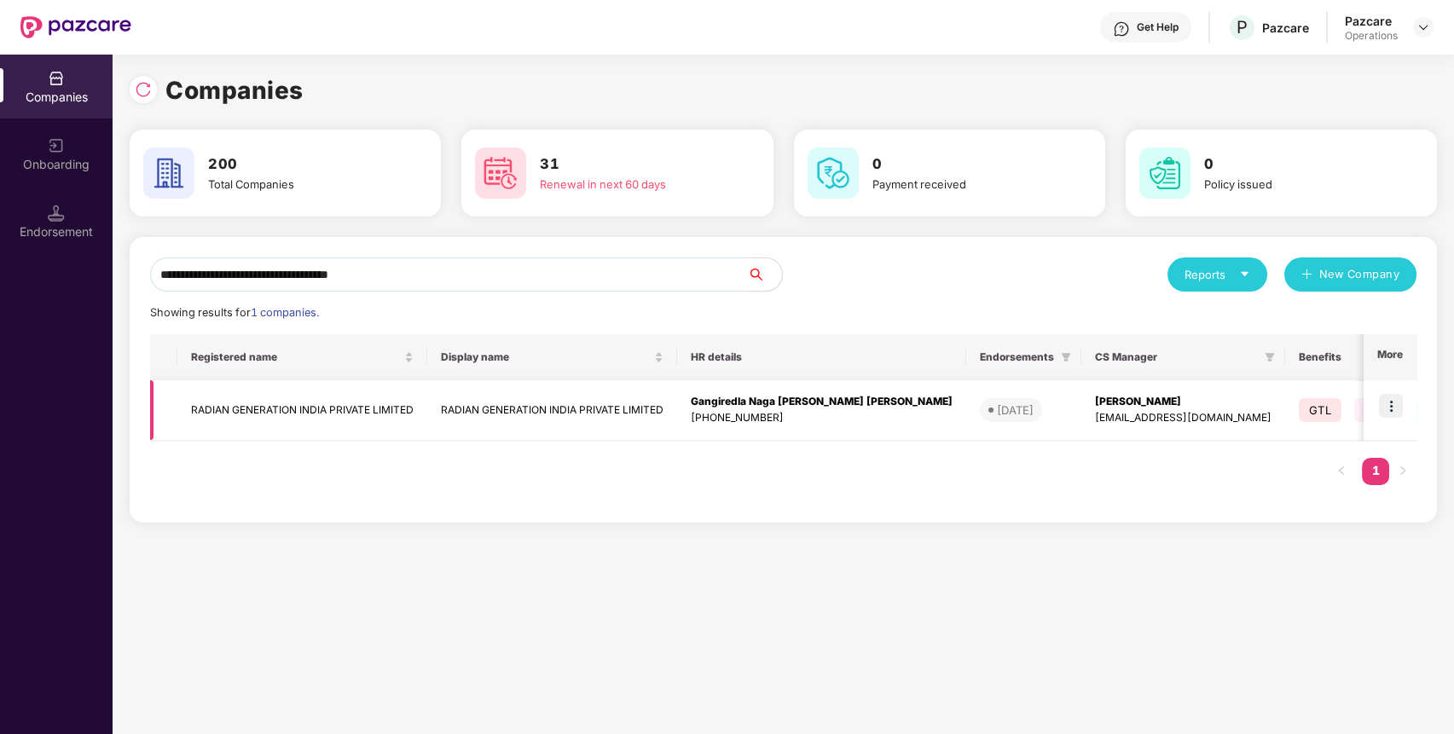
type input "**********"
click at [411, 427] on td "RADIAN GENERATION INDIA PRIVATE LIMITED" at bounding box center [302, 410] width 250 height 61
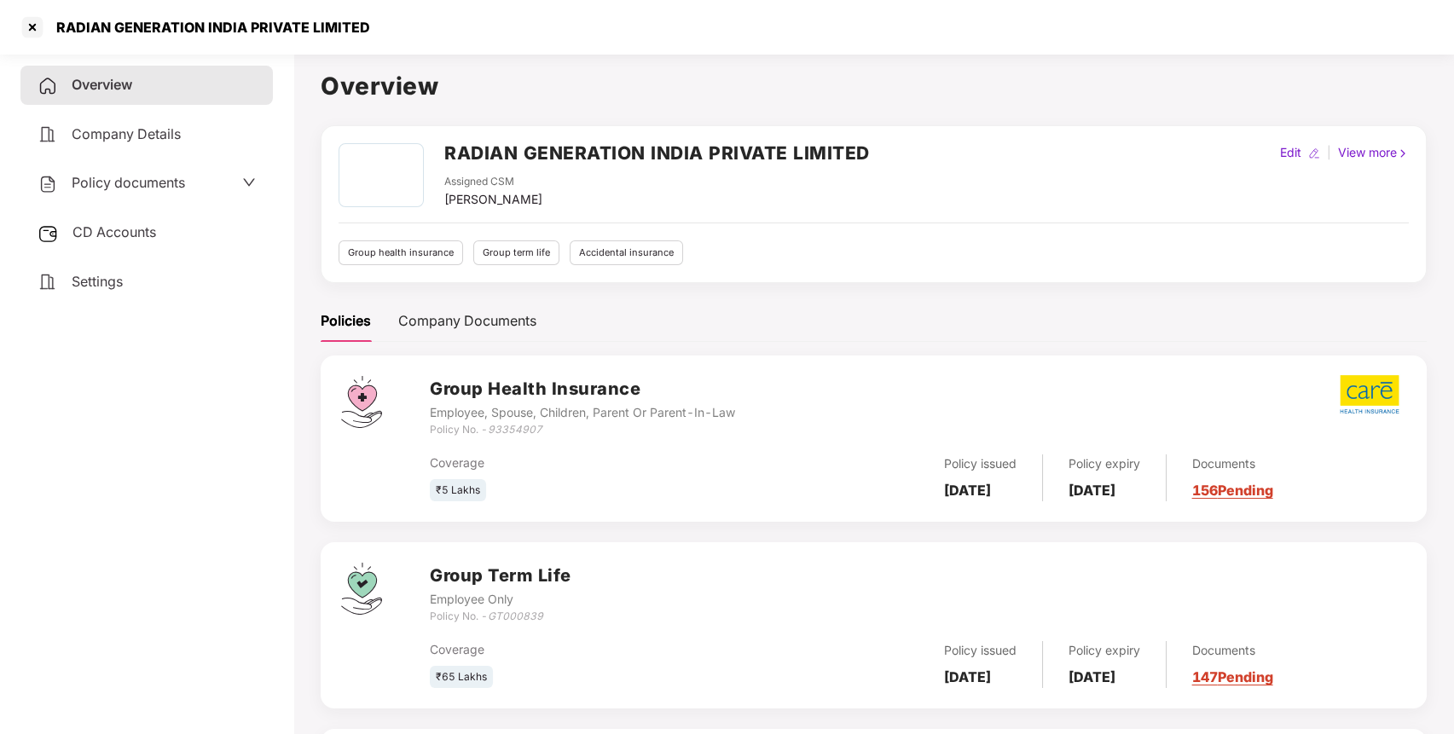
click at [124, 278] on div "Settings" at bounding box center [146, 282] width 252 height 39
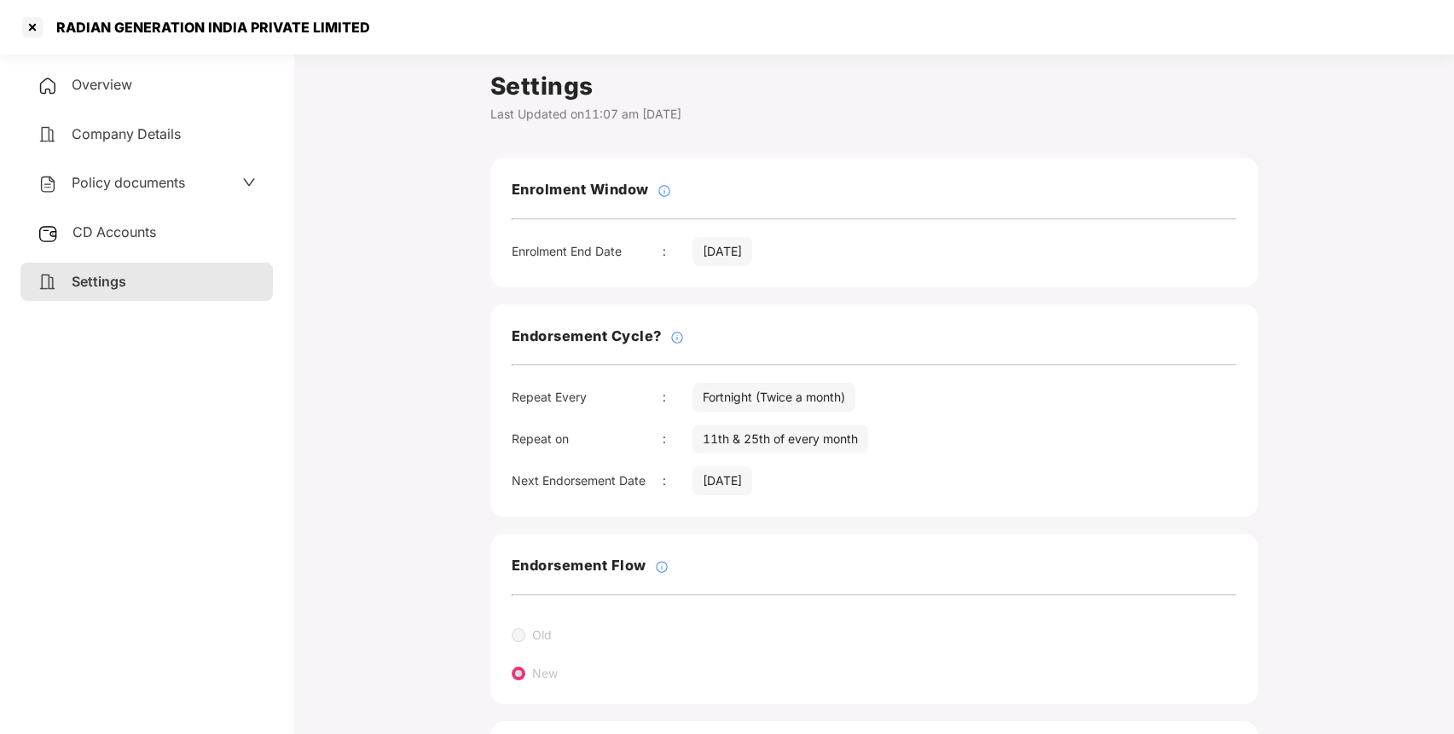
click at [177, 106] on div "Overview Company Details Policy documents CD Accounts Settings" at bounding box center [146, 183] width 252 height 235
click at [124, 95] on div "Overview" at bounding box center [146, 85] width 252 height 39
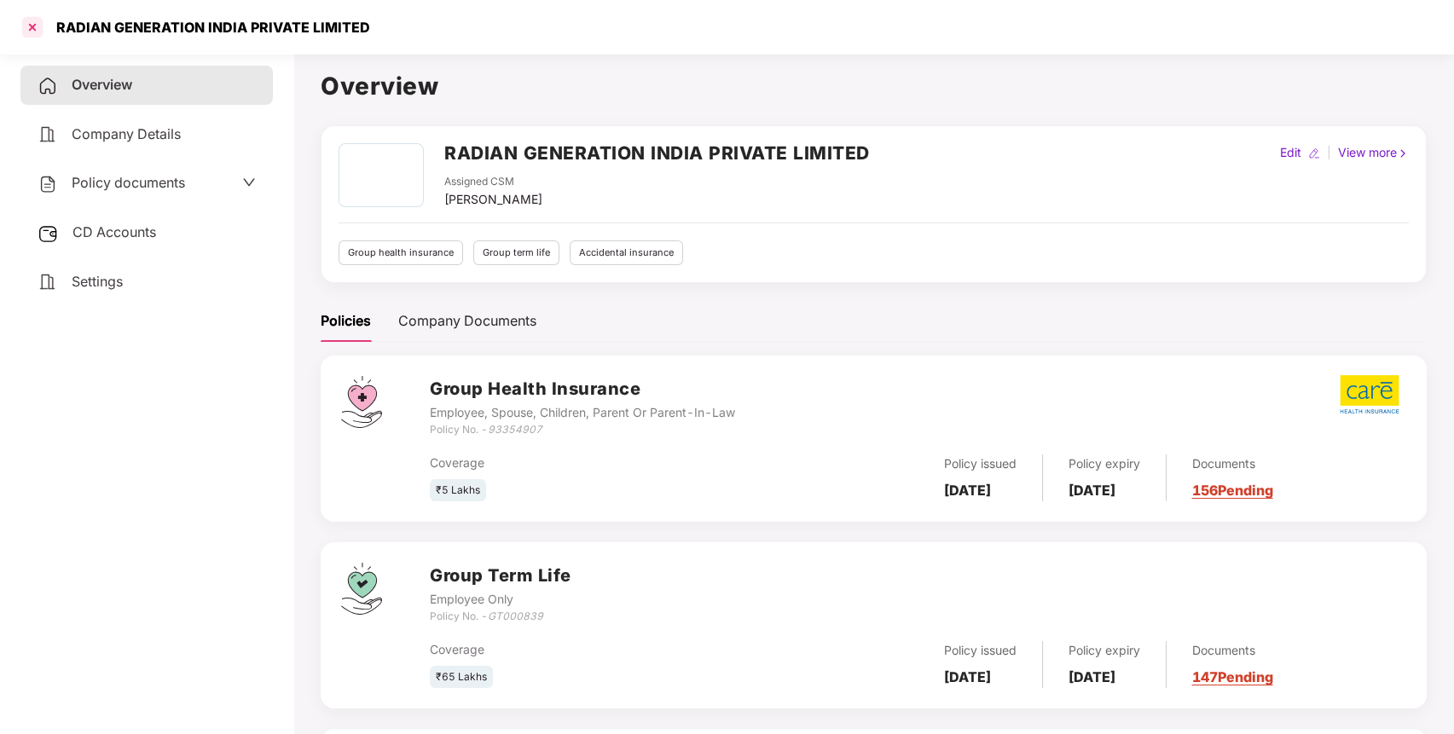
click at [32, 24] on div at bounding box center [32, 27] width 27 height 27
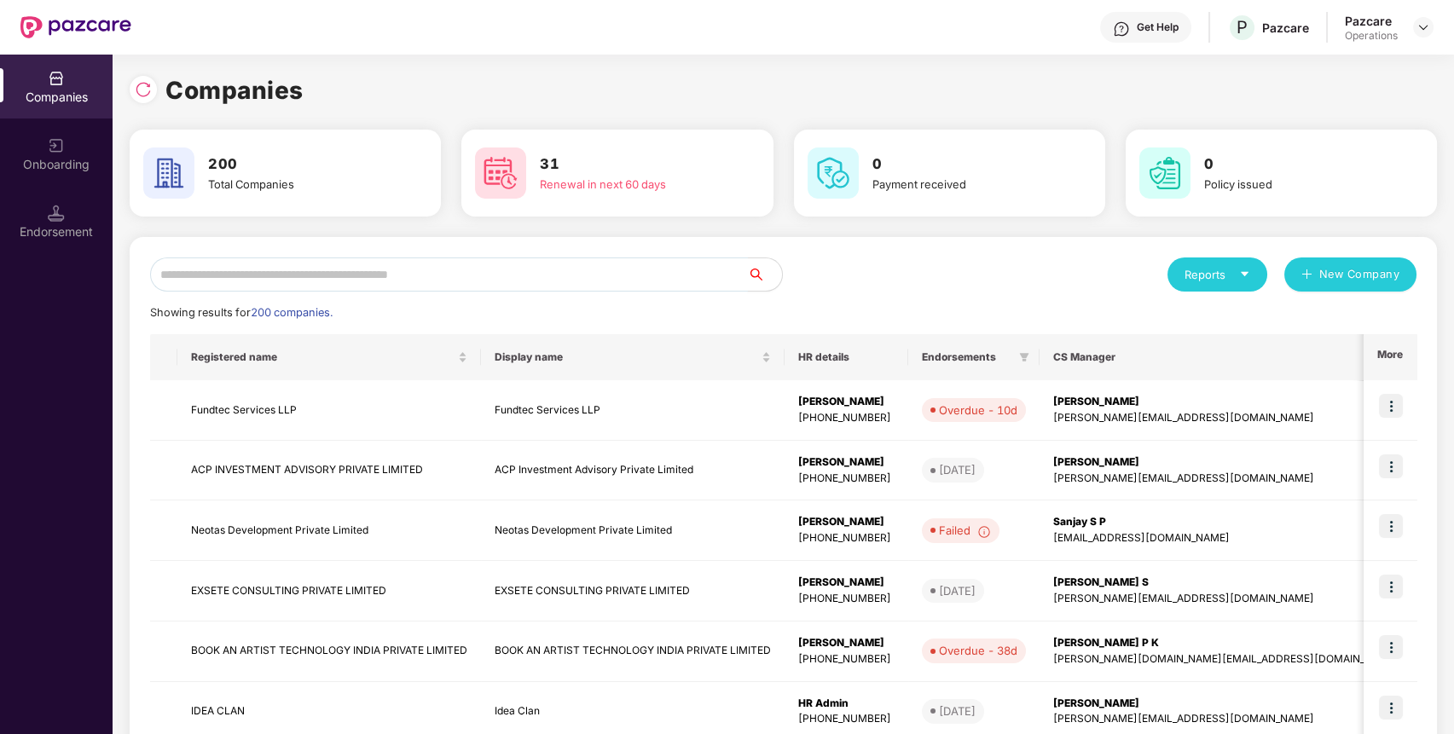
click at [622, 273] on input "text" at bounding box center [449, 274] width 598 height 34
paste input "**********"
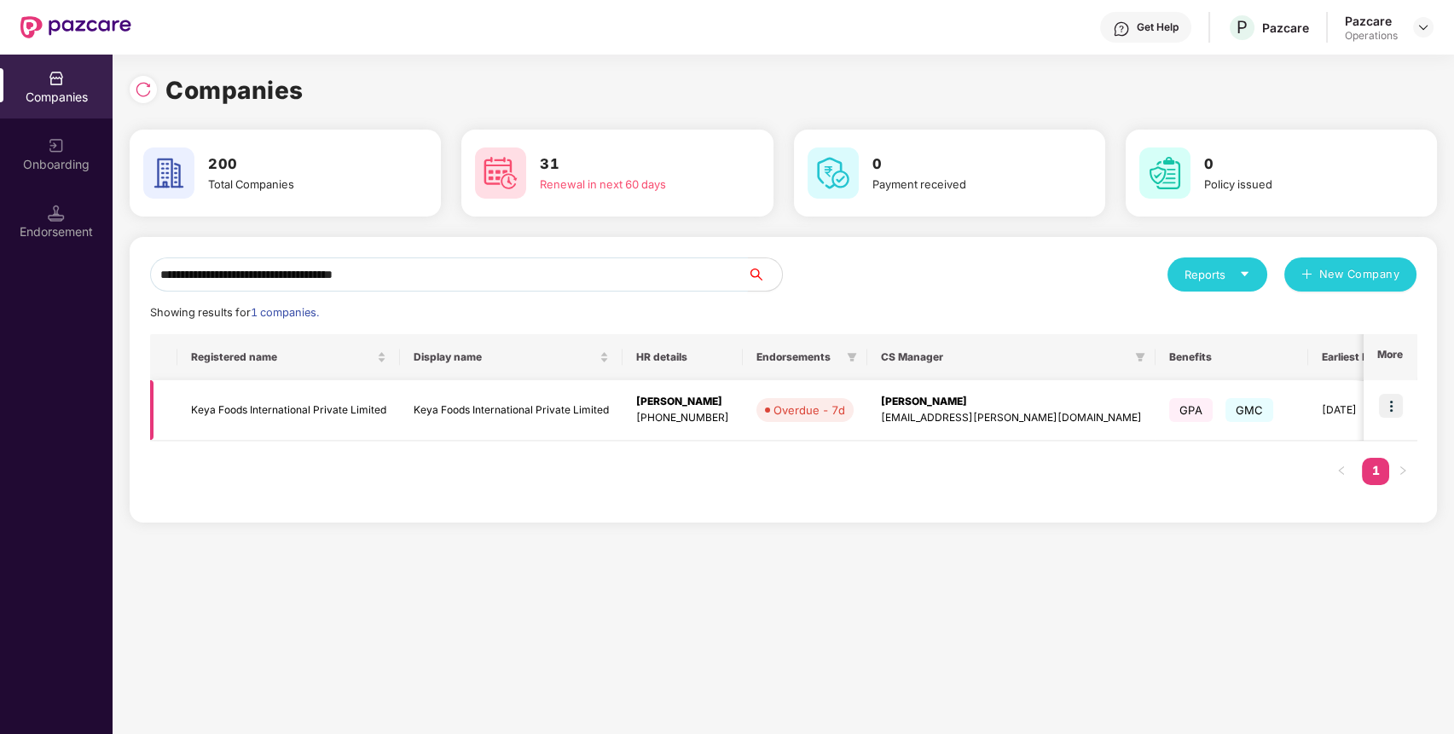
type input "**********"
click at [315, 404] on td "Keya Foods International Private Limited" at bounding box center [288, 410] width 223 height 61
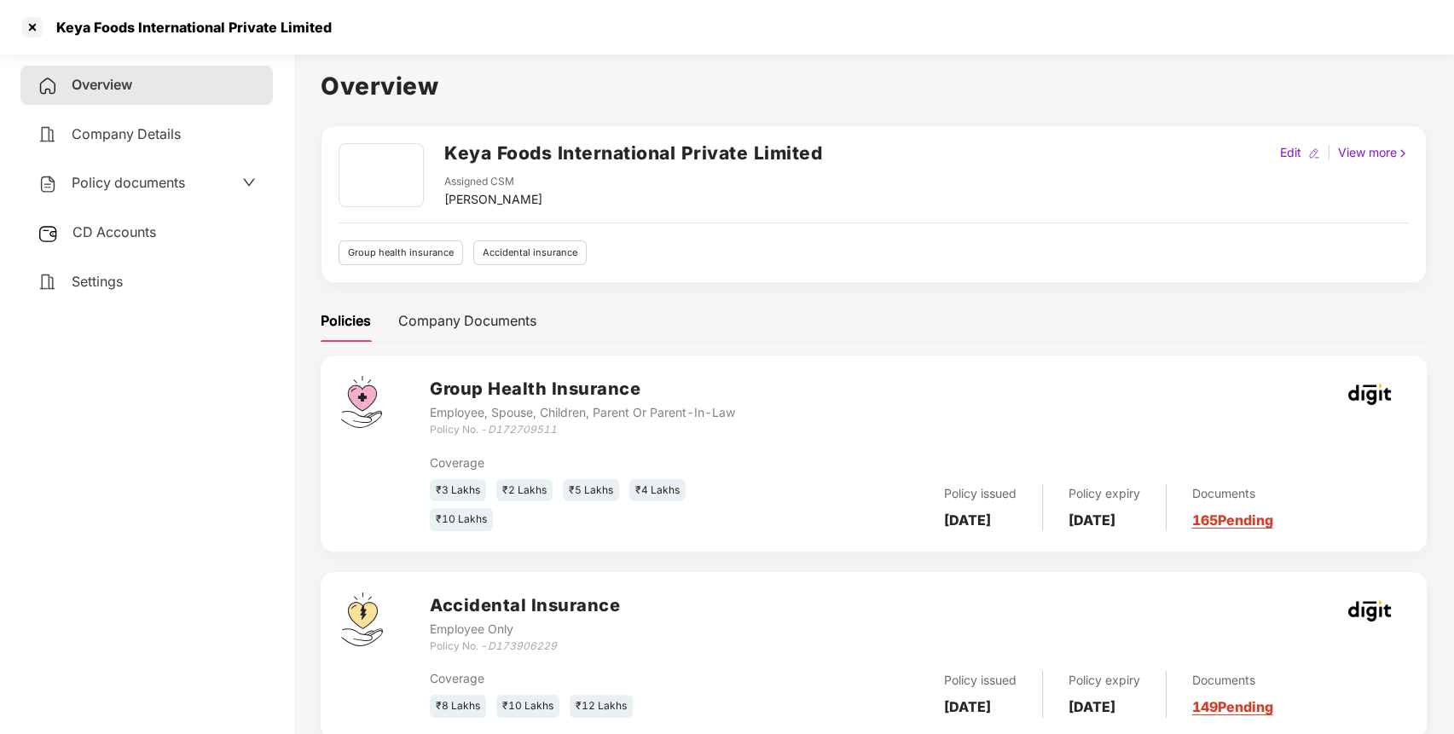
click at [104, 289] on div "Settings" at bounding box center [146, 282] width 252 height 39
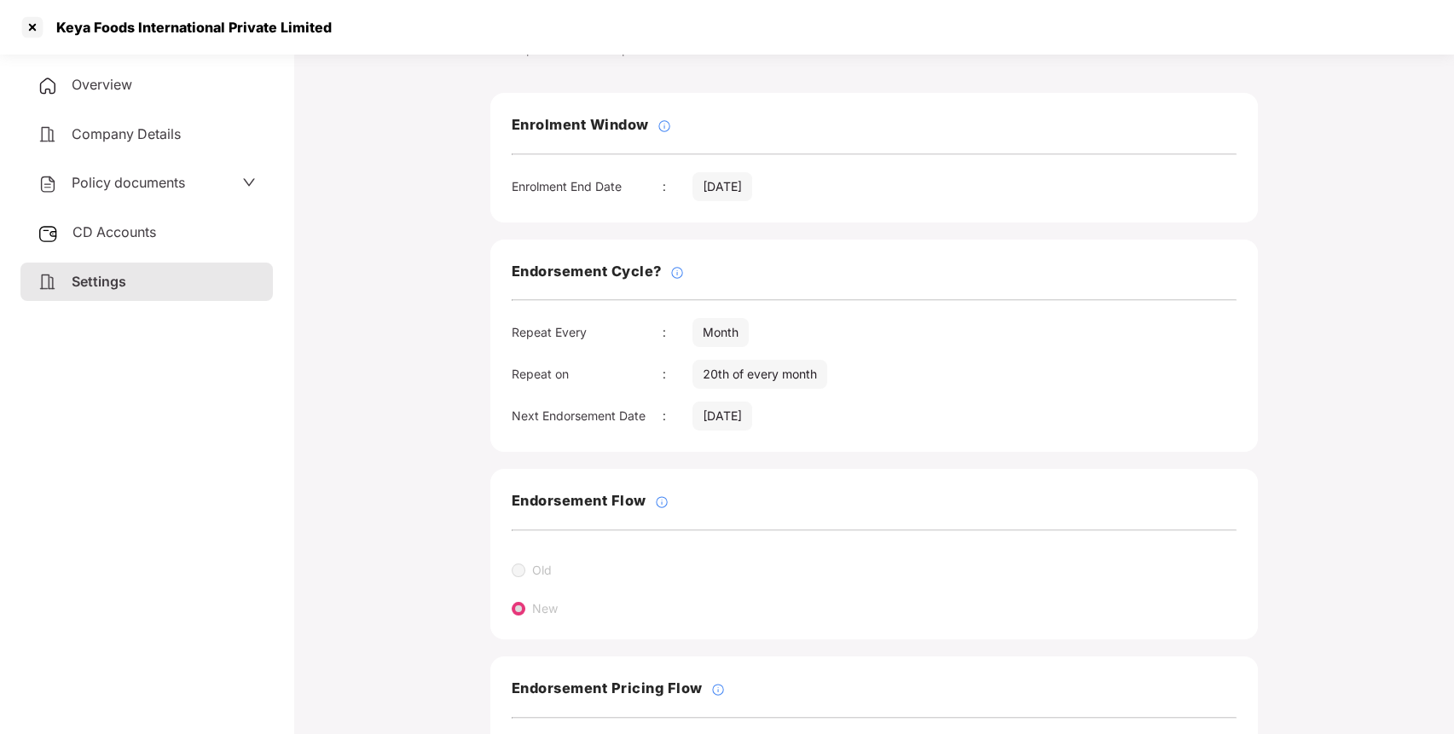
scroll to position [67, 0]
click at [38, 30] on div at bounding box center [32, 27] width 27 height 27
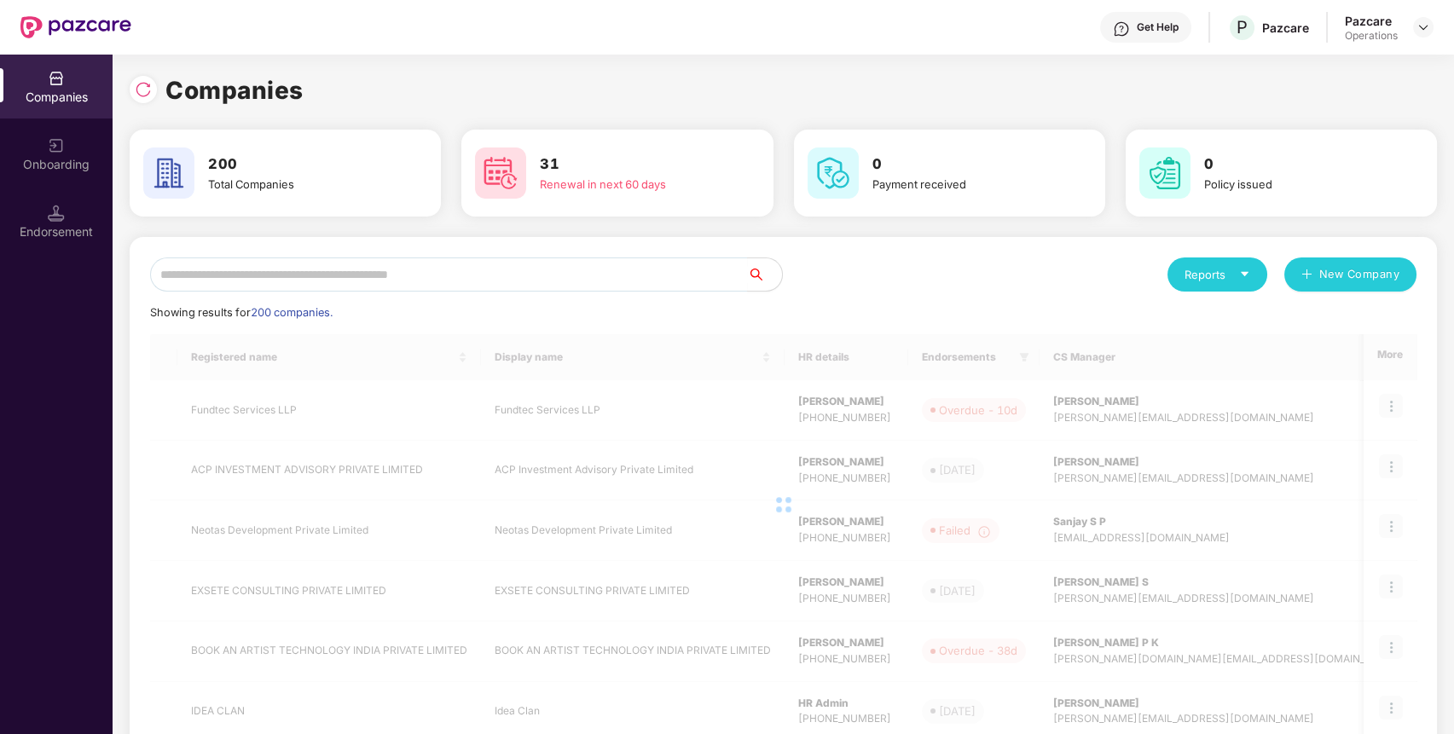
scroll to position [0, 0]
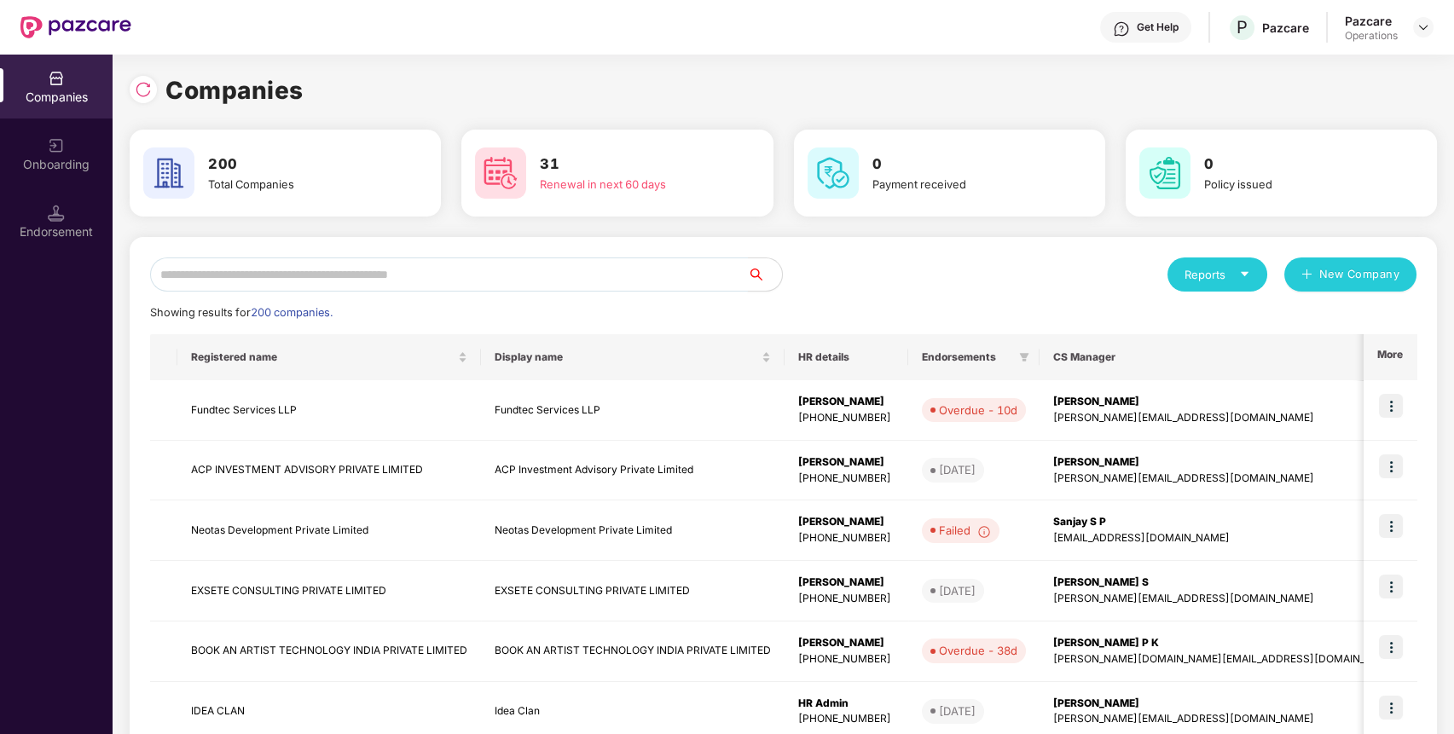
click at [356, 275] on input "text" at bounding box center [449, 274] width 598 height 34
paste input "**********"
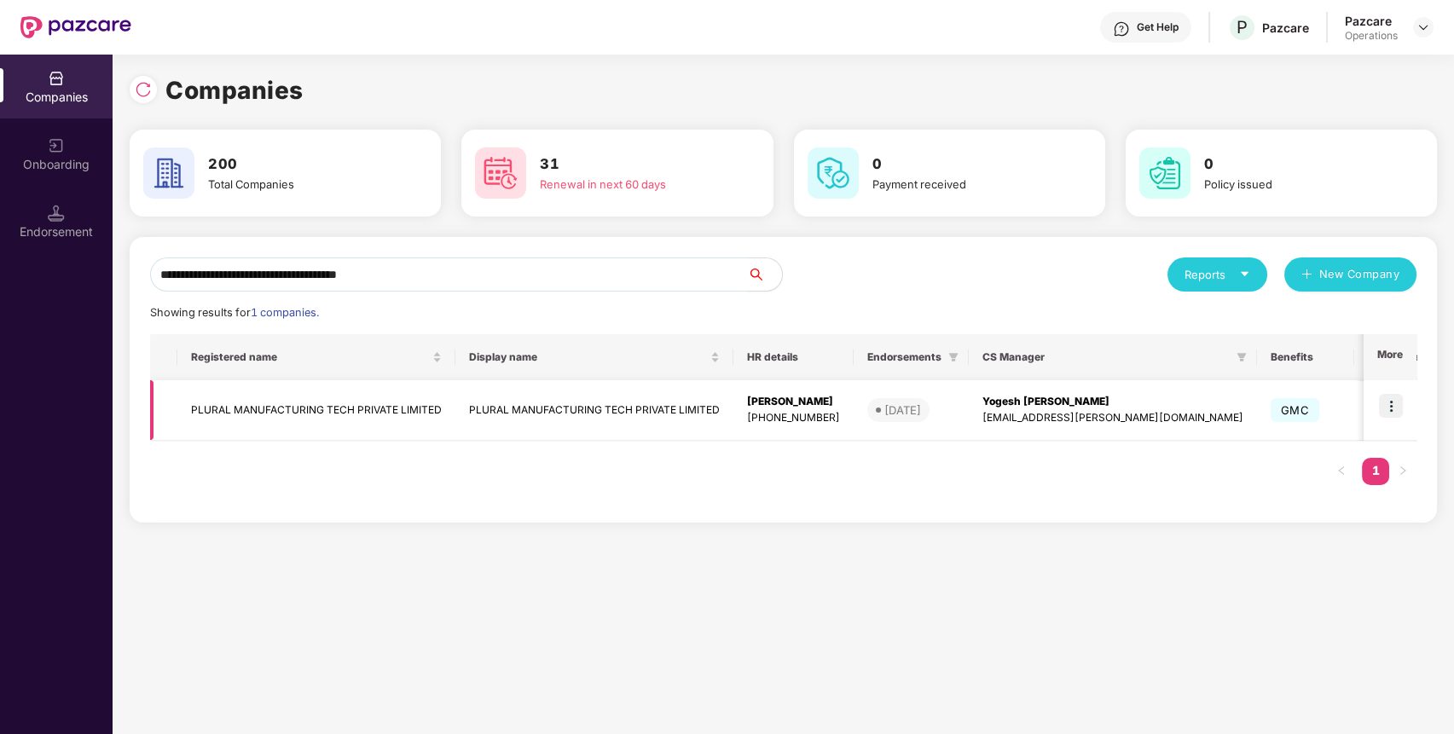
type input "**********"
click at [324, 405] on td "PLURAL MANUFACTURING TECH PRIVATE LIMITED" at bounding box center [316, 410] width 278 height 61
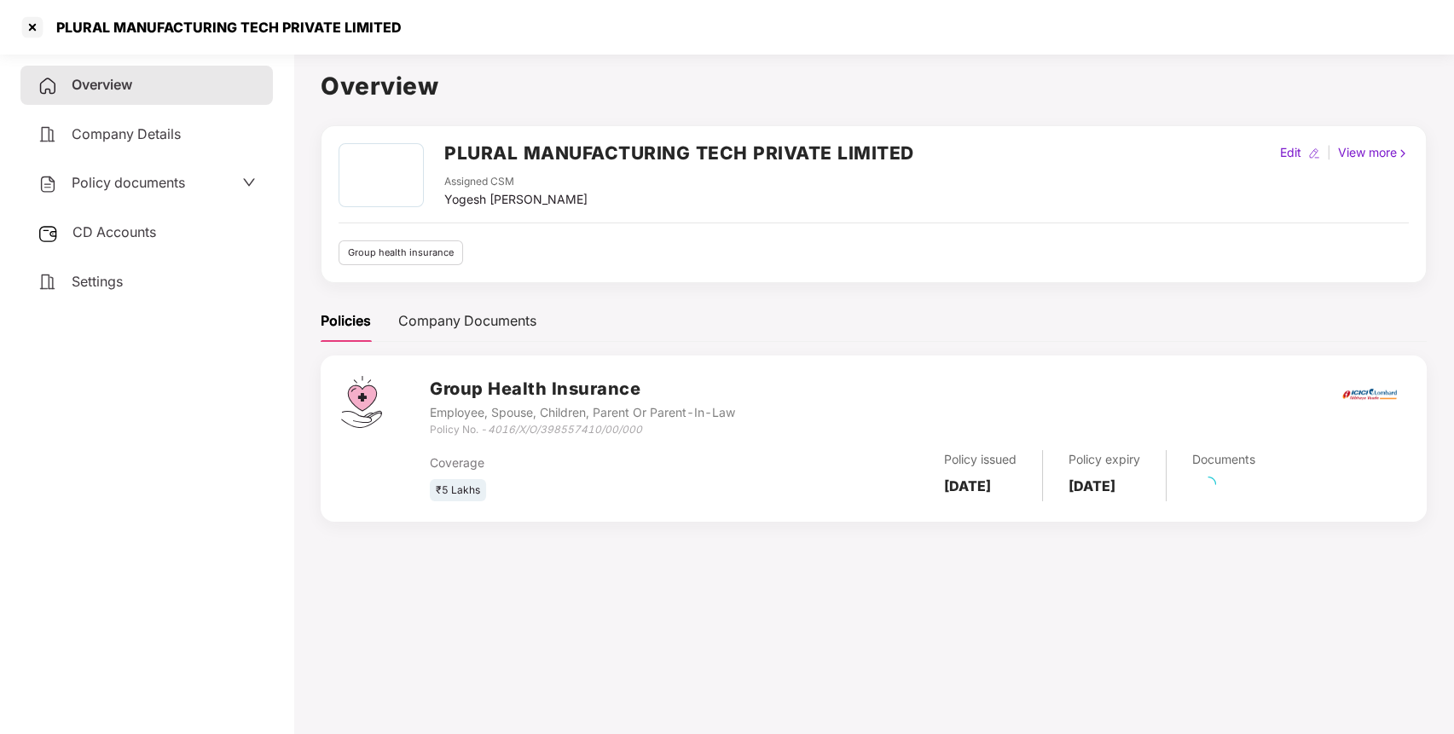
click at [205, 220] on div "CD Accounts" at bounding box center [146, 232] width 252 height 39
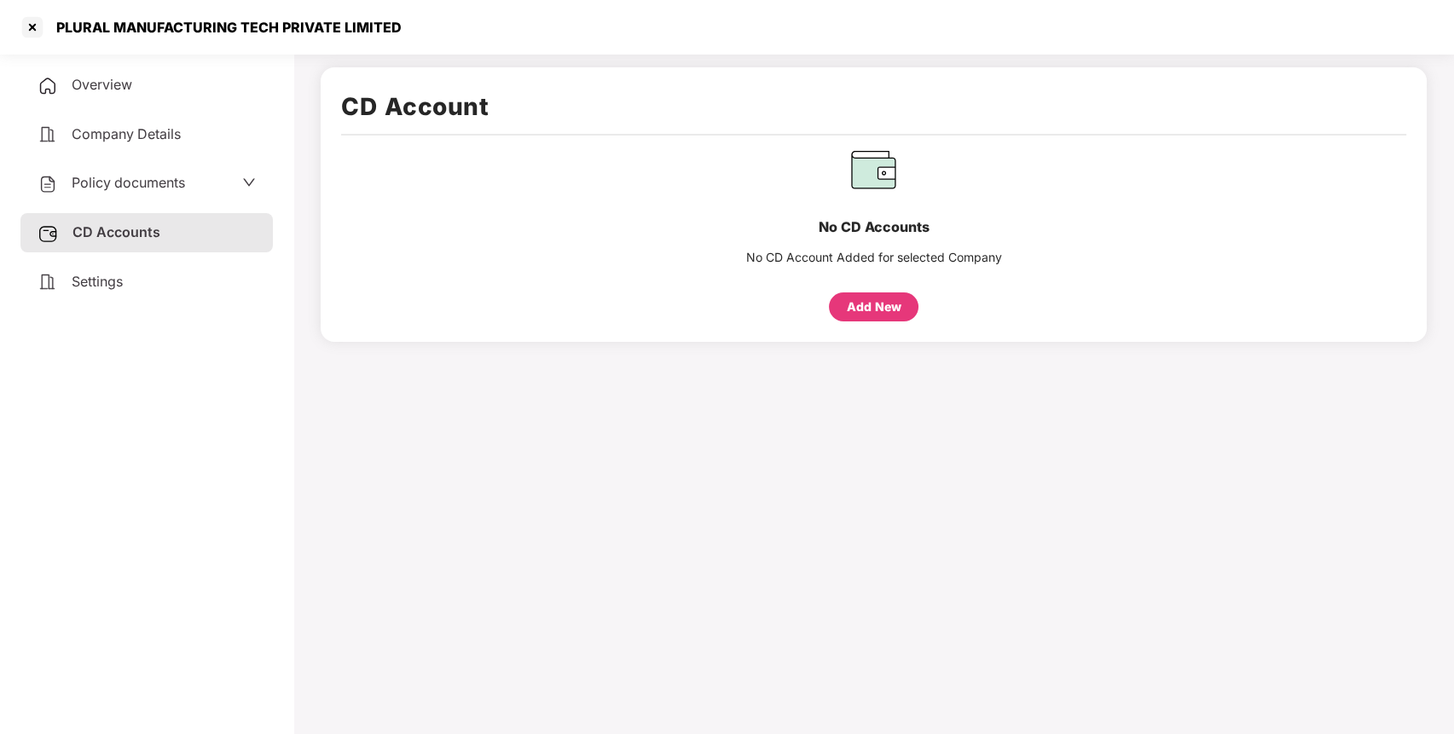
click at [133, 286] on div "Settings" at bounding box center [146, 282] width 252 height 39
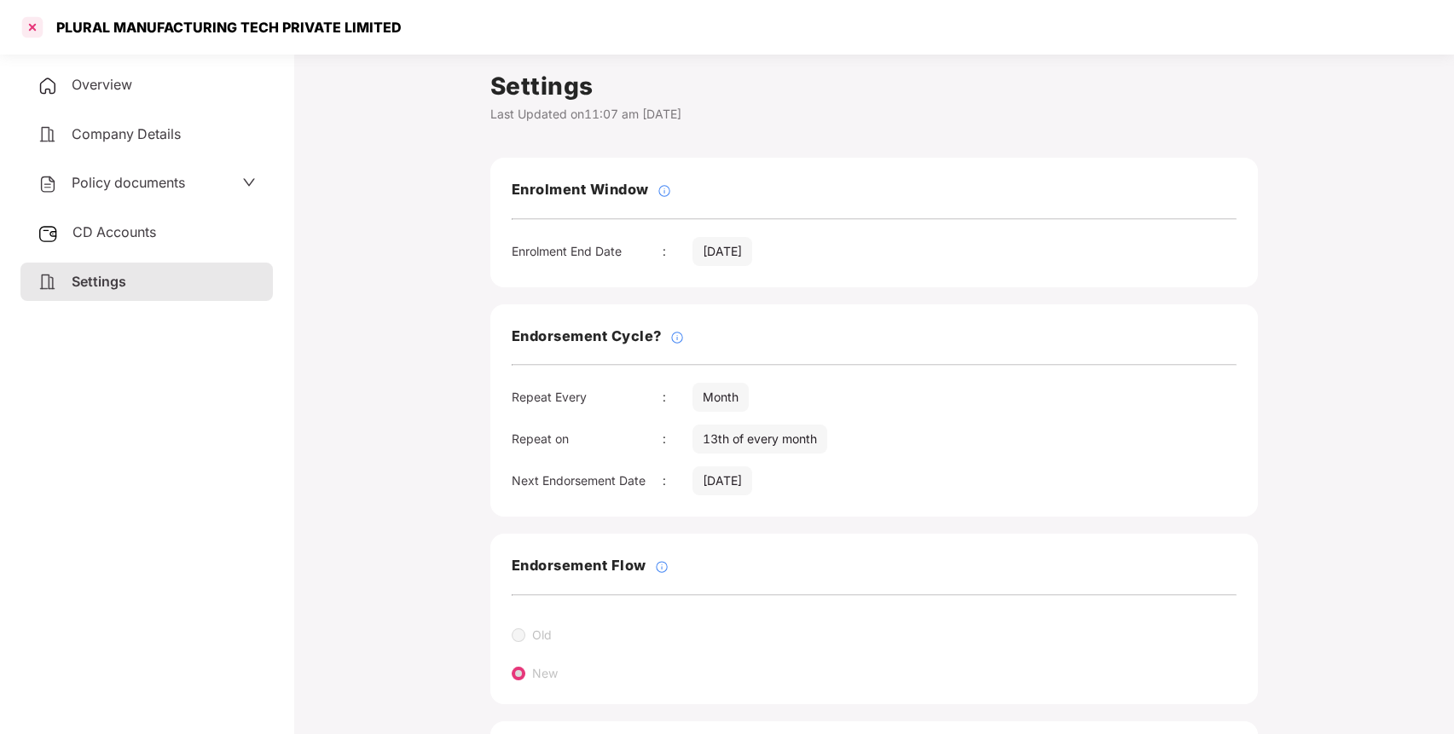
click at [27, 31] on div at bounding box center [32, 27] width 27 height 27
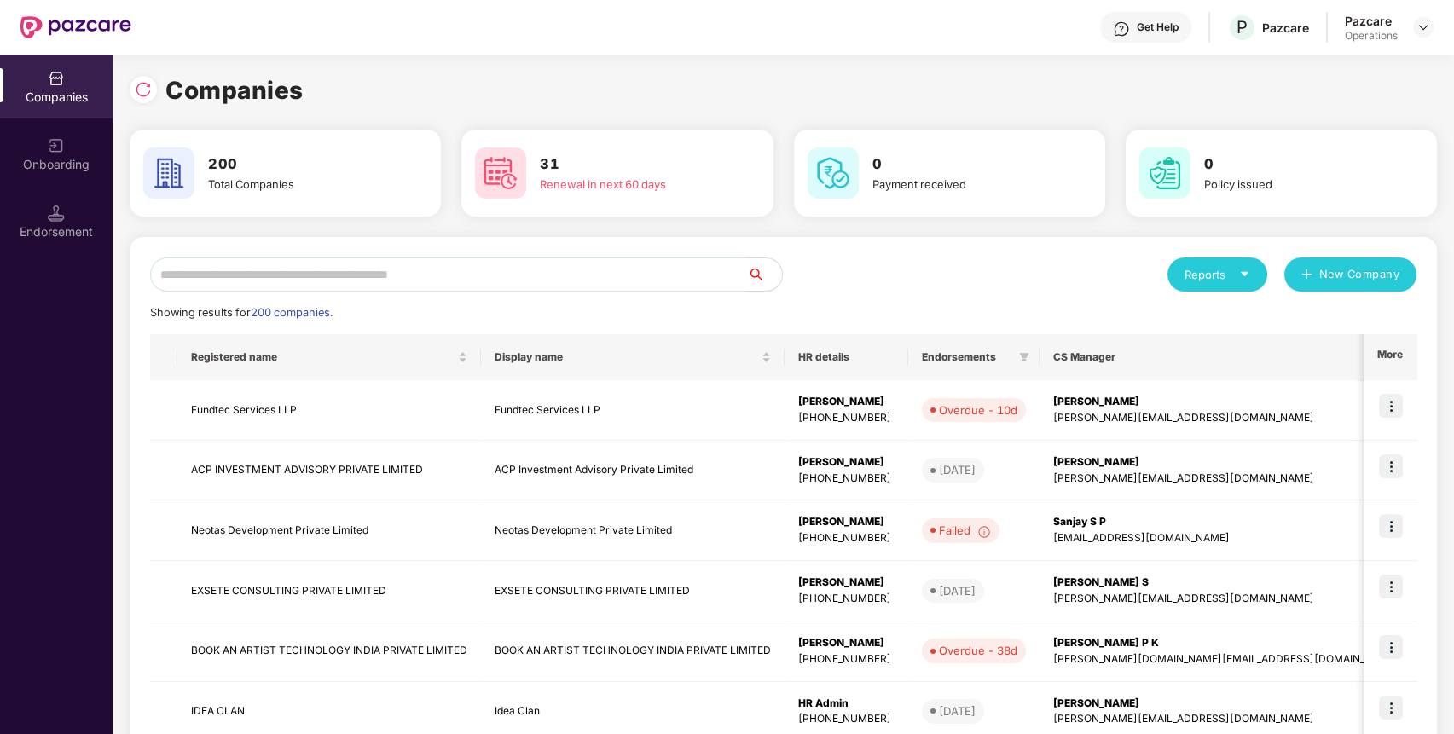
click at [321, 273] on input "text" at bounding box center [449, 274] width 598 height 34
paste input "**********"
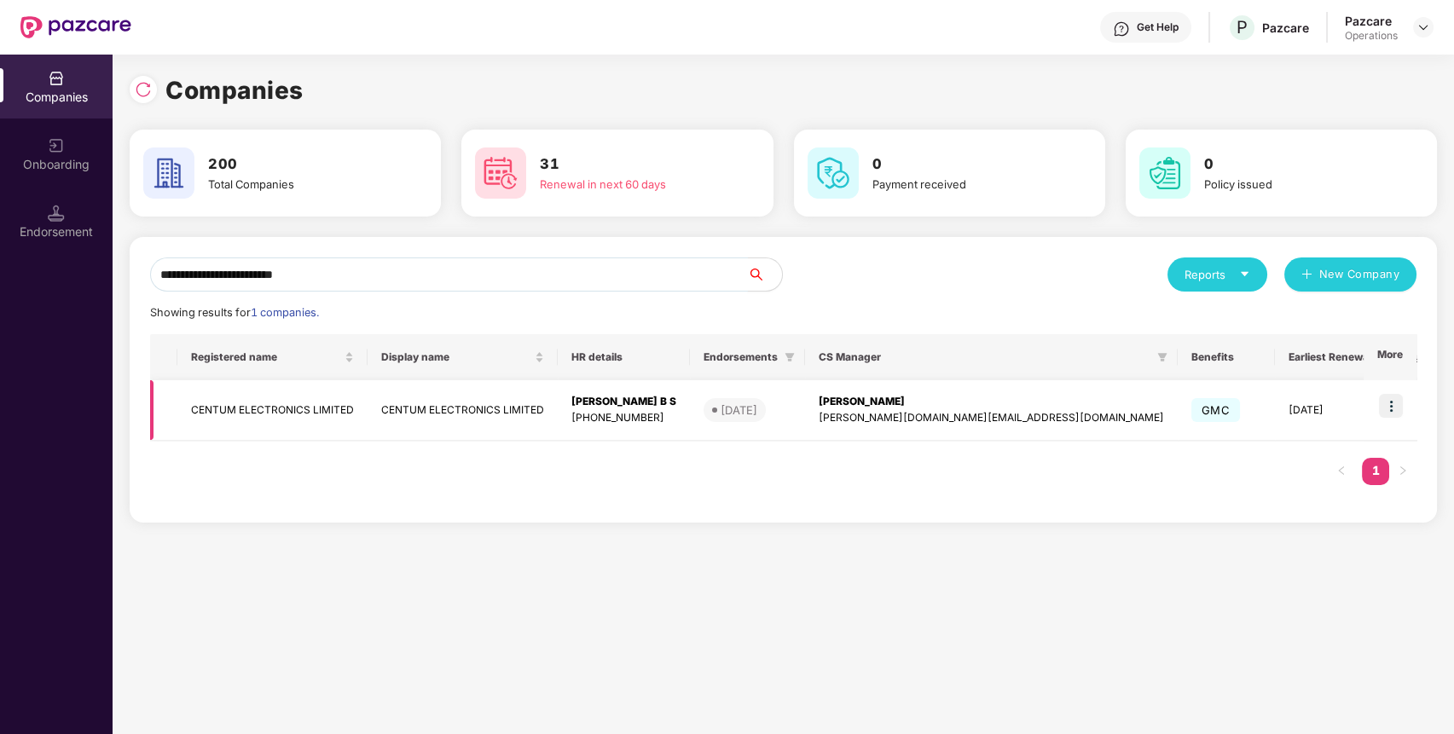
type input "**********"
click at [507, 397] on td "CENTUM ELECTRONICS LIMITED" at bounding box center [462, 410] width 190 height 61
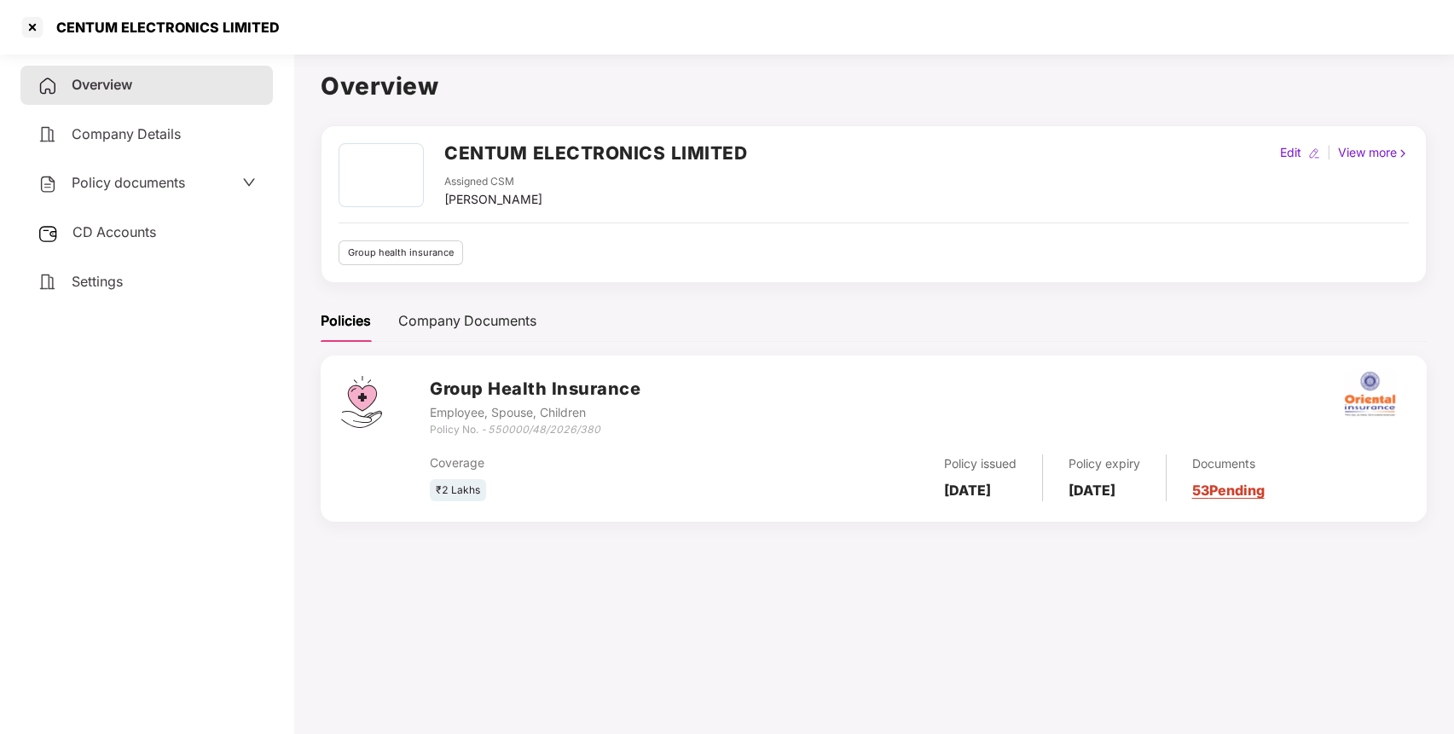
click at [114, 282] on span "Settings" at bounding box center [97, 281] width 51 height 17
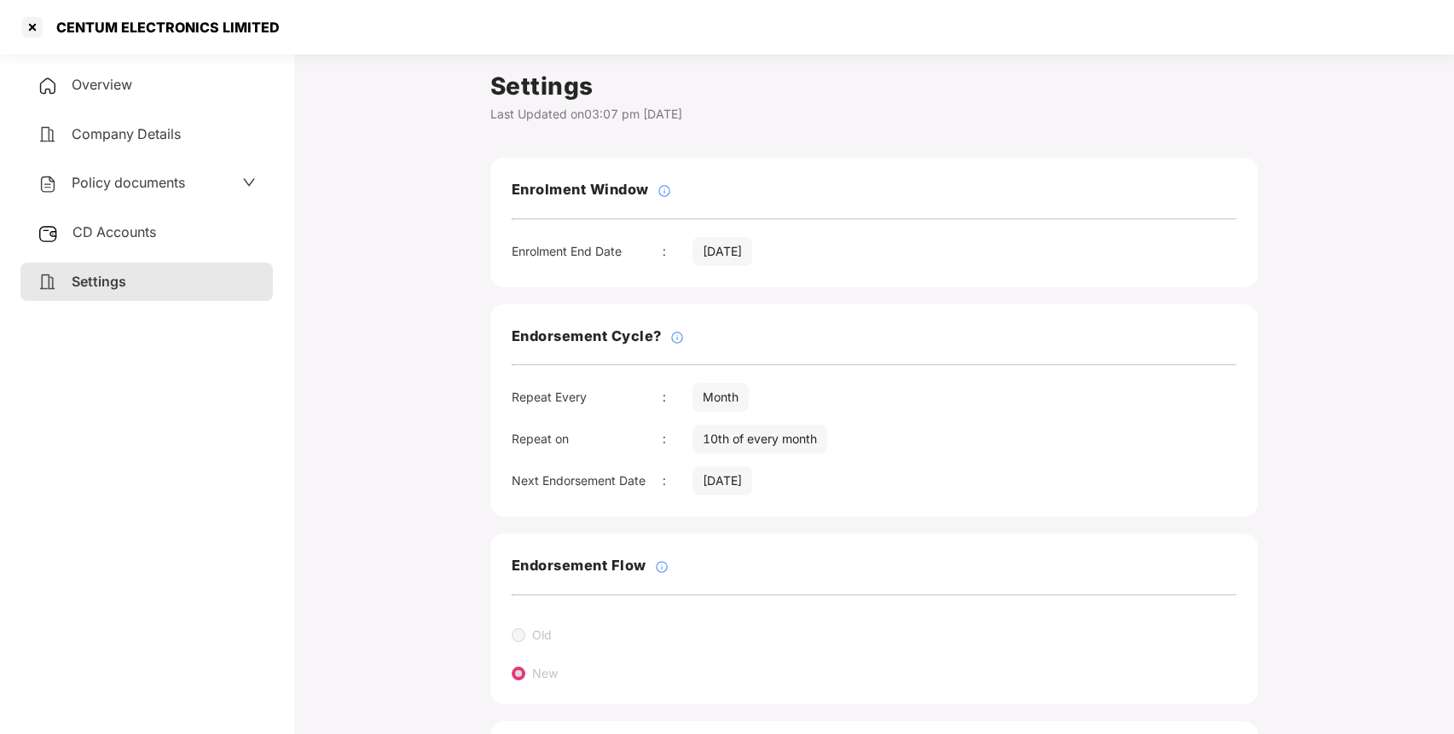
click at [106, 72] on div "Overview" at bounding box center [146, 85] width 252 height 39
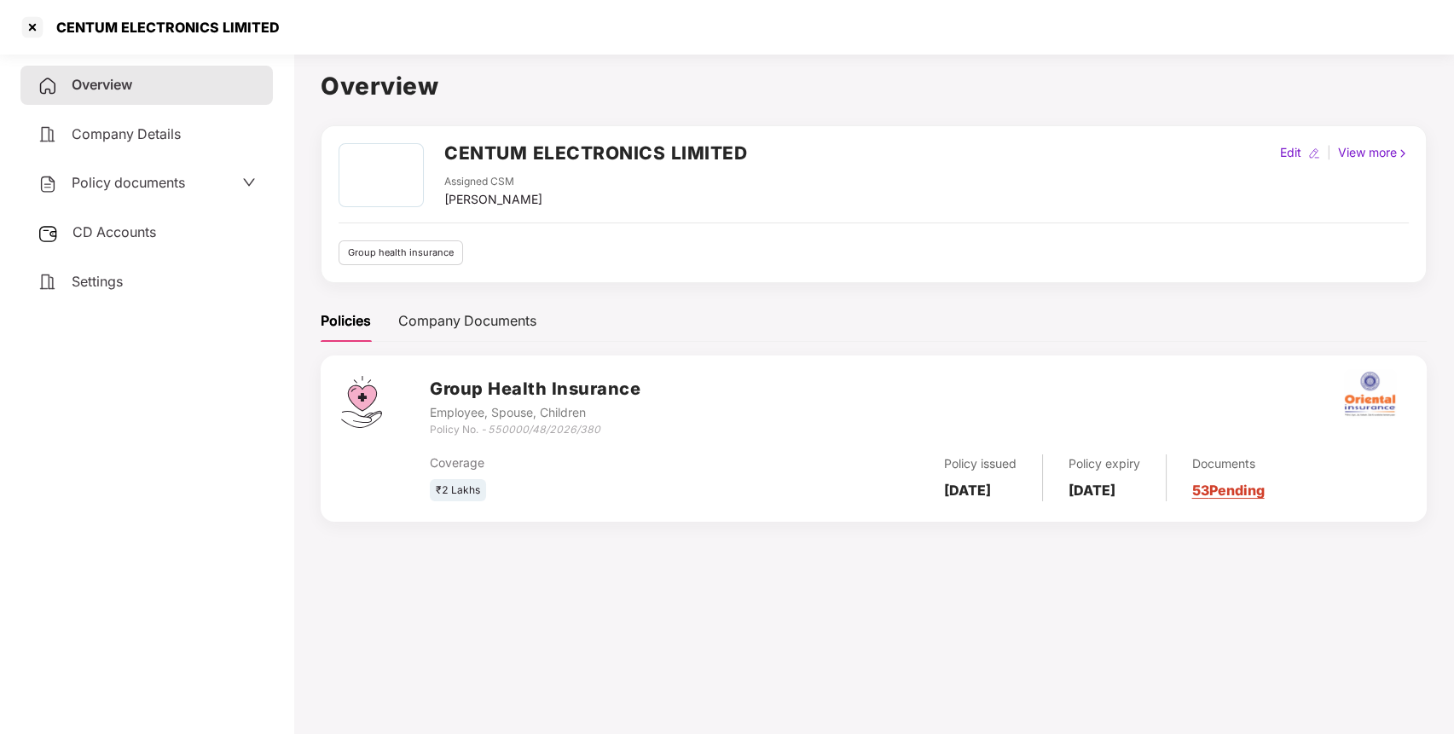
click at [136, 177] on span "Policy documents" at bounding box center [128, 182] width 113 height 17
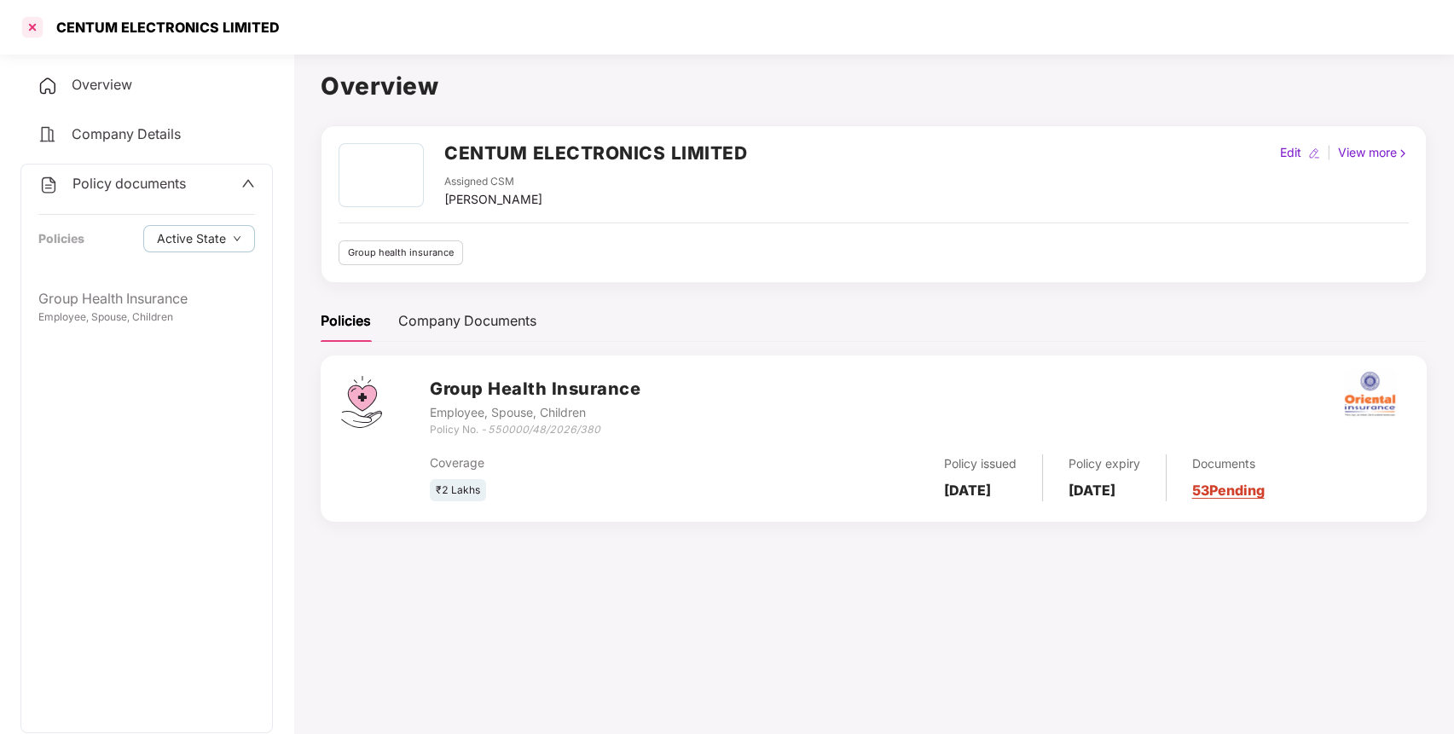
click at [27, 32] on div at bounding box center [32, 27] width 27 height 27
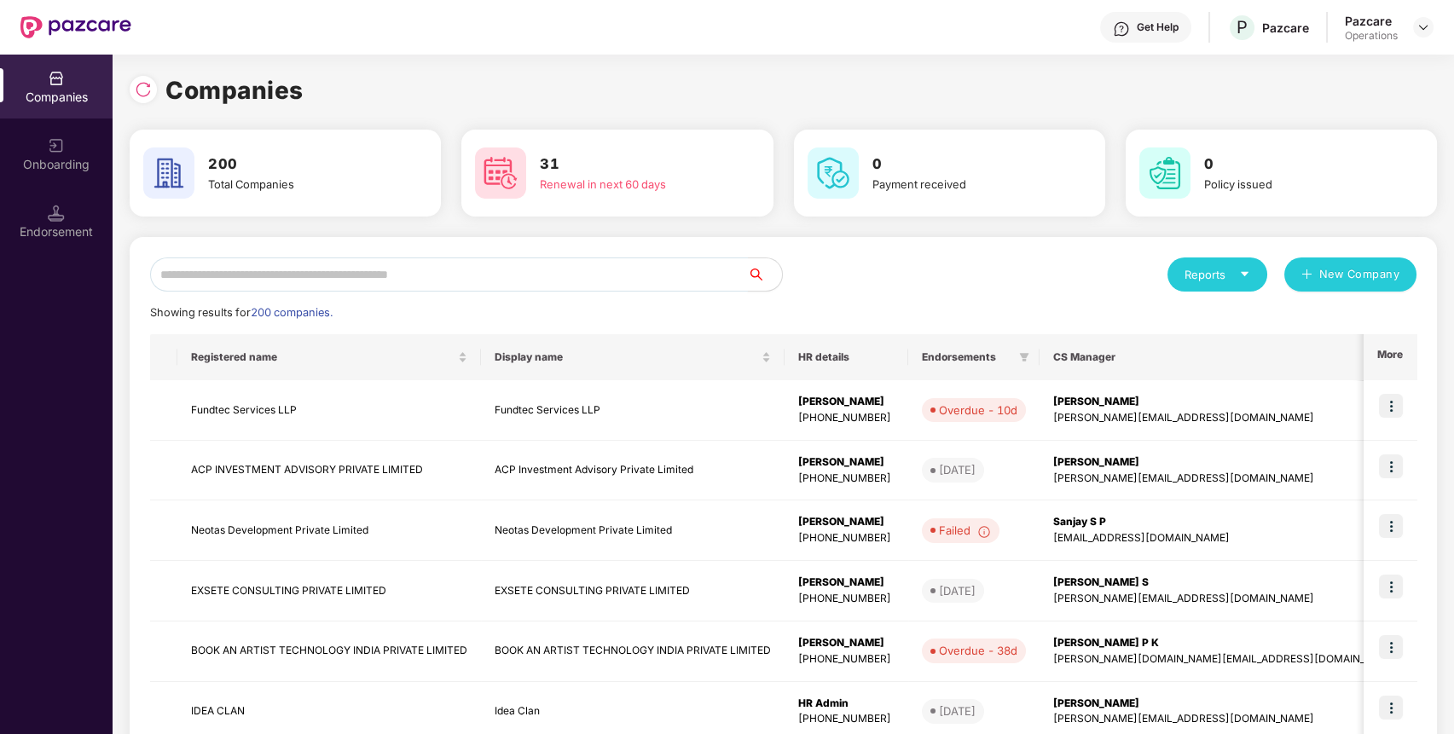
click at [218, 275] on input "text" at bounding box center [449, 274] width 598 height 34
paste input "**********"
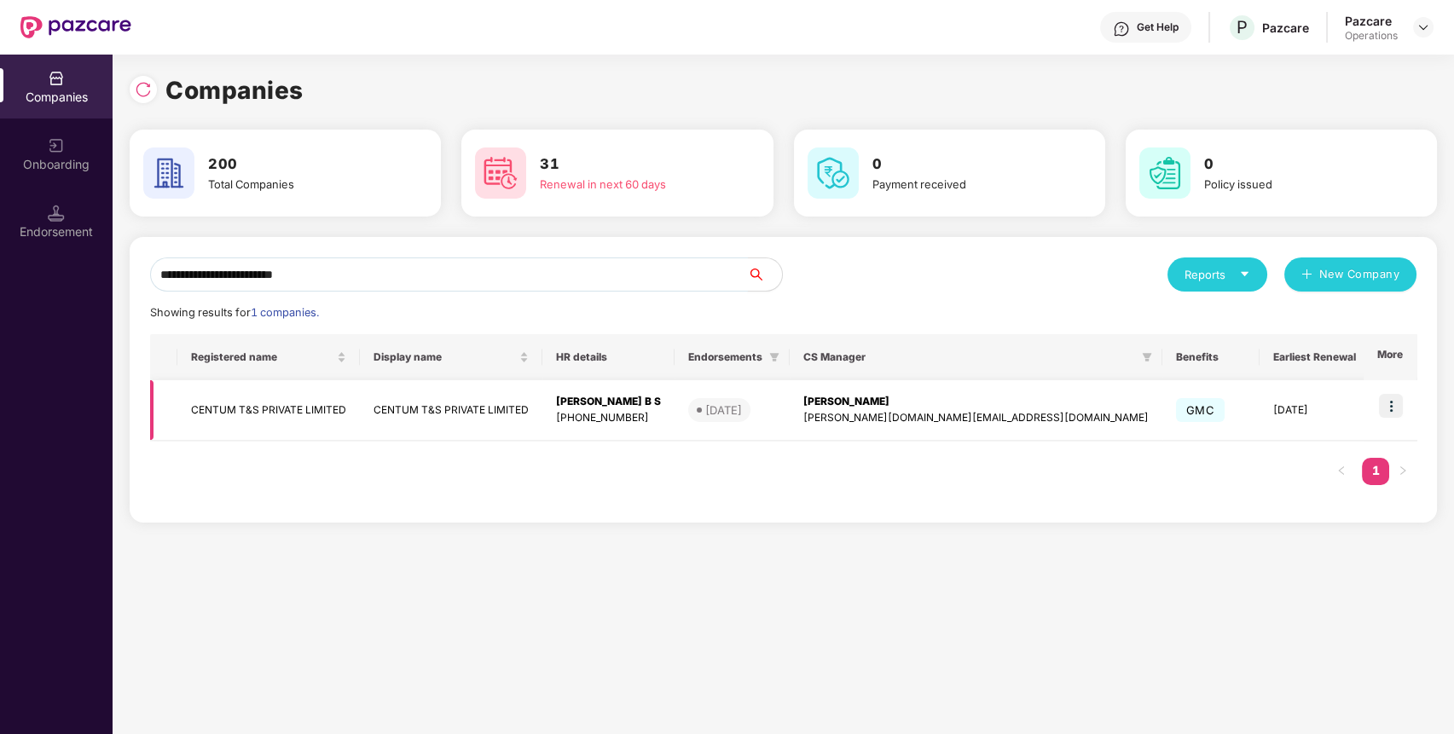
type input "**********"
click at [355, 414] on td "CENTUM T&S PRIVATE LIMITED" at bounding box center [268, 410] width 182 height 61
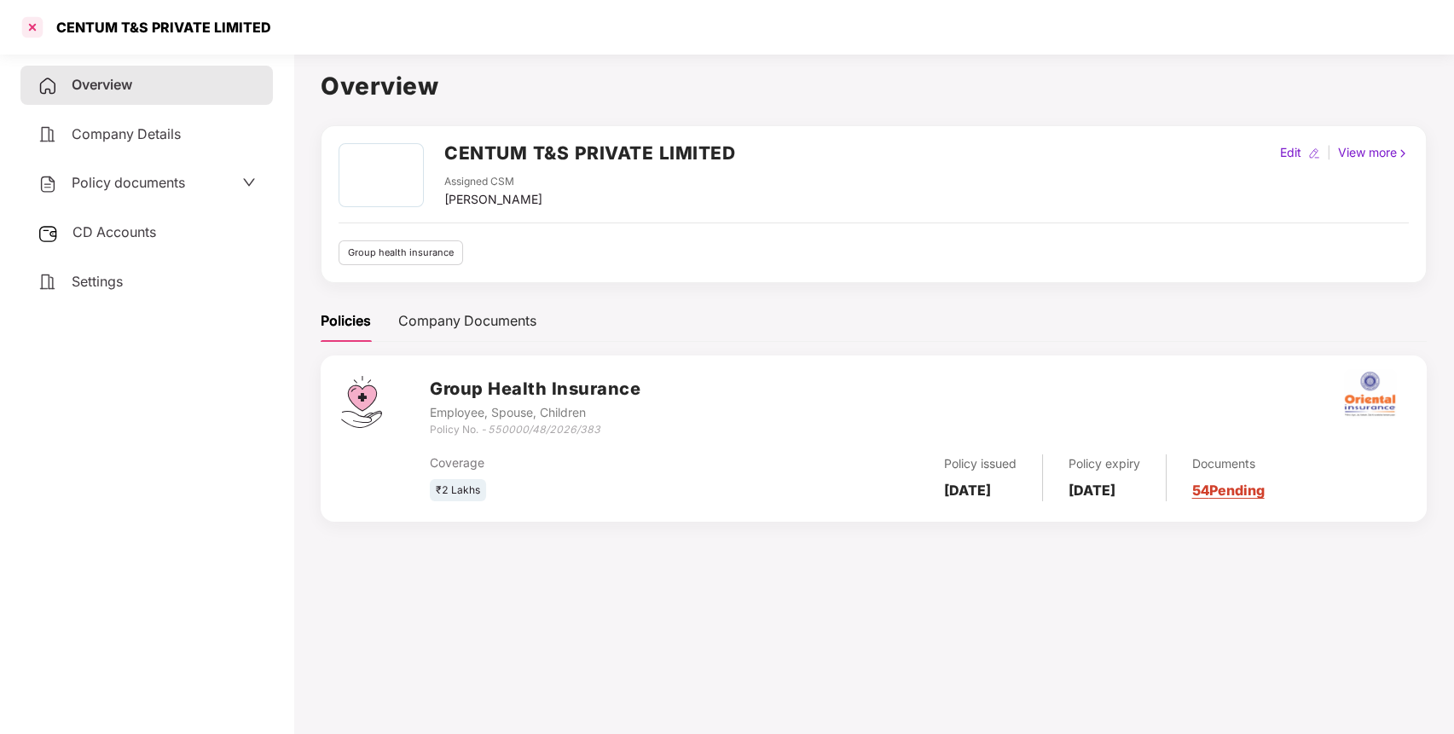
click at [35, 21] on div at bounding box center [32, 27] width 27 height 27
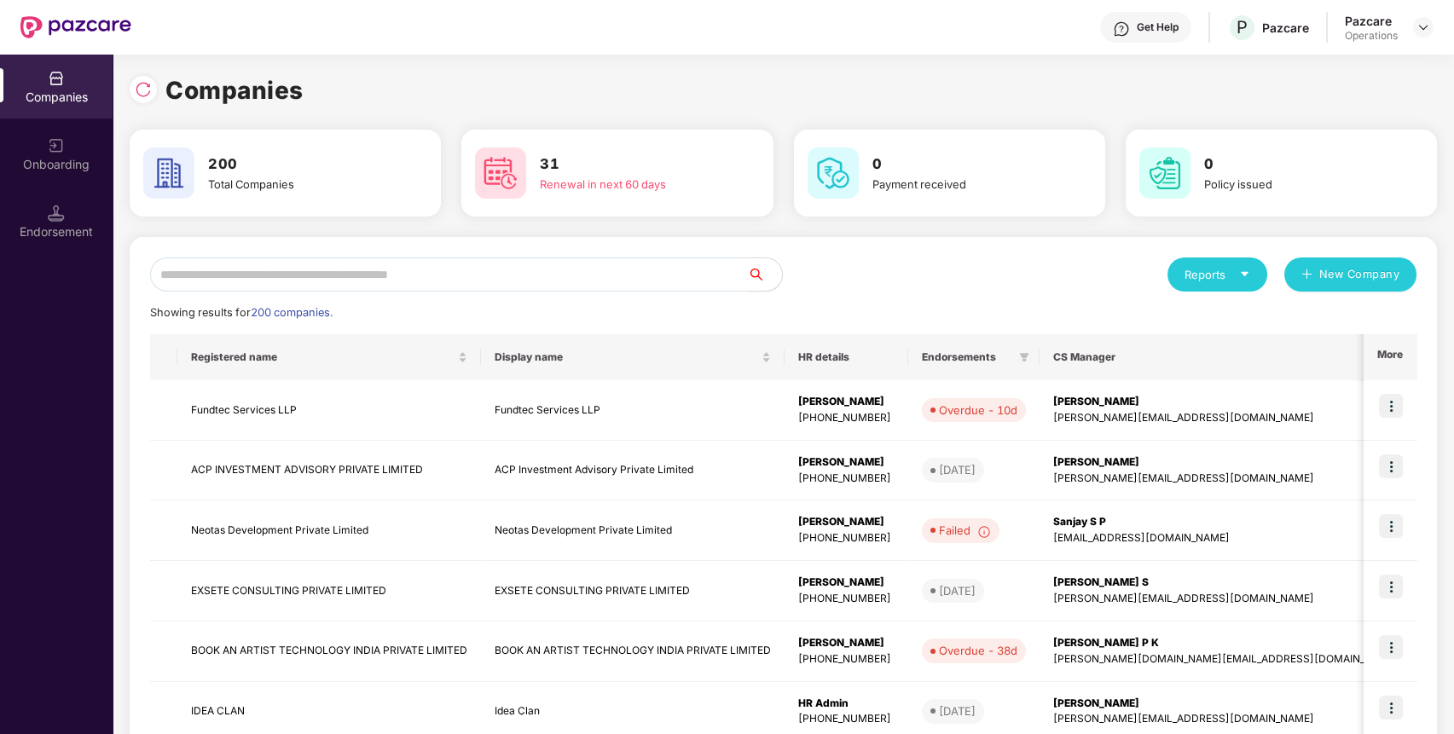
click at [338, 289] on input "text" at bounding box center [449, 274] width 598 height 34
click at [341, 280] on input "text" at bounding box center [449, 274] width 598 height 34
paste input "**********"
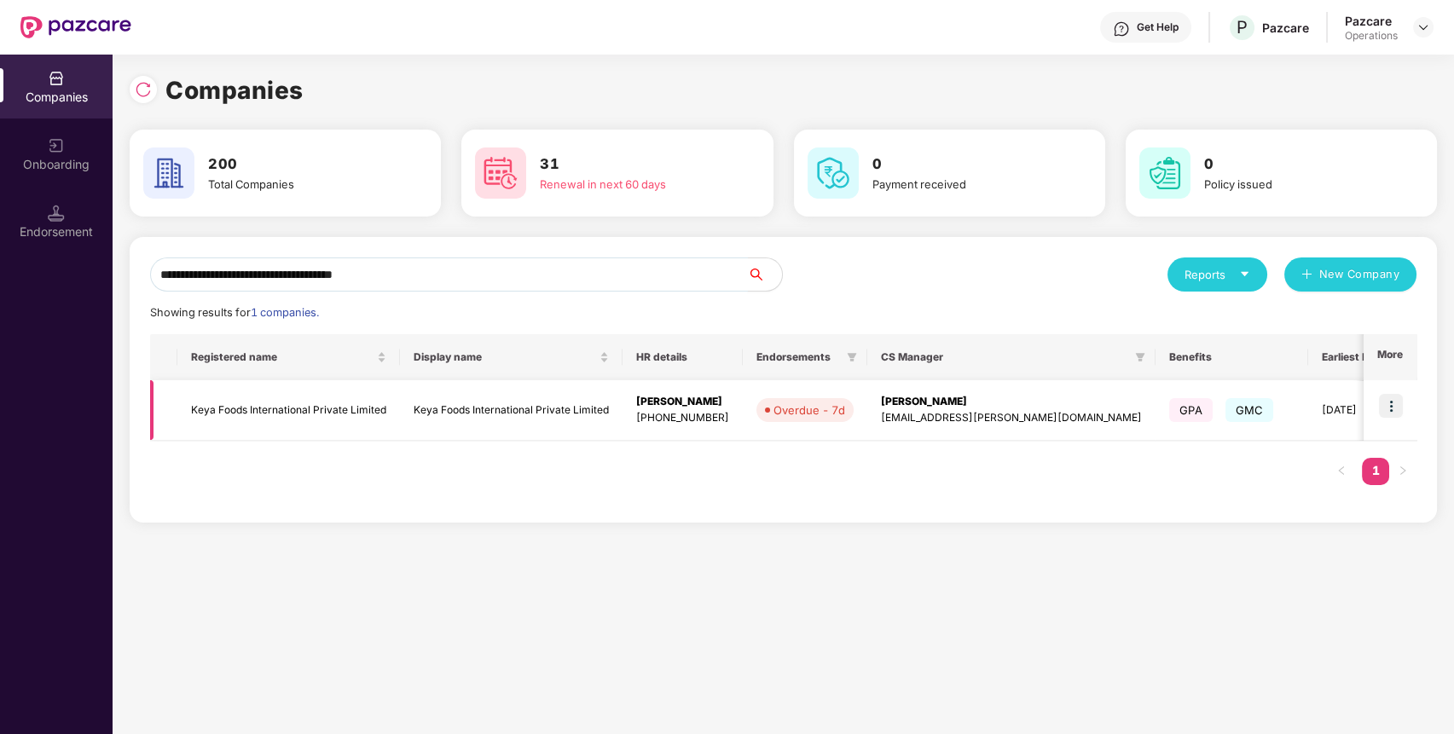
type input "**********"
click at [1385, 408] on img at bounding box center [1391, 406] width 24 height 24
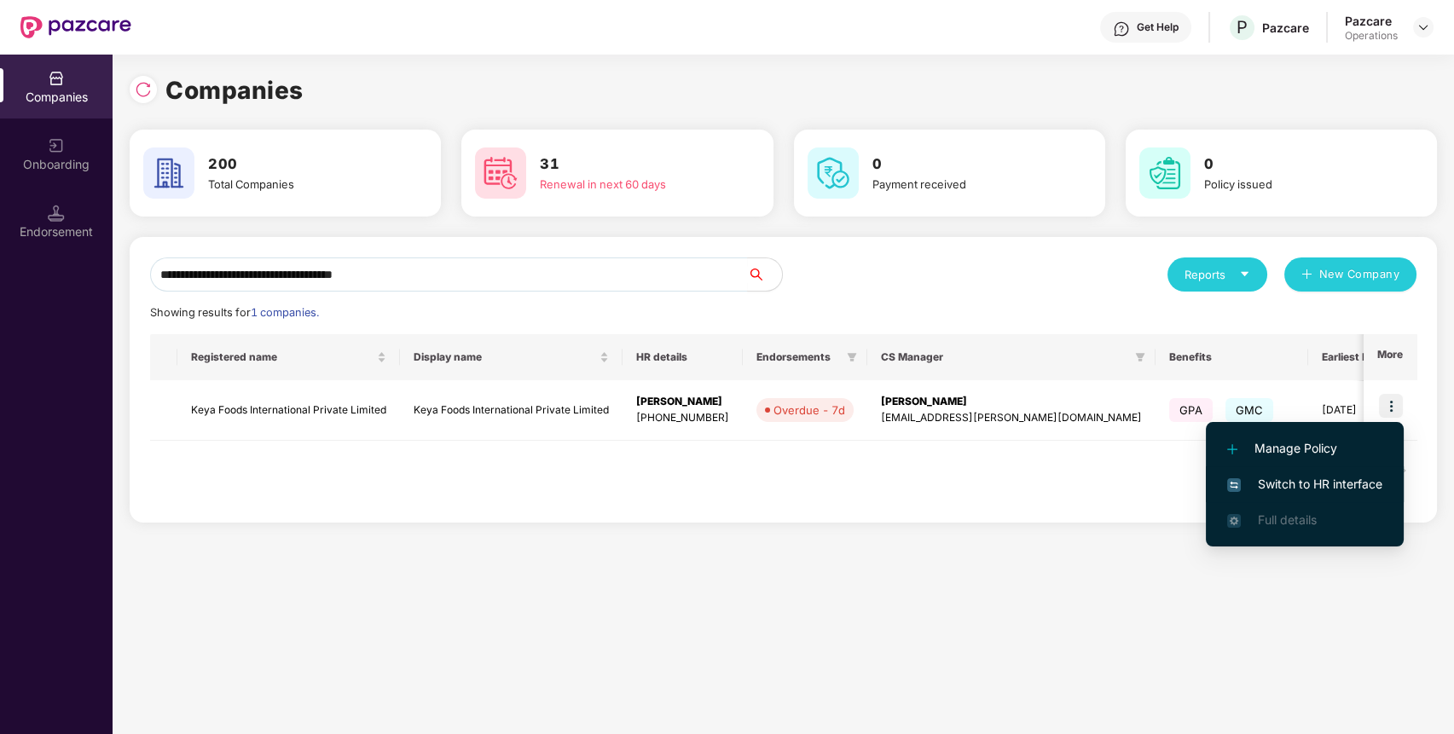
click at [1347, 480] on span "Switch to HR interface" at bounding box center [1304, 484] width 155 height 19
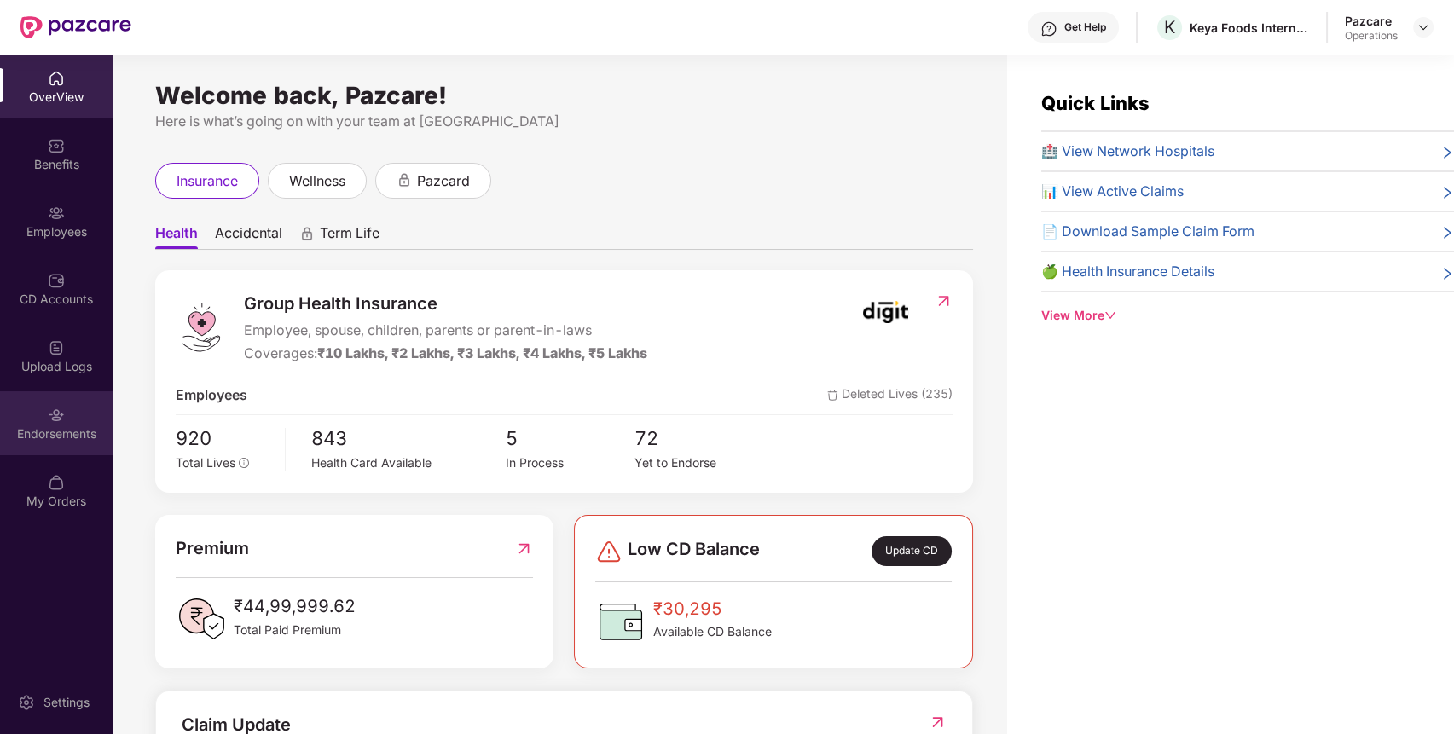
click at [75, 425] on div "Endorsements" at bounding box center [56, 433] width 113 height 17
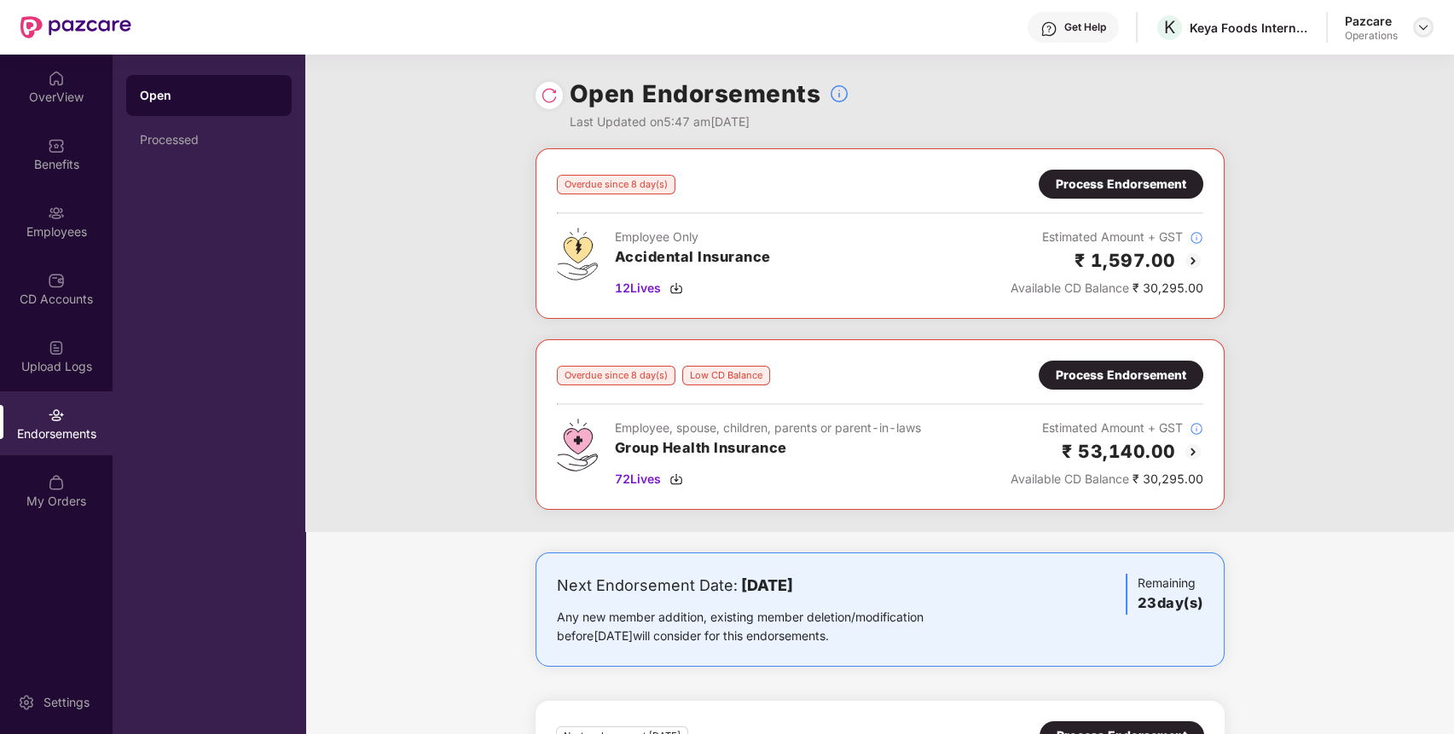
click at [1418, 28] on img at bounding box center [1423, 27] width 14 height 14
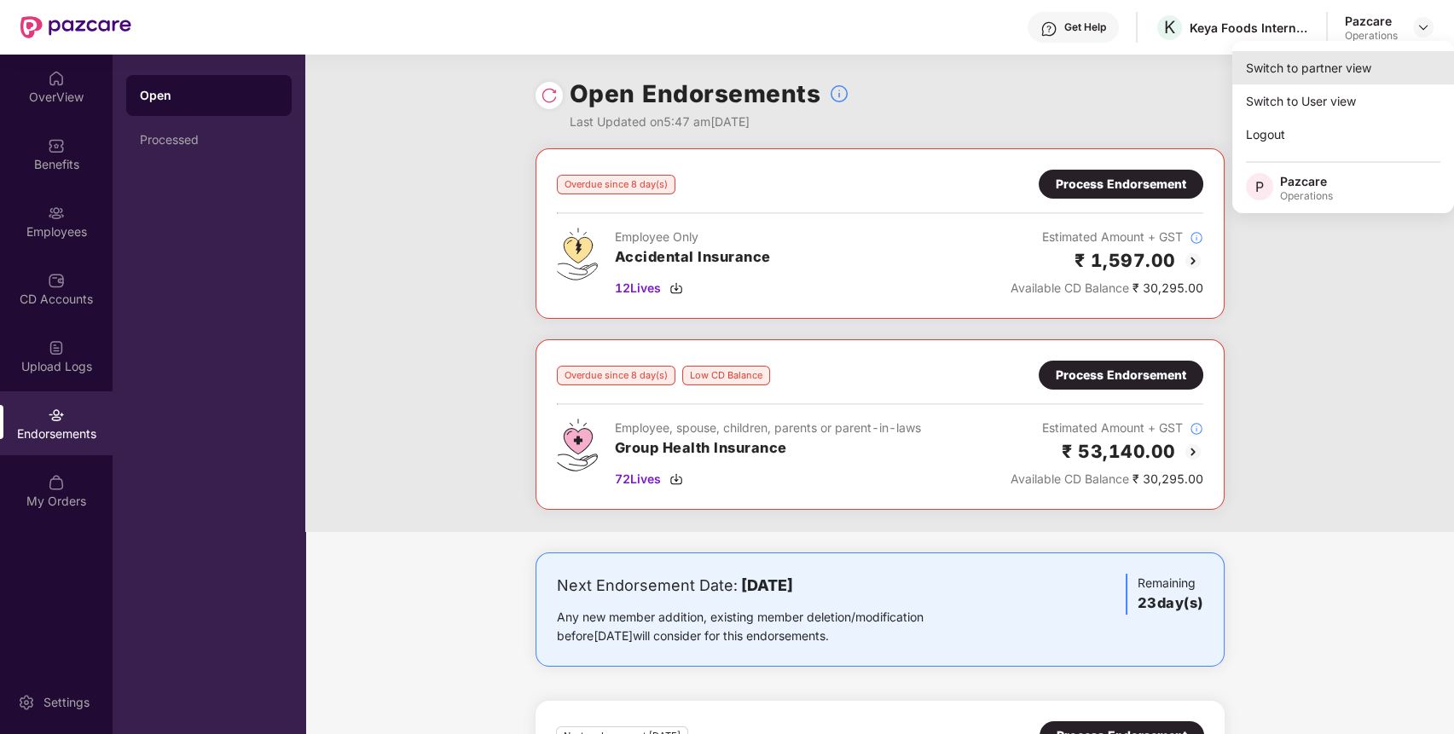
click at [1359, 75] on div "Switch to partner view" at bounding box center [1343, 67] width 222 height 33
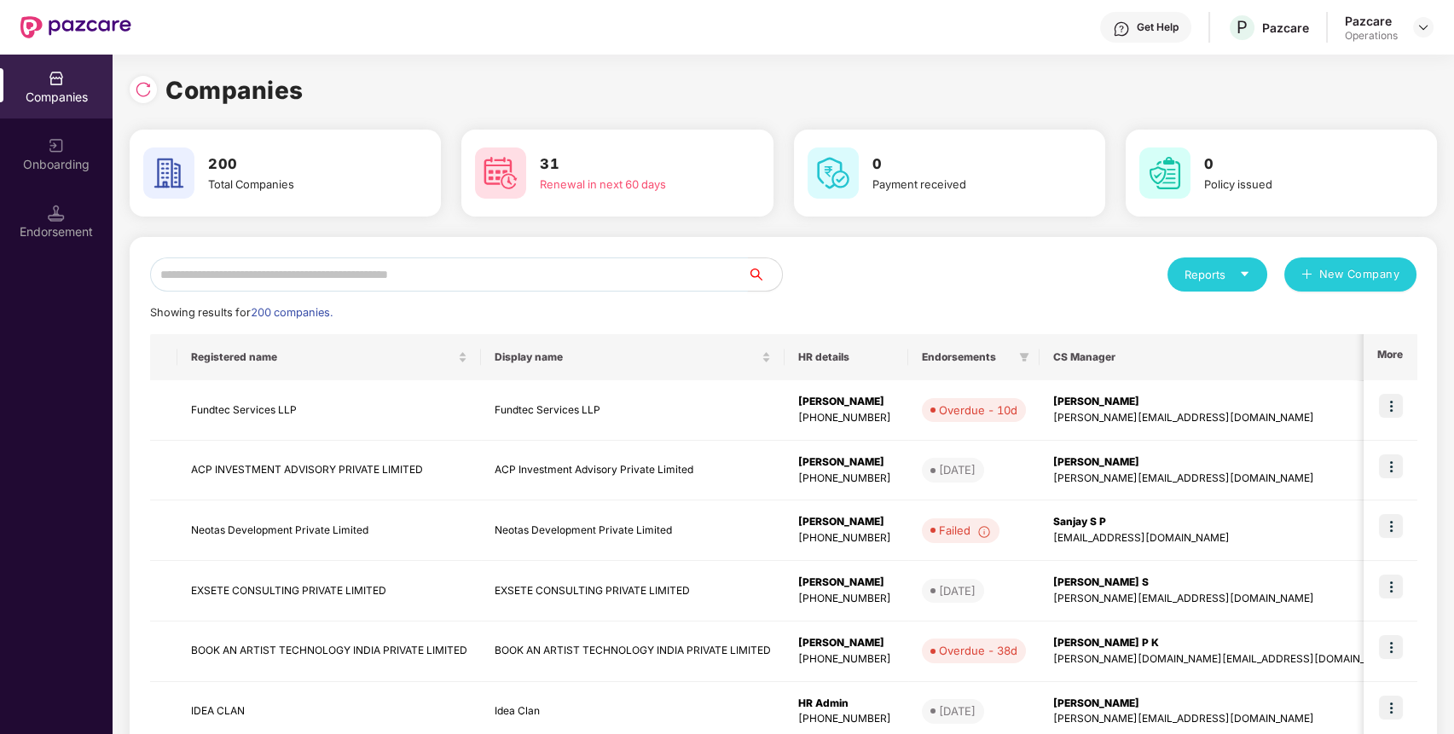
click at [546, 278] on input "text" at bounding box center [449, 274] width 598 height 34
paste input "**********"
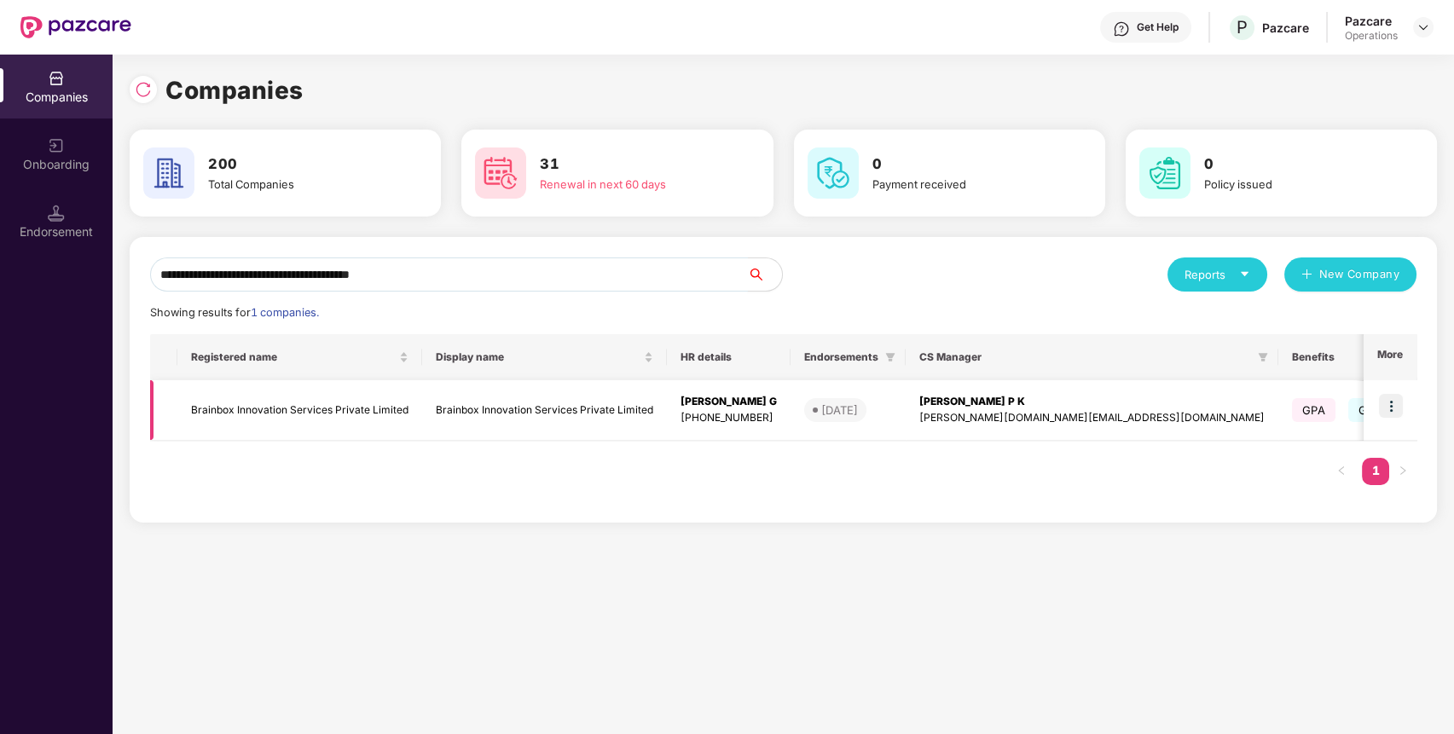
type input "**********"
click at [1386, 412] on img at bounding box center [1391, 406] width 24 height 24
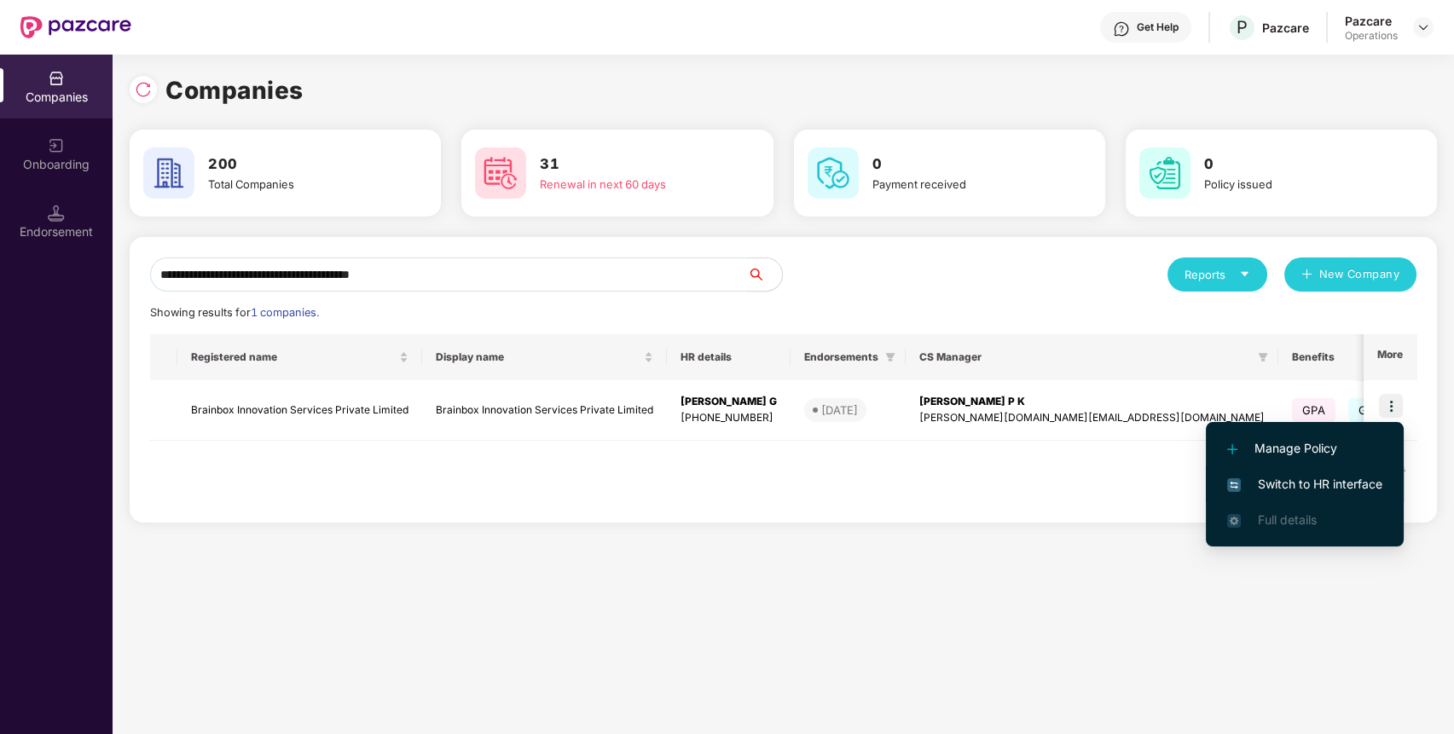
click at [1251, 477] on span "Switch to HR interface" at bounding box center [1304, 484] width 155 height 19
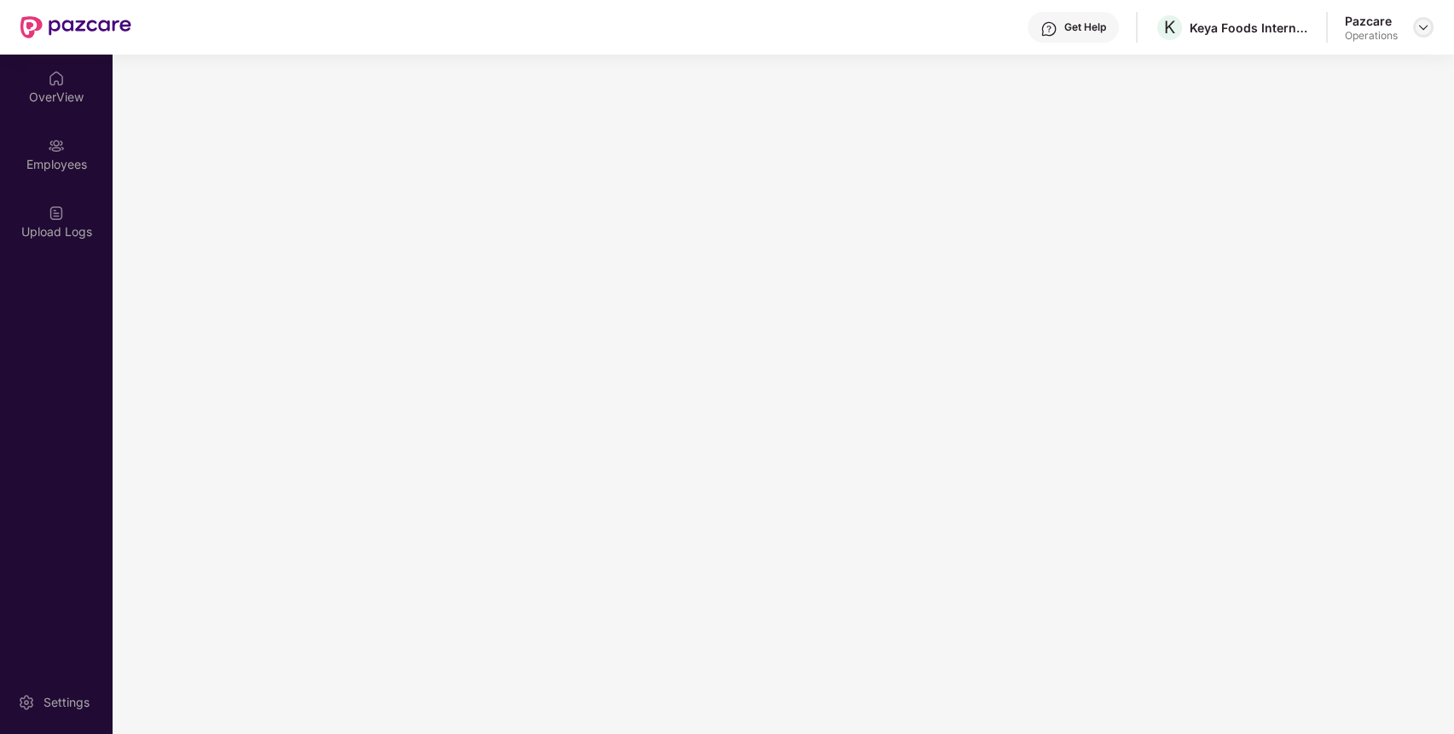
click at [1413, 27] on div at bounding box center [1423, 27] width 20 height 20
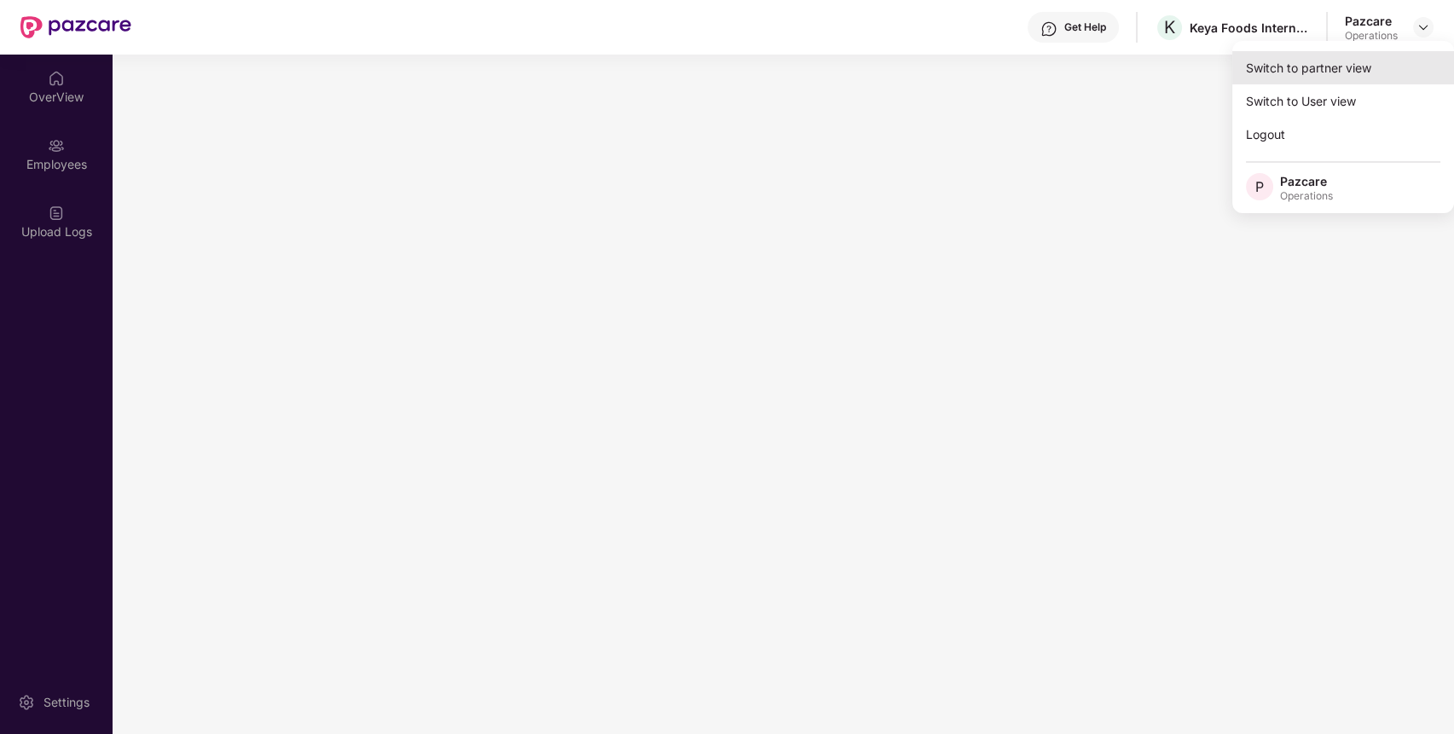
click at [1376, 62] on div "Switch to partner view" at bounding box center [1343, 67] width 222 height 33
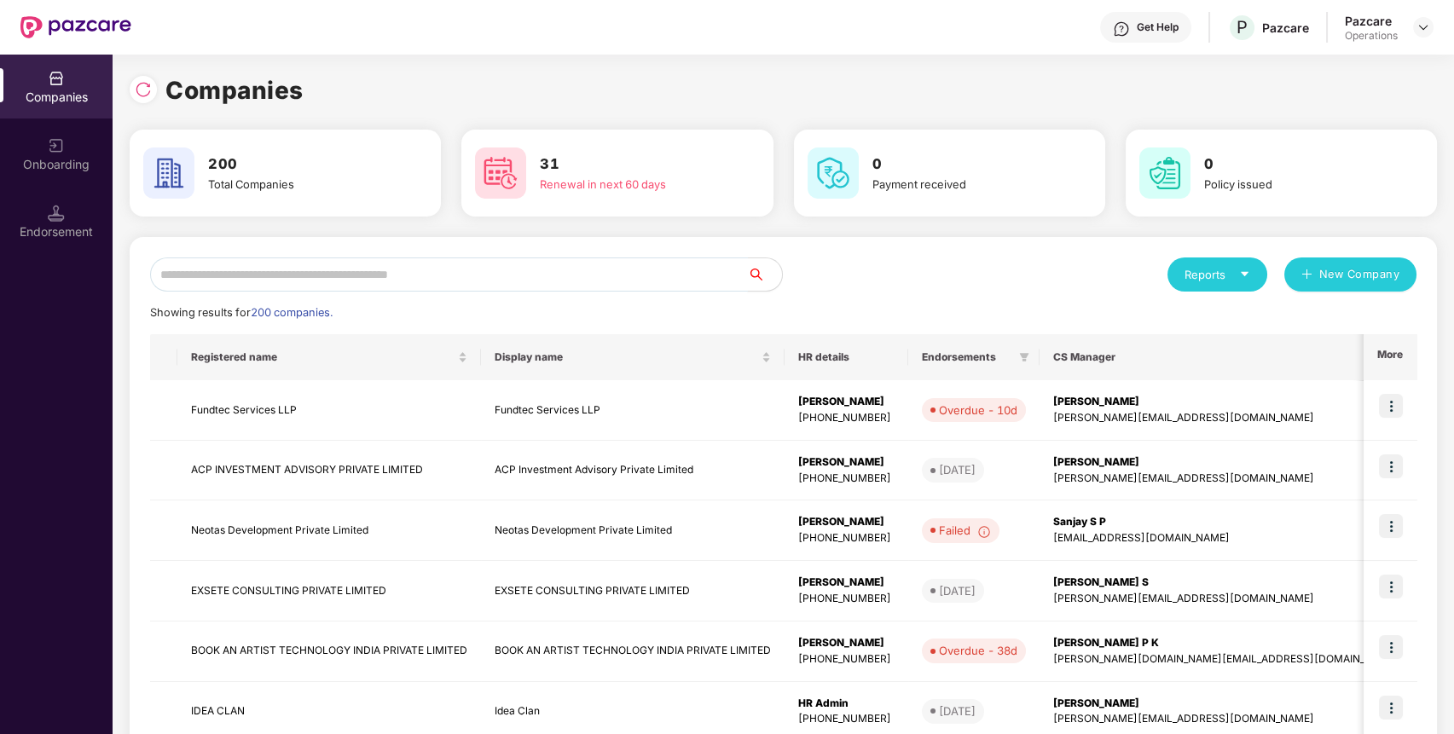
click at [550, 269] on input "text" at bounding box center [449, 274] width 598 height 34
paste input "**********"
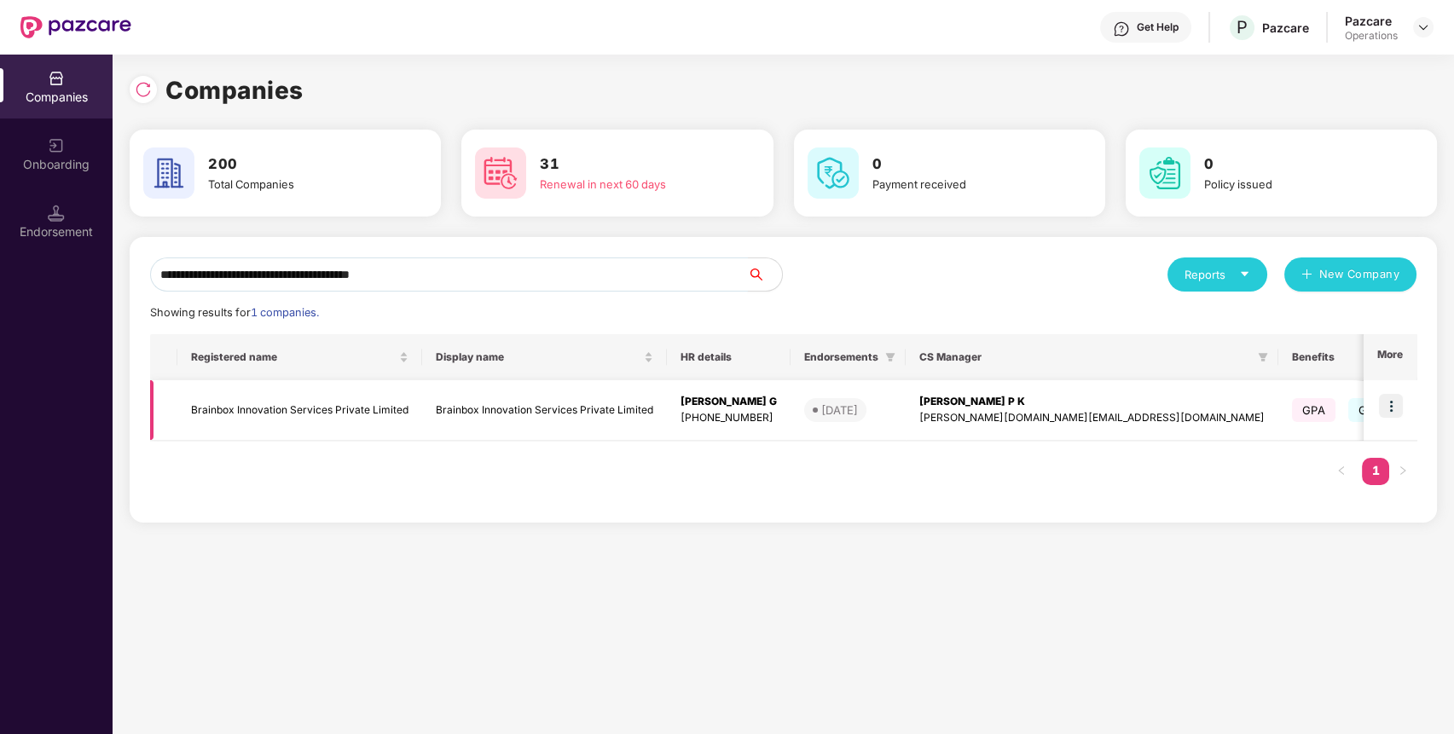
type input "**********"
click at [287, 431] on td "Brainbox Innovation Services Private Limited" at bounding box center [299, 410] width 245 height 61
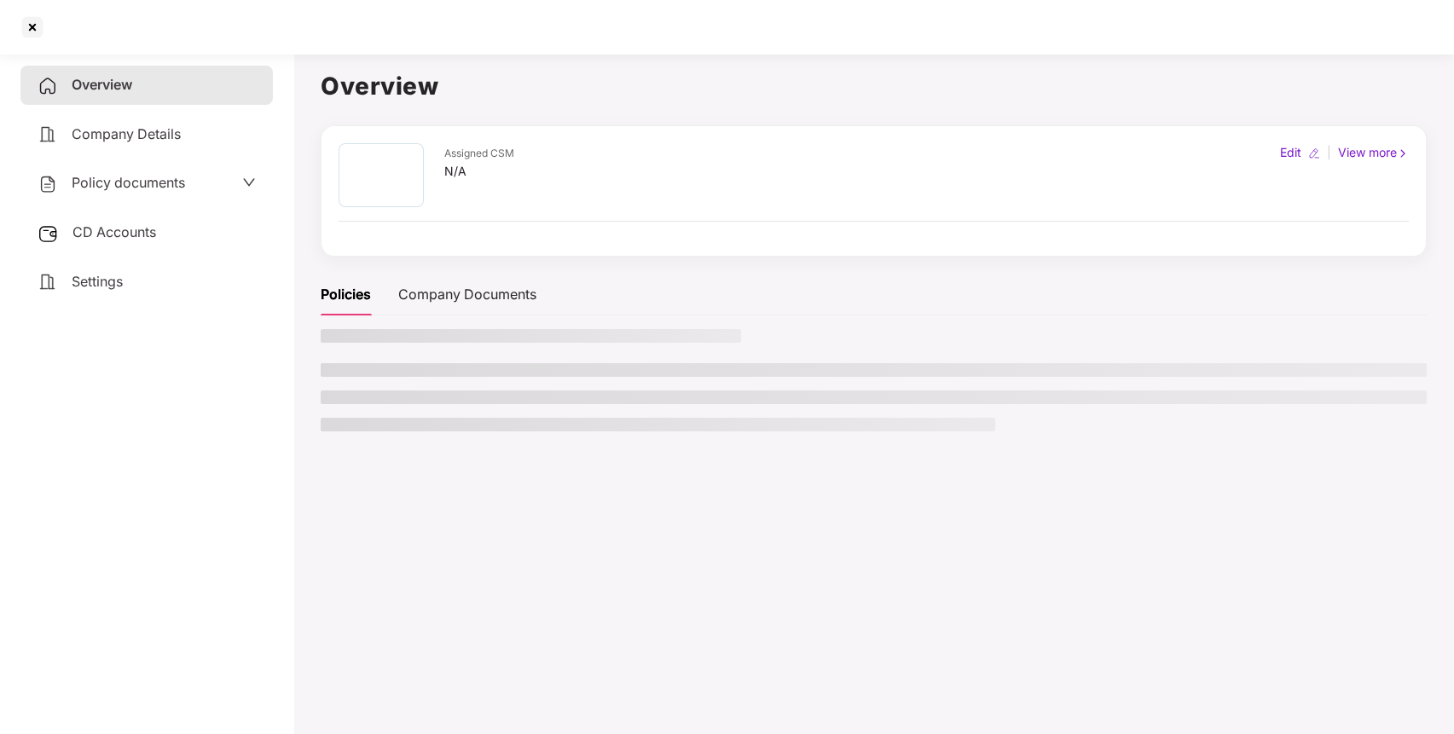
click at [300, 405] on main "Overview Assigned CSM N/A Edit | View more Policies Company Documents" at bounding box center [873, 414] width 1160 height 734
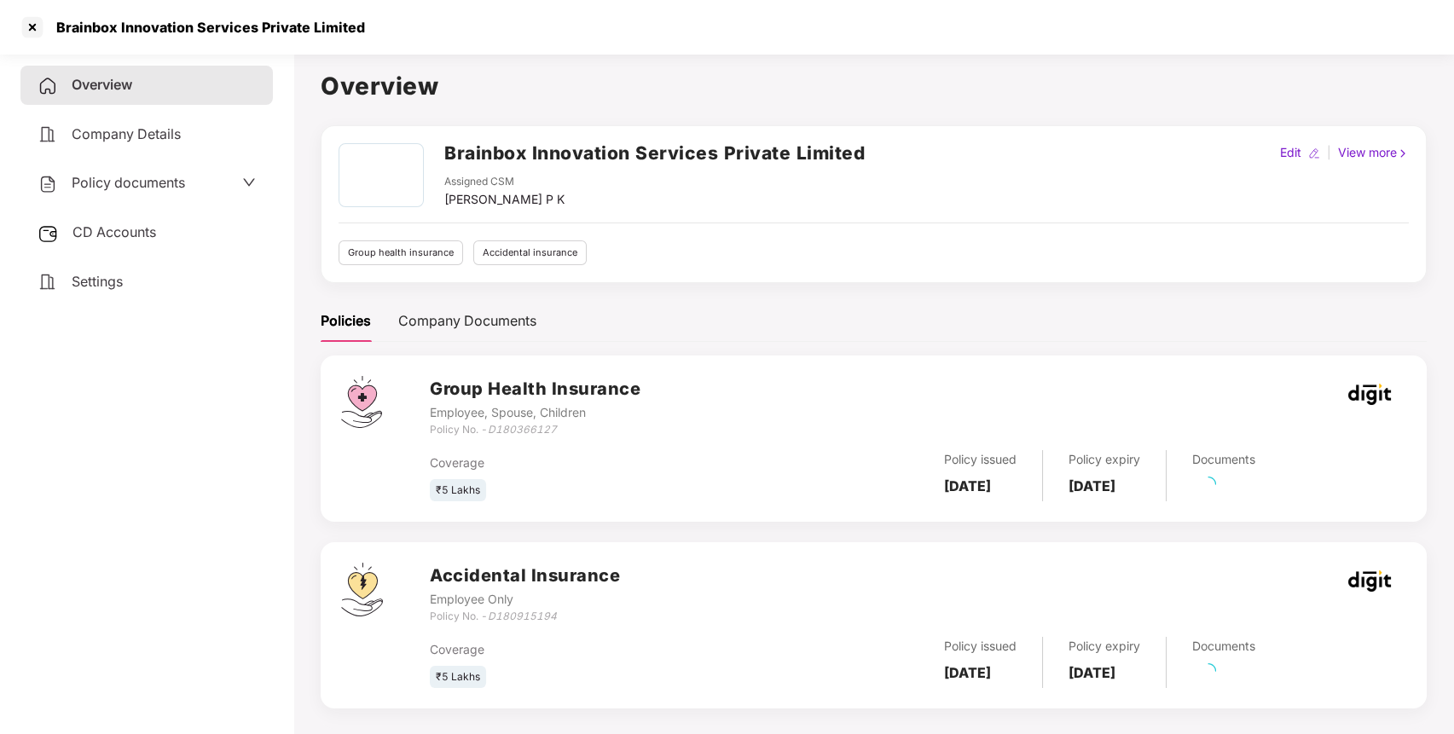
click at [204, 197] on div "Policy documents" at bounding box center [146, 183] width 252 height 39
click at [142, 165] on div "Policy documents" at bounding box center [146, 183] width 252 height 39
click at [148, 186] on span "Policy documents" at bounding box center [128, 182] width 113 height 17
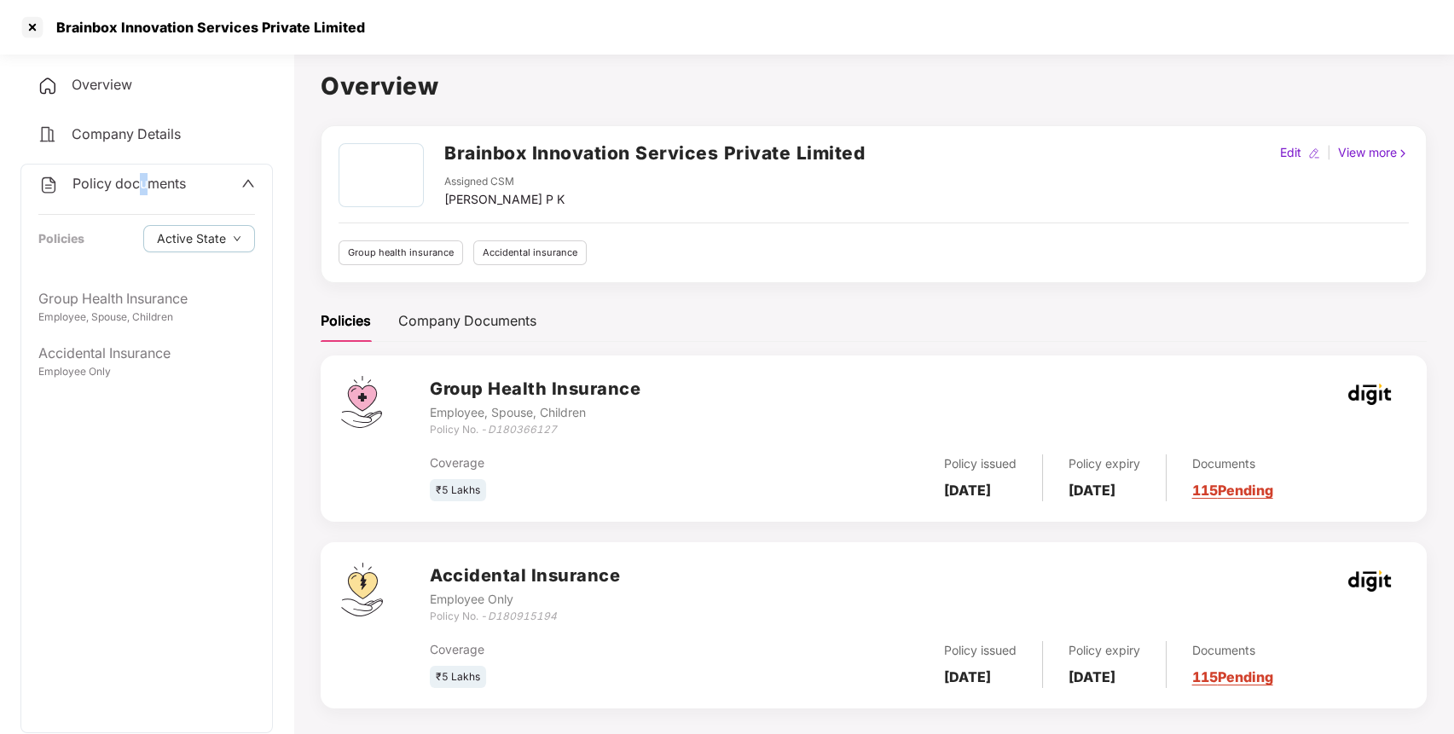
click at [164, 273] on div "Policy documents Policies Active State" at bounding box center [146, 222] width 251 height 115
click at [164, 311] on div "Employee, Spouse, Children" at bounding box center [146, 317] width 217 height 16
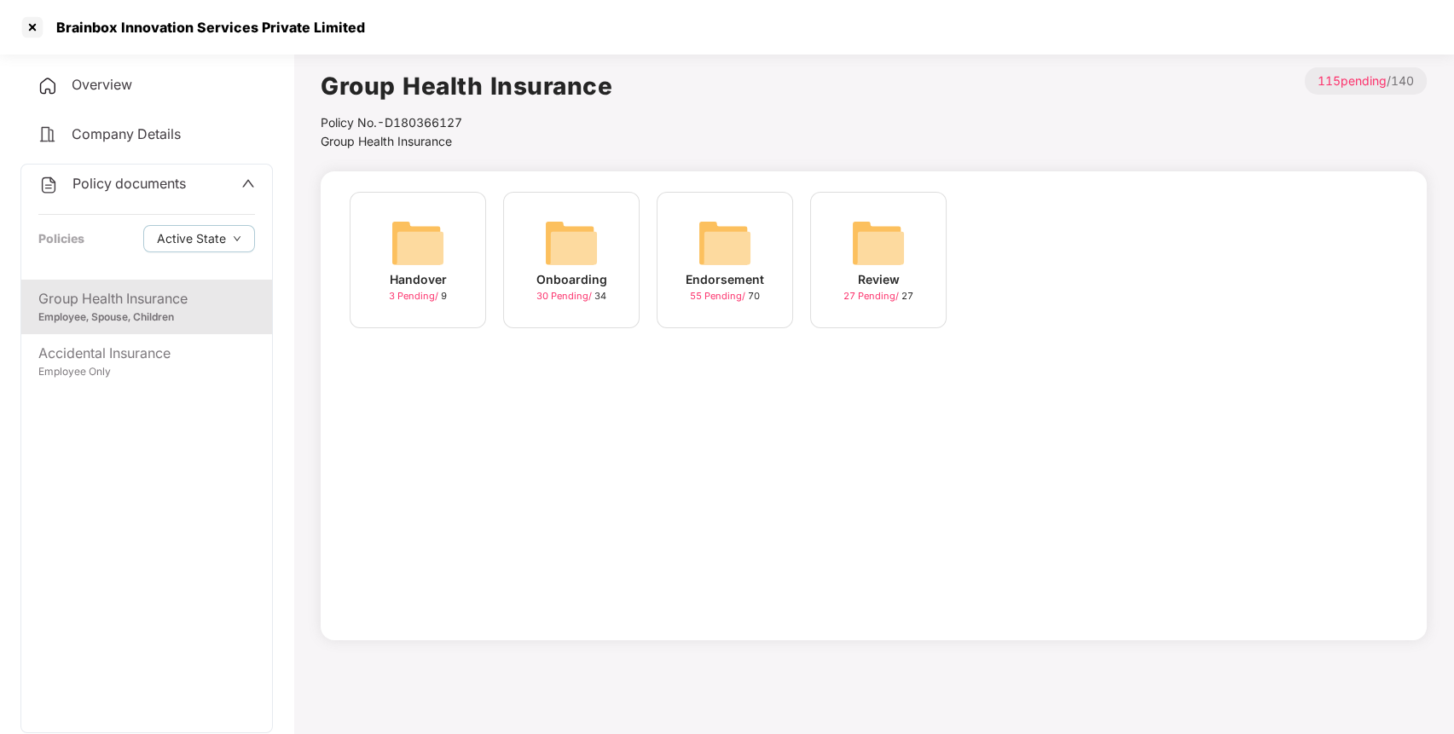
click at [694, 228] on div "Endorsement 55 Pending / 70" at bounding box center [725, 260] width 136 height 136
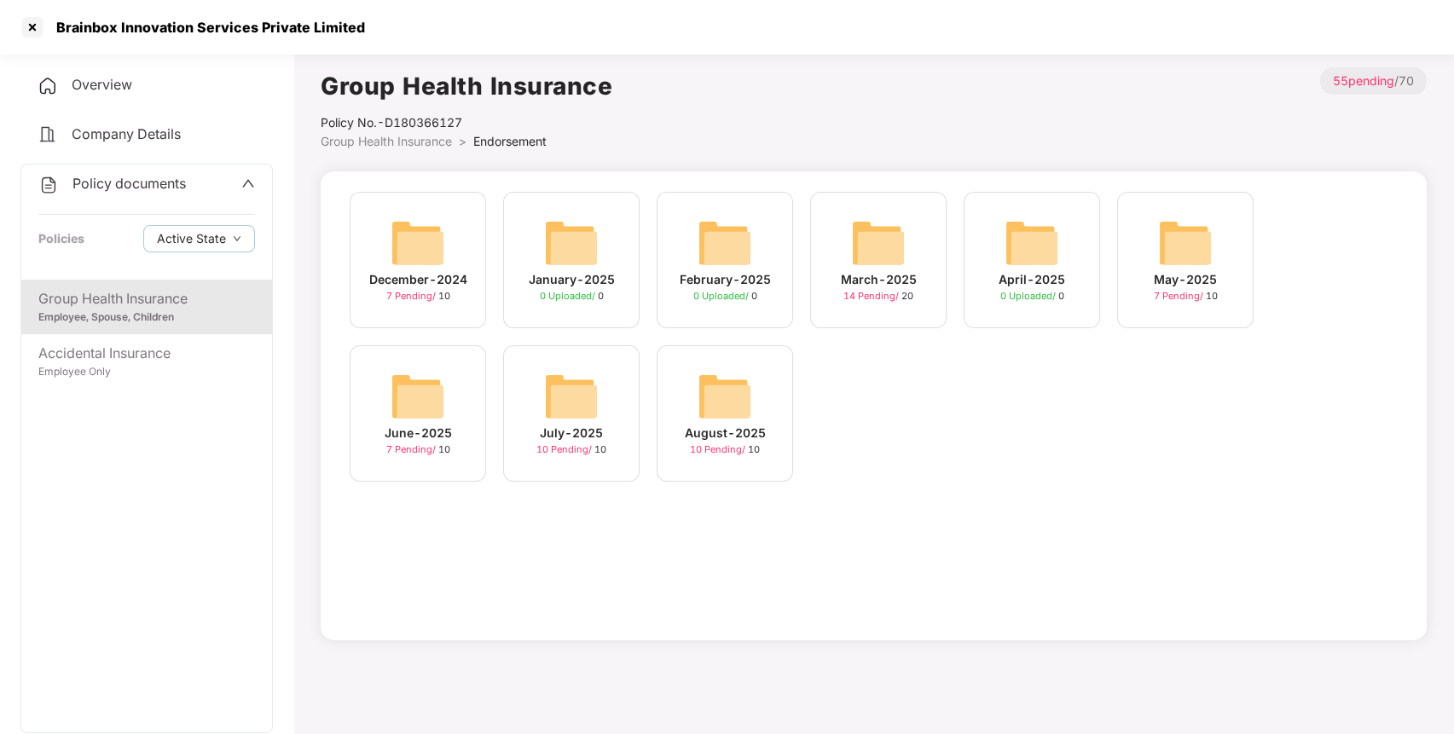
click at [558, 382] on img at bounding box center [571, 396] width 55 height 55
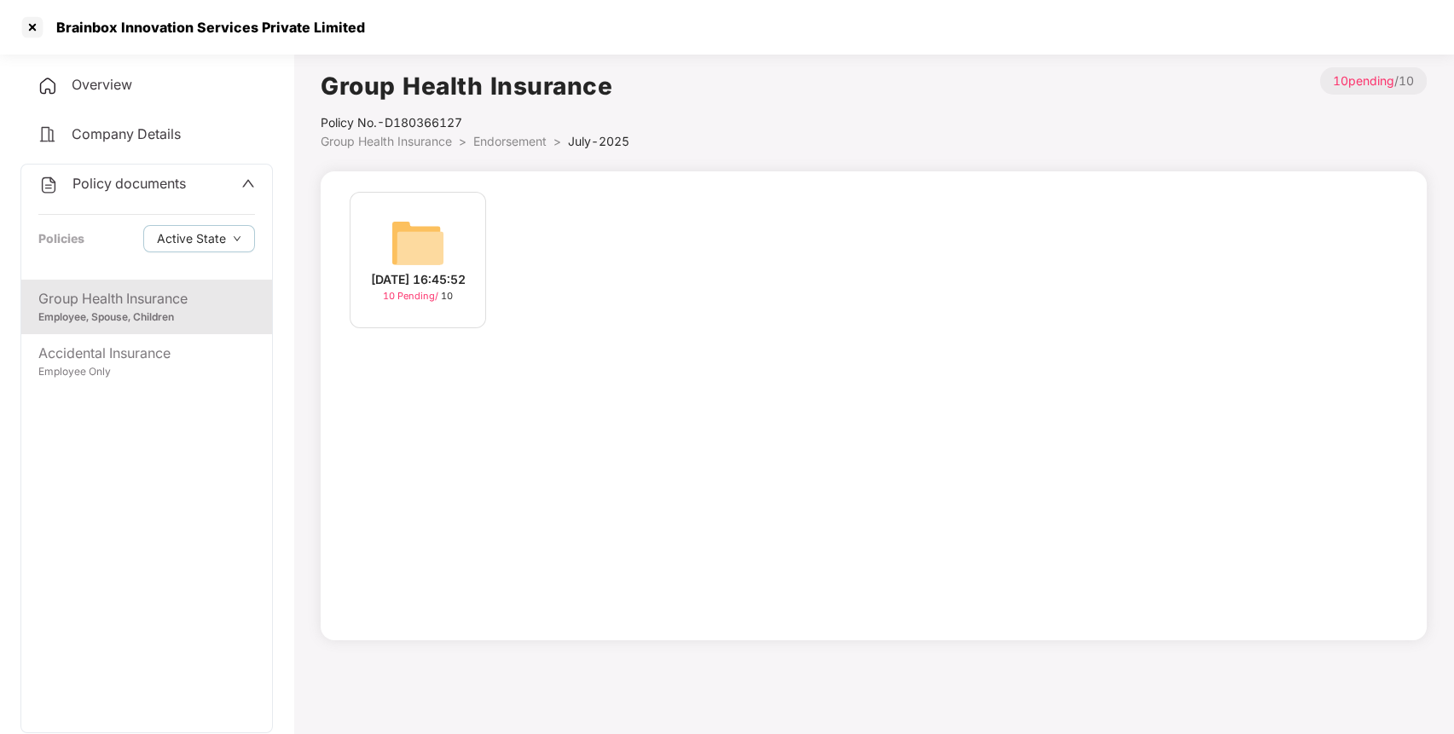
click at [530, 143] on span "Endorsement" at bounding box center [509, 141] width 73 height 14
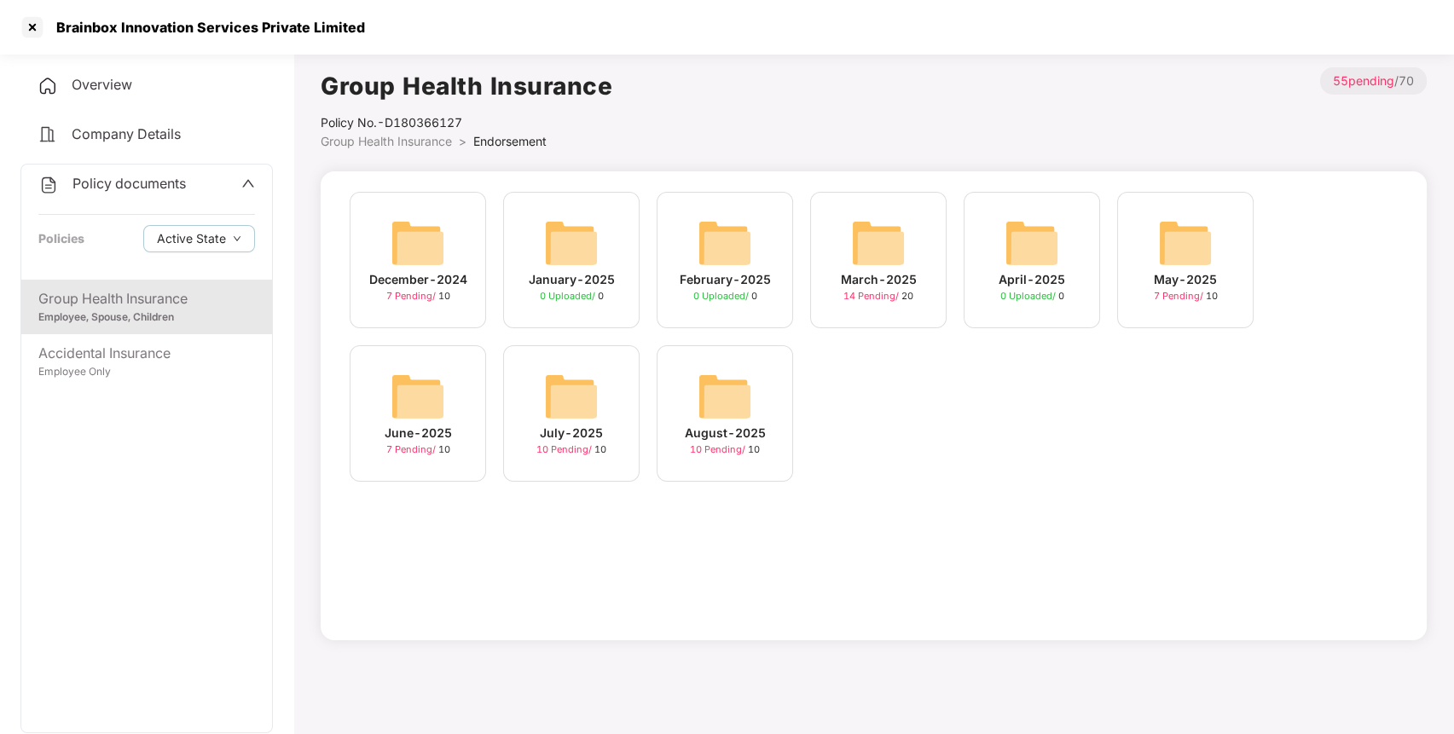
click at [716, 416] on img at bounding box center [724, 396] width 55 height 55
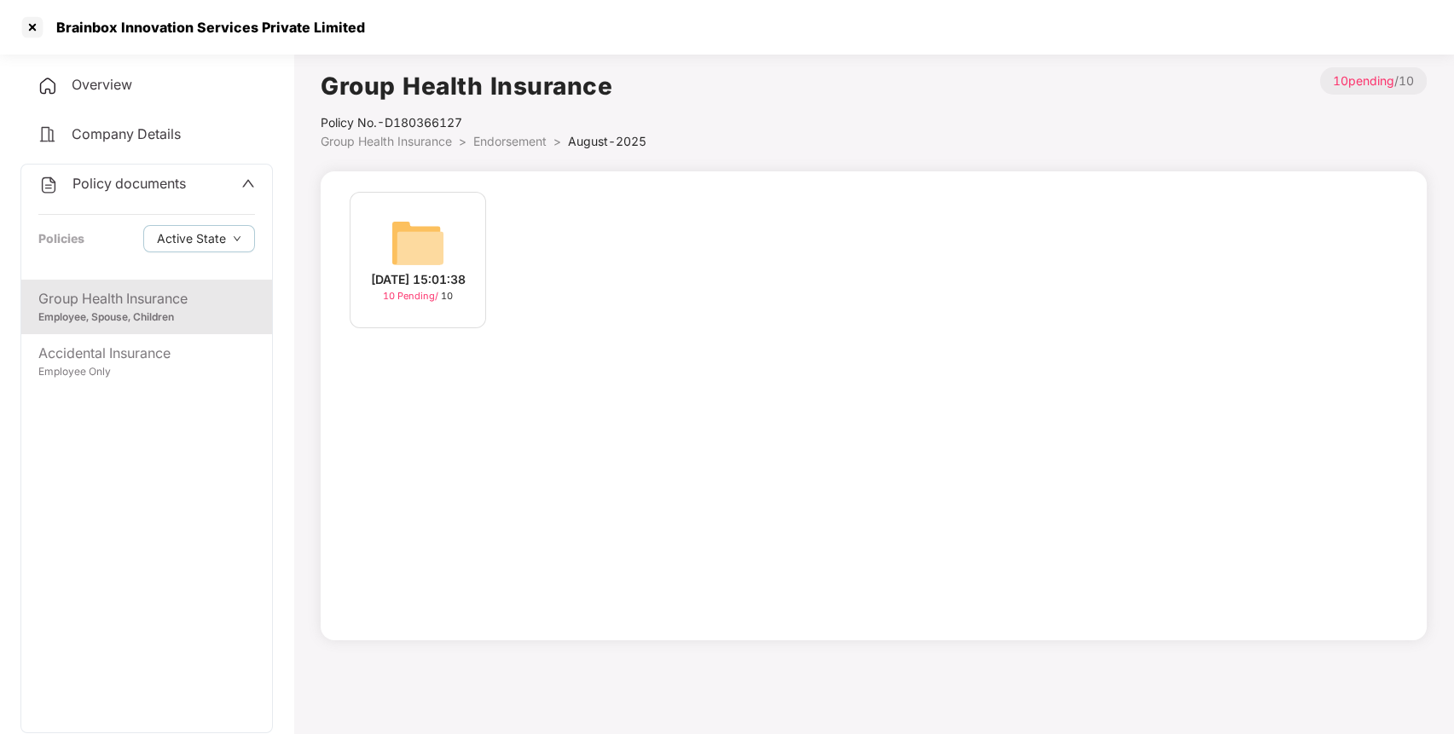
click at [406, 236] on img at bounding box center [417, 243] width 55 height 55
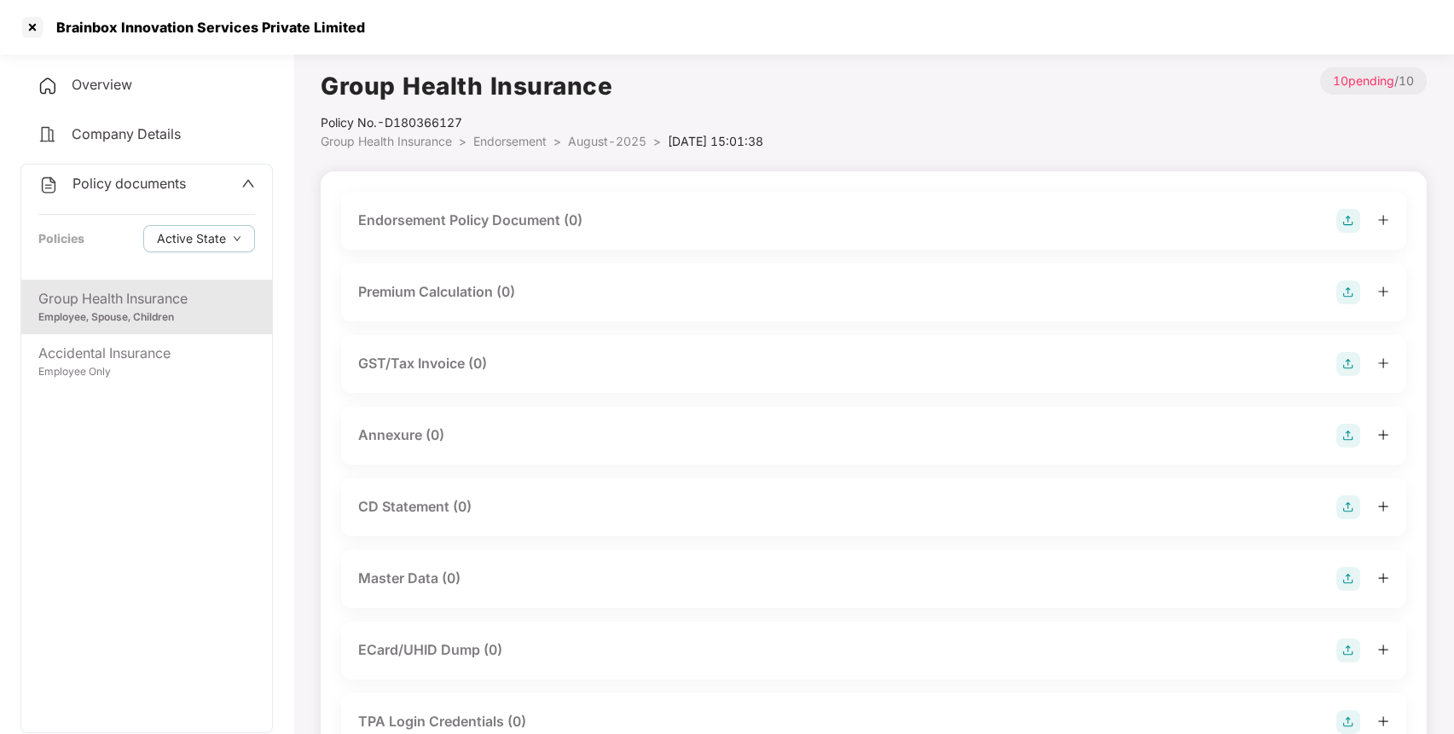
click at [1352, 217] on img at bounding box center [1348, 221] width 24 height 24
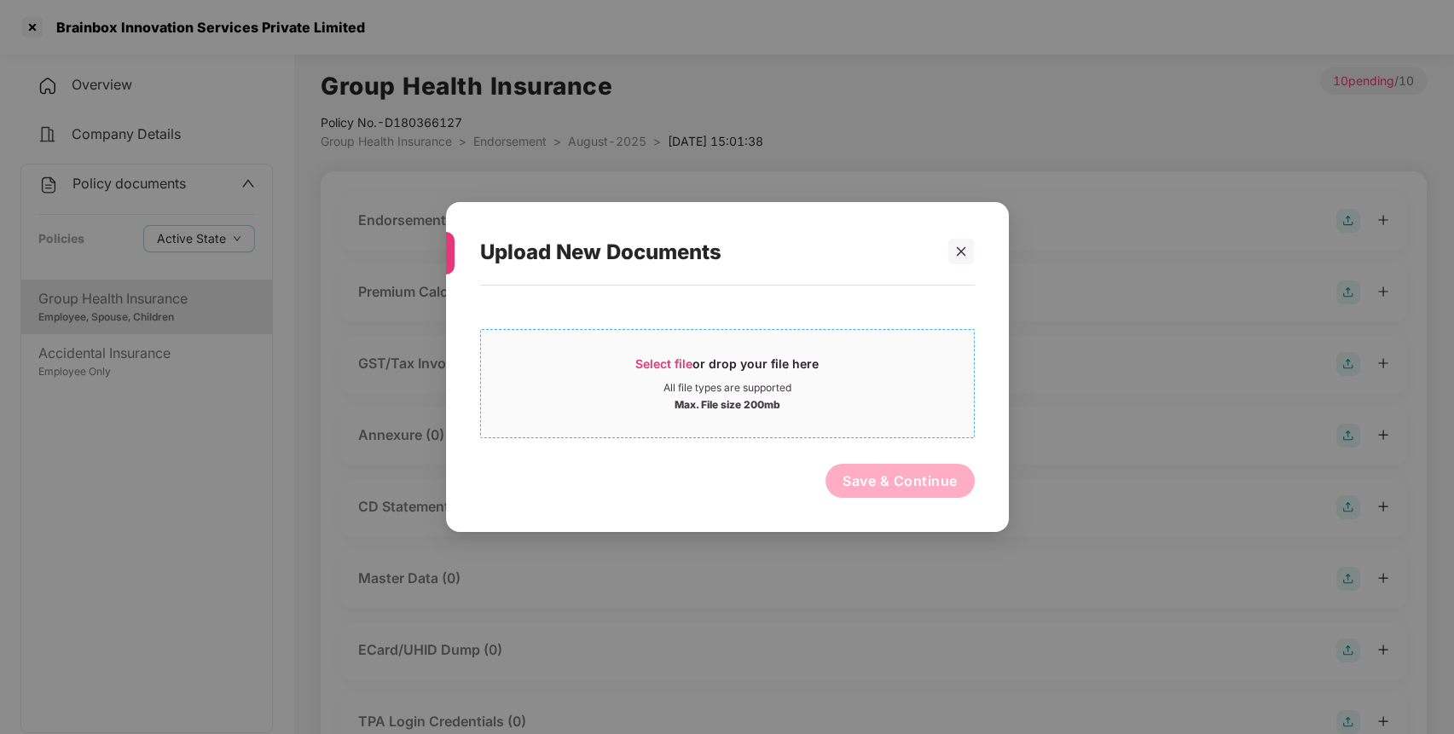
click at [870, 362] on div "Select file or drop your file here" at bounding box center [727, 369] width 493 height 26
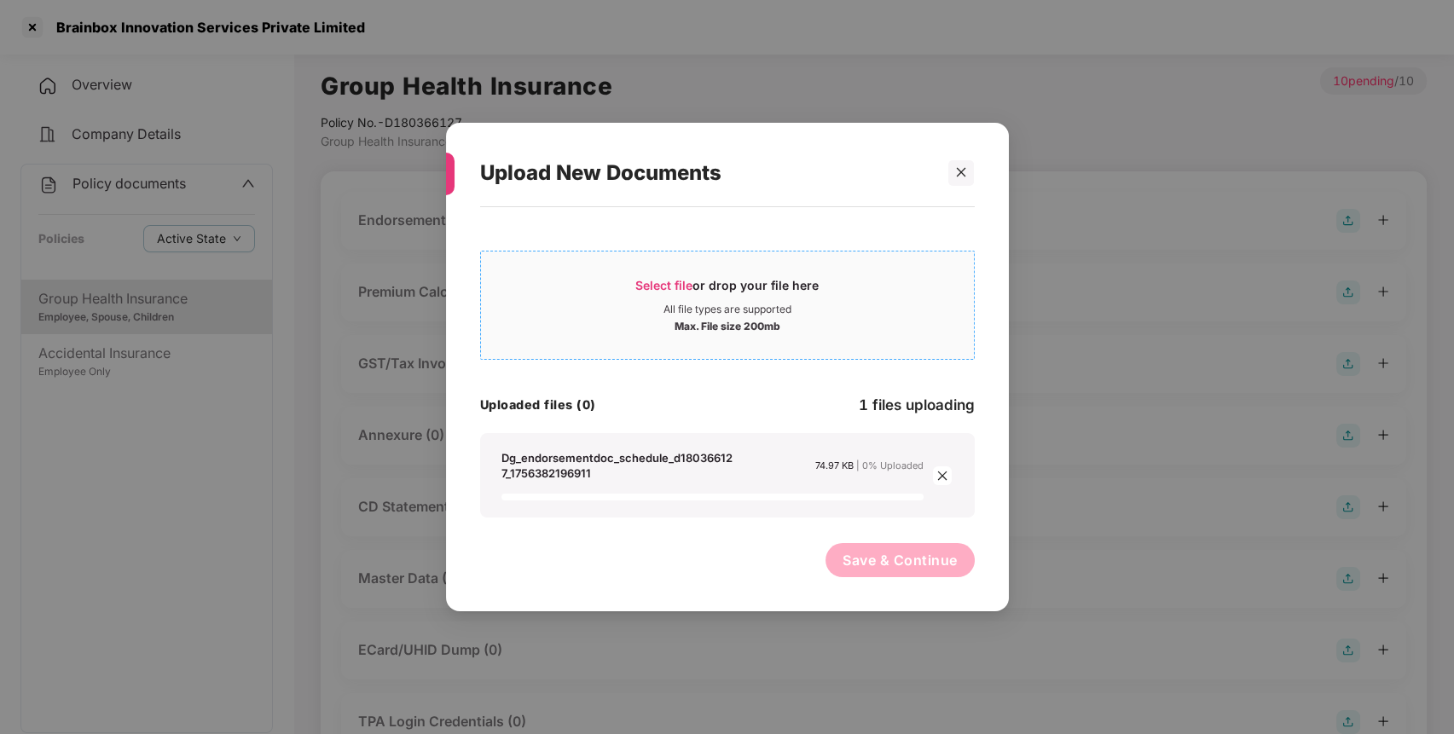
click at [786, 313] on div "All file types are supported" at bounding box center [727, 310] width 128 height 14
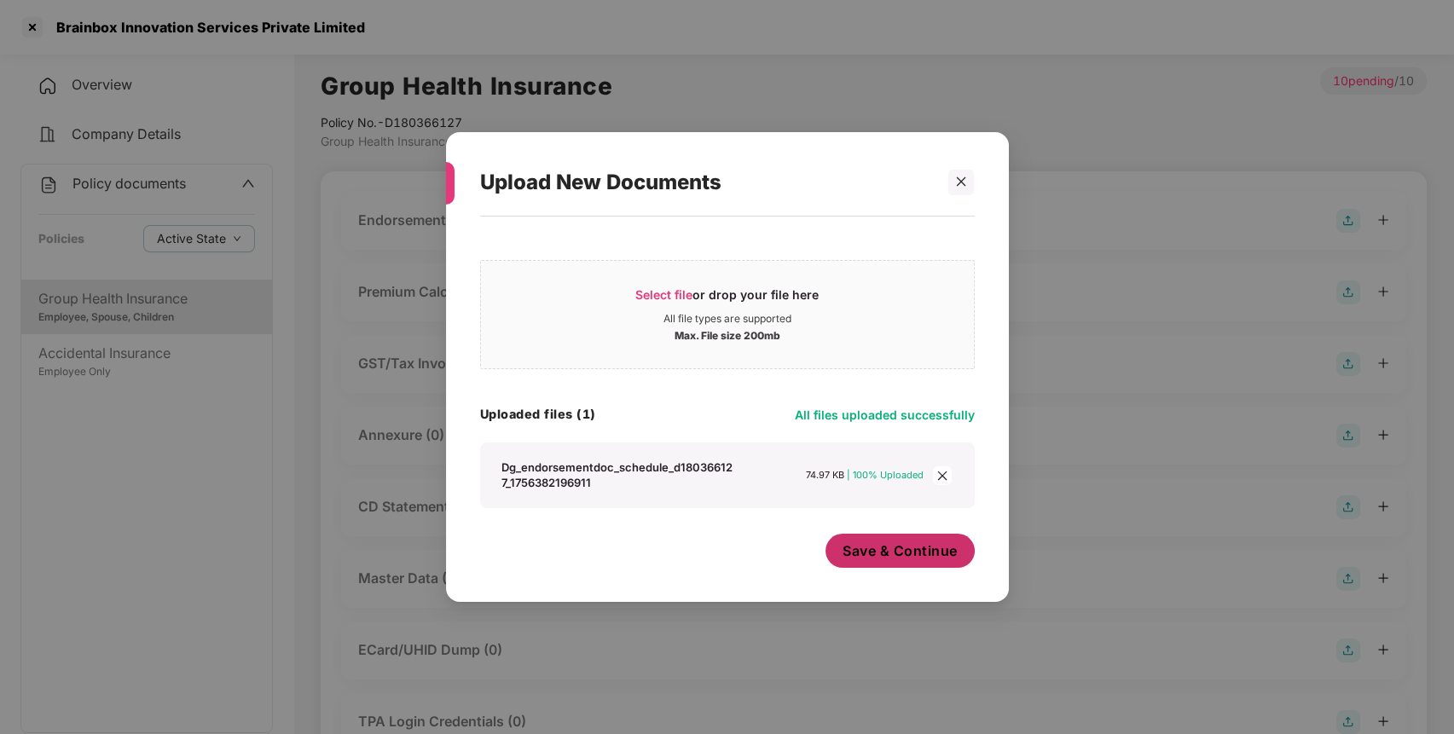
click at [940, 541] on button "Save & Continue" at bounding box center [899, 551] width 149 height 34
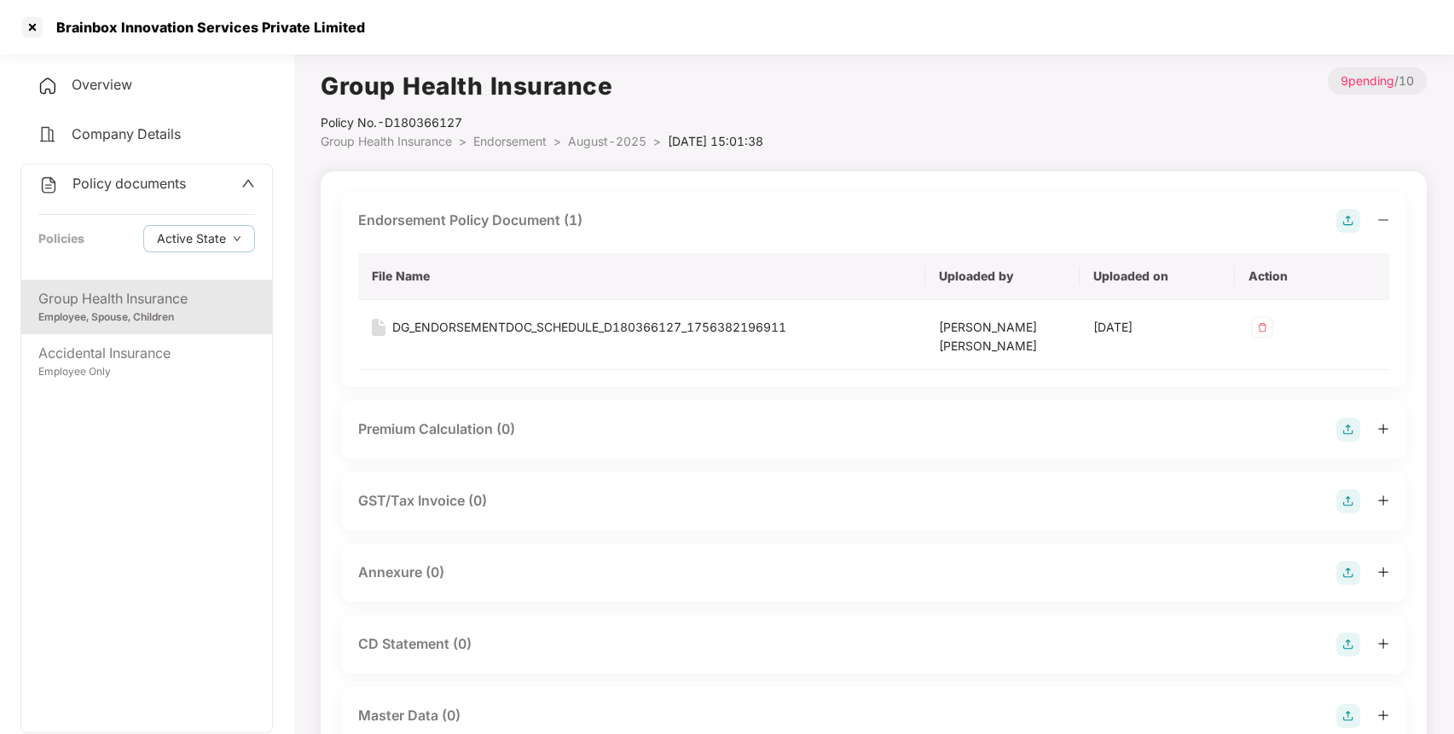
click at [1351, 572] on img at bounding box center [1348, 573] width 24 height 24
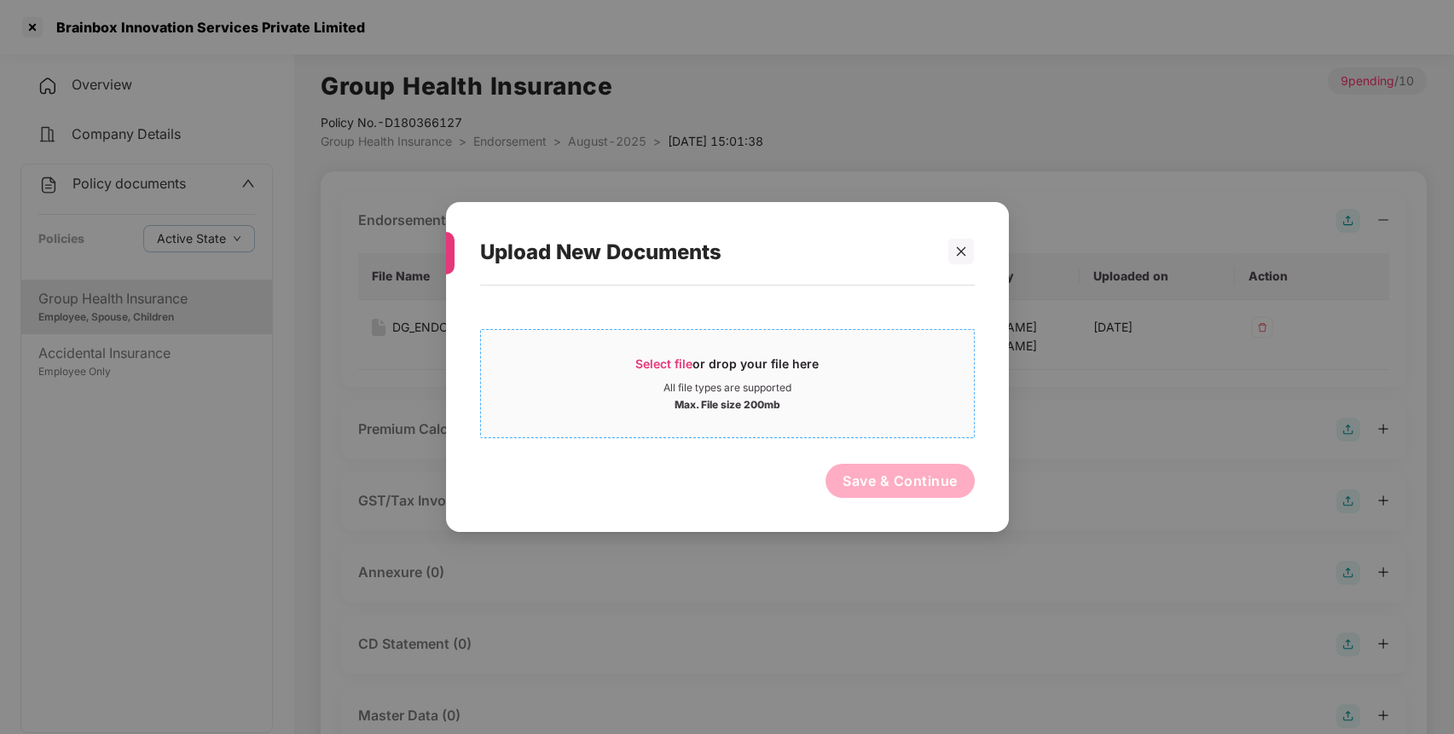
click at [874, 401] on div "Max. File size 200mb" at bounding box center [727, 403] width 493 height 17
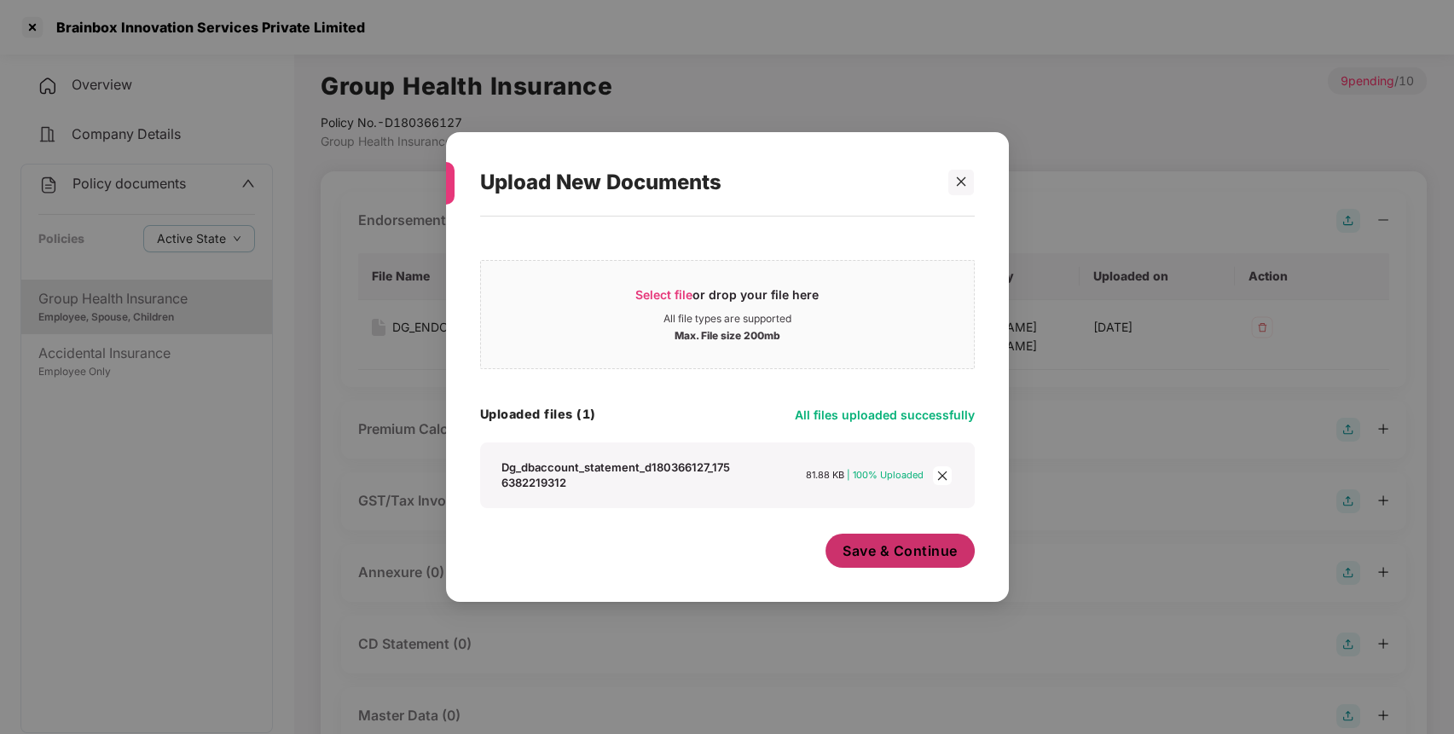
click at [902, 555] on span "Save & Continue" at bounding box center [899, 550] width 115 height 19
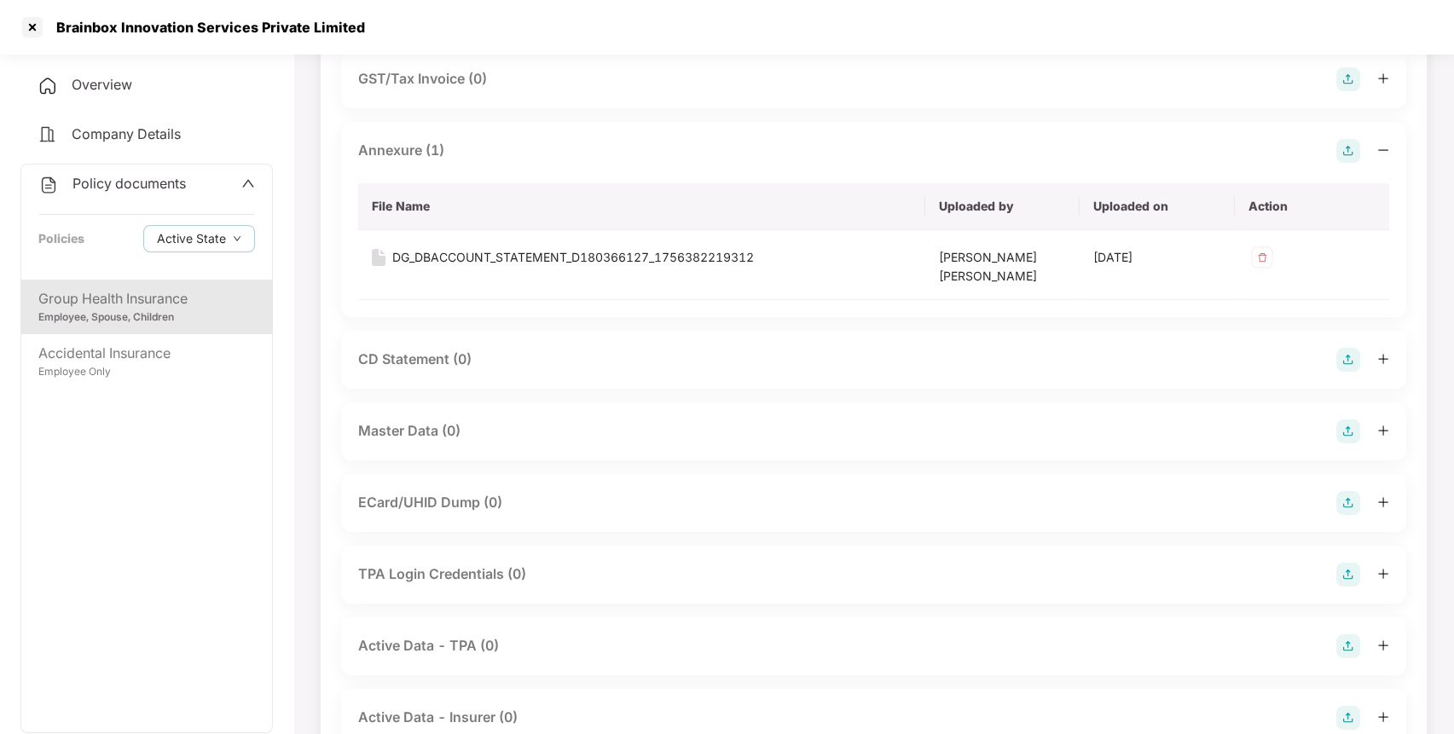
scroll to position [489, 0]
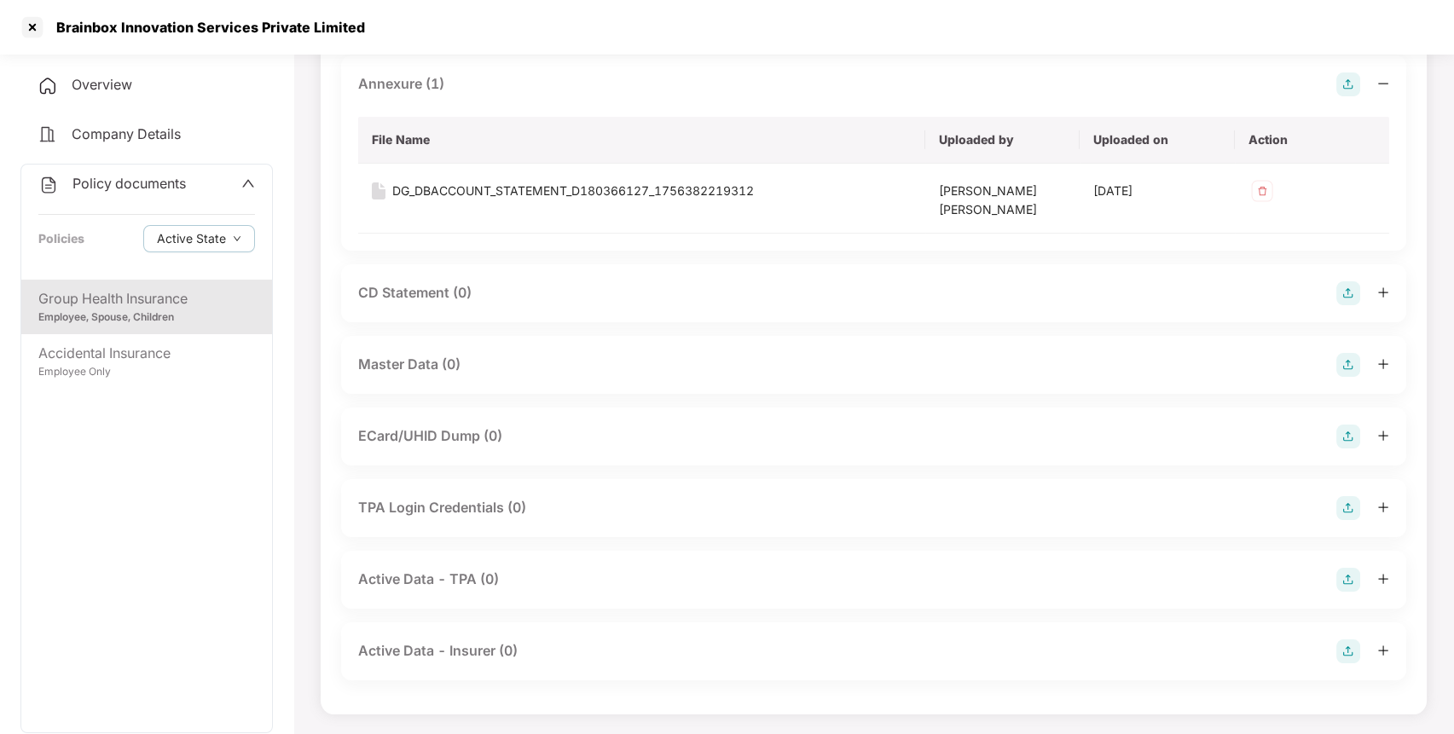
click at [1347, 368] on img at bounding box center [1348, 365] width 24 height 24
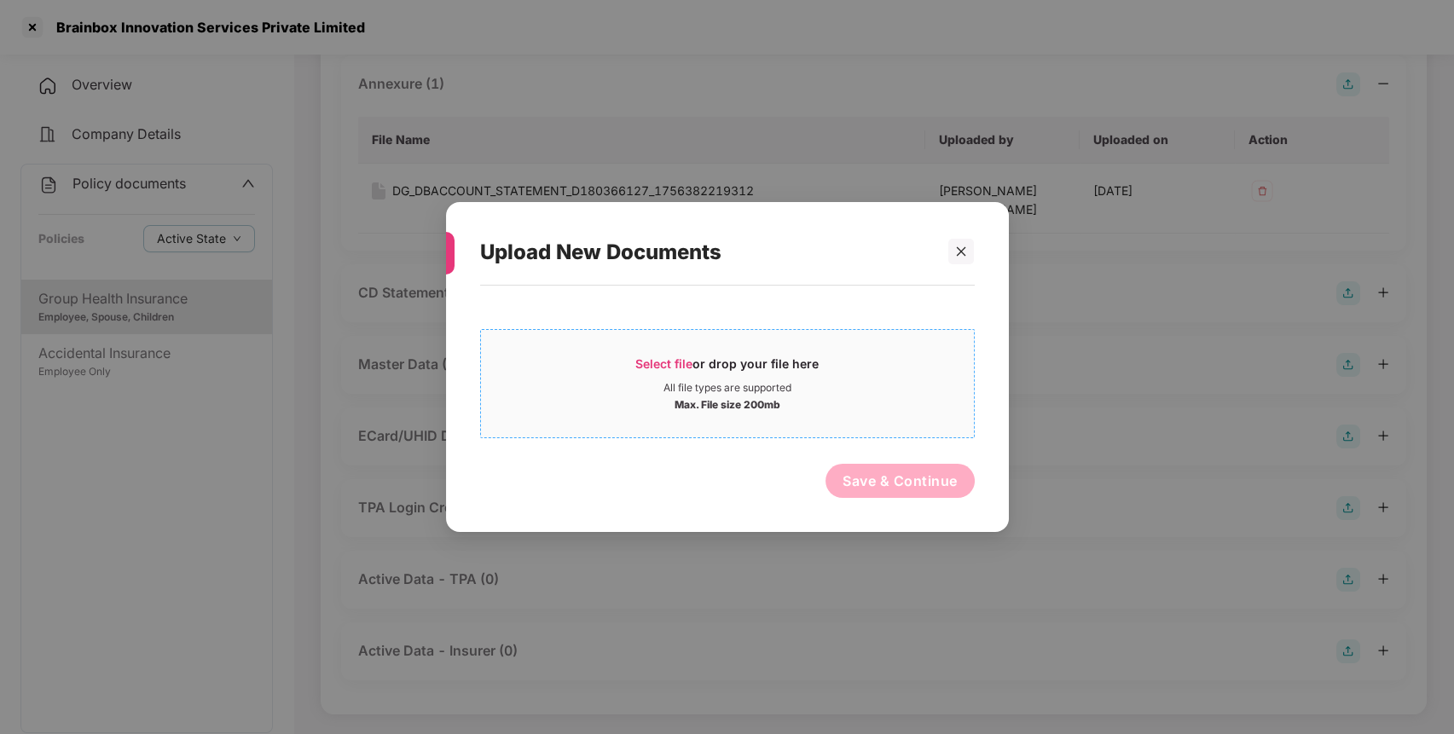
click at [882, 363] on div "Select file or drop your file here" at bounding box center [727, 369] width 493 height 26
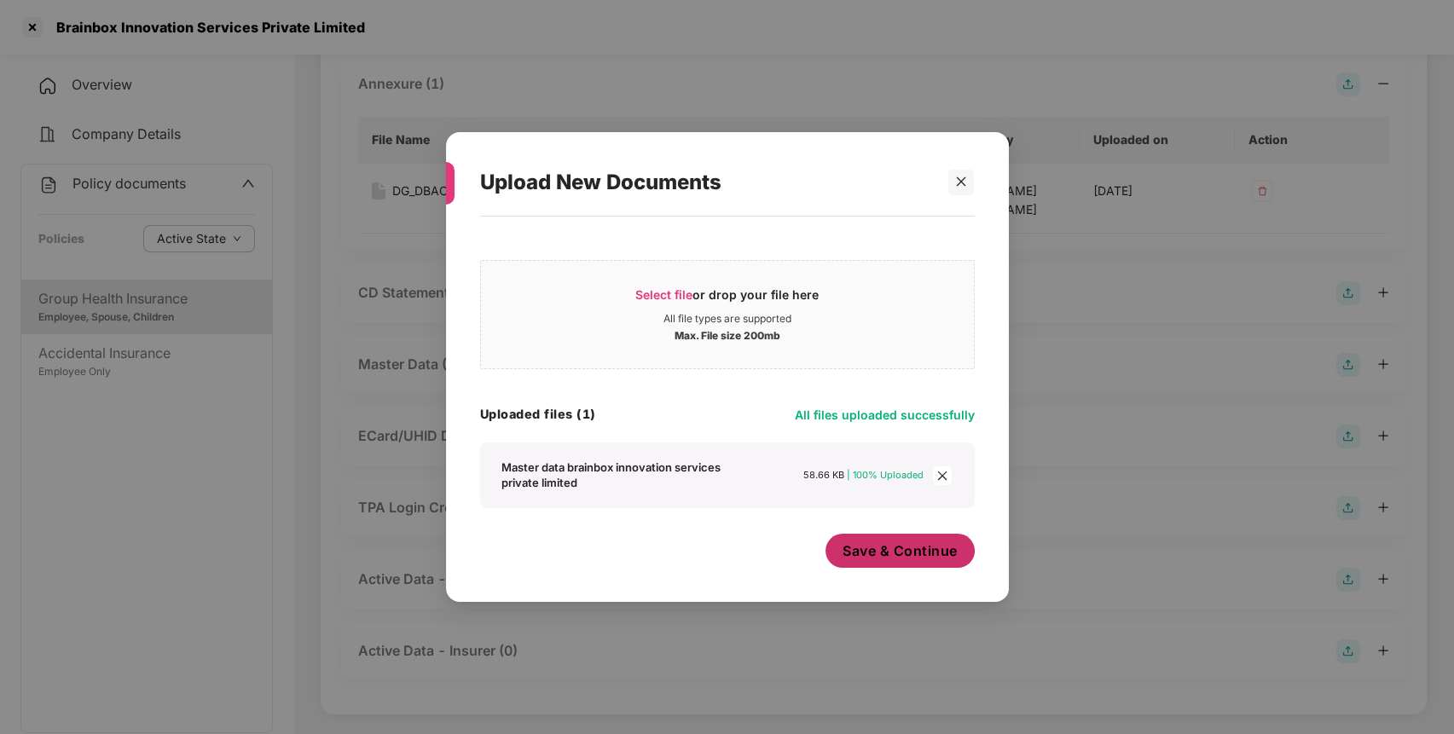
click at [911, 549] on span "Save & Continue" at bounding box center [899, 550] width 115 height 19
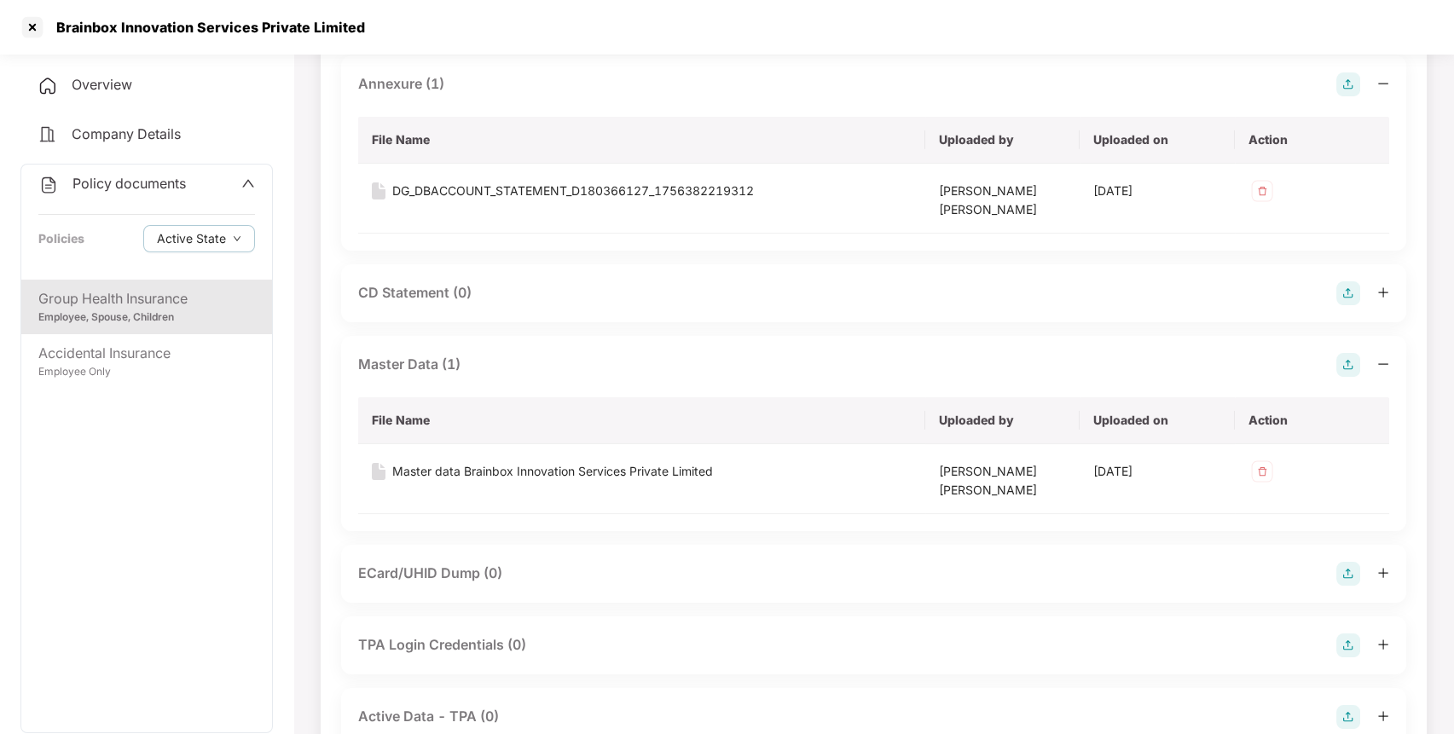
scroll to position [0, 0]
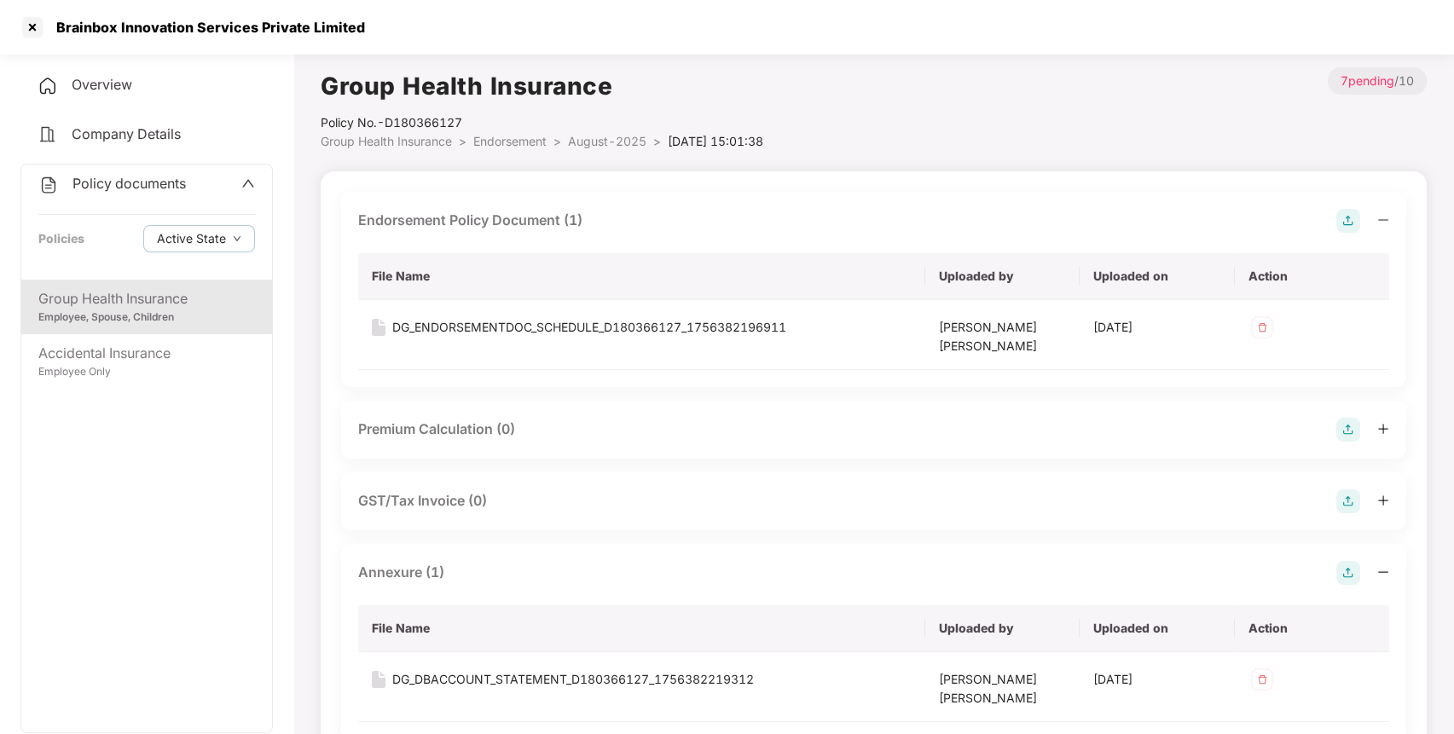
click at [624, 140] on span "August-2025" at bounding box center [607, 141] width 78 height 14
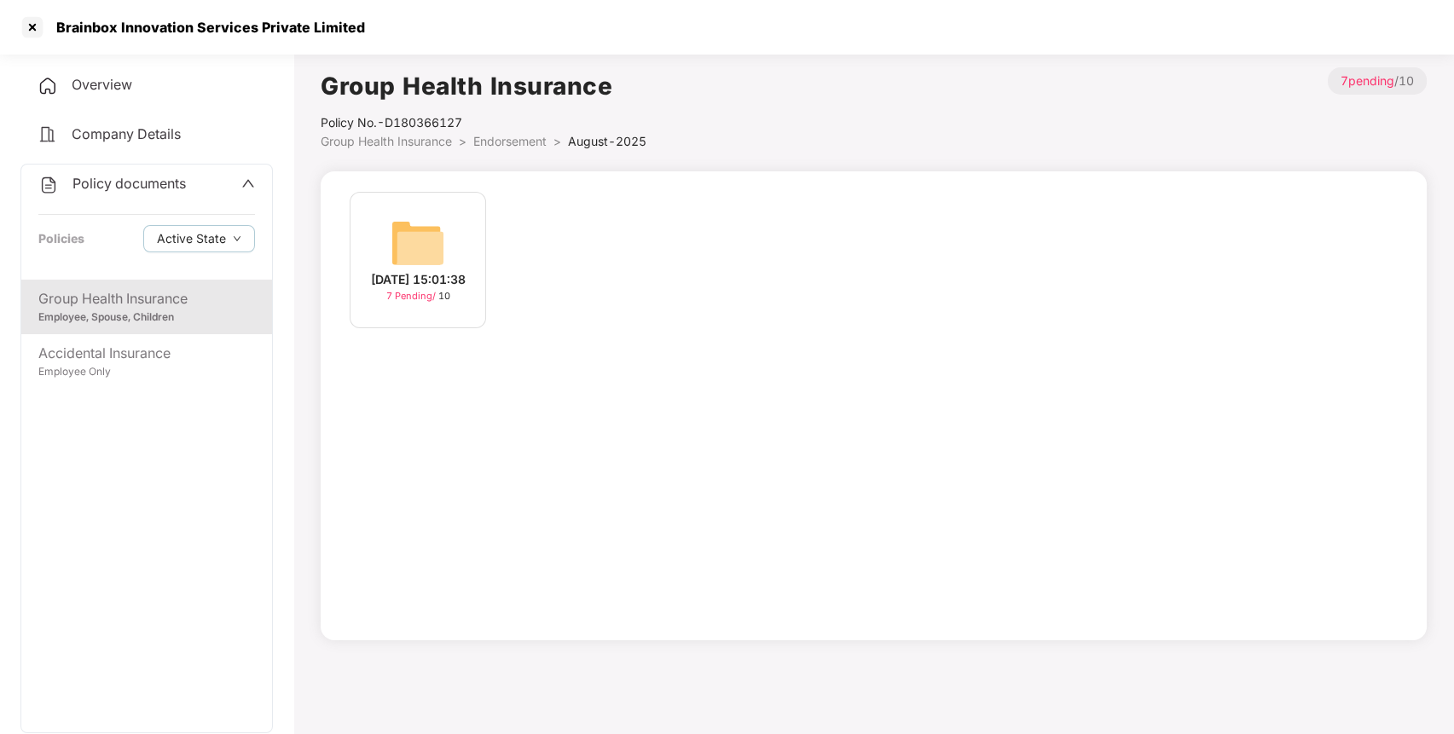
click at [532, 132] on li "Endorsement >" at bounding box center [520, 141] width 95 height 19
click at [524, 140] on span "Endorsement" at bounding box center [509, 141] width 73 height 14
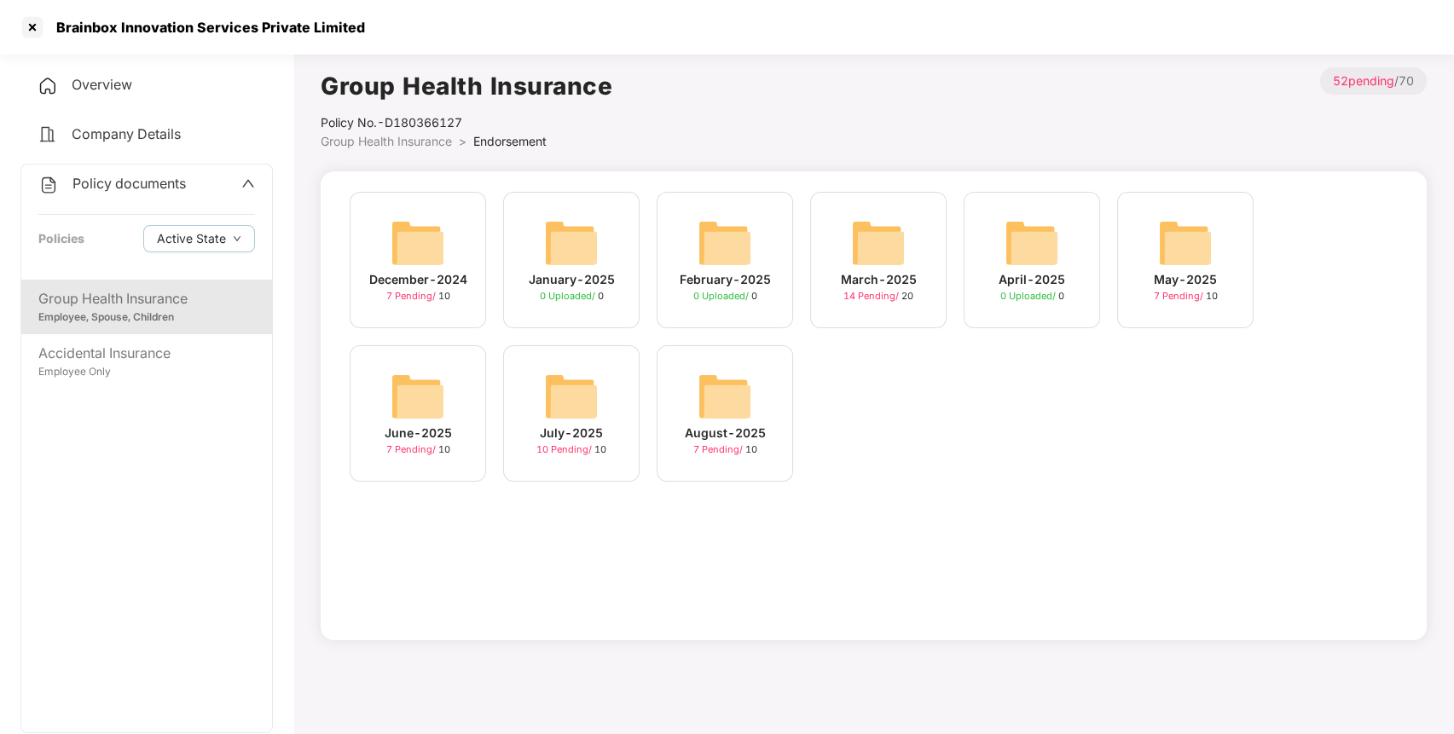
click at [588, 396] on img at bounding box center [571, 396] width 55 height 55
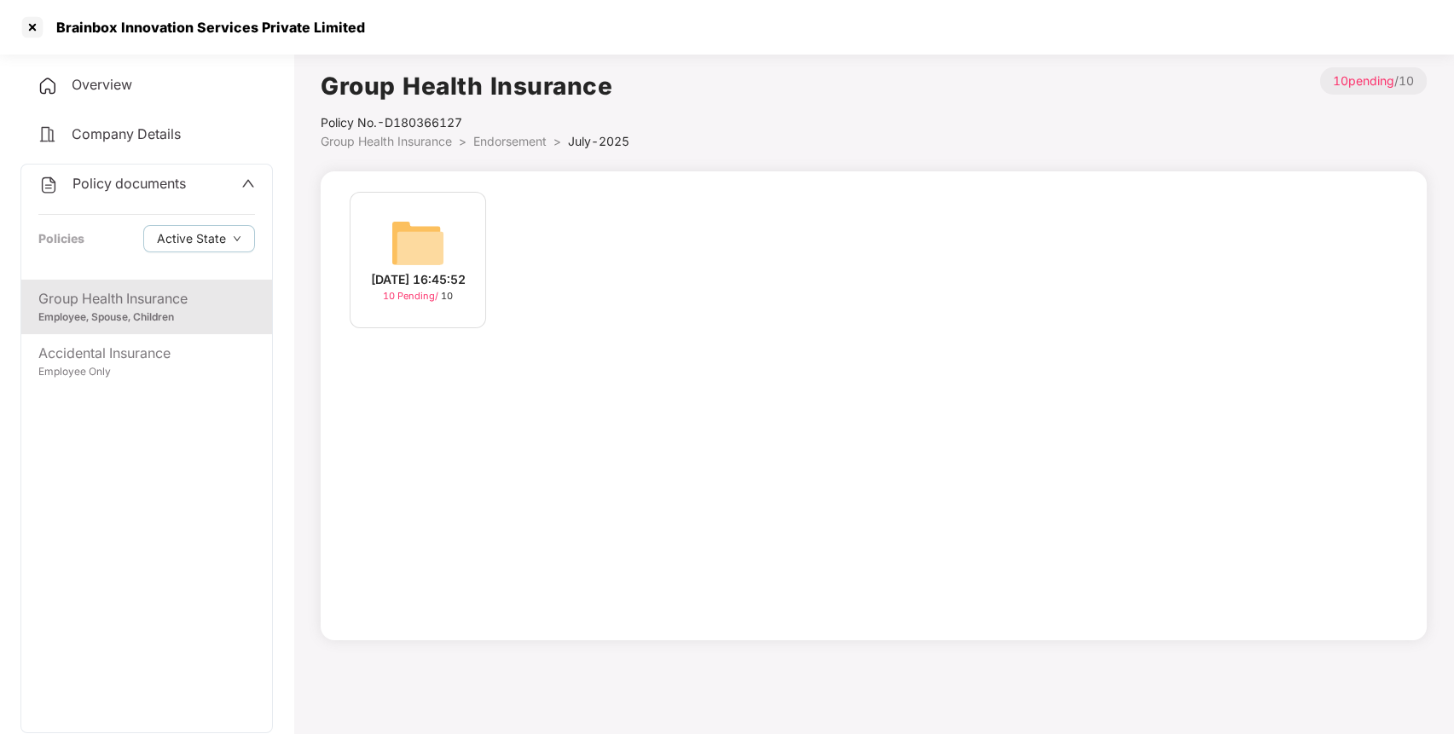
click at [430, 239] on img at bounding box center [417, 243] width 55 height 55
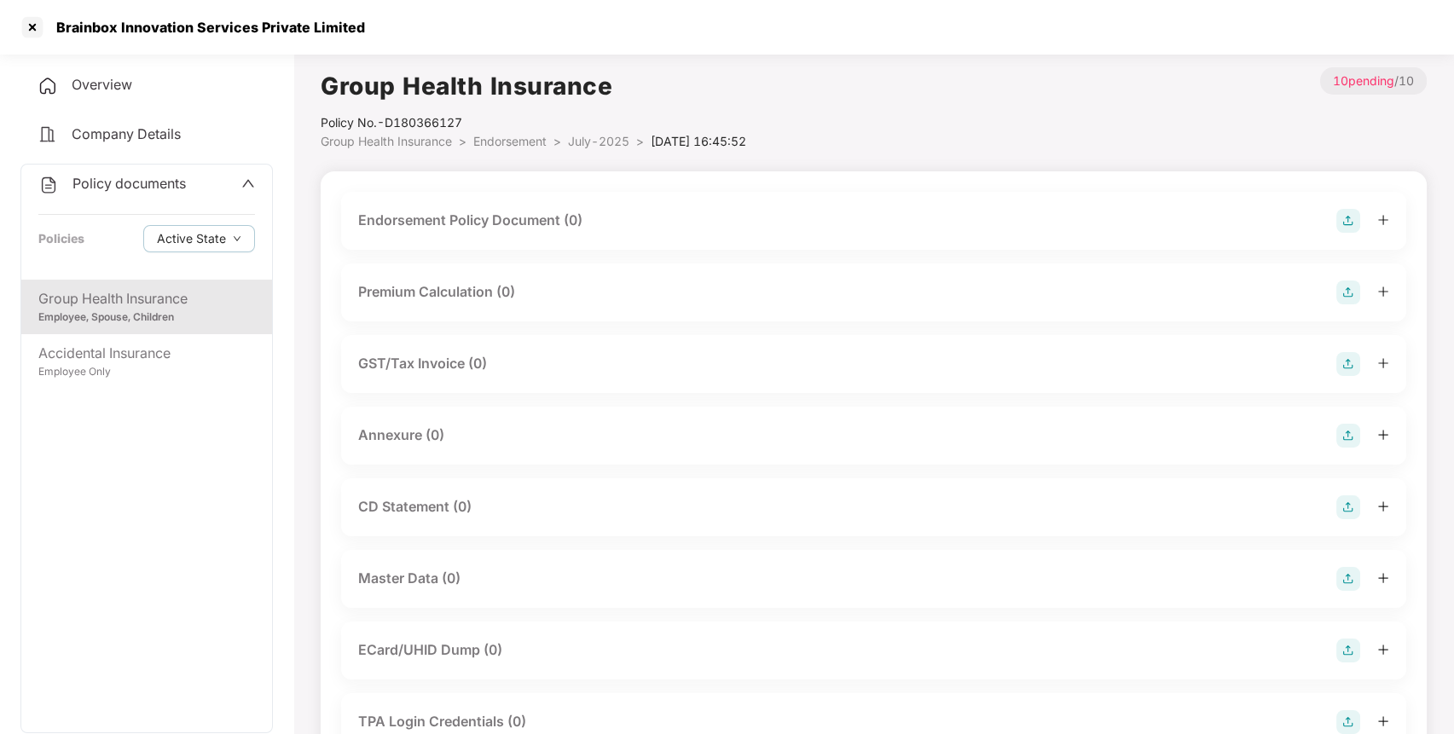
click at [1344, 217] on img at bounding box center [1348, 221] width 24 height 24
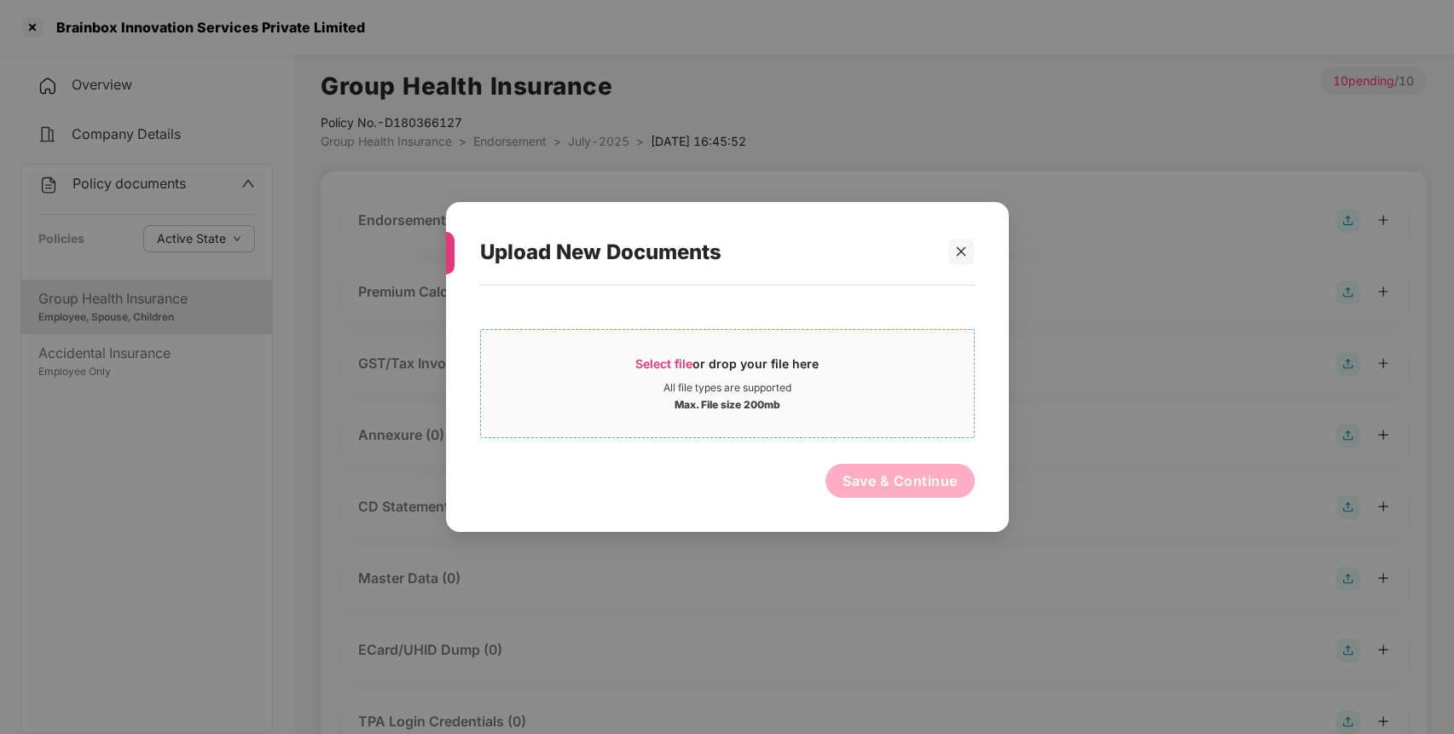
click at [858, 344] on span "Select file or drop your file here All file types are supported Max. File size …" at bounding box center [727, 384] width 493 height 82
click at [960, 243] on div at bounding box center [961, 252] width 26 height 26
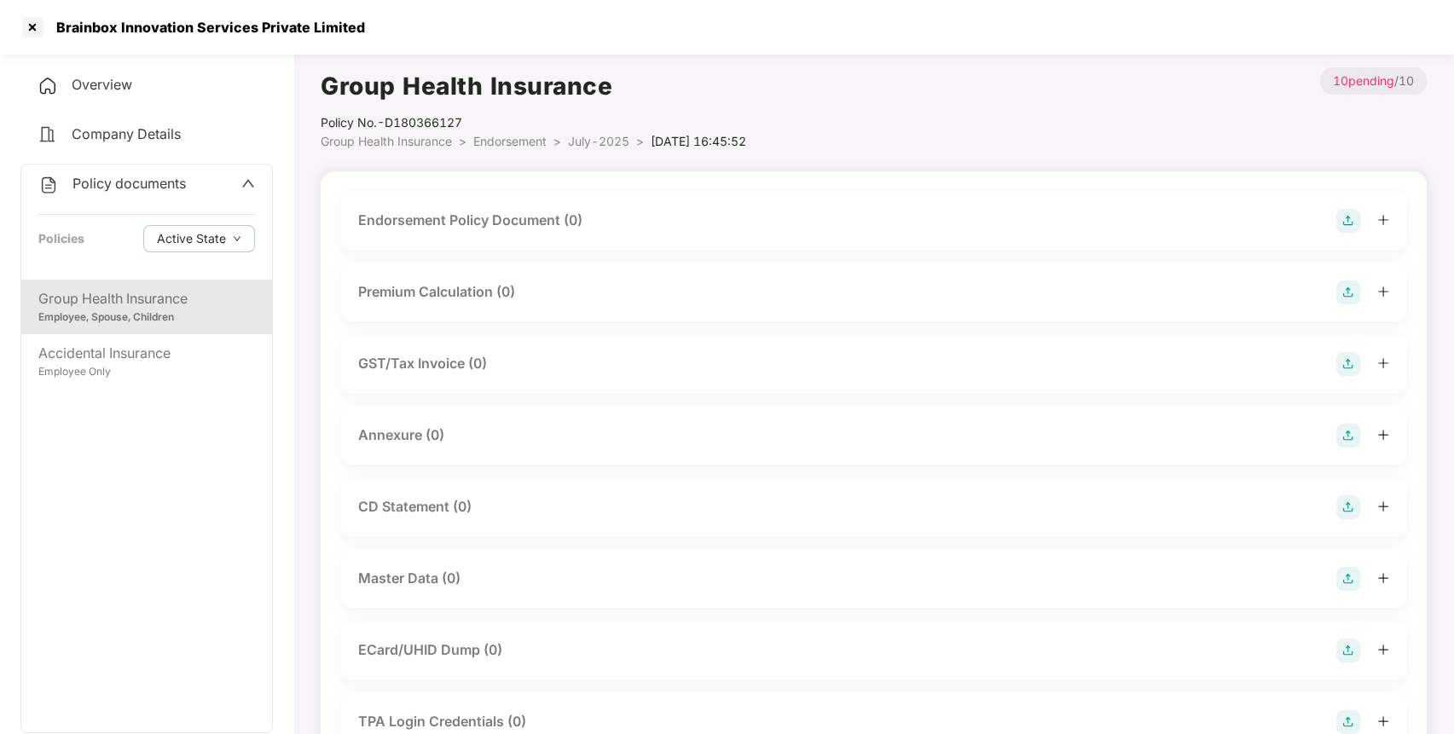
click at [1339, 580] on img at bounding box center [1348, 579] width 24 height 24
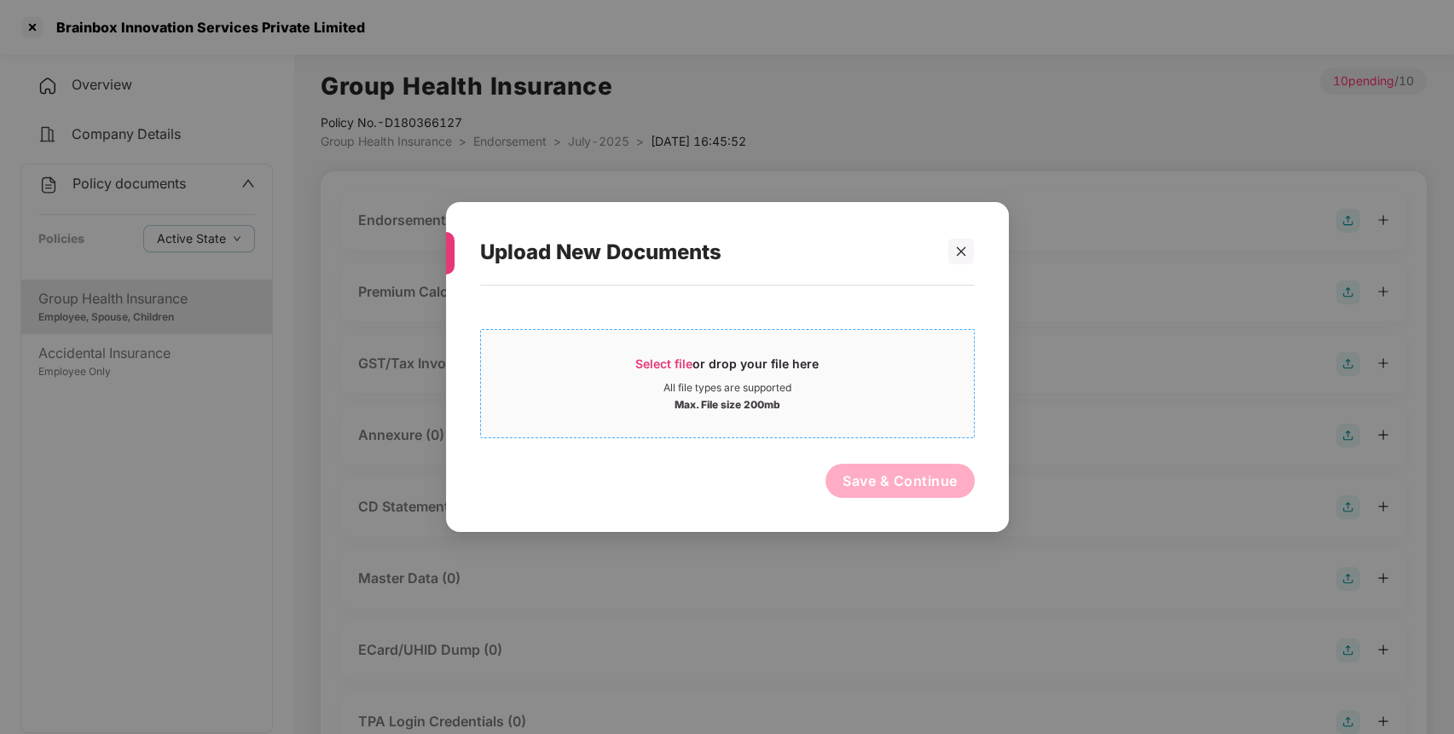
click at [899, 396] on div "Max. File size 200mb" at bounding box center [727, 403] width 493 height 17
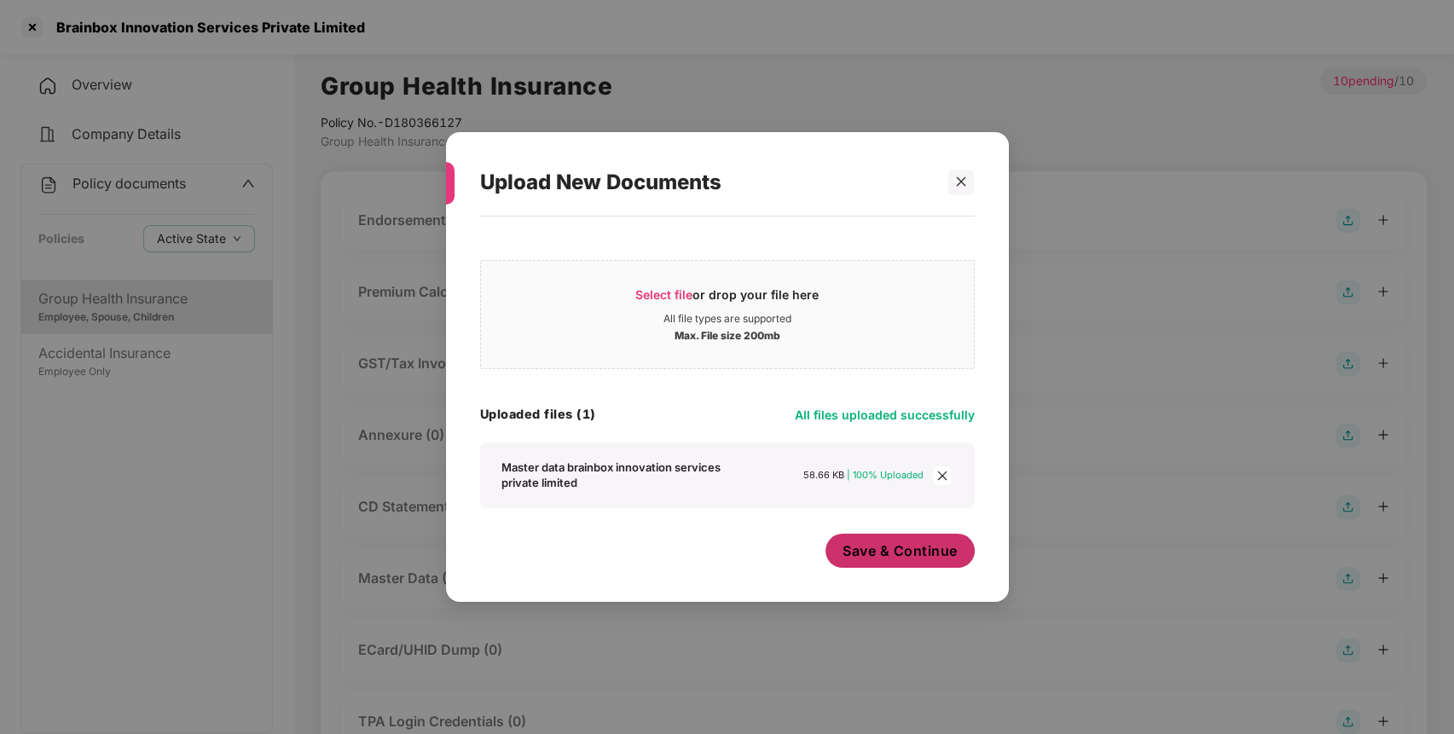
click at [937, 552] on span "Save & Continue" at bounding box center [899, 550] width 115 height 19
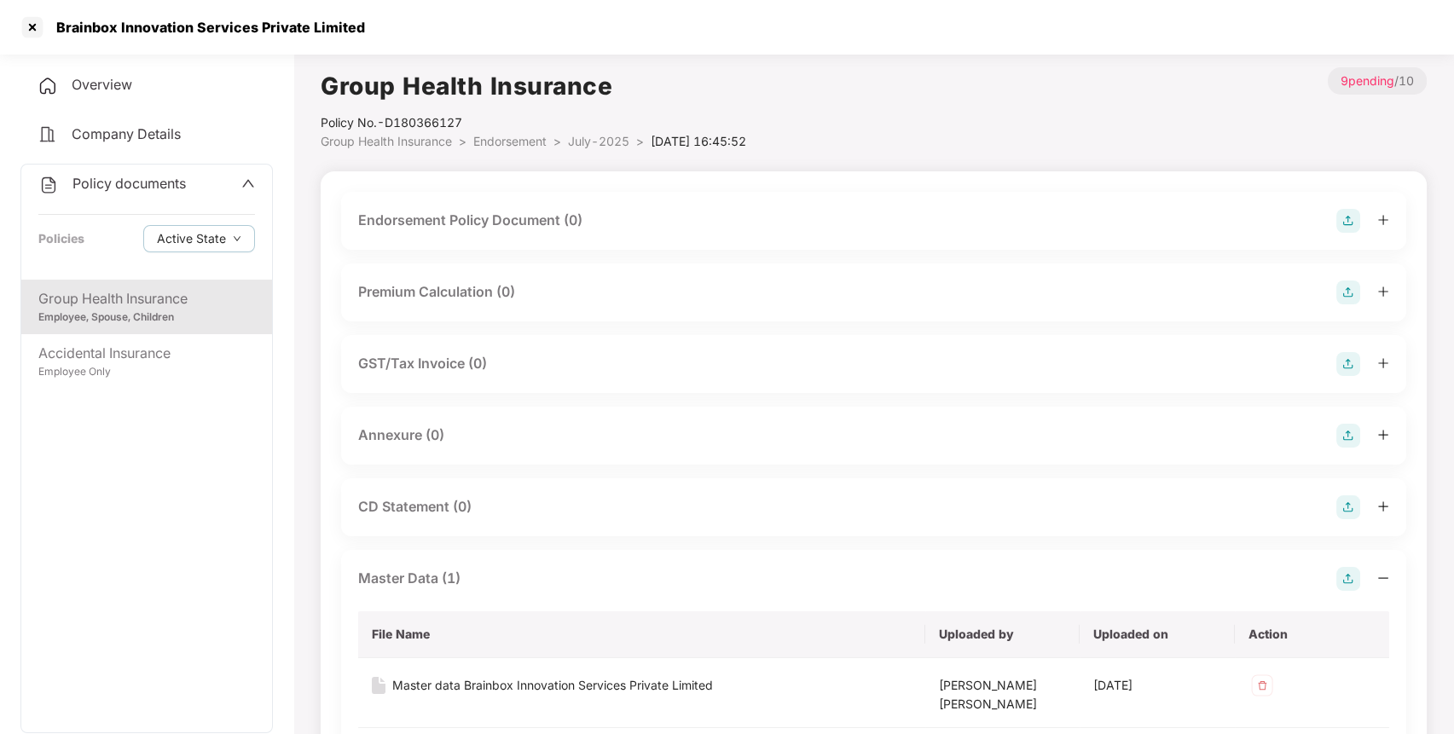
click at [1355, 219] on img at bounding box center [1348, 221] width 24 height 24
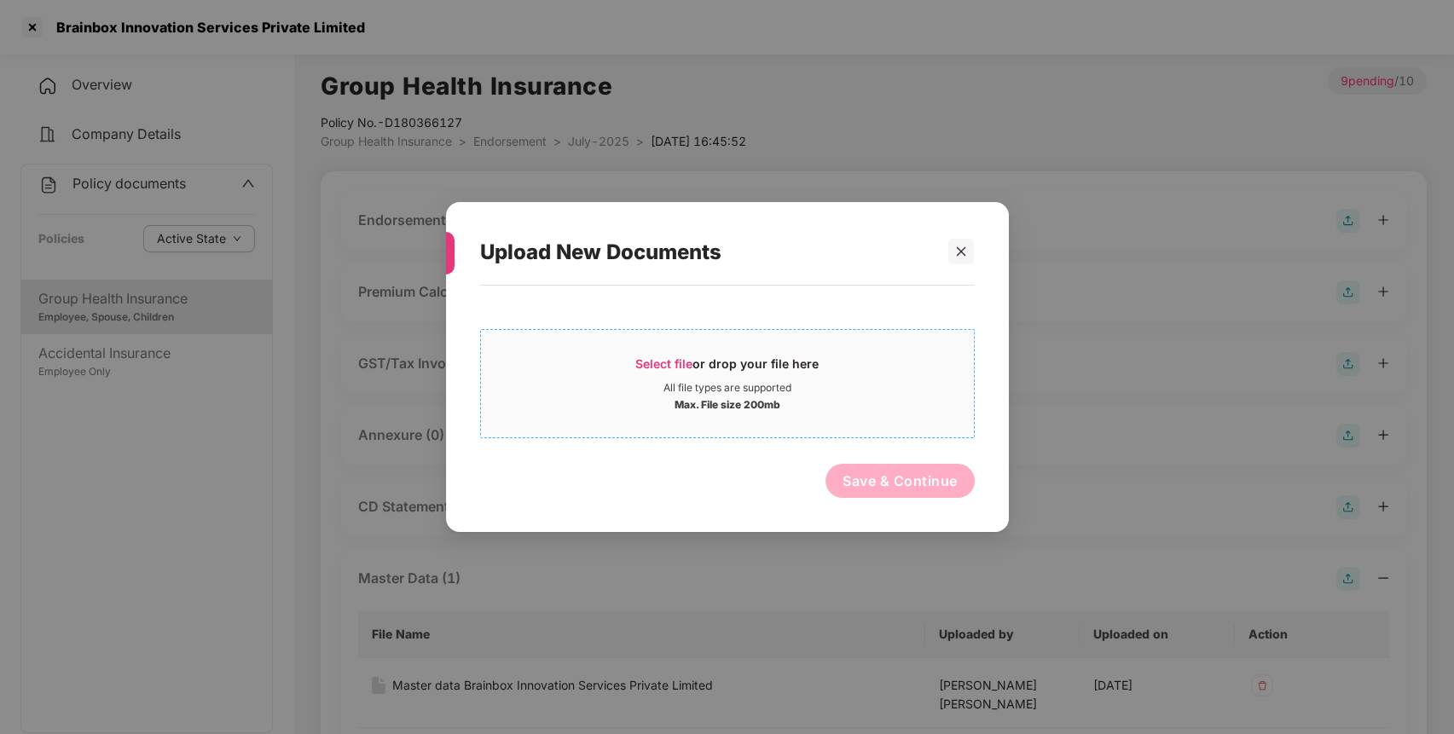
click at [837, 384] on div "All file types are supported" at bounding box center [727, 388] width 493 height 14
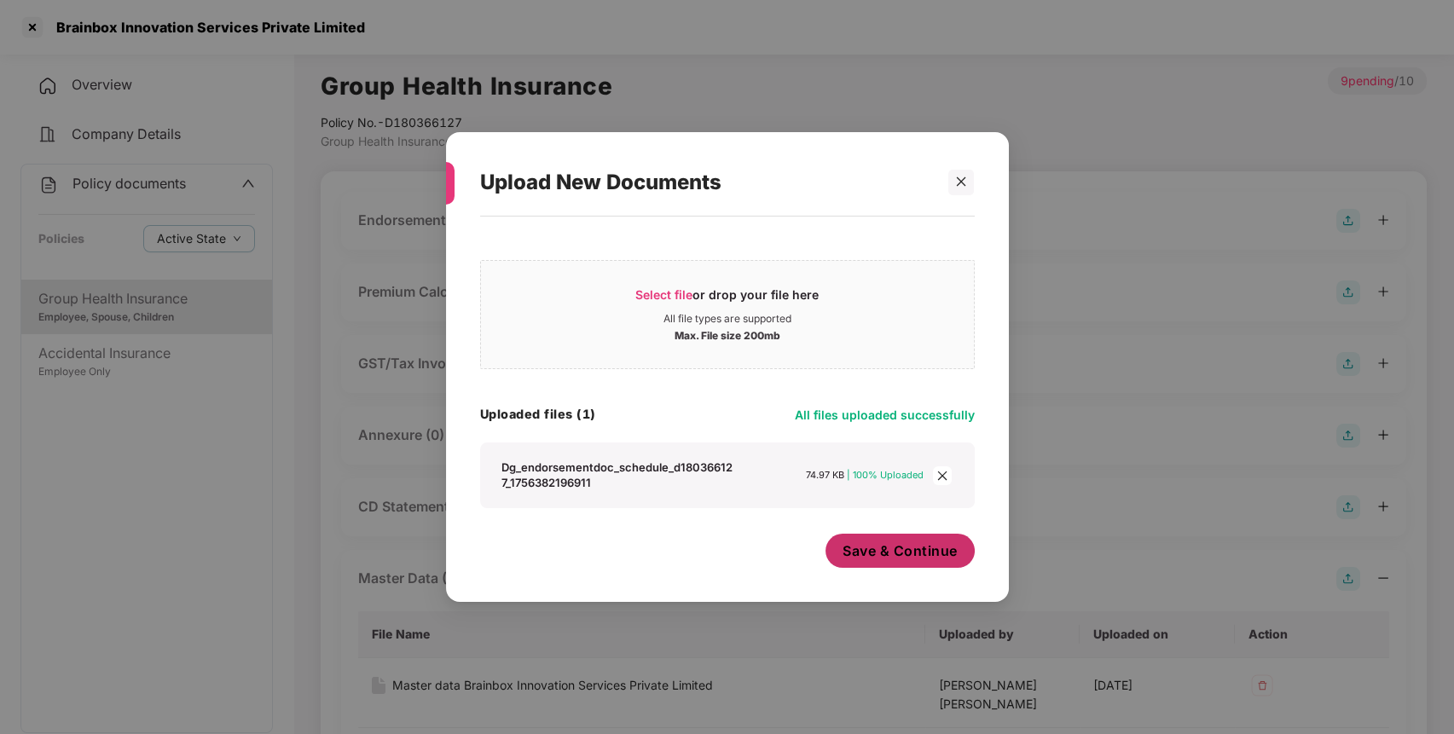
click at [891, 555] on span "Save & Continue" at bounding box center [899, 550] width 115 height 19
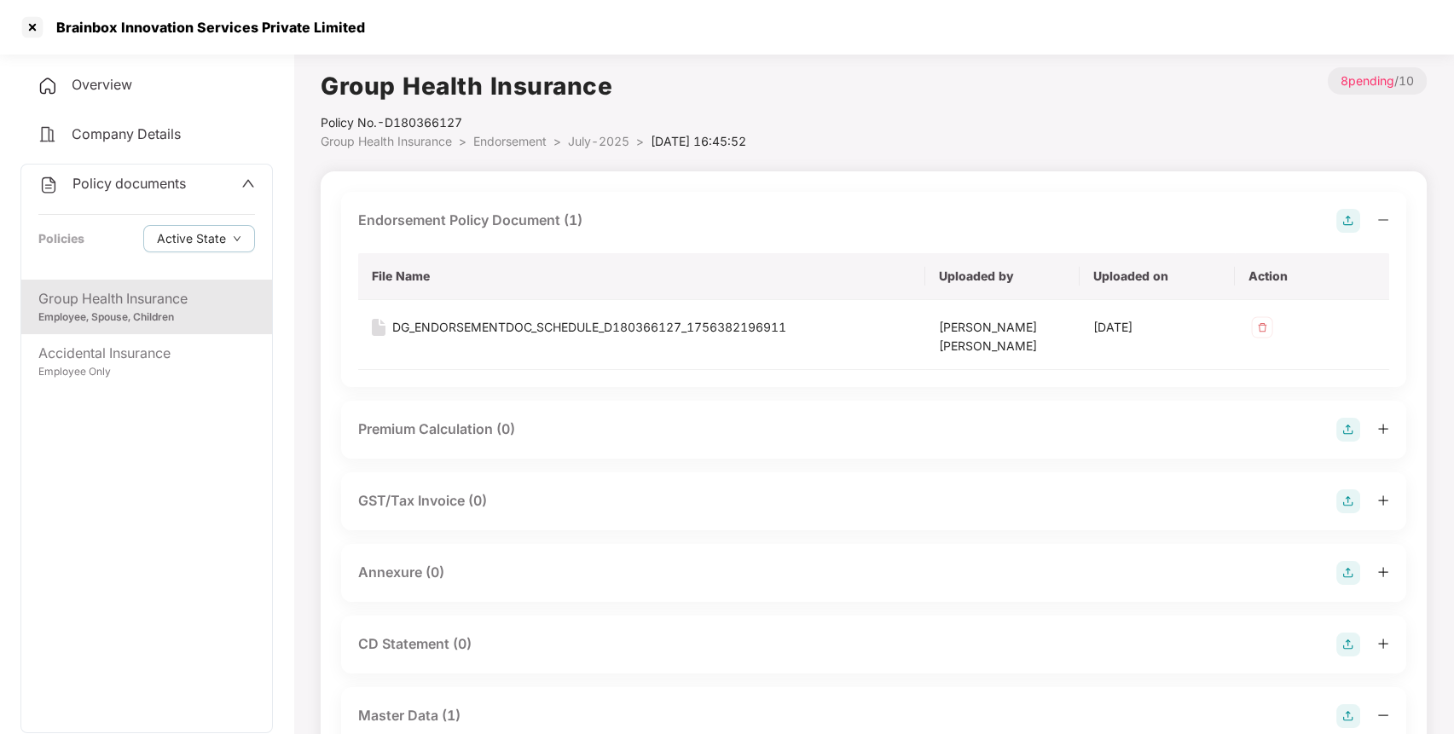
click at [1346, 568] on img at bounding box center [1348, 573] width 24 height 24
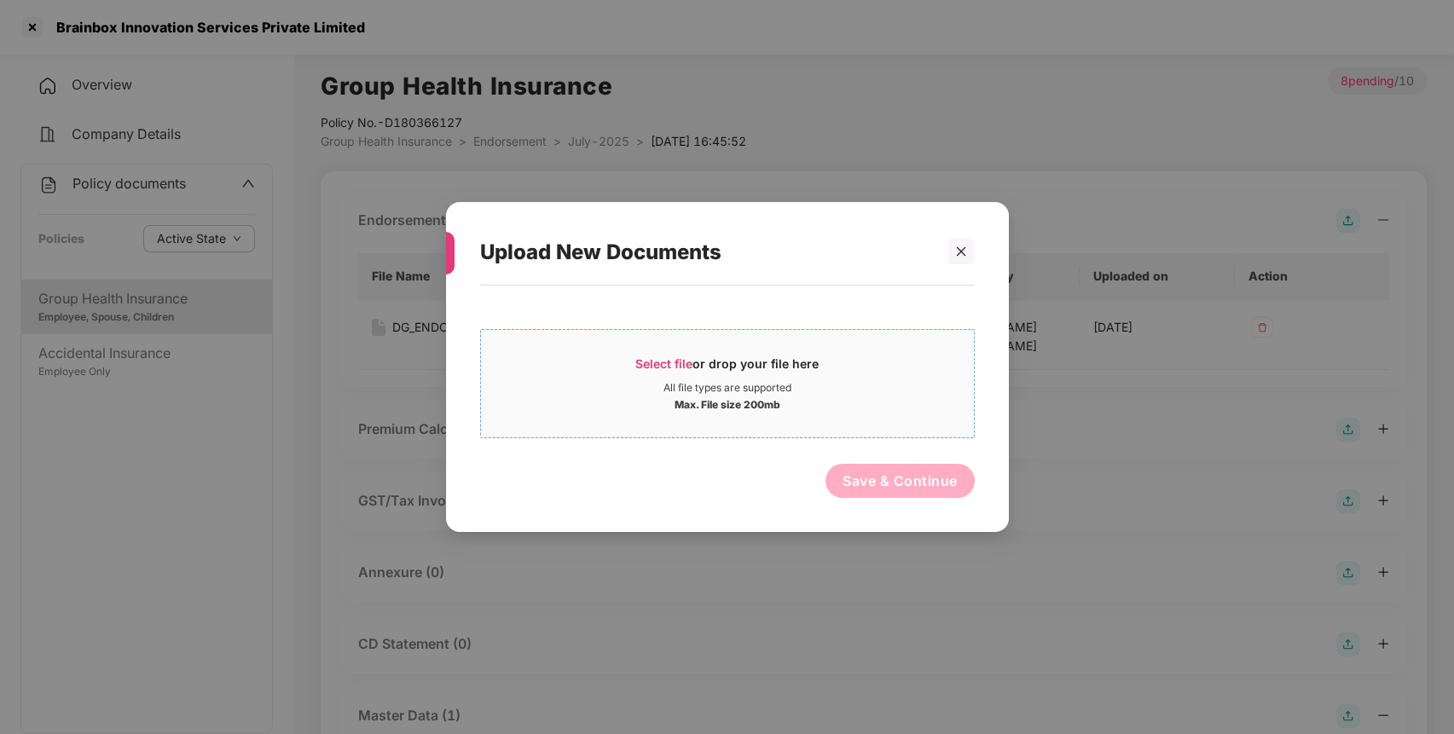
click at [866, 387] on div "All file types are supported" at bounding box center [727, 388] width 493 height 14
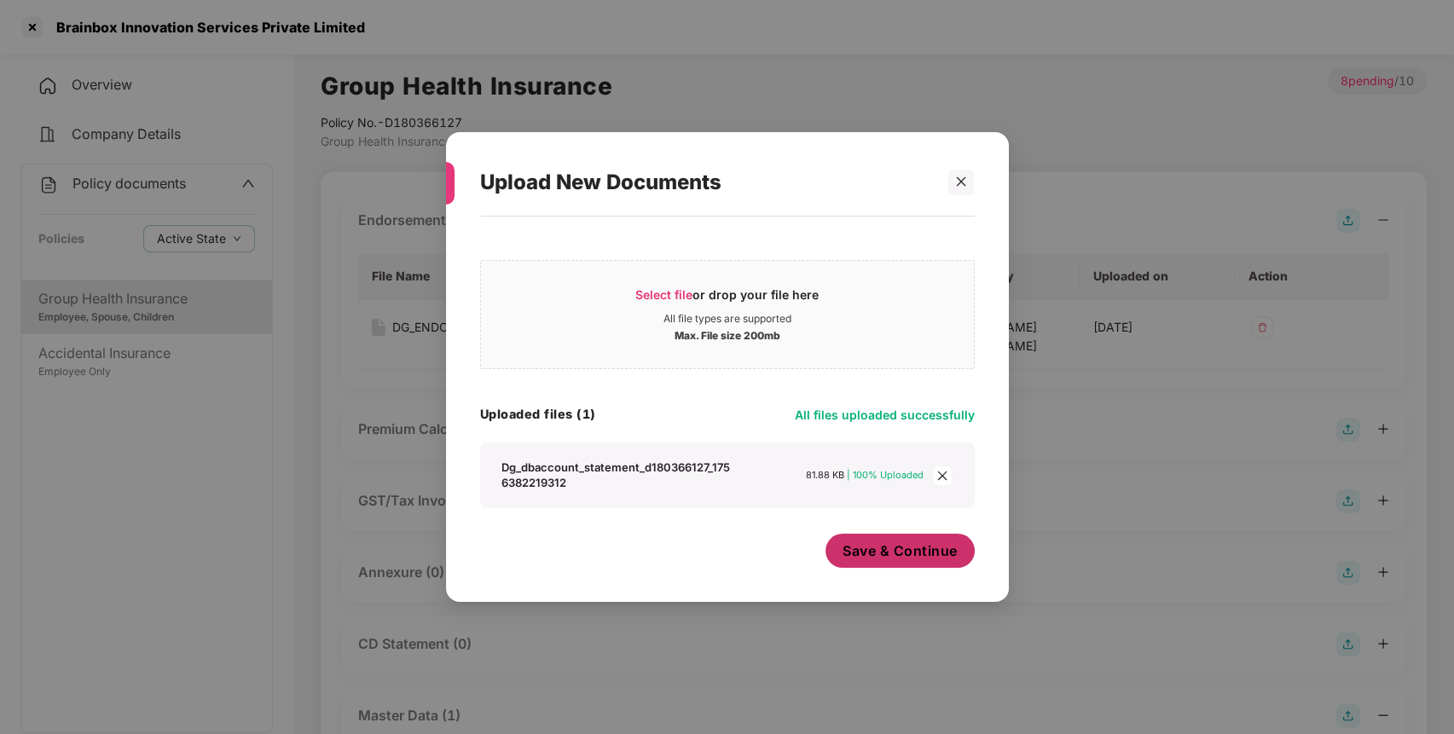
click at [916, 560] on span "Save & Continue" at bounding box center [899, 550] width 115 height 19
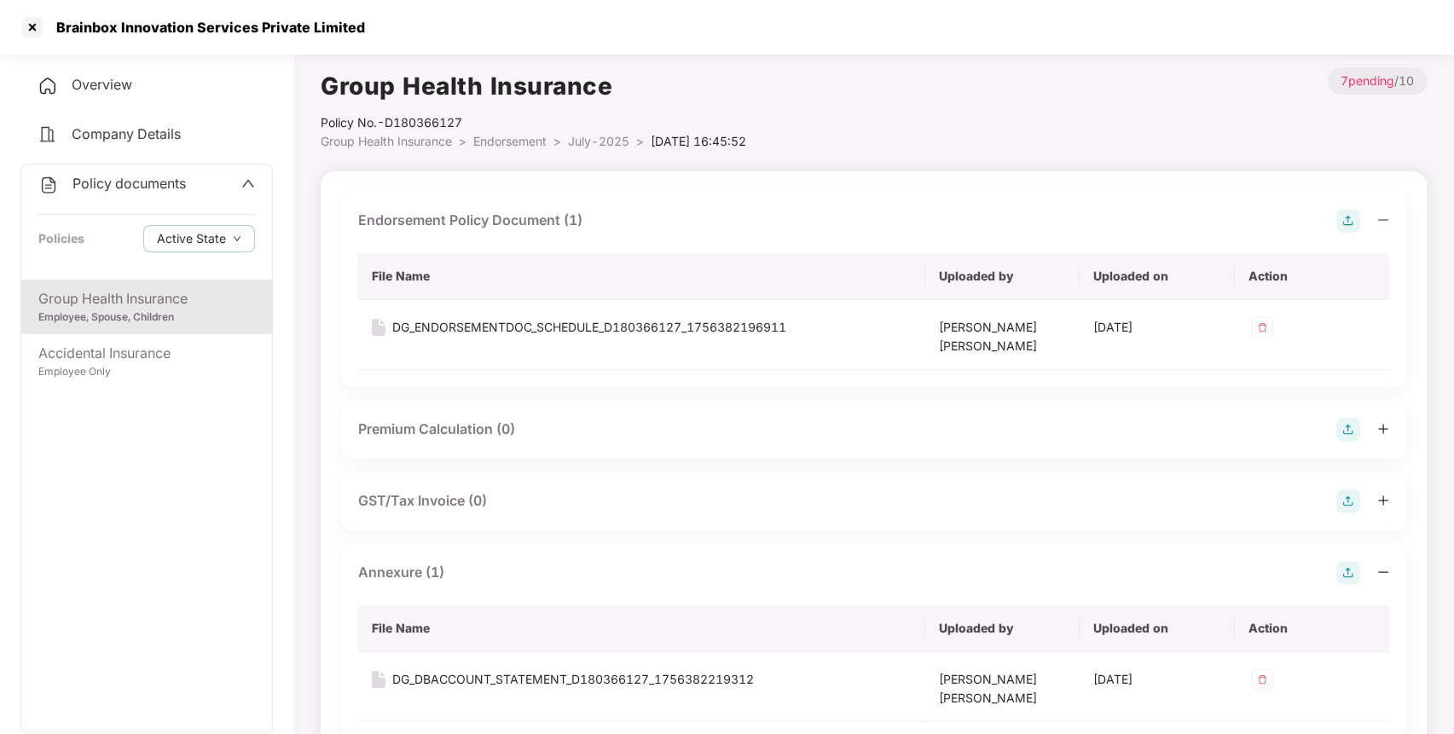
click at [106, 181] on span "Policy documents" at bounding box center [128, 183] width 113 height 17
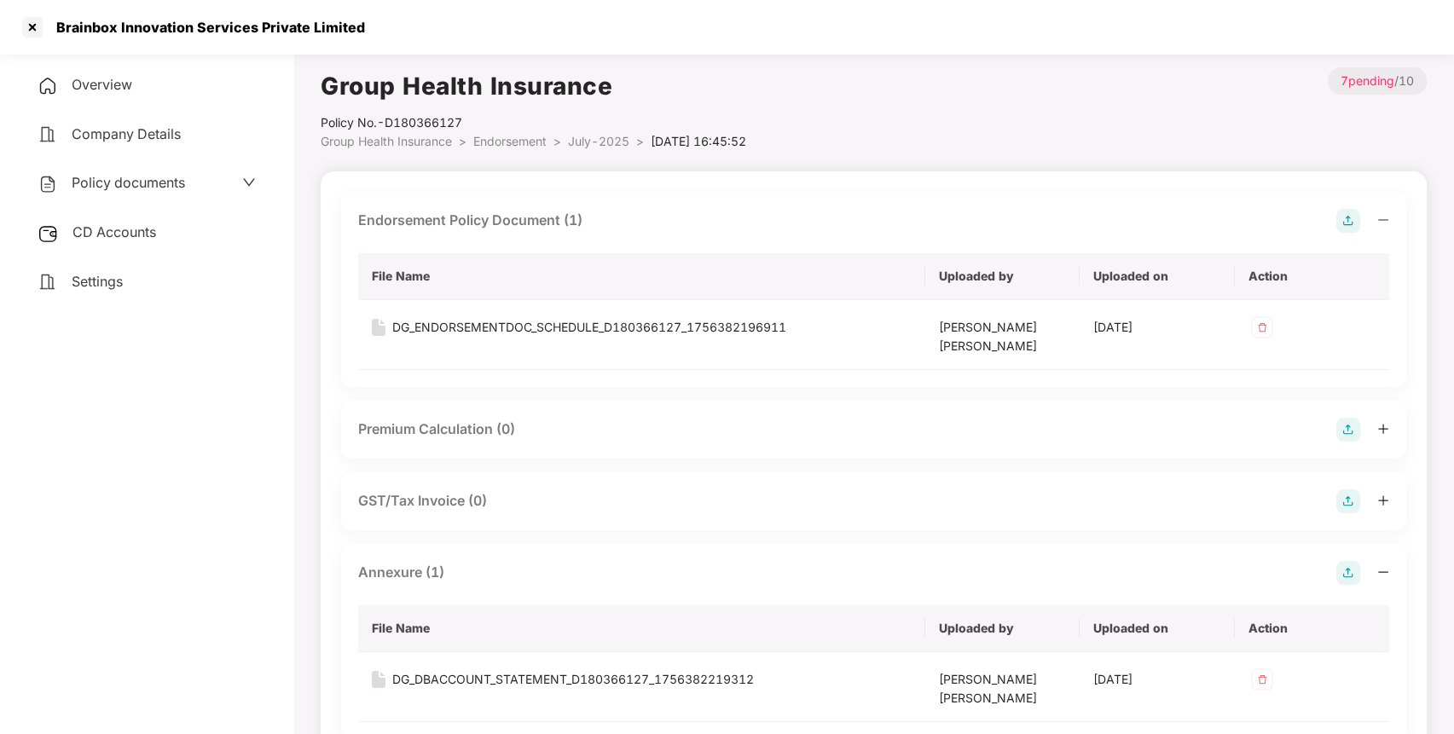
click at [161, 239] on div "CD Accounts" at bounding box center [146, 232] width 252 height 39
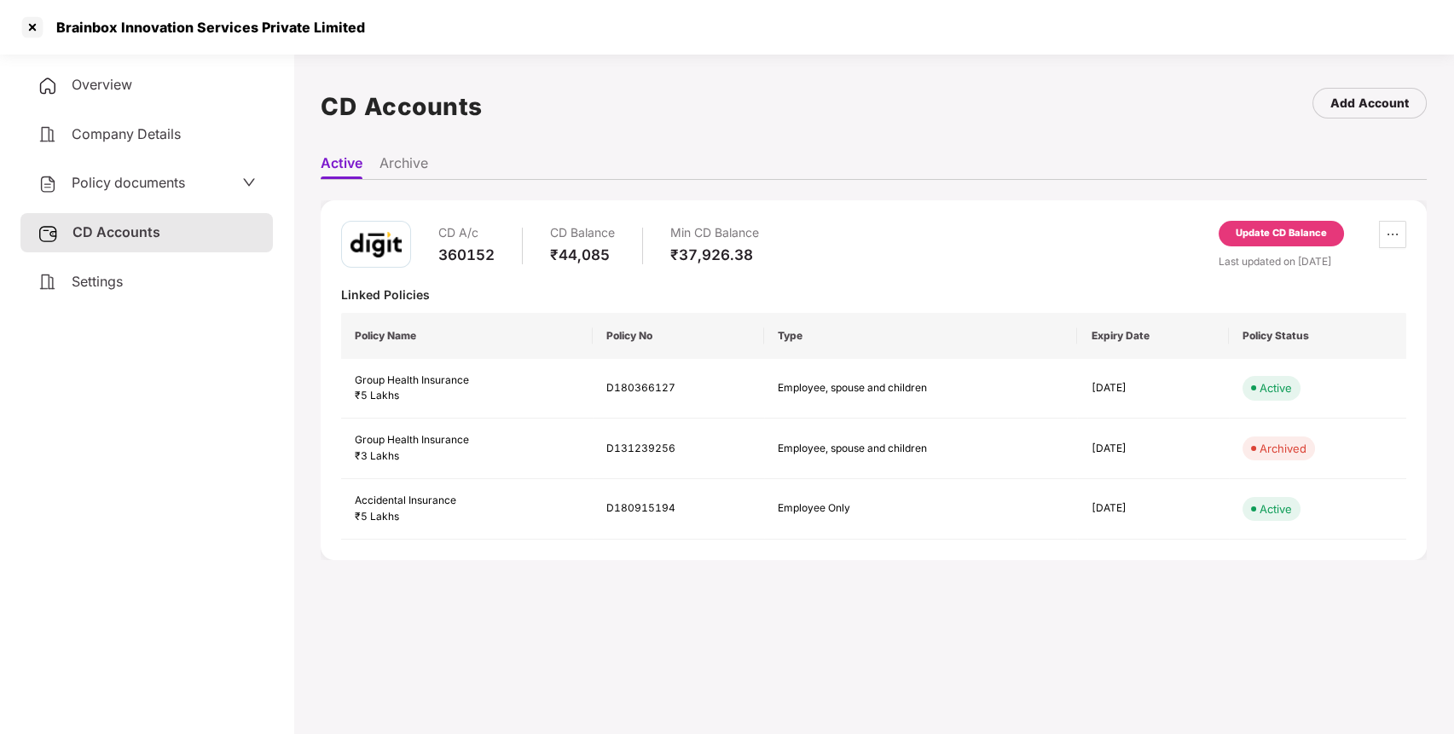
click at [1279, 234] on div "Update CD Balance" at bounding box center [1280, 233] width 91 height 15
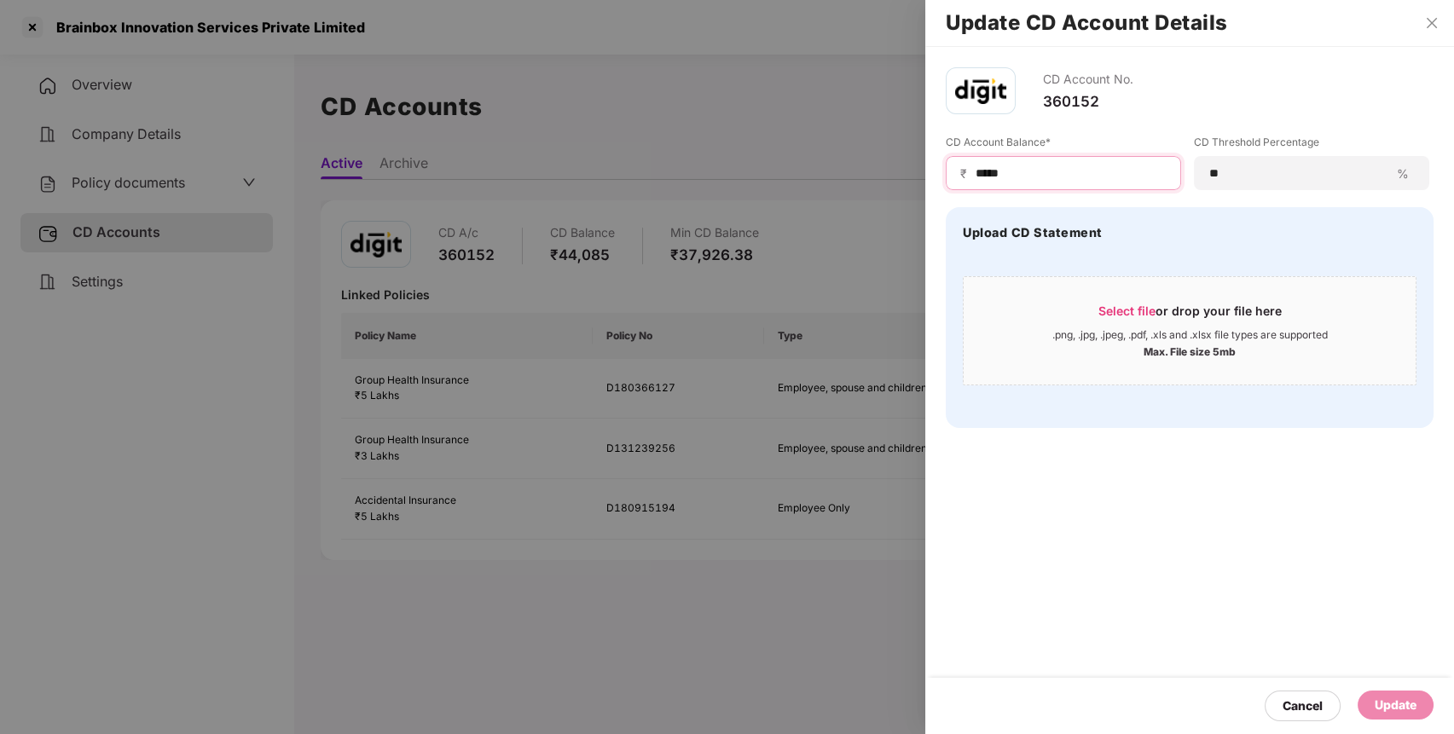
click at [1078, 176] on input "*****" at bounding box center [1070, 174] width 193 height 18
type input "*"
type input "*****"
click at [1391, 703] on div "Update" at bounding box center [1395, 705] width 42 height 19
